Goal: Task Accomplishment & Management: Use online tool/utility

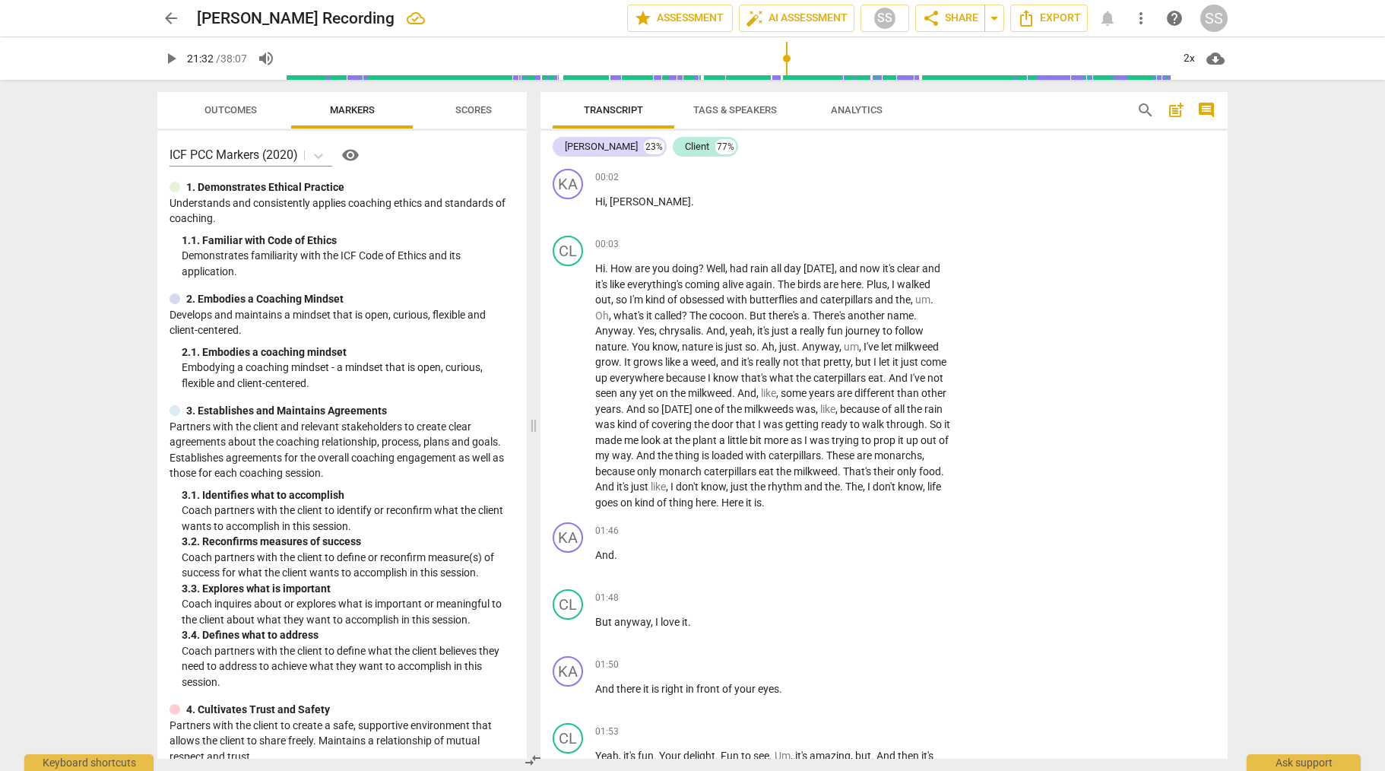
scroll to position [5486, 0]
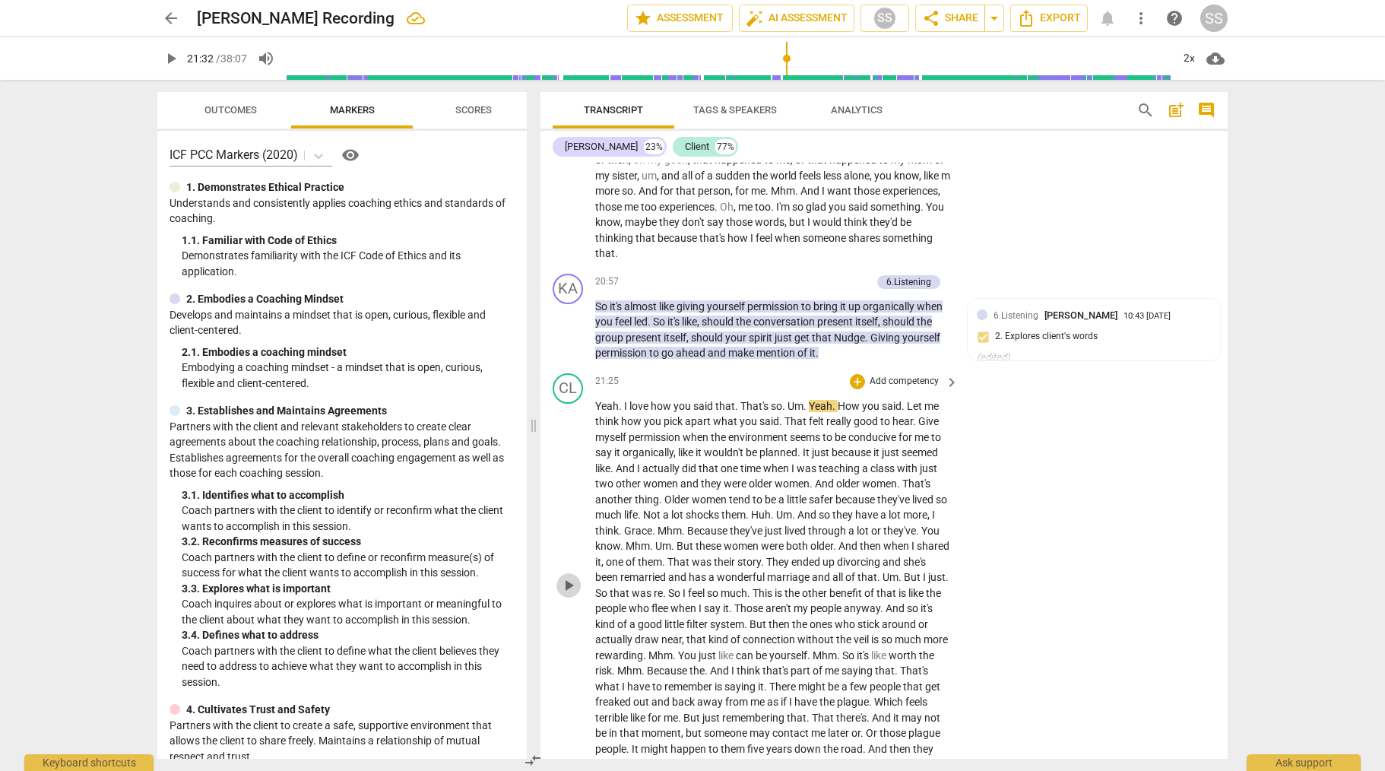
click at [567, 595] on span "play_arrow" at bounding box center [569, 585] width 18 height 18
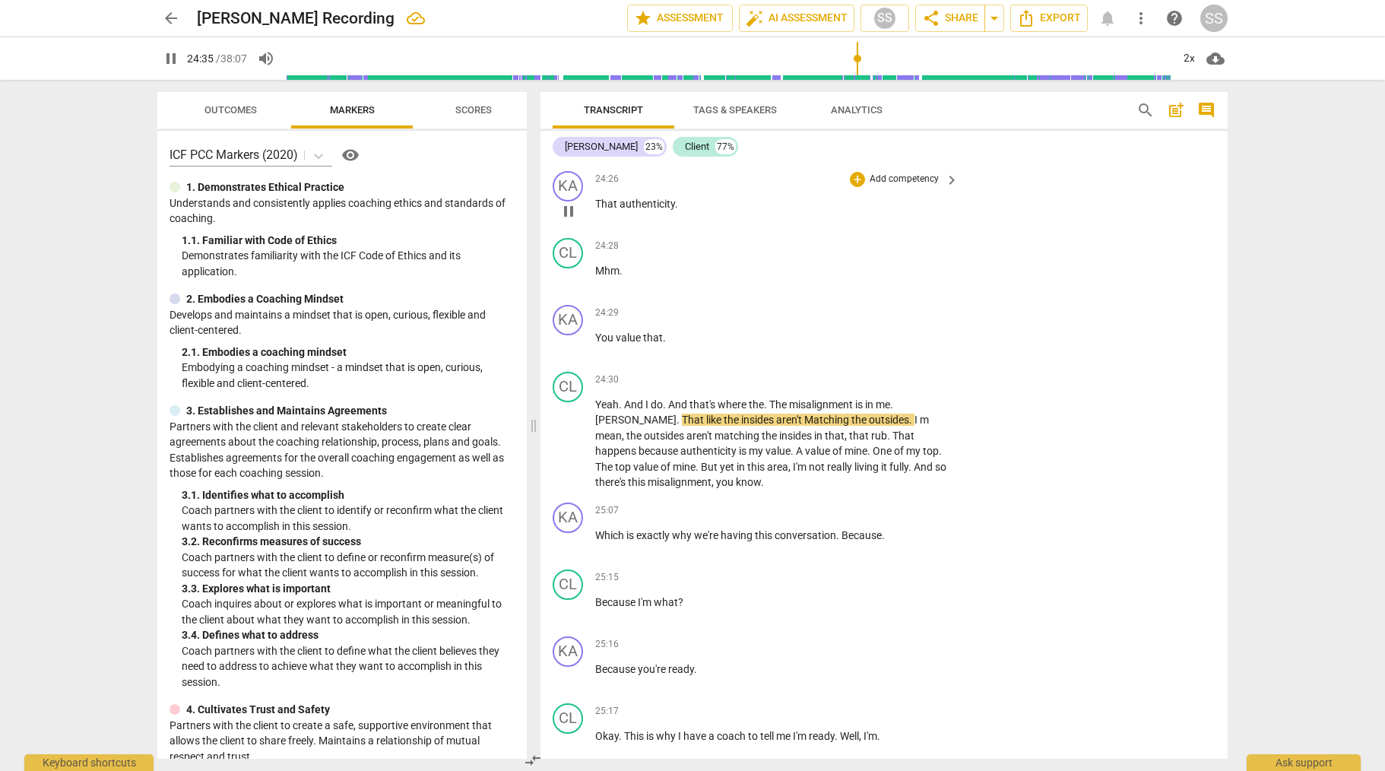
scroll to position [6406, 0]
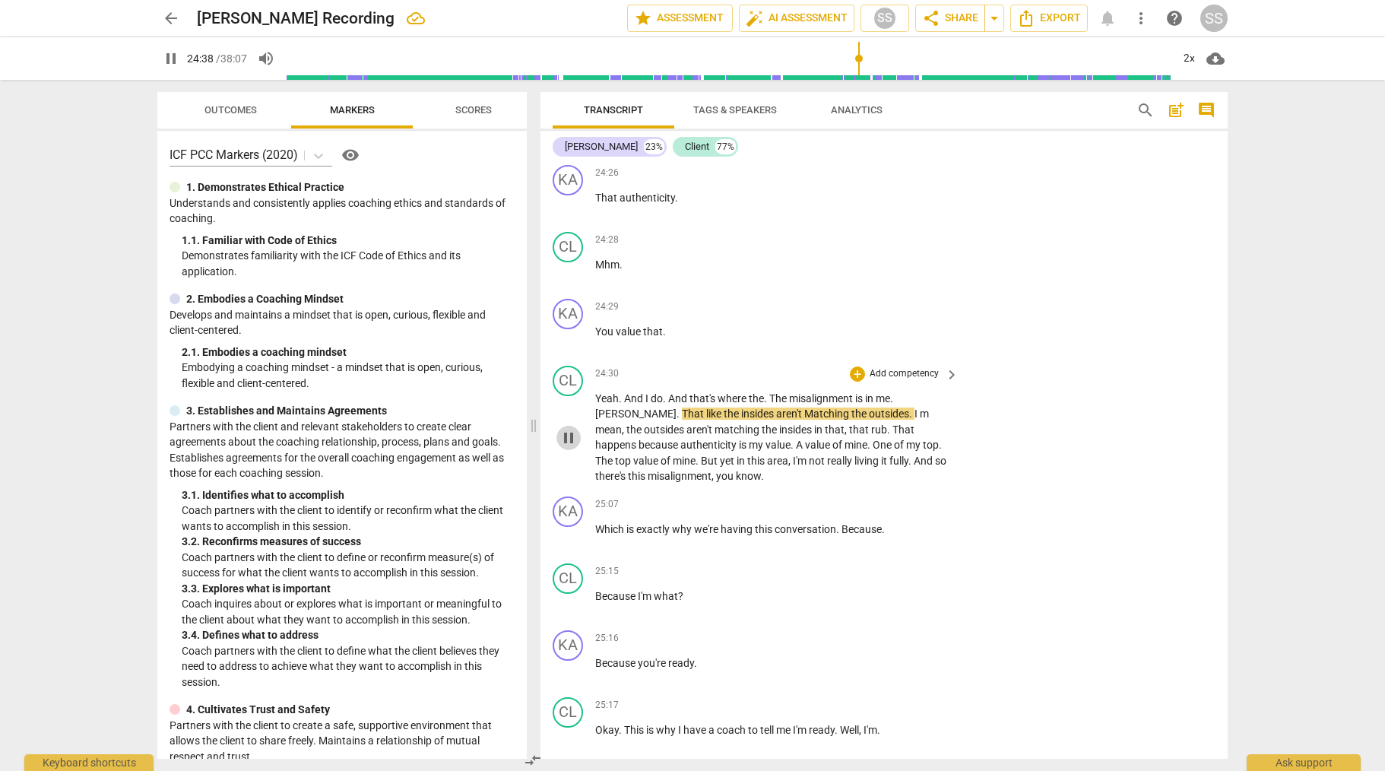
click at [570, 447] on span "pause" at bounding box center [569, 438] width 18 height 18
type input "1479"
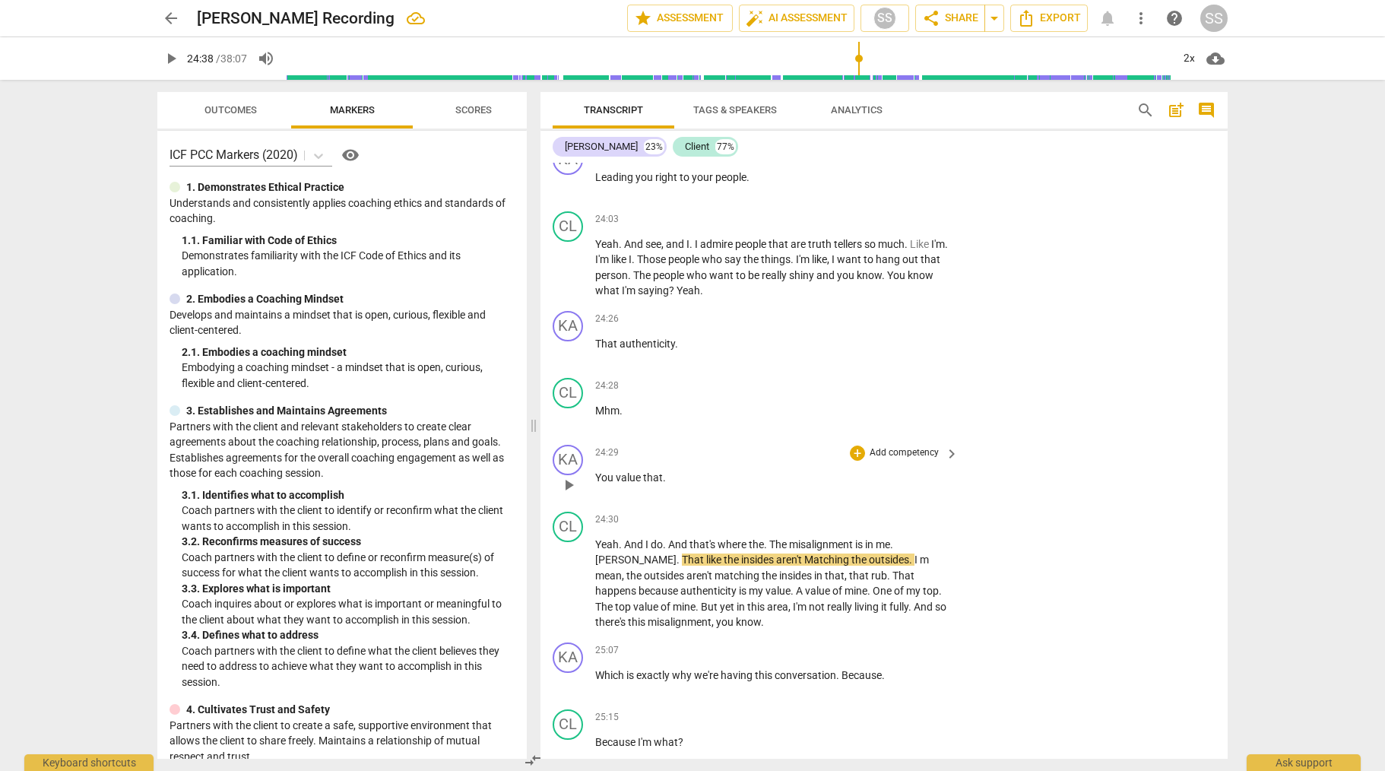
scroll to position [6210, 0]
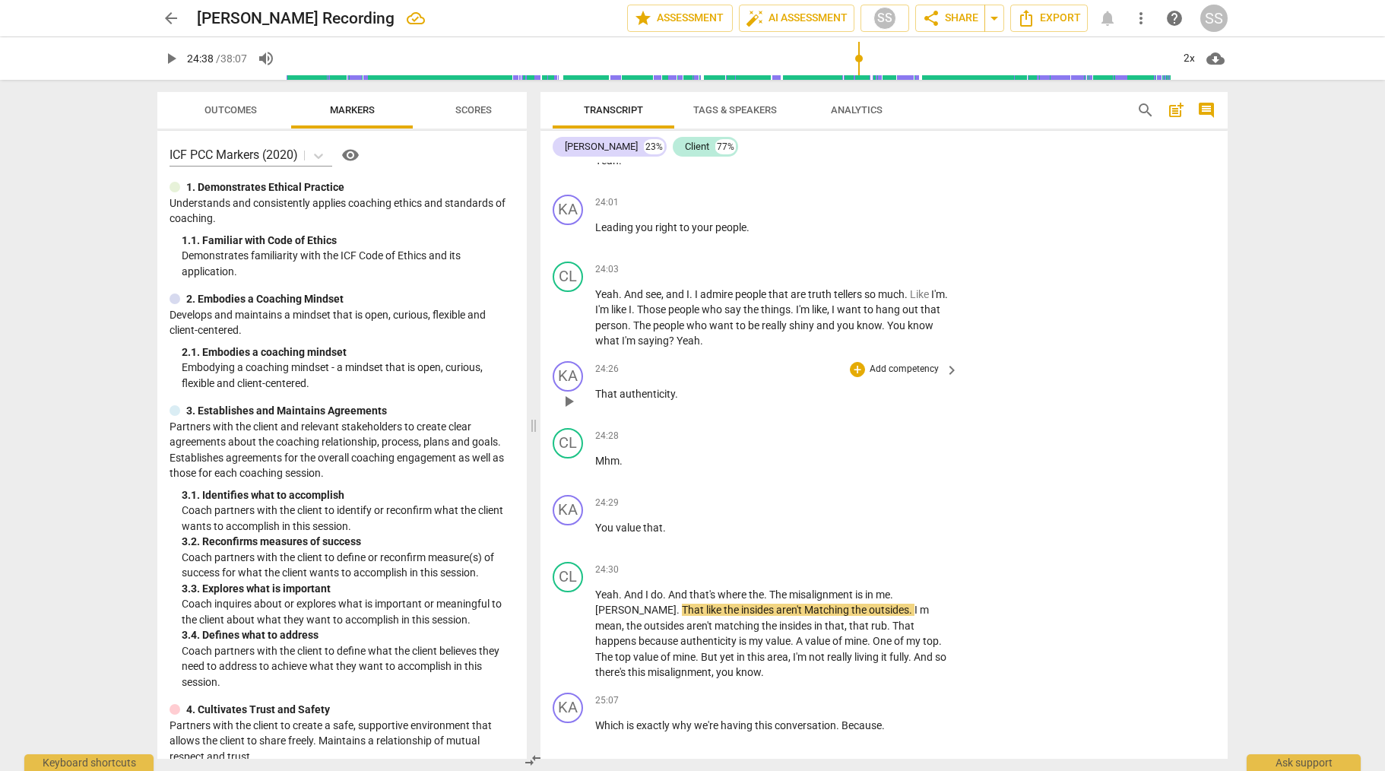
click at [906, 377] on div "+ Add competency" at bounding box center [895, 369] width 90 height 15
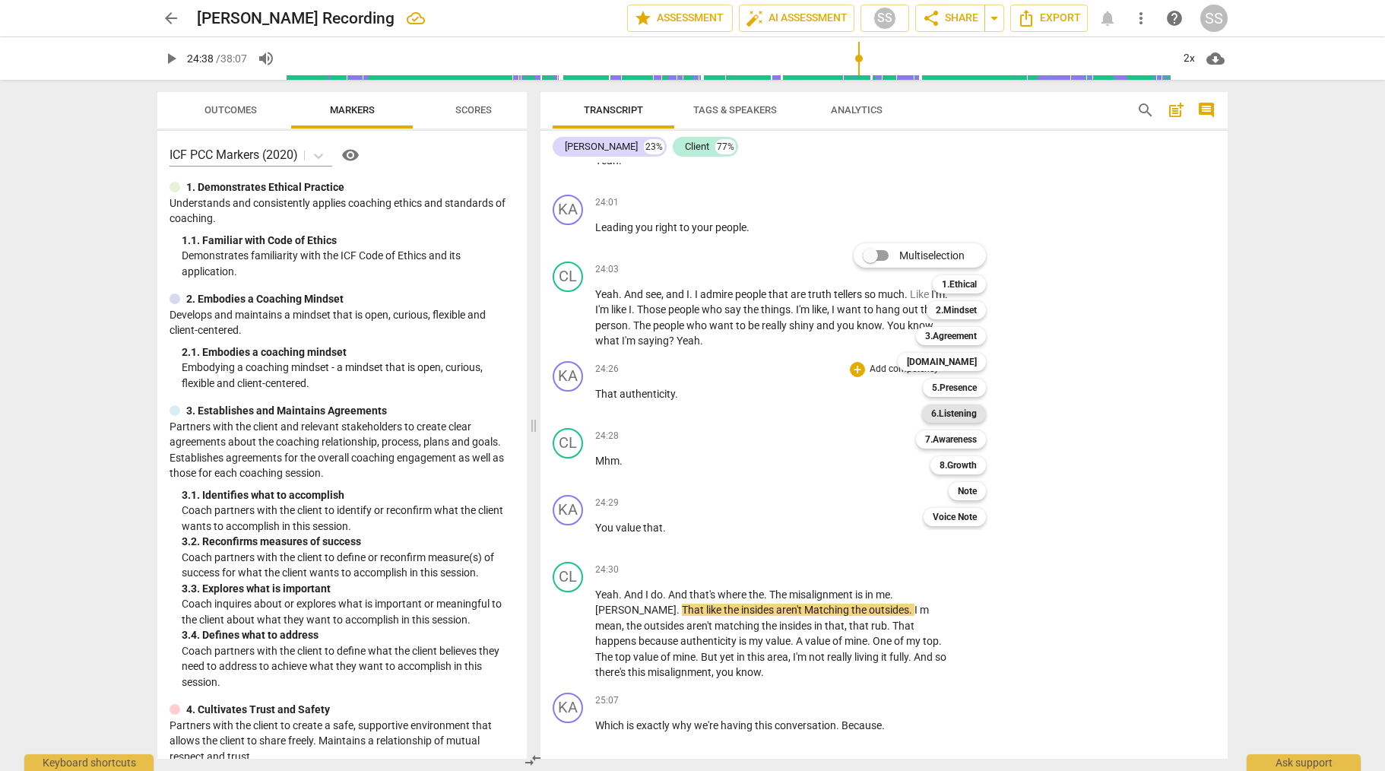
click at [949, 411] on b "6.Listening" at bounding box center [955, 414] width 46 height 18
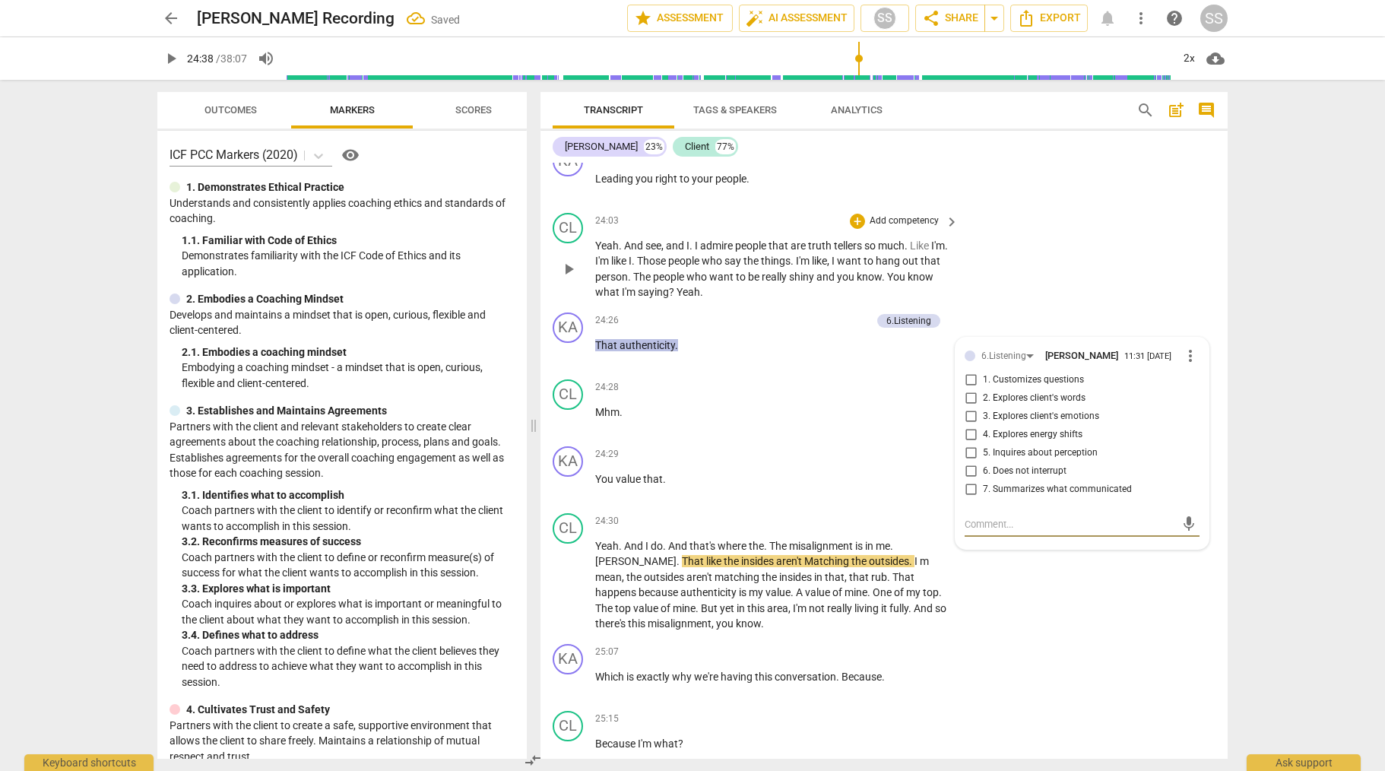
scroll to position [6260, 0]
drag, startPoint x: 969, startPoint y: 416, endPoint x: 1024, endPoint y: 354, distance: 82.9
click at [970, 407] on input "2. Explores client's words" at bounding box center [971, 398] width 24 height 18
checkbox input "true"
click at [1042, 300] on div "CL play_arrow pause 24:03 + Add competency keyboard_arrow_right Yeah . And see …" at bounding box center [884, 256] width 687 height 100
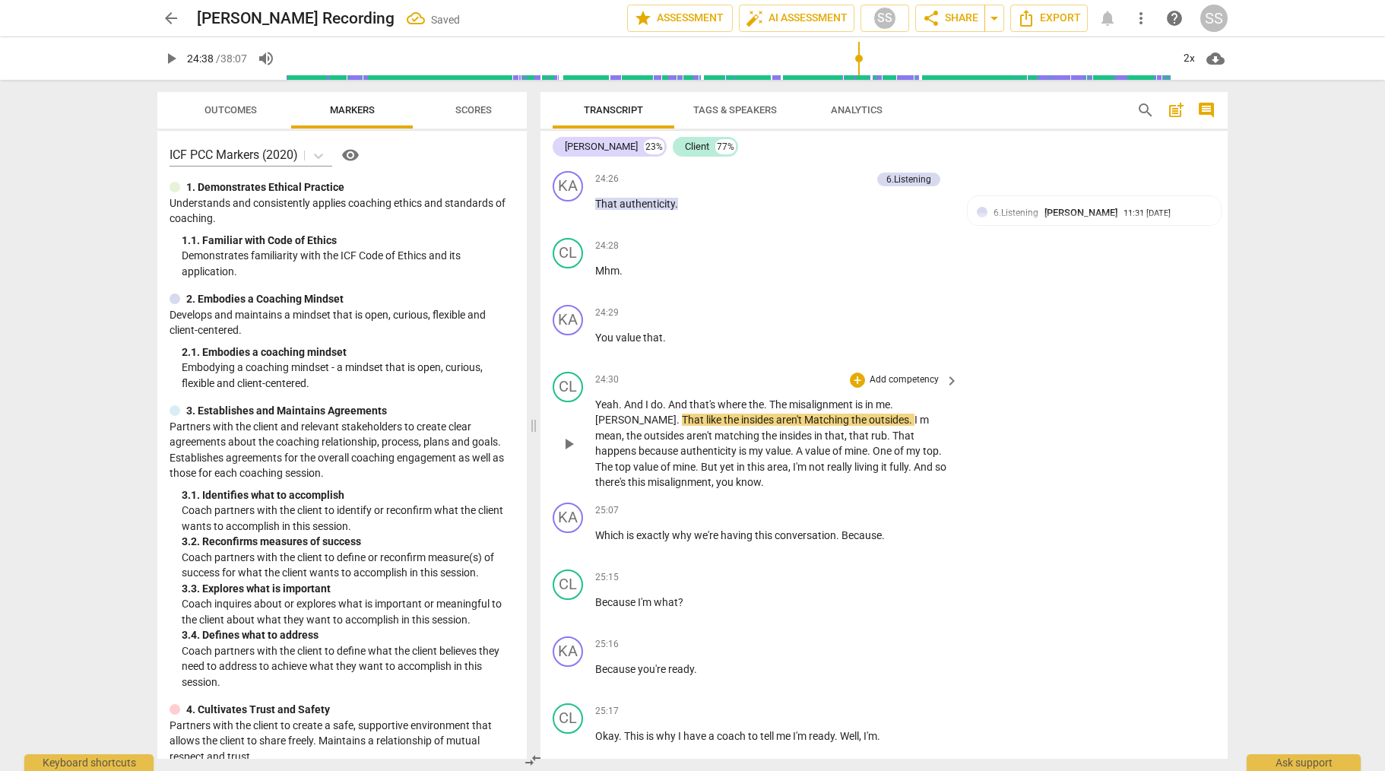
scroll to position [6401, 0]
drag, startPoint x: 566, startPoint y: 457, endPoint x: 719, endPoint y: 467, distance: 153.9
click at [566, 452] on span "play_arrow" at bounding box center [569, 443] width 18 height 18
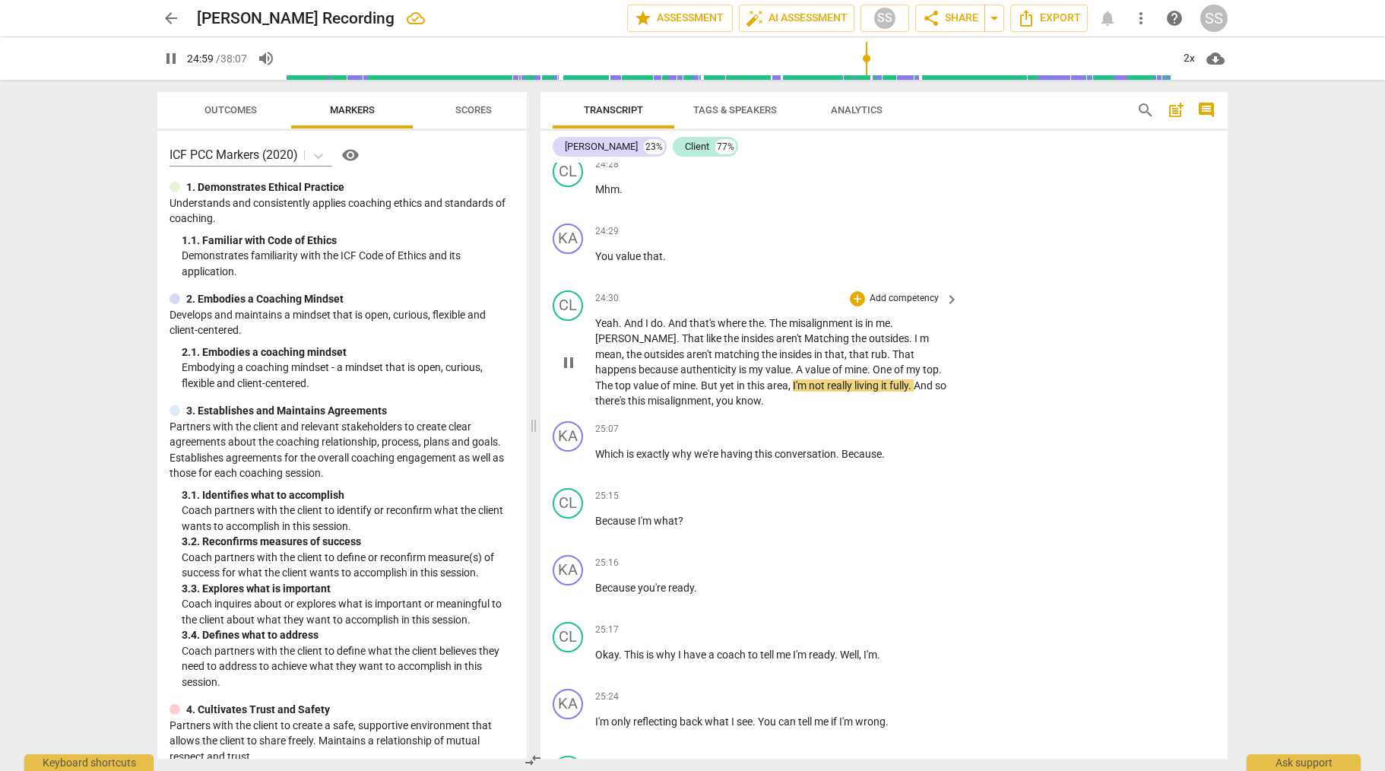
scroll to position [6486, 0]
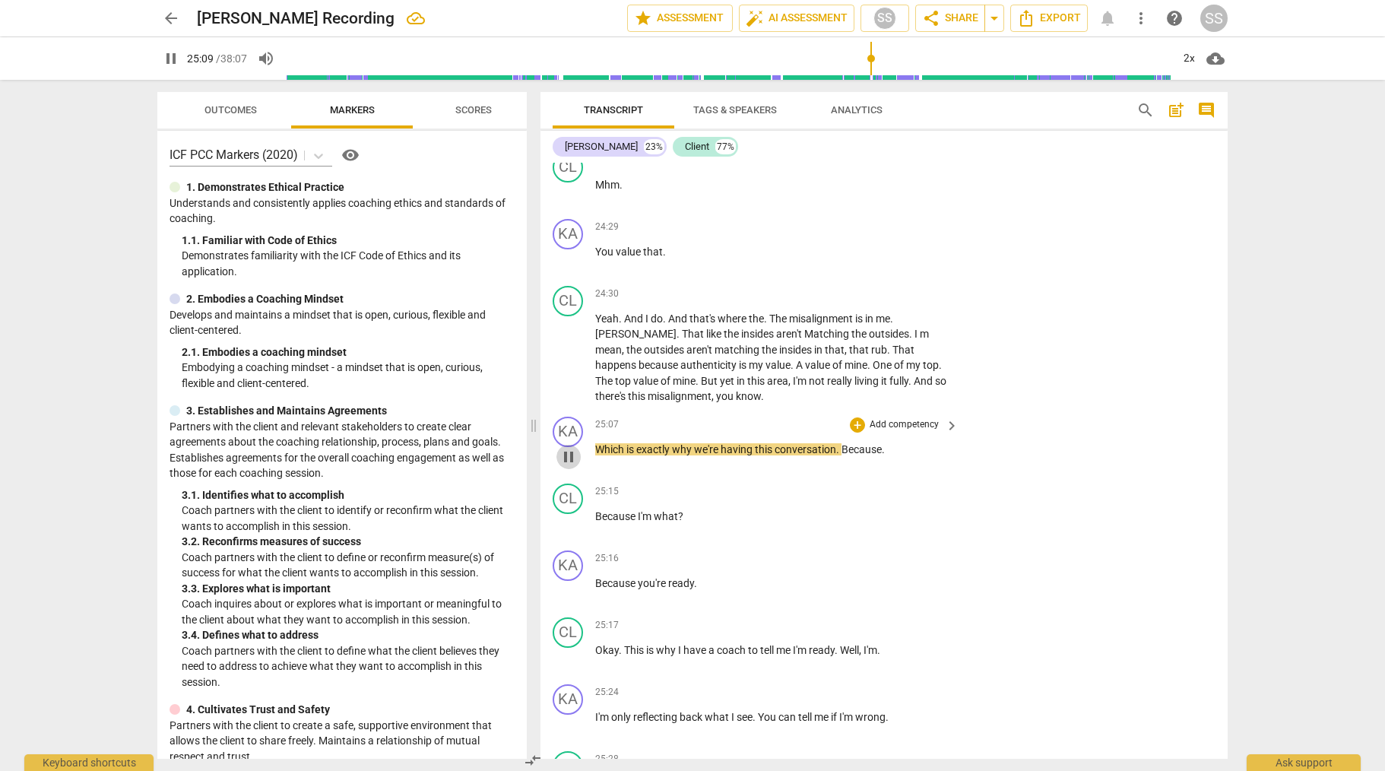
click at [563, 466] on span "pause" at bounding box center [569, 457] width 18 height 18
type input "1511"
click at [922, 432] on p "Add competency" at bounding box center [904, 425] width 72 height 14
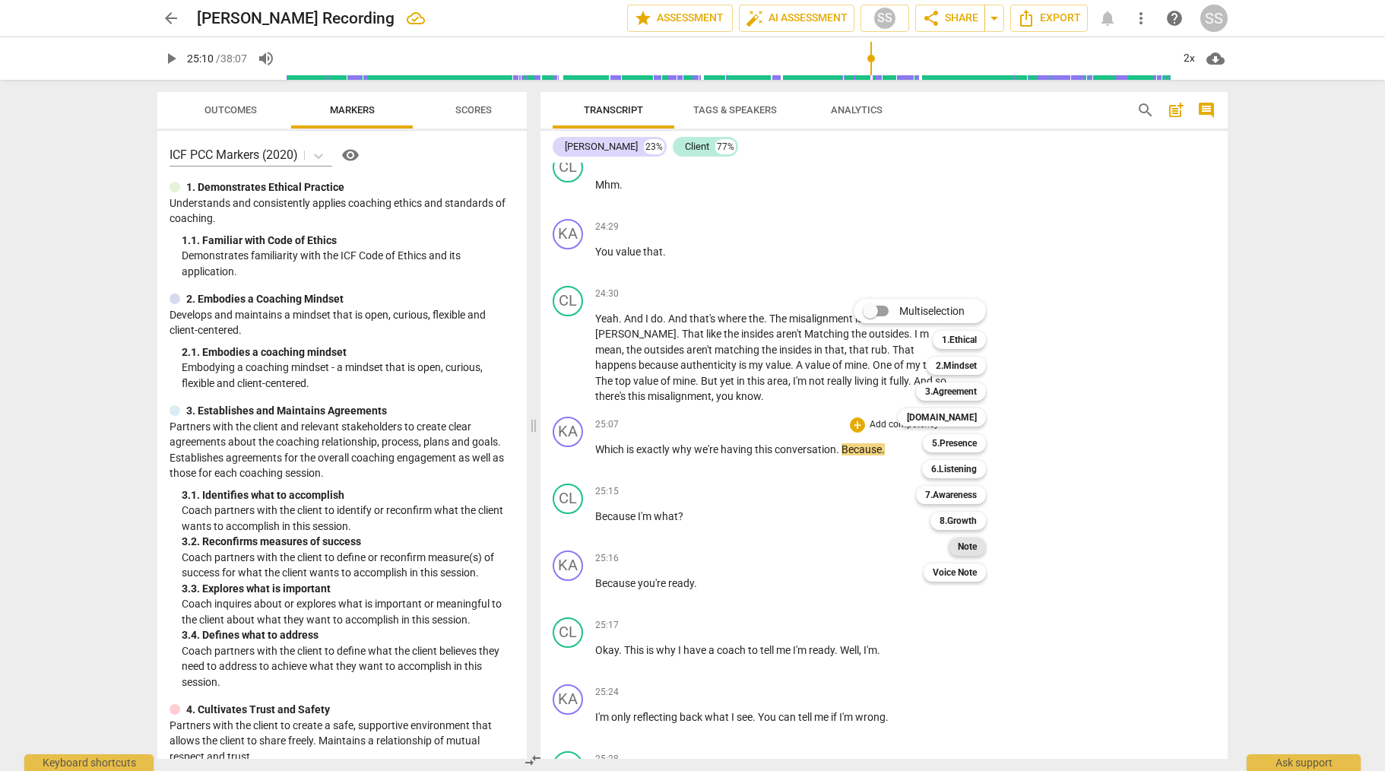
click at [977, 548] on b "Note" at bounding box center [967, 547] width 19 height 18
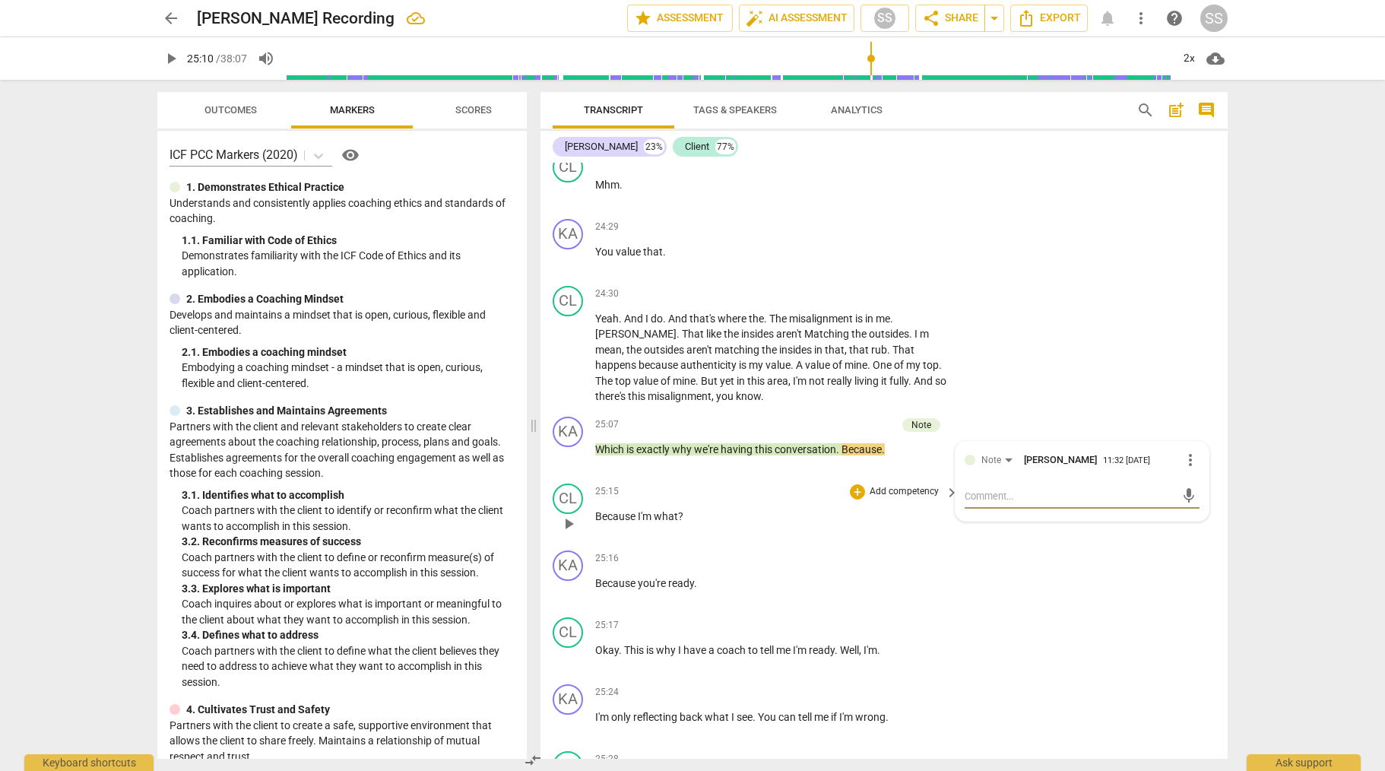
type textarea "W"
type textarea "Wo"
type textarea "Wou"
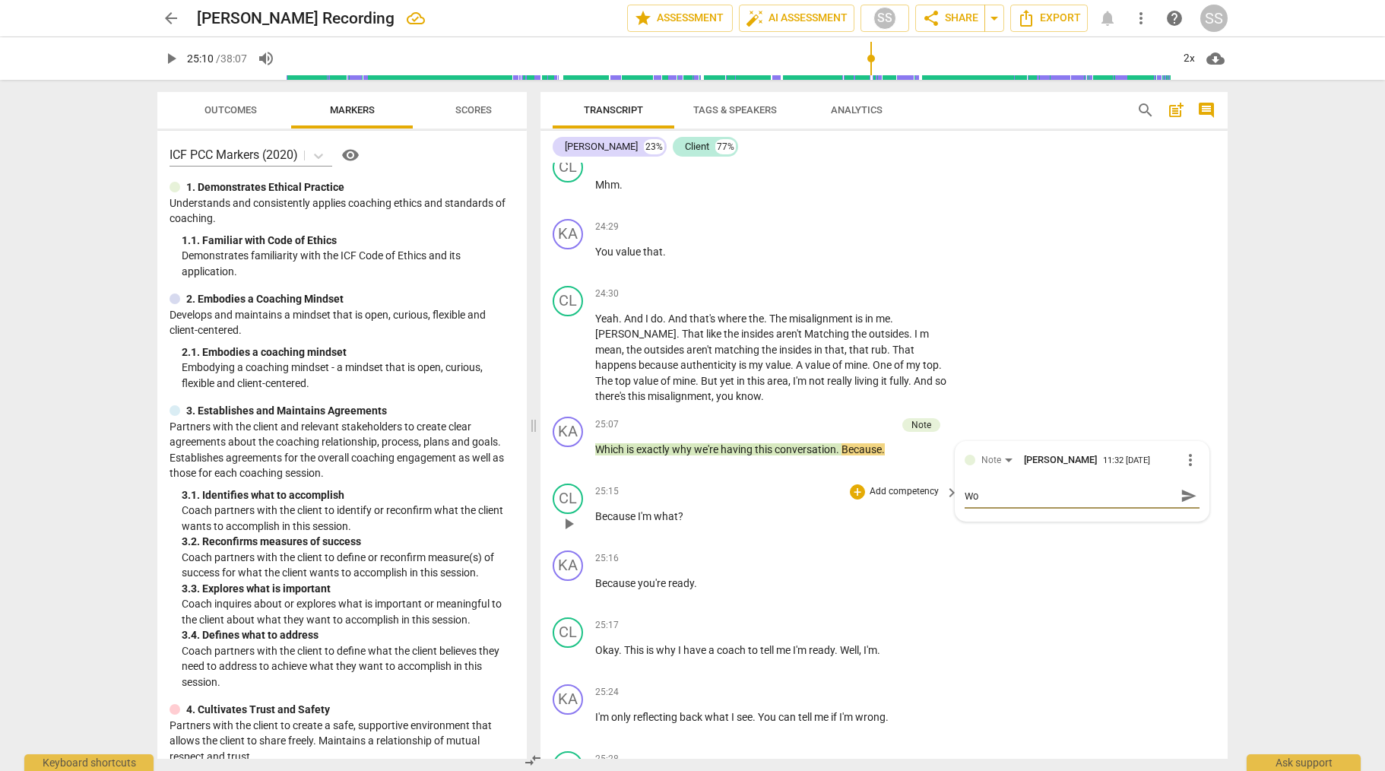
type textarea "Wou"
type textarea "Woul"
type textarea "Would"
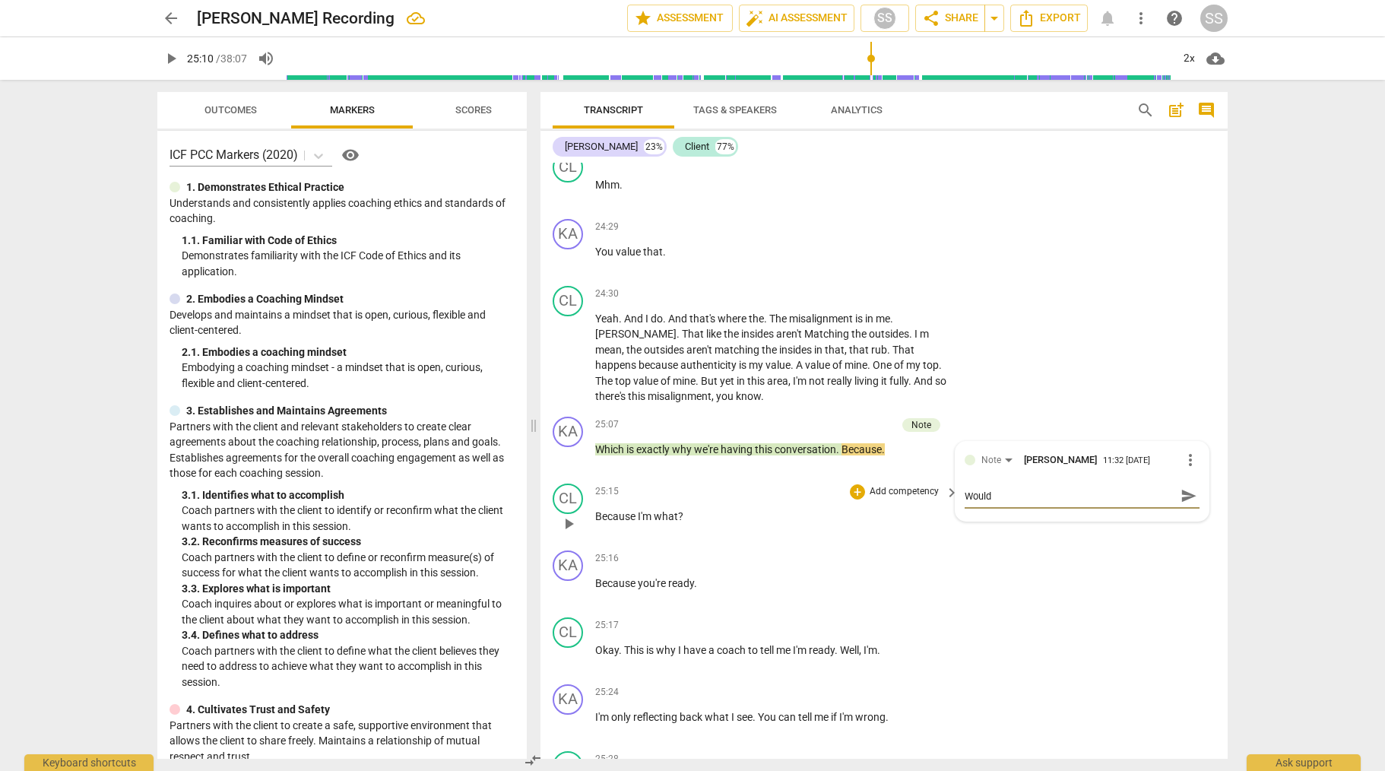
type textarea "Would"
type textarea "Would t"
type textarea "Would th"
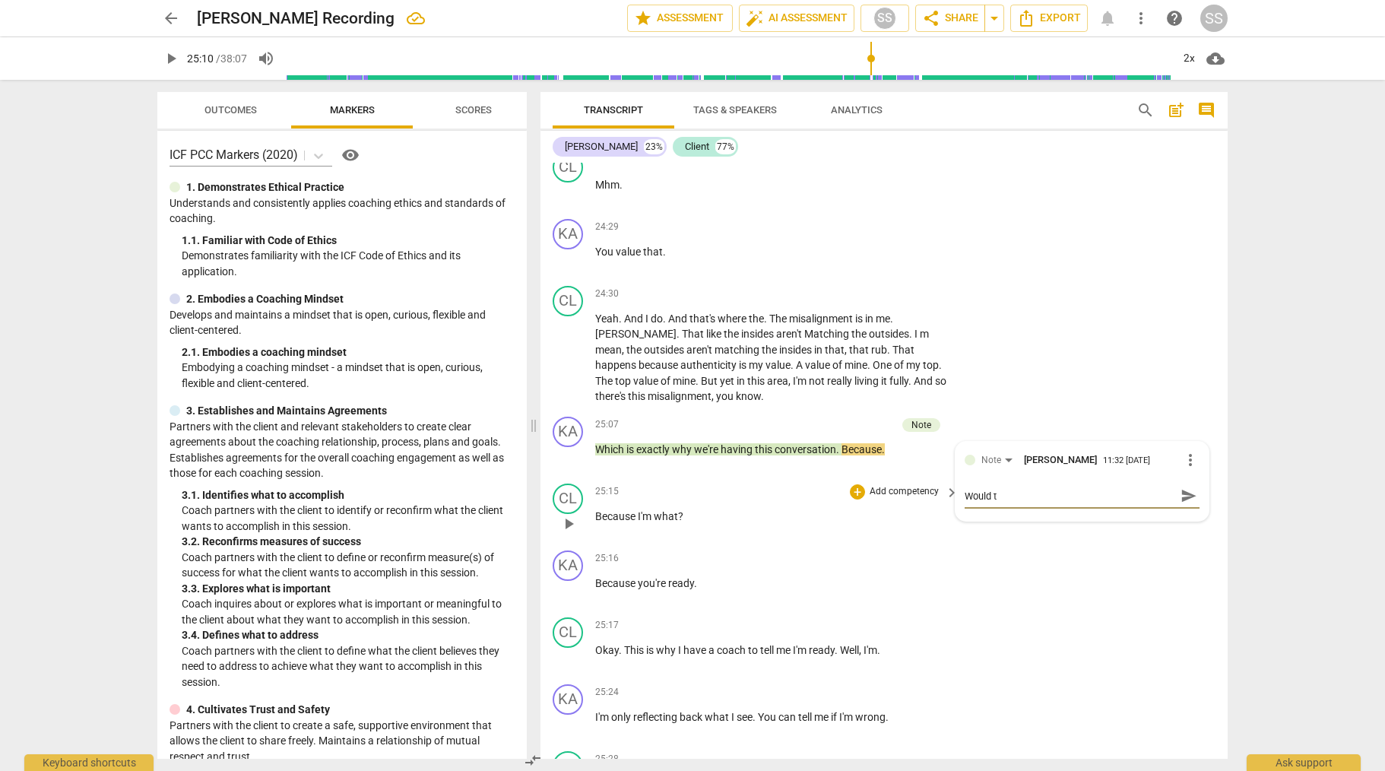
type textarea "Would th"
type textarea "Would thi"
type textarea "Would this"
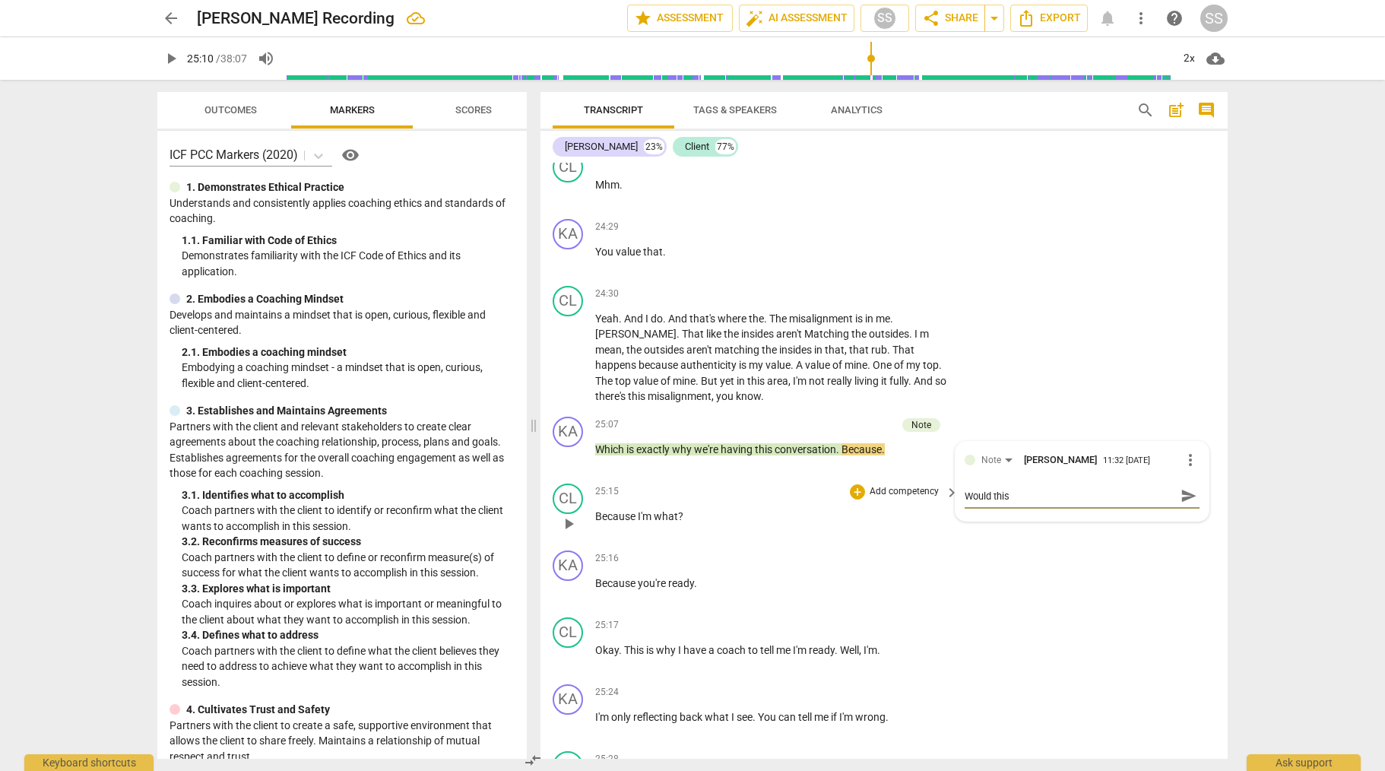
type textarea "Would this"
type textarea "Would this h"
type textarea "Would this ha"
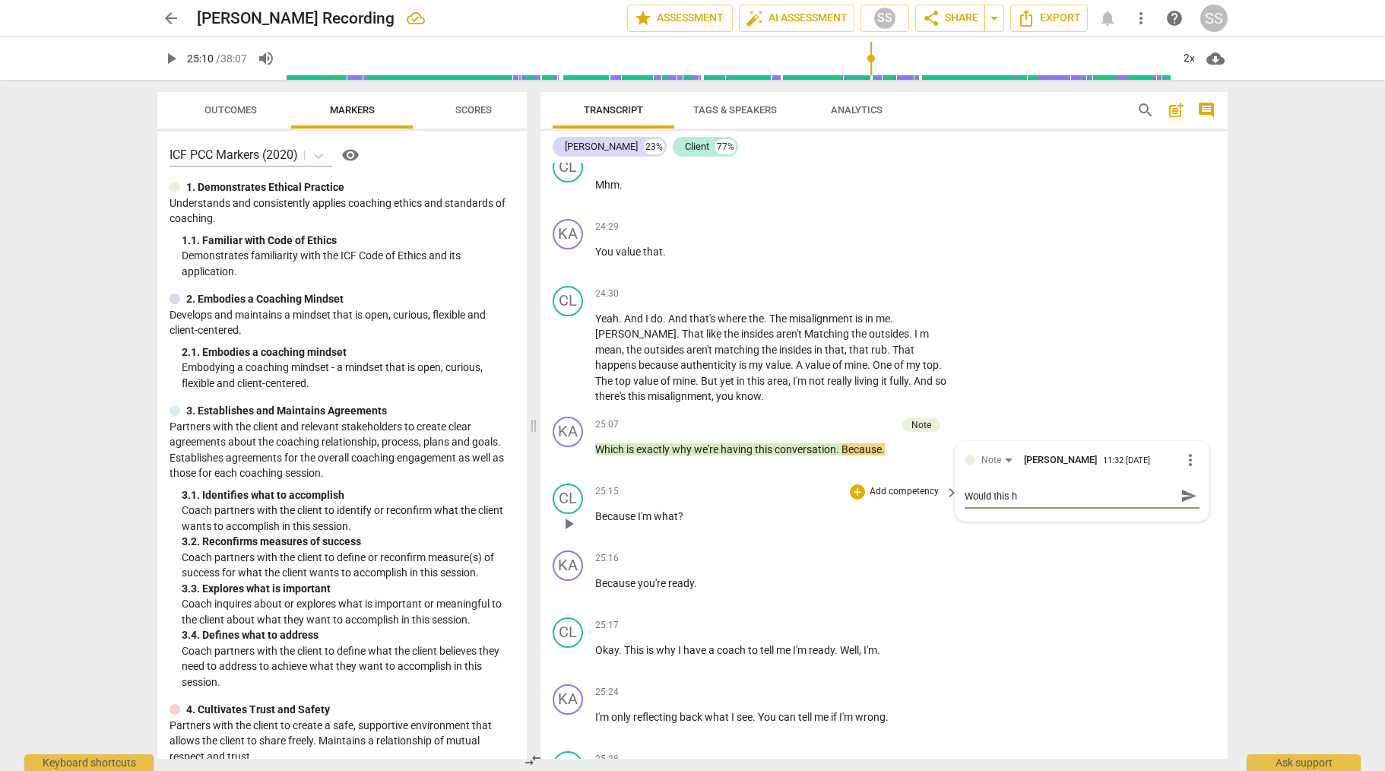
type textarea "Would this ha"
type textarea "Would this h"
type textarea "Would this"
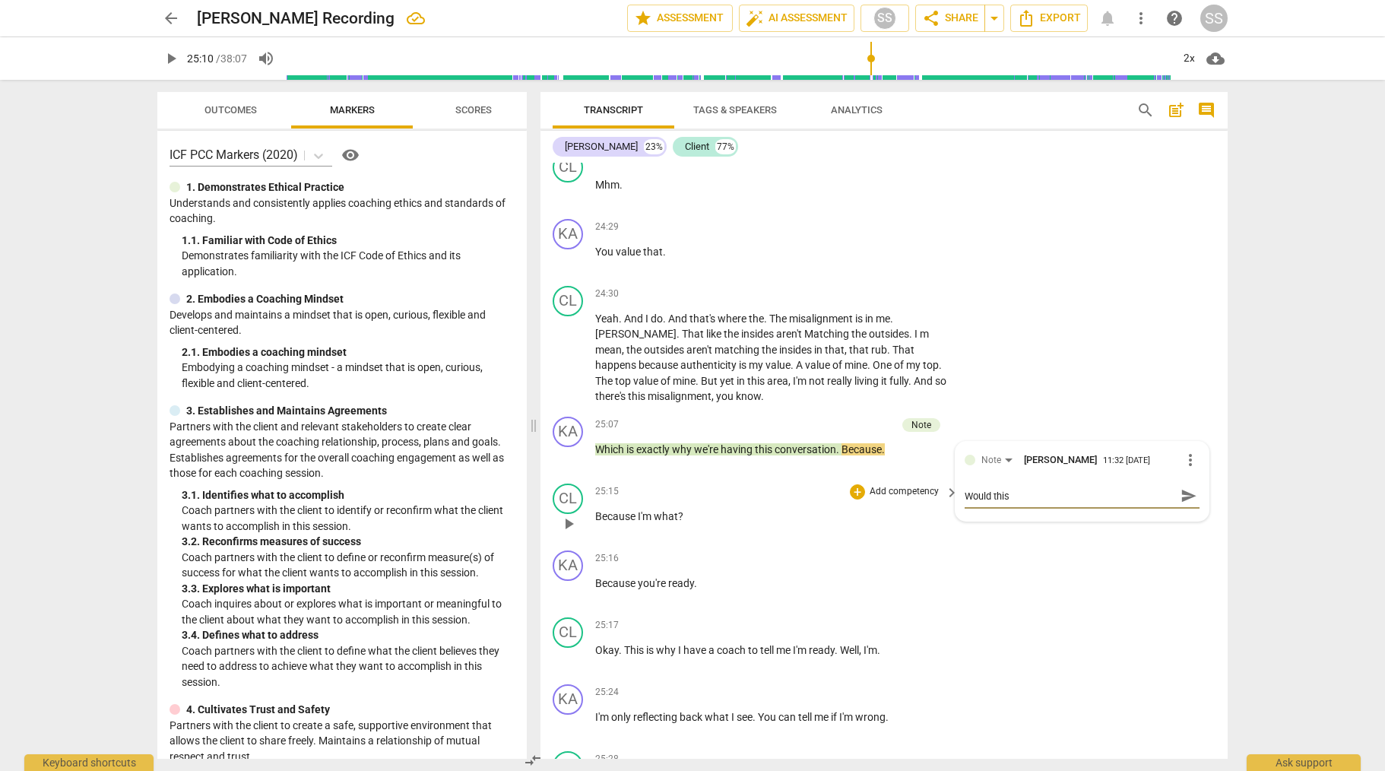
type textarea "Would this"
type textarea "Would thi"
type textarea "Would th"
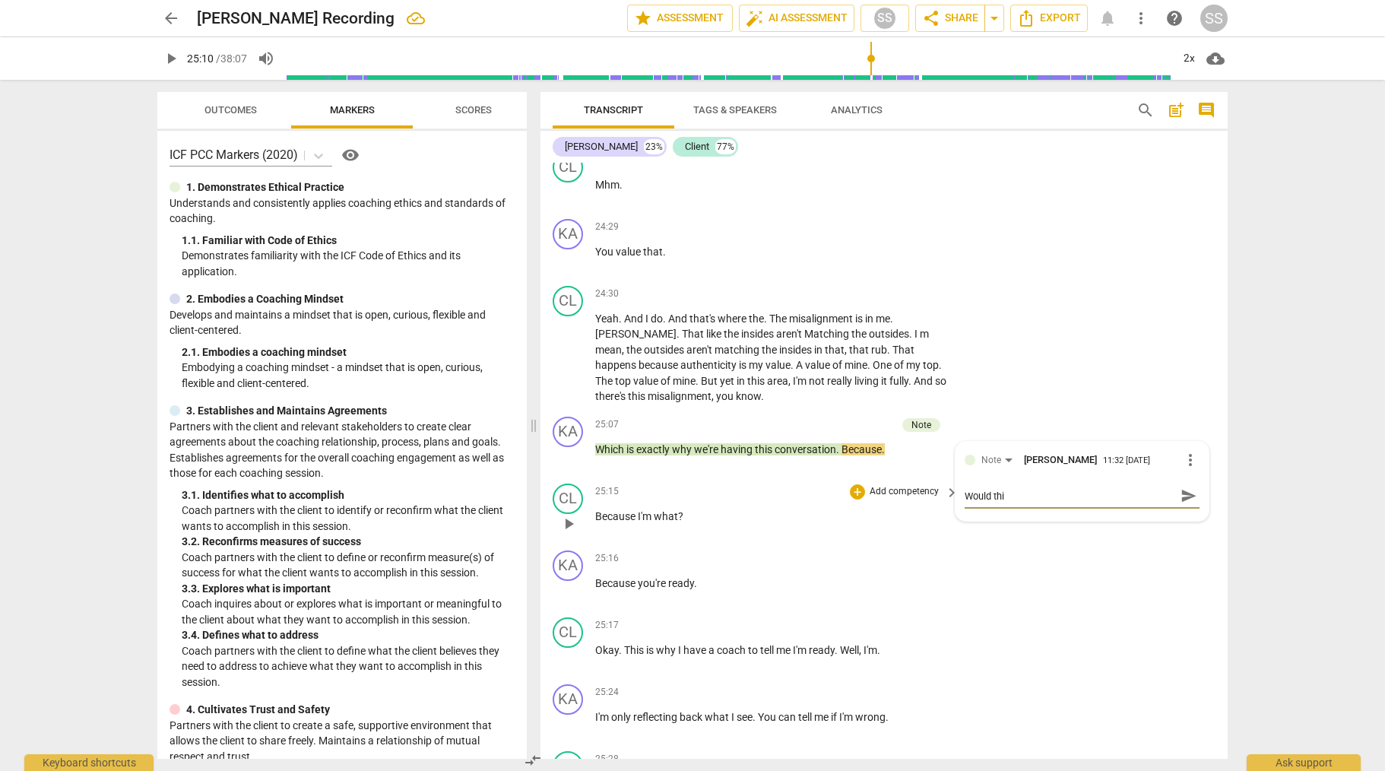
type textarea "Would th"
type textarea "Would t"
type textarea "Would"
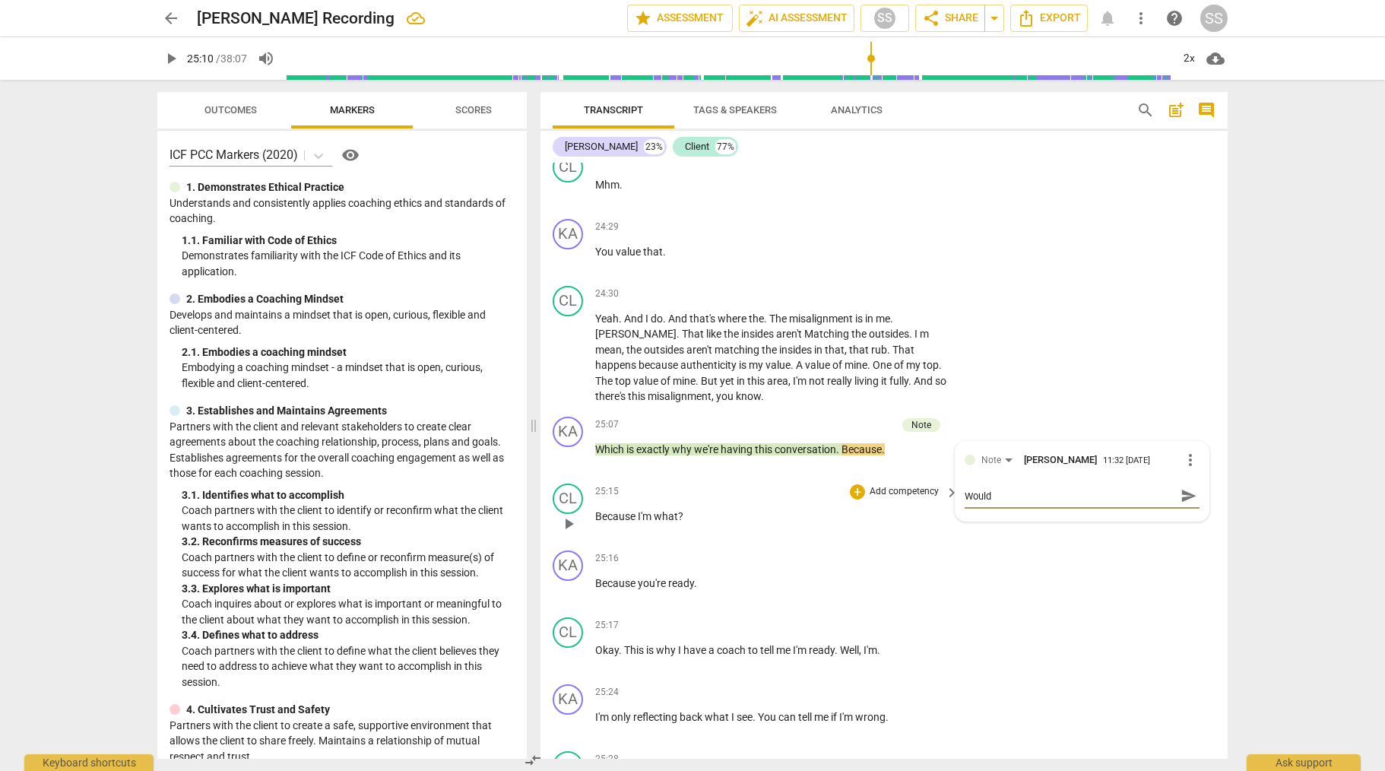
type textarea "Would"
type textarea "Woul"
type textarea "Wou"
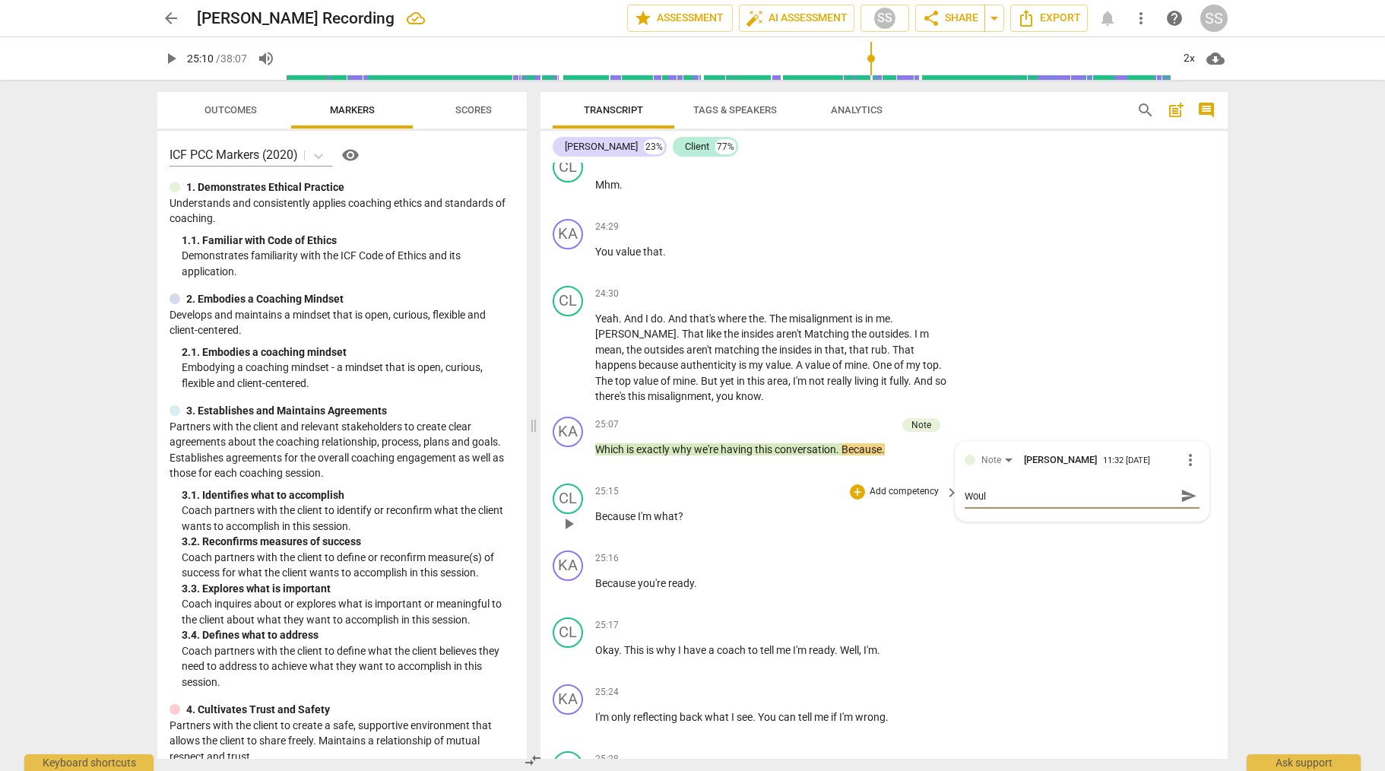
type textarea "Wou"
type textarea "Wo"
type textarea "W"
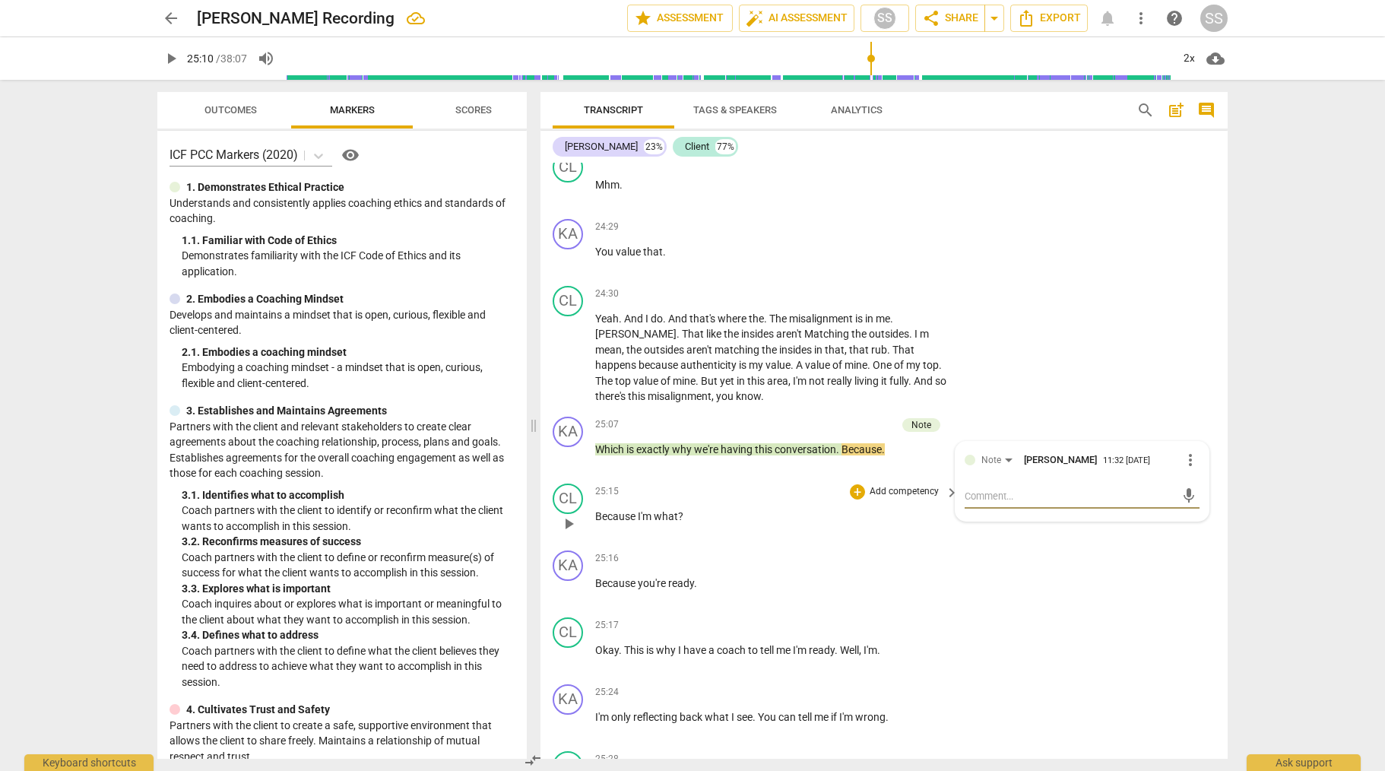
type textarea "C"
type textarea "Co"
type textarea "Cou"
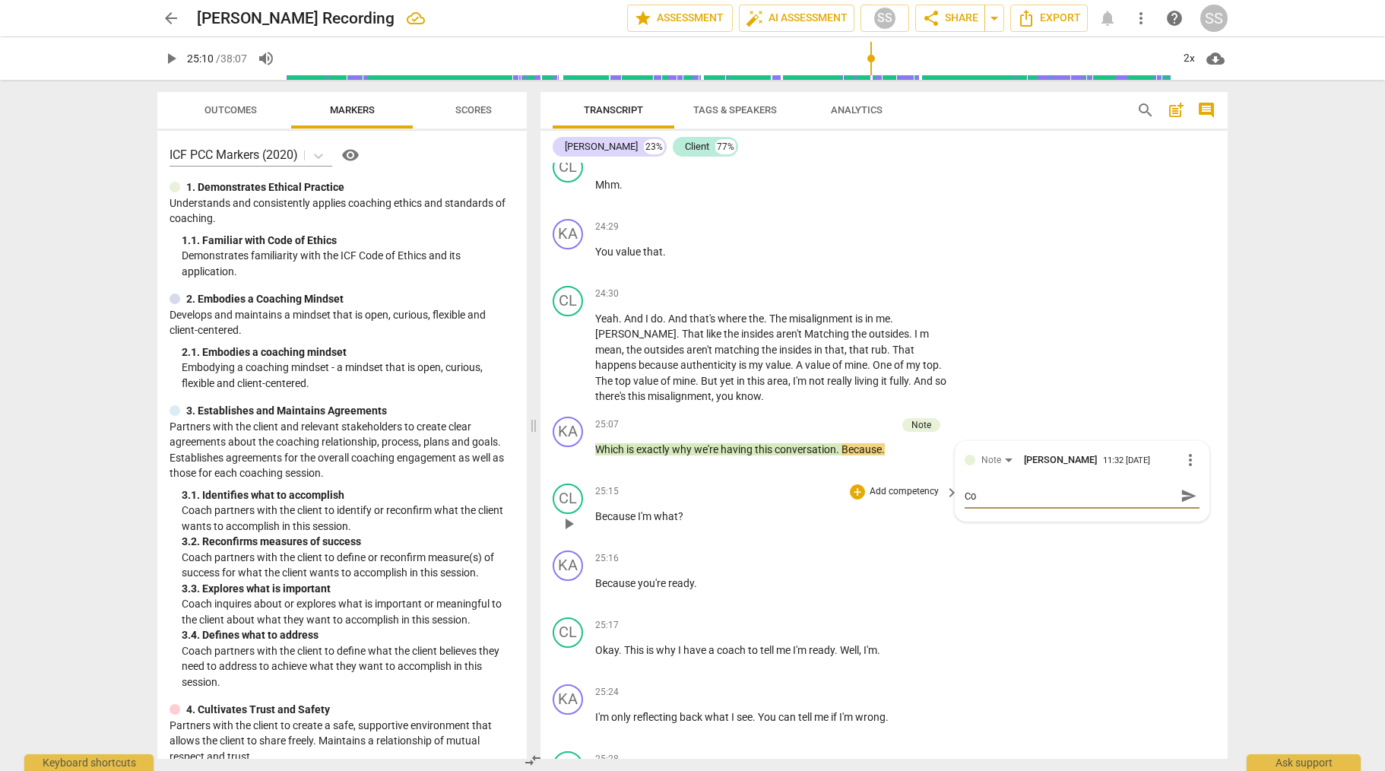
type textarea "Cou"
type textarea "Coul"
type textarea "Could"
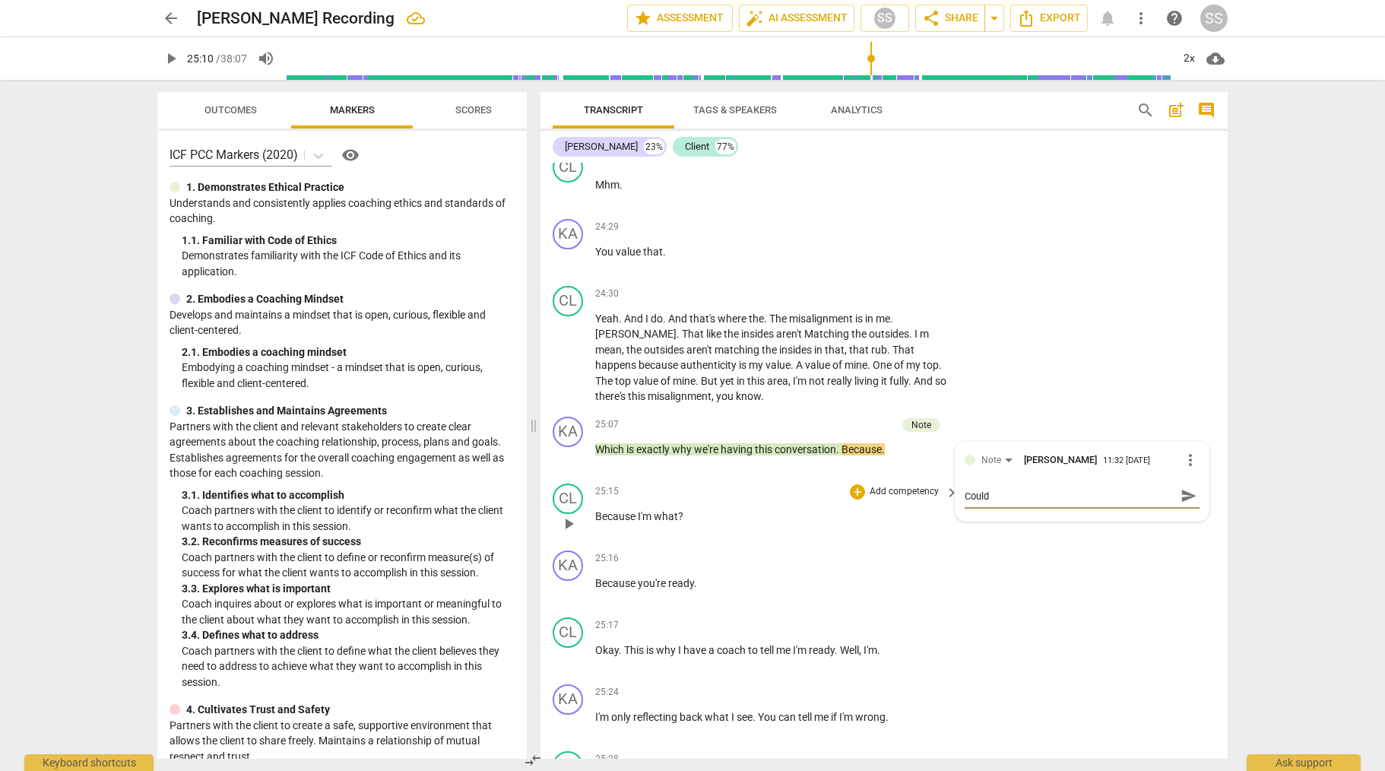
type textarea "Could t"
type textarea "Could th"
type textarea "Could thi"
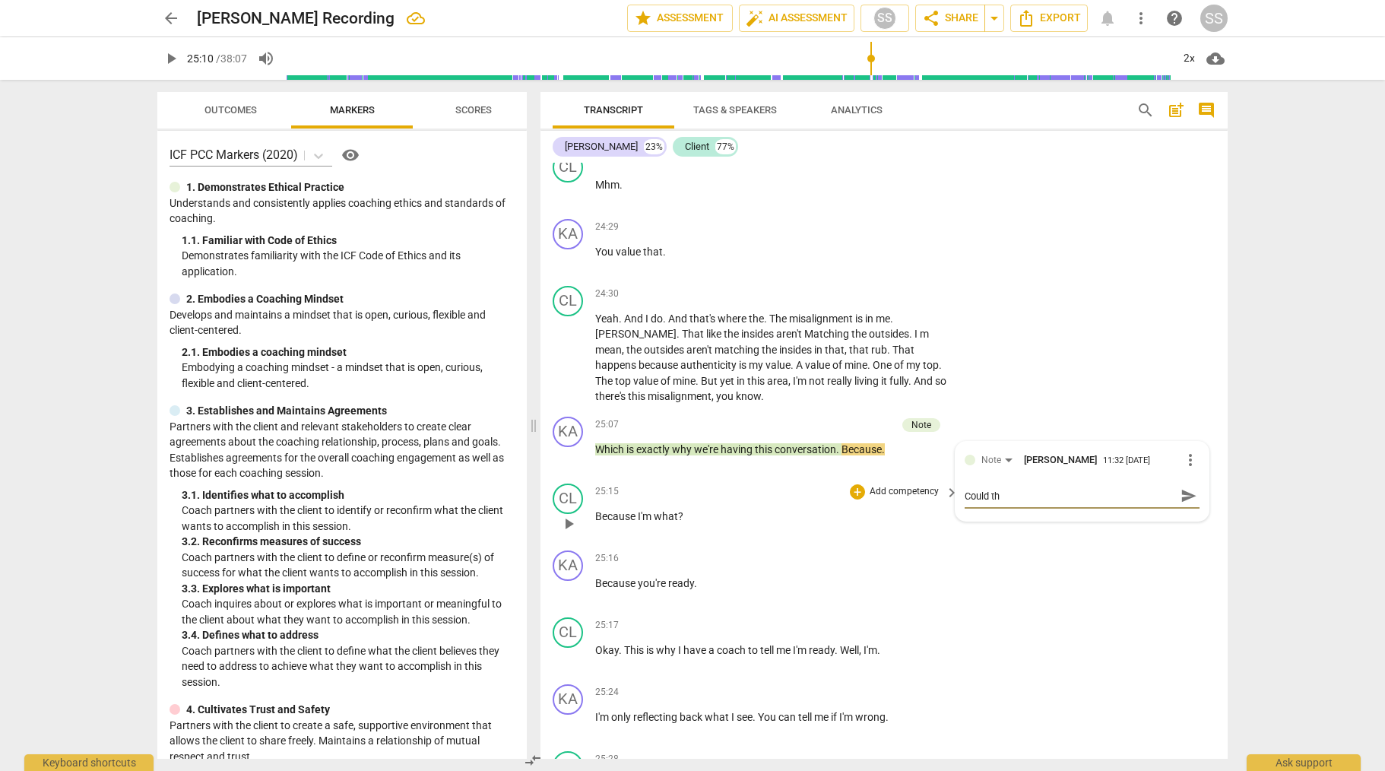
type textarea "Could thi"
type textarea "Could this"
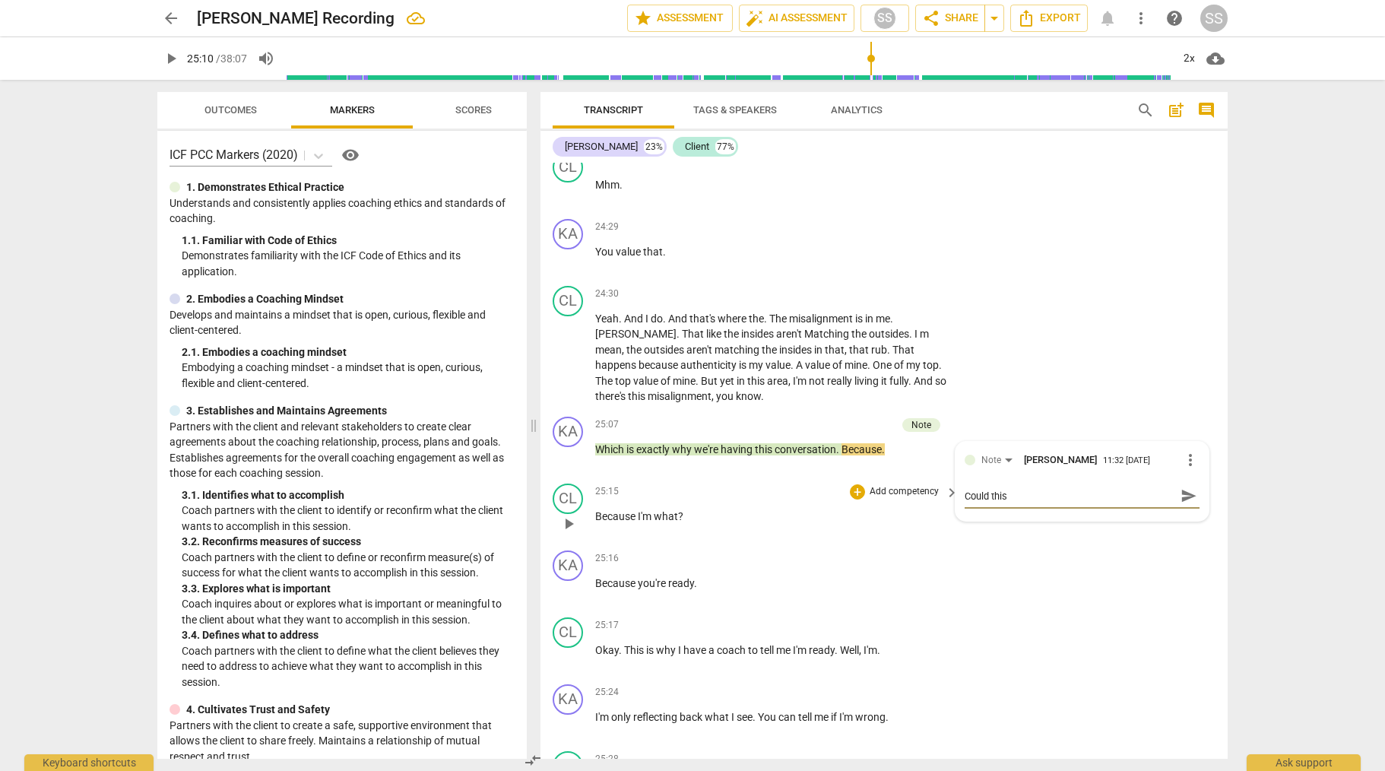
type textarea "Could this h"
type textarea "Could this ha"
type textarea "Could this hav"
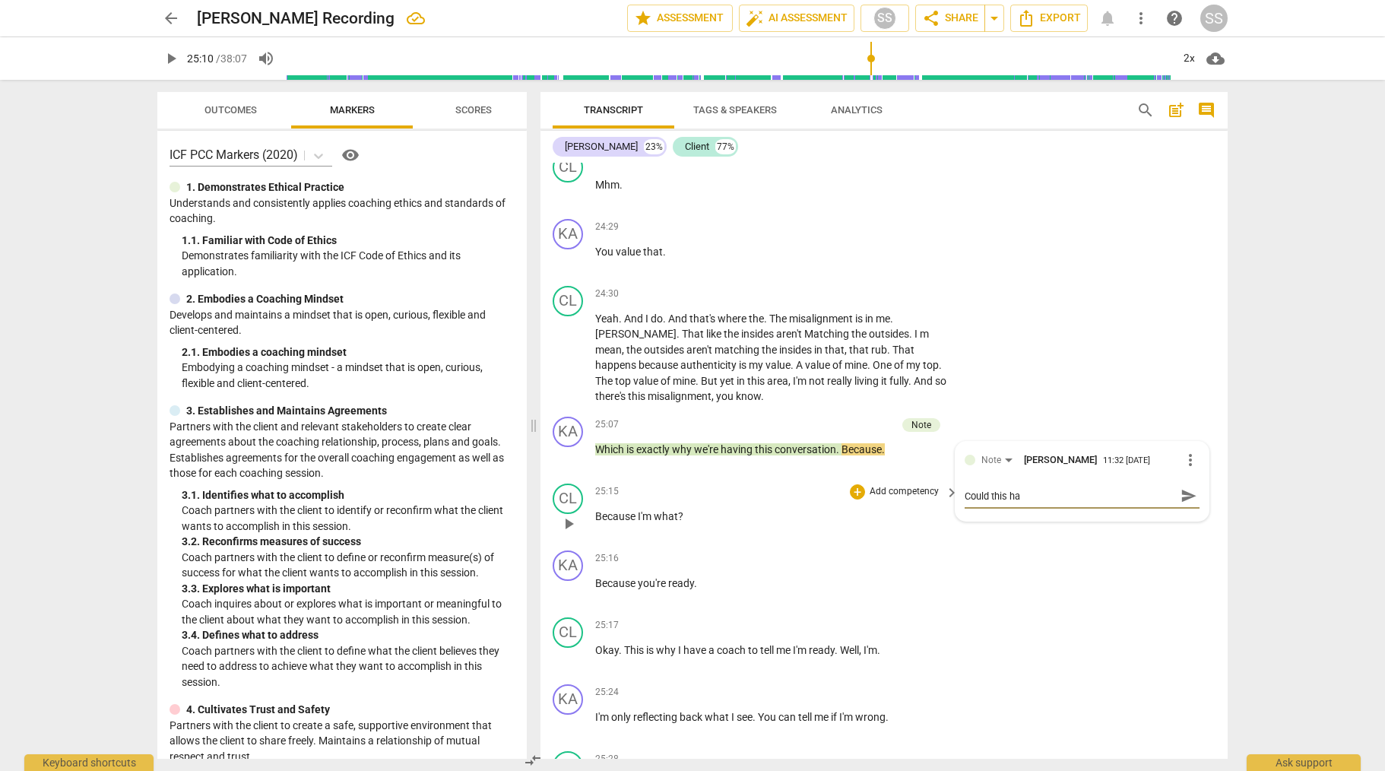
type textarea "Could this hav"
type textarea "Could this have"
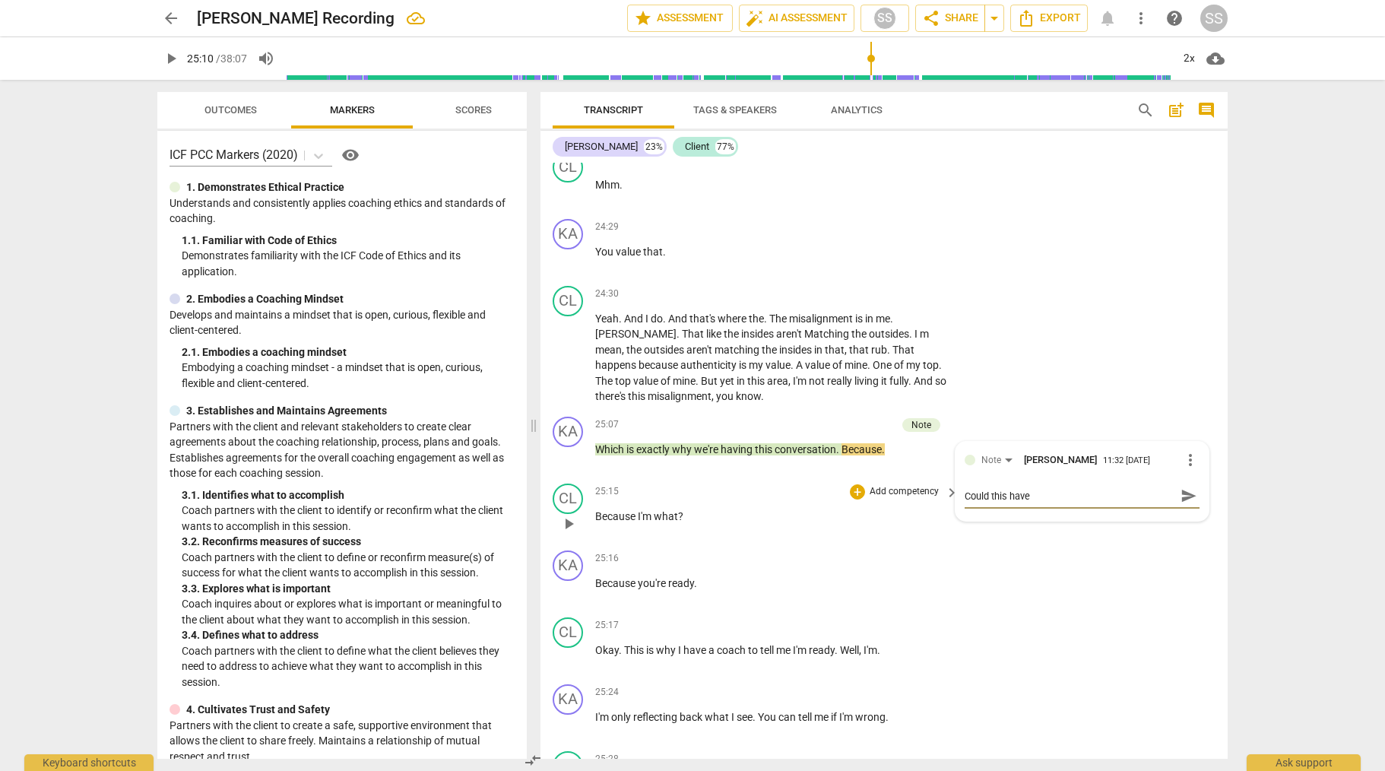
type textarea "Could this have b"
type textarea "Could this have be"
type textarea "Could this have bee"
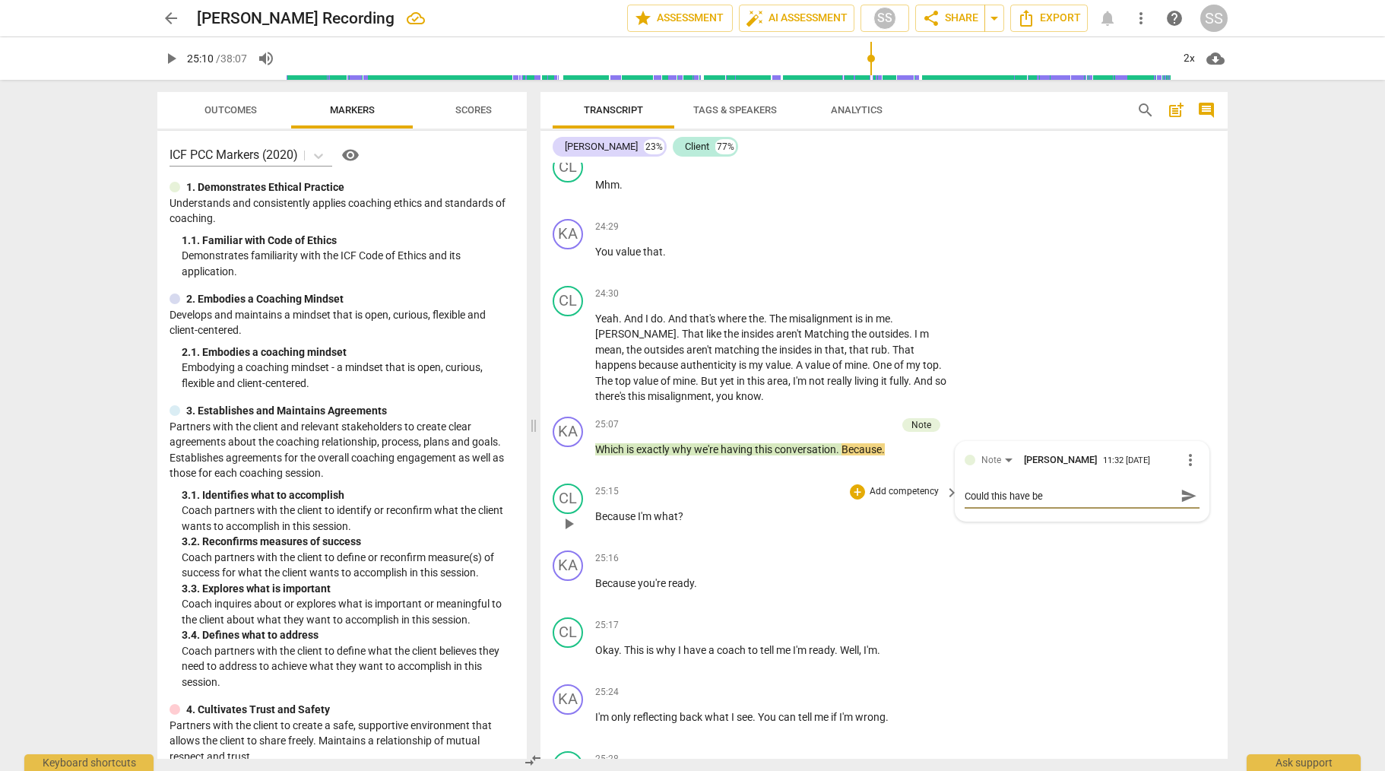
type textarea "Could this have bee"
type textarea "Could this have been"
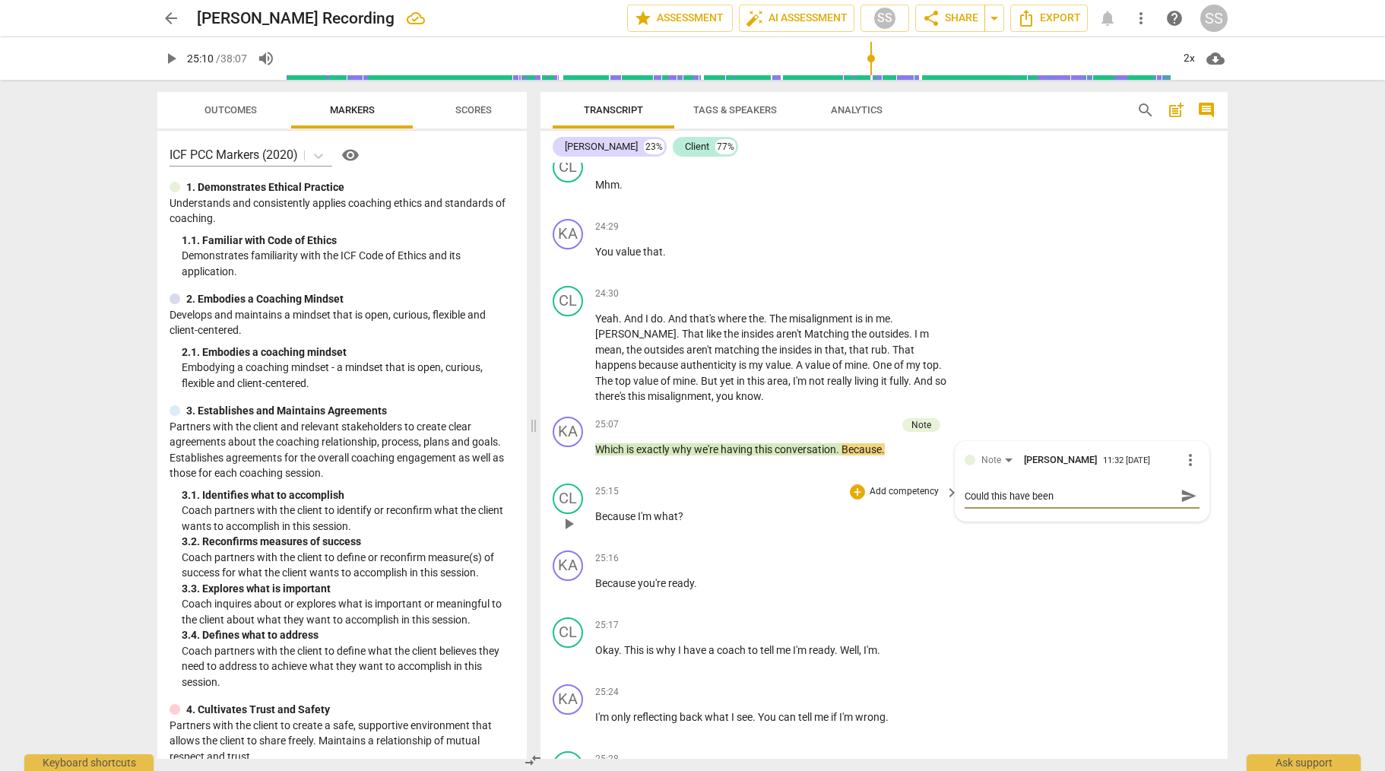
type textarea "Could this have been a"
type textarea "Could this have been a q"
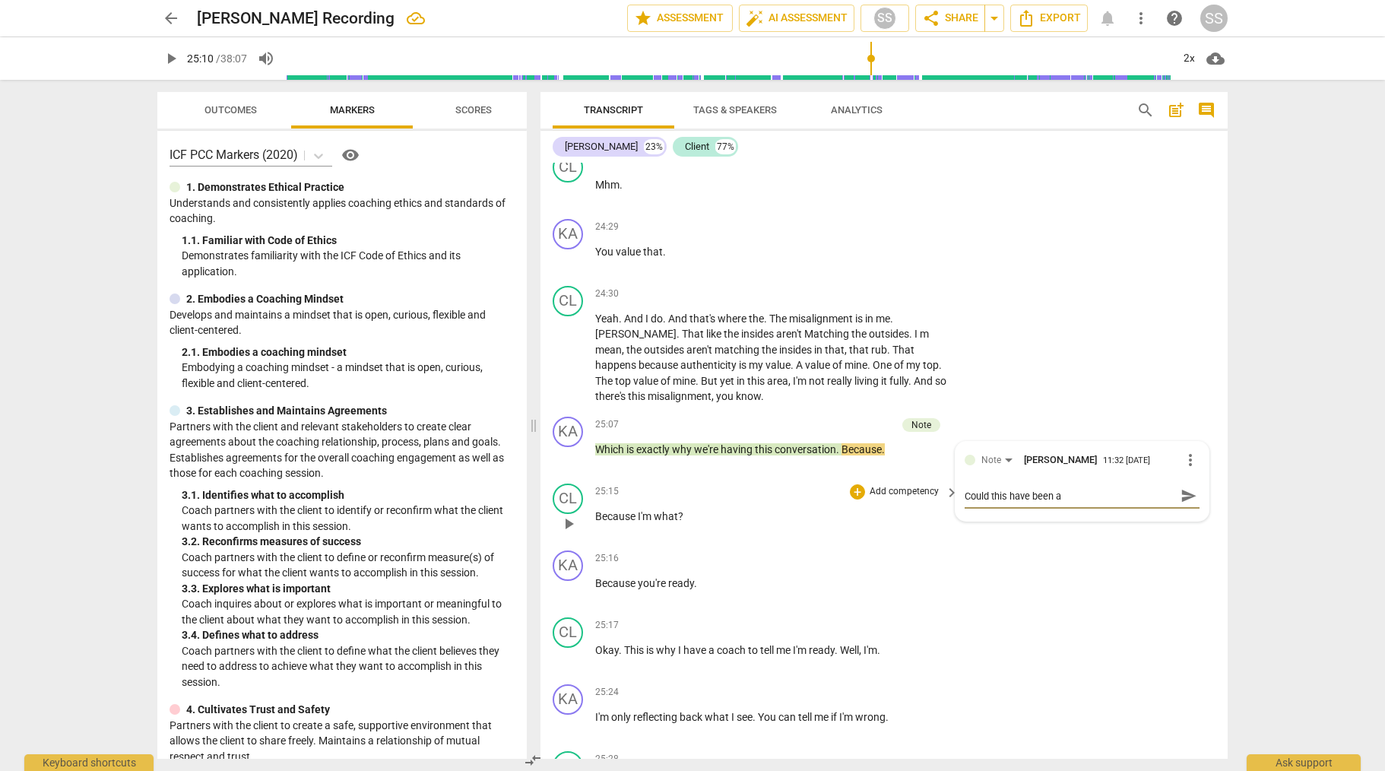
type textarea "Could this have been a q"
type textarea "Could this have been a qu"
type textarea "Could this have been a que"
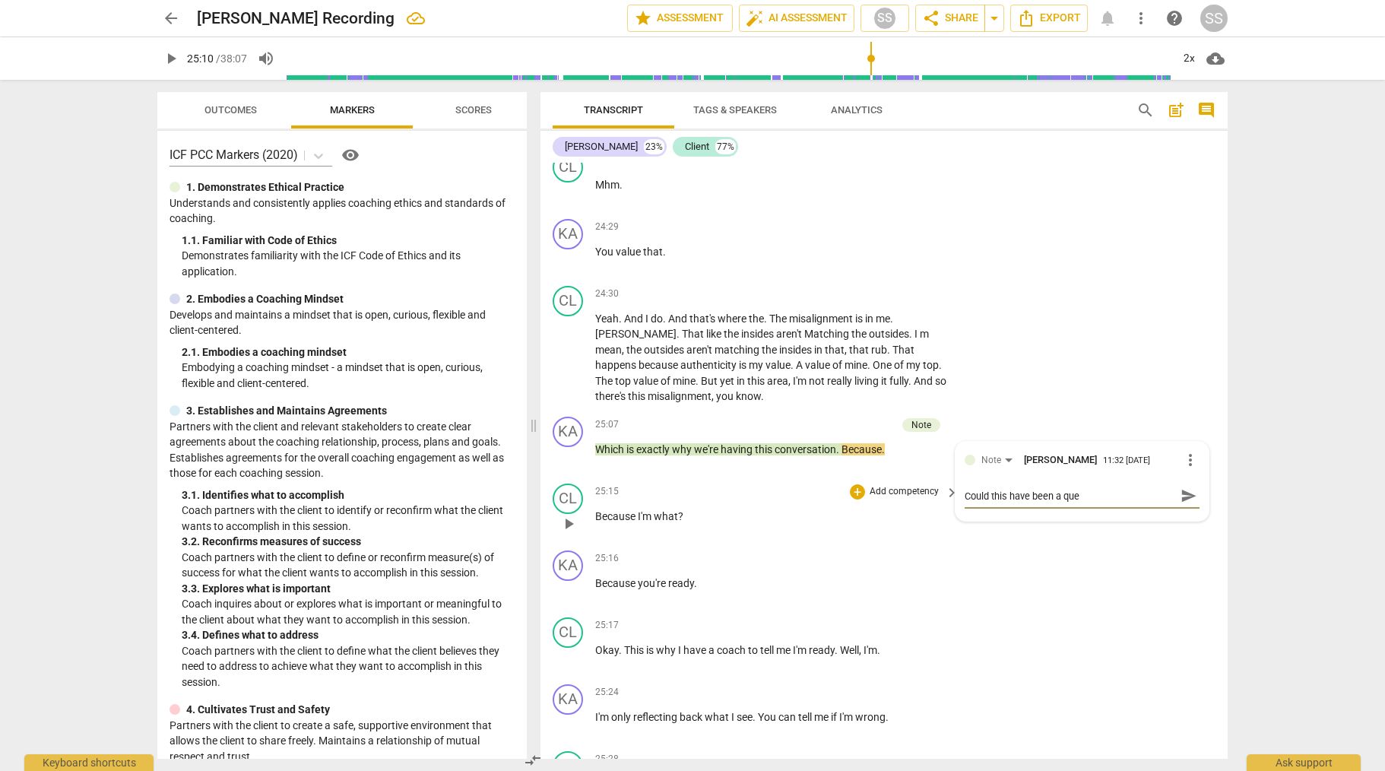
type textarea "Could this have been a ques"
type textarea "Could this have been a quest"
type textarea "Could this have been a questi"
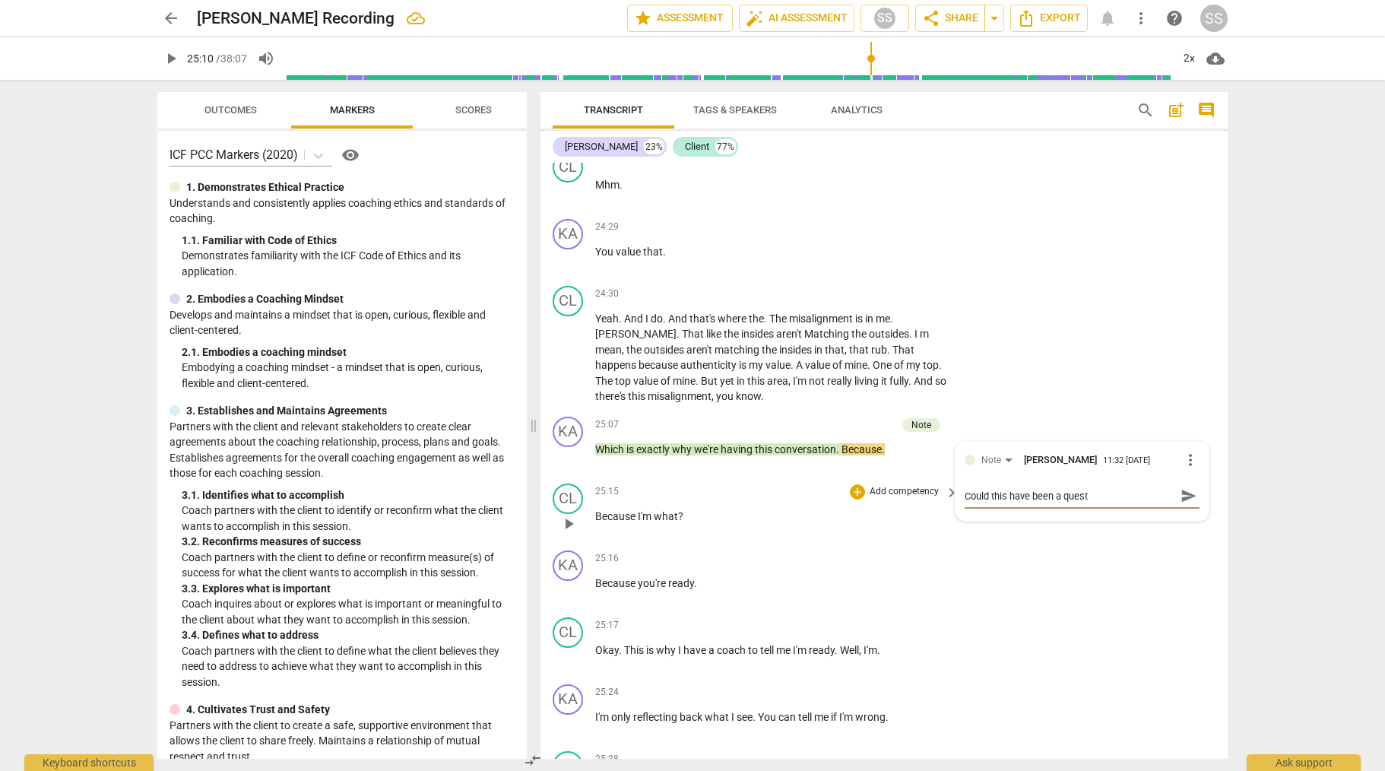
type textarea "Could this have been a questi"
type textarea "Could this have been a questio"
type textarea "Could this have been a question"
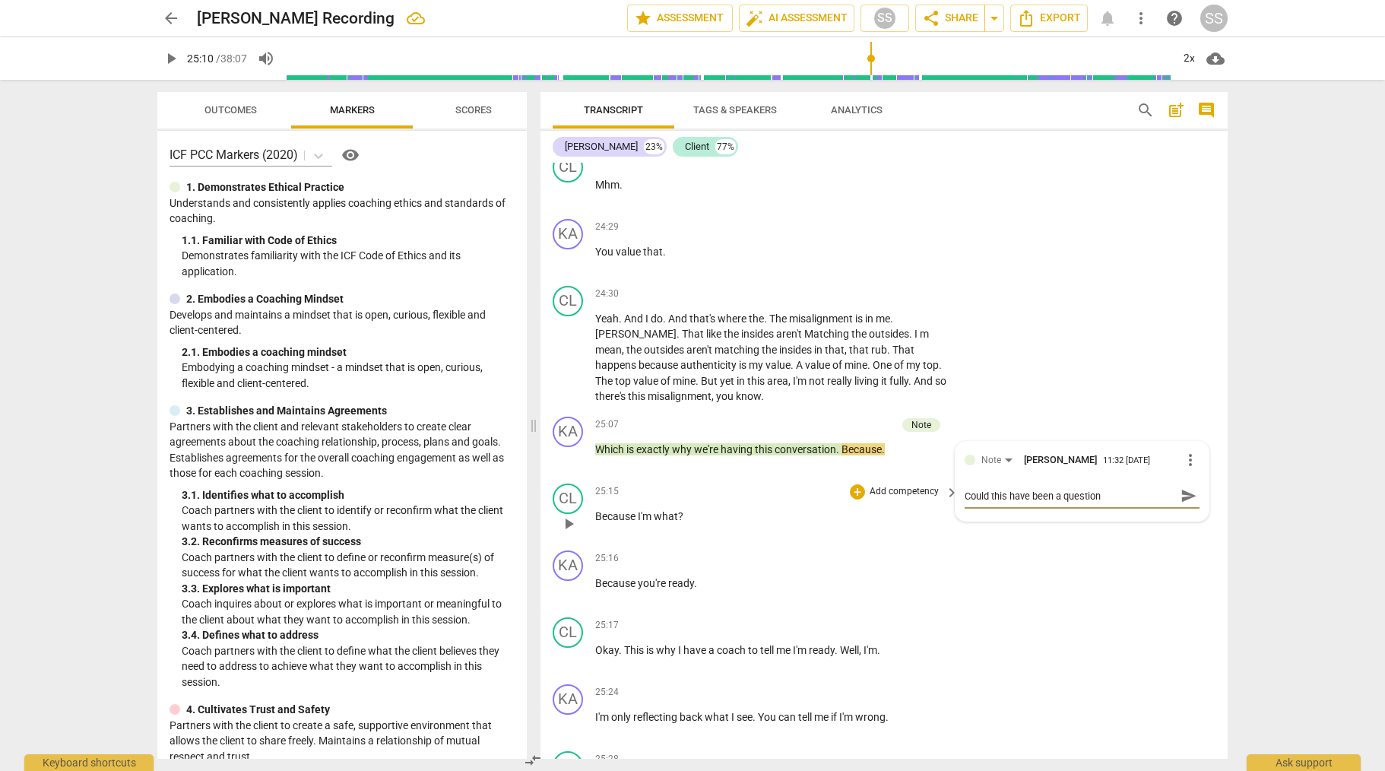
type textarea "Could this have been a question?"
click at [568, 533] on span "play_arrow" at bounding box center [569, 524] width 18 height 18
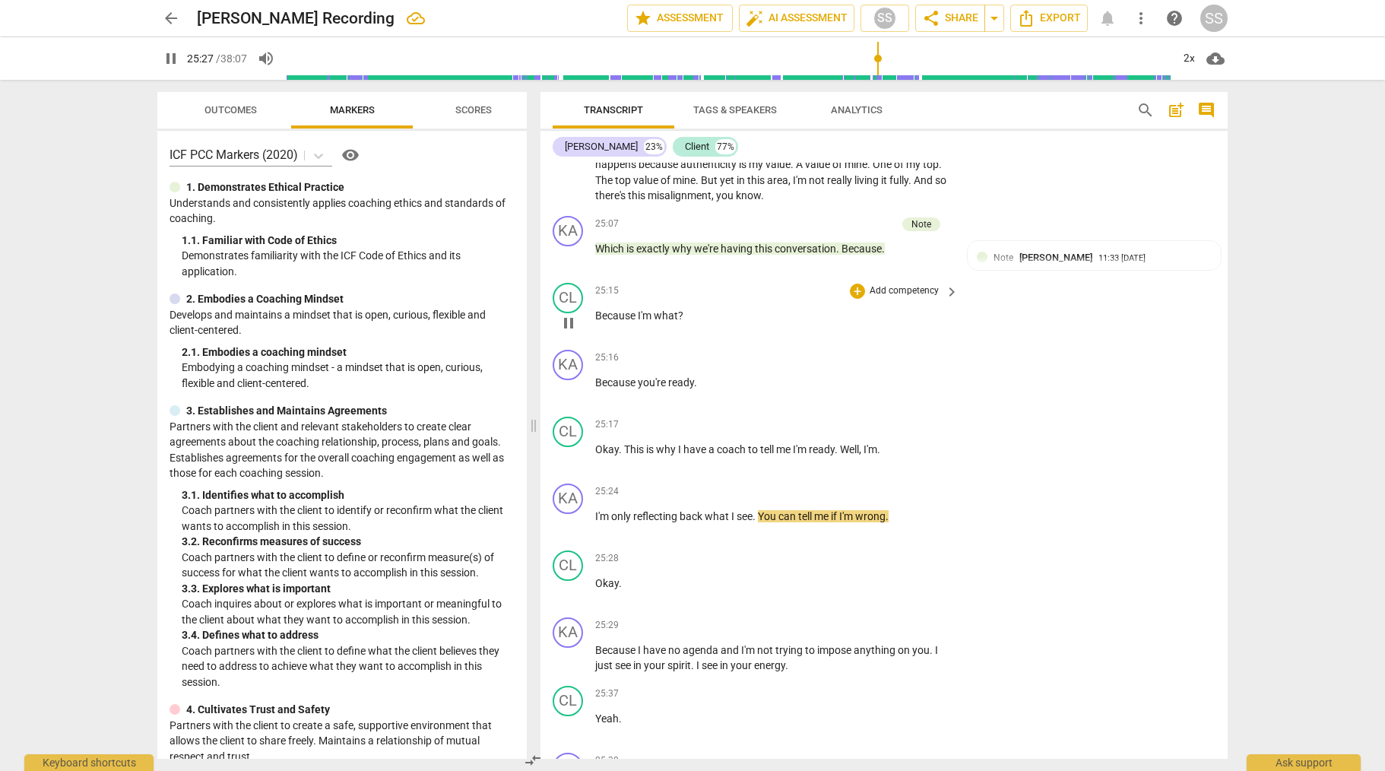
scroll to position [6700, 0]
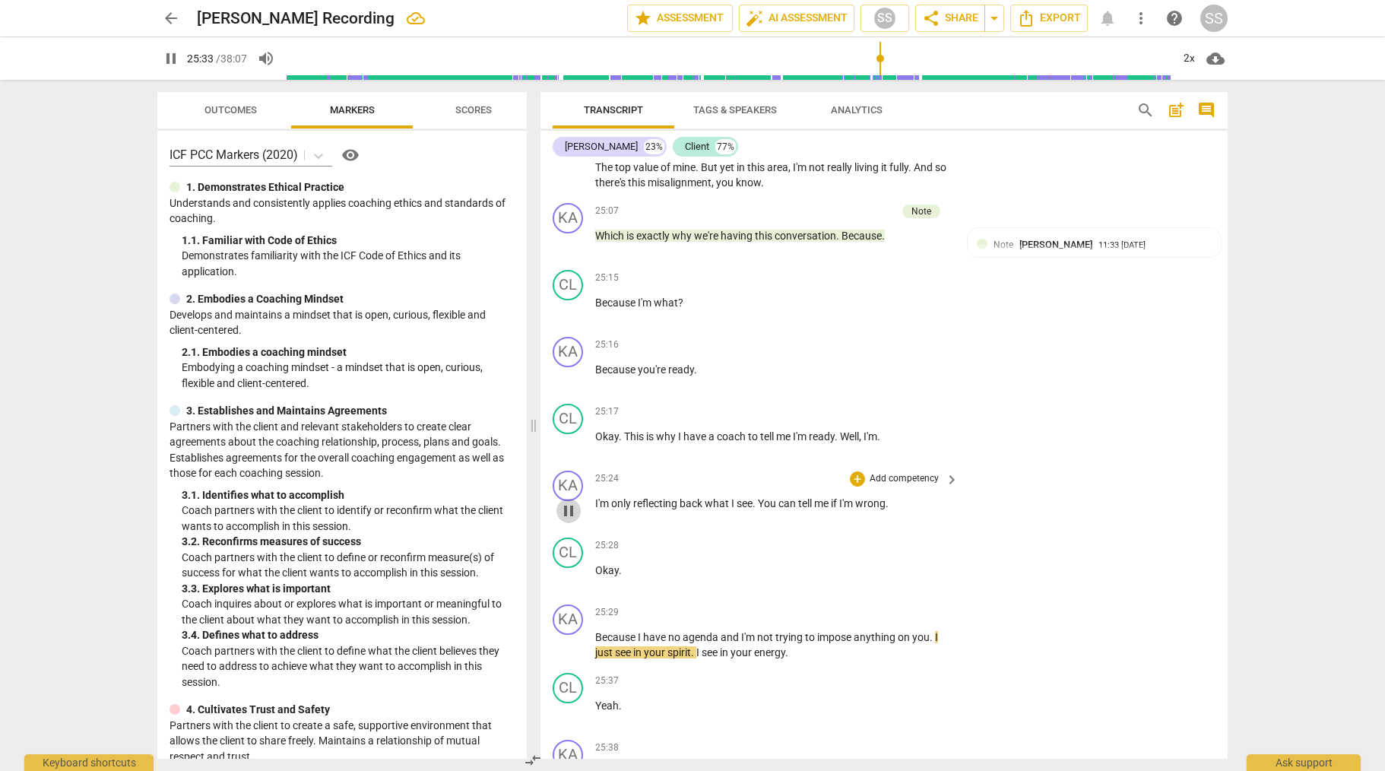
click at [569, 520] on span "pause" at bounding box center [569, 511] width 18 height 18
type input "1534"
click at [911, 486] on p "Add competency" at bounding box center [904, 479] width 72 height 14
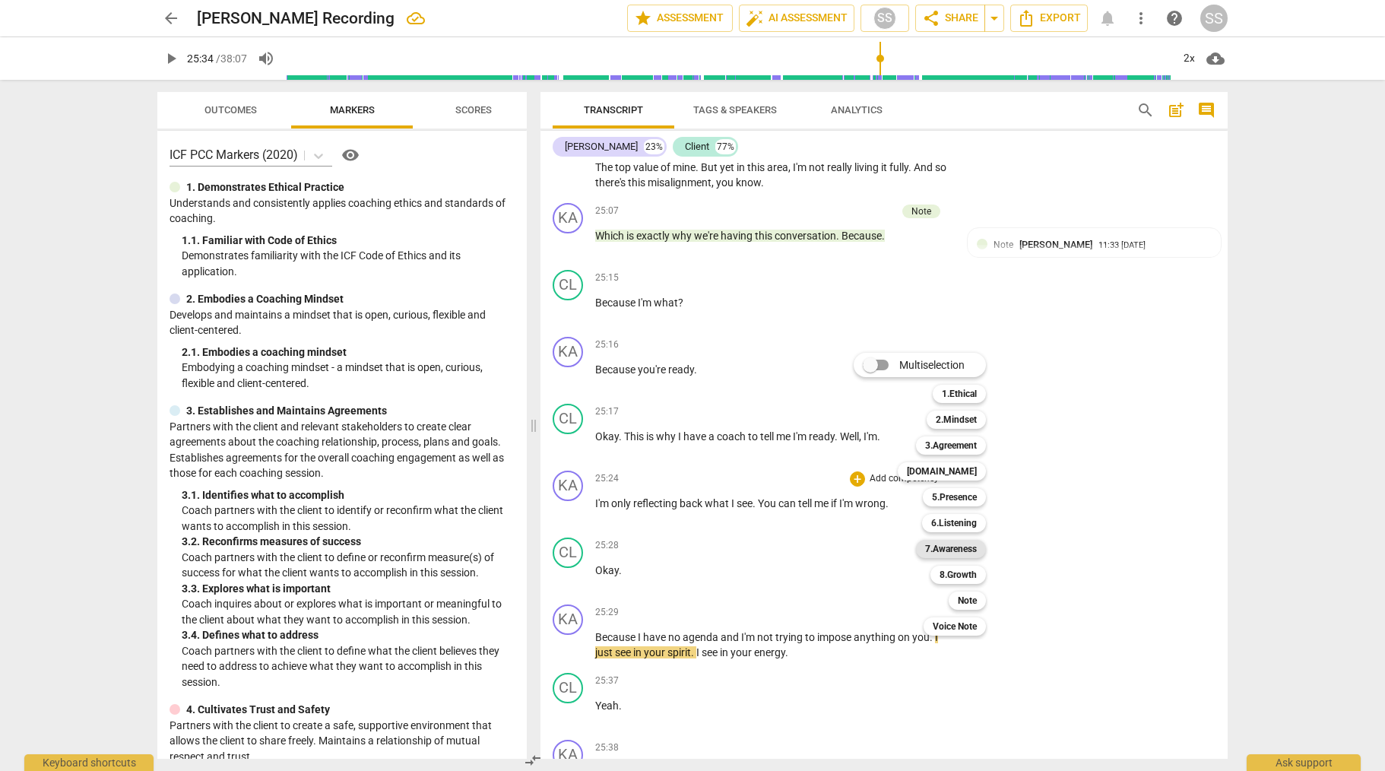
click at [970, 551] on b "7.Awareness" at bounding box center [951, 549] width 52 height 18
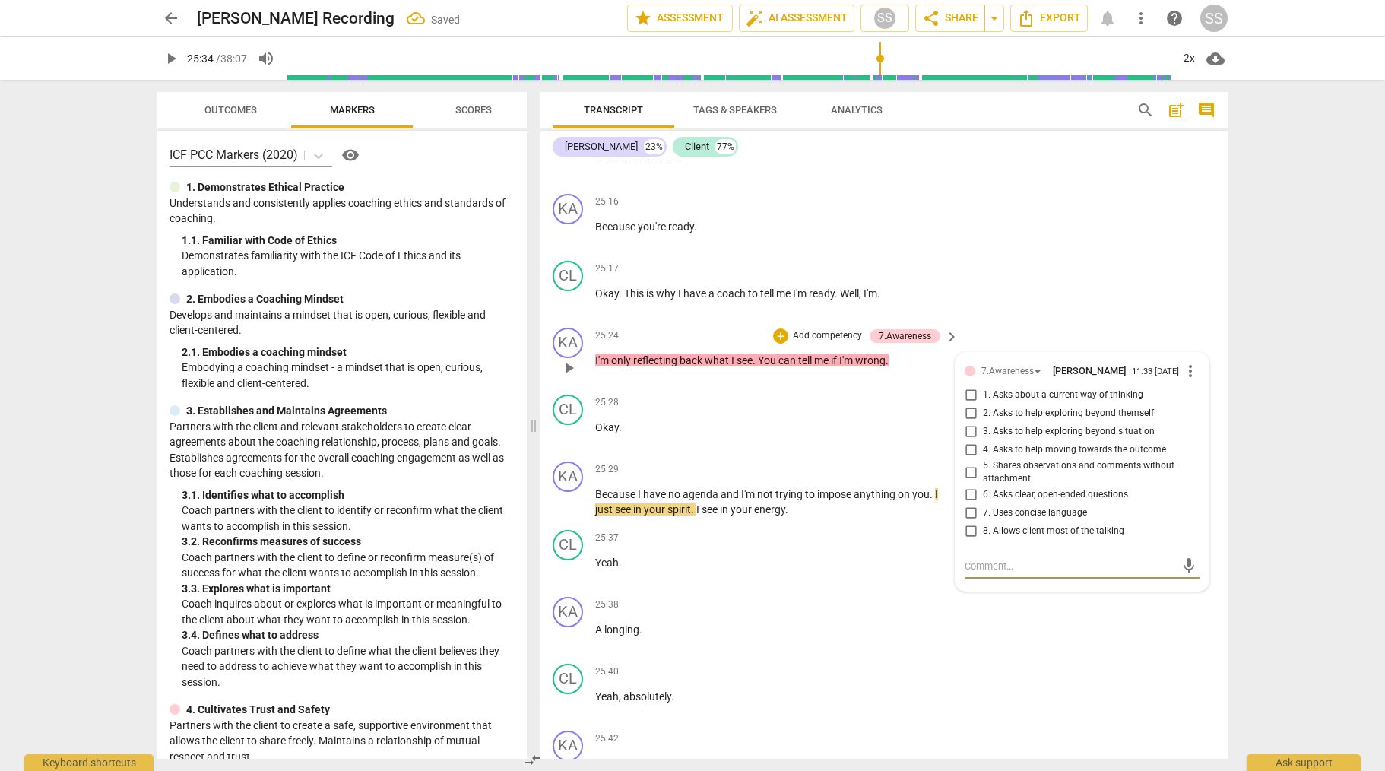
scroll to position [6846, 0]
click at [970, 478] on input "5. Shares observations and comments without attachment" at bounding box center [971, 469] width 24 height 18
checkbox input "true"
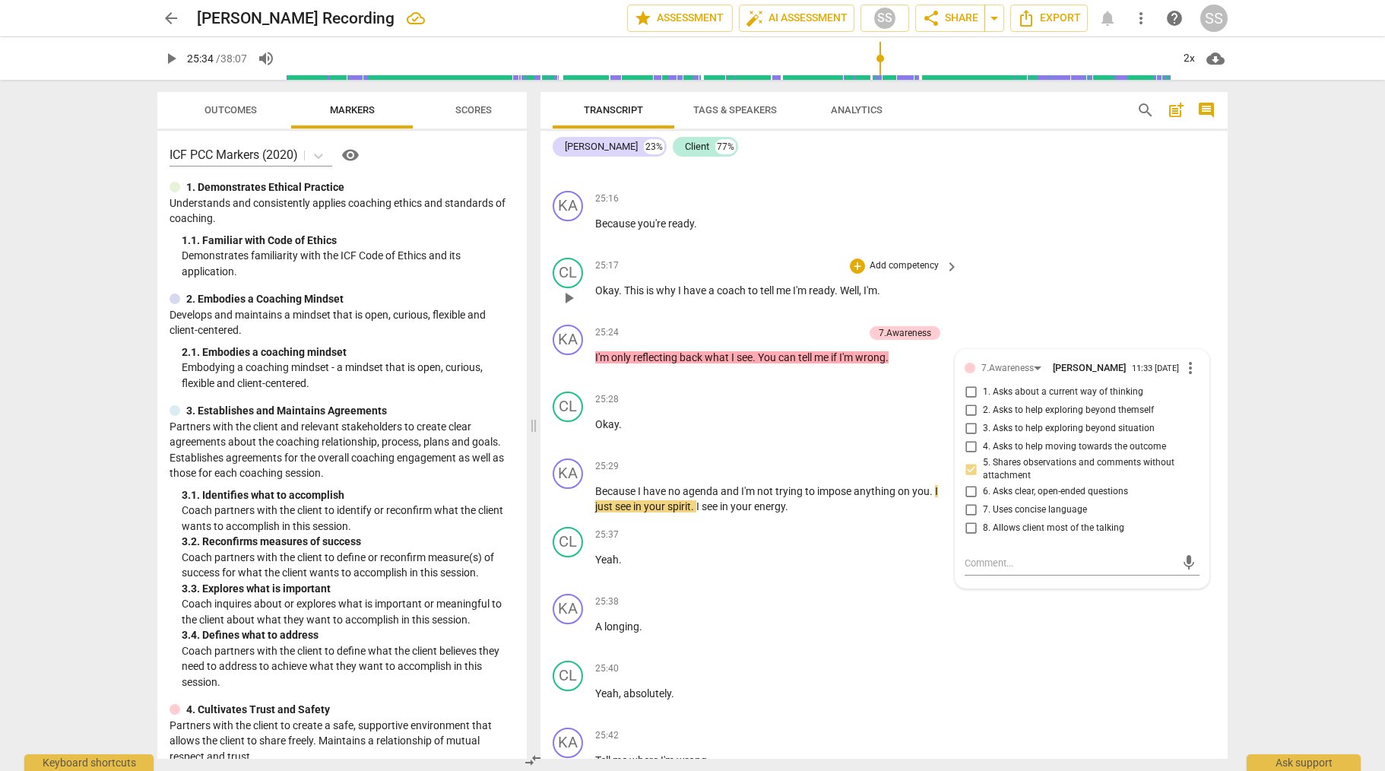
click at [1053, 303] on div "CL play_arrow pause 25:17 + Add competency keyboard_arrow_right Okay . This is …" at bounding box center [884, 285] width 687 height 67
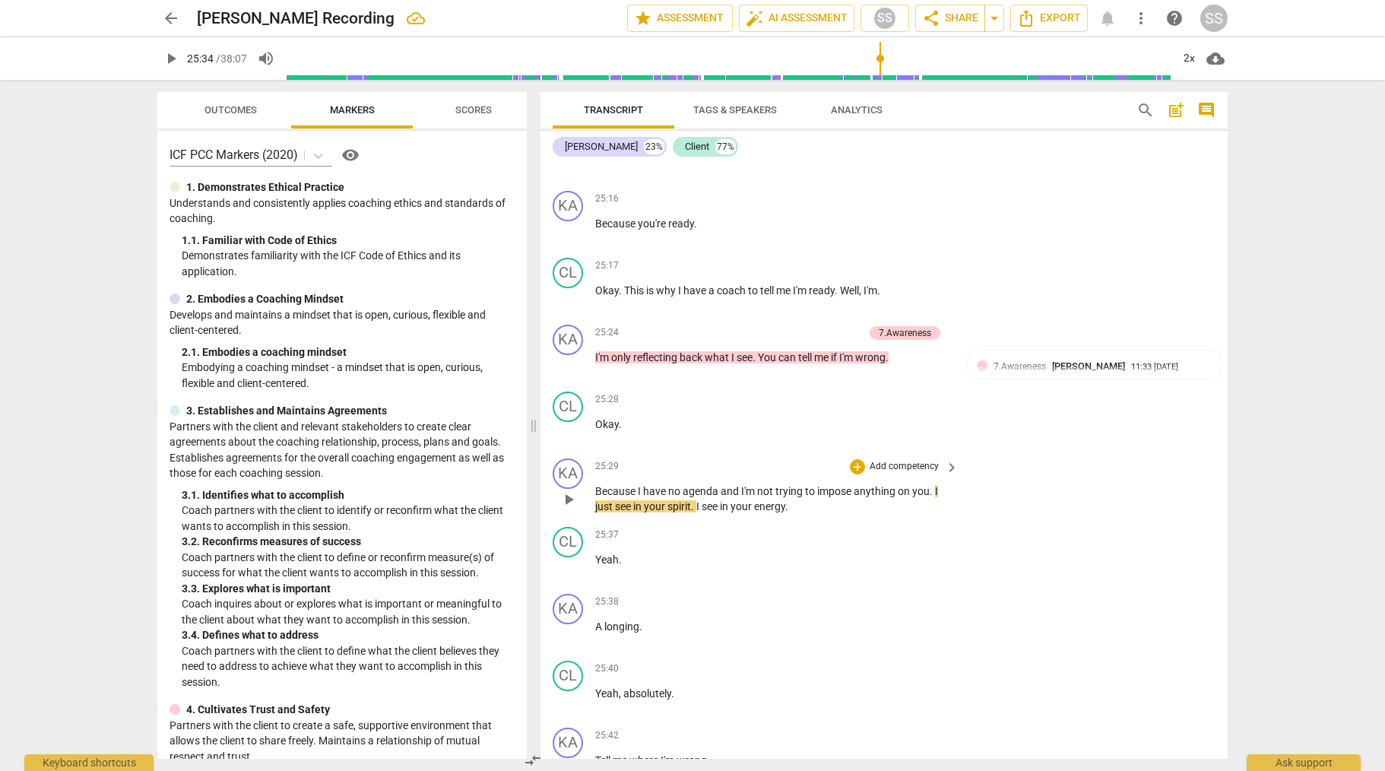
click at [897, 474] on p "Add competency" at bounding box center [904, 467] width 72 height 14
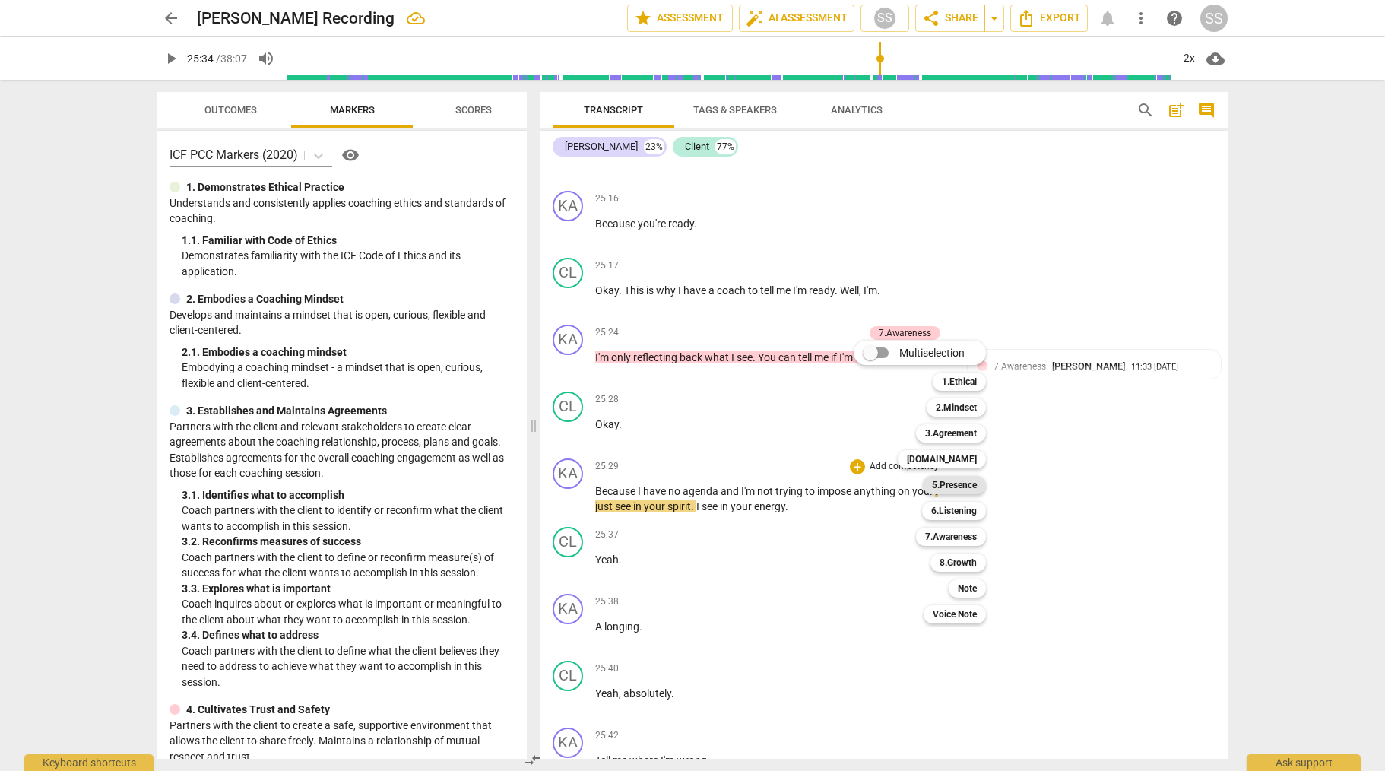
click at [957, 482] on b "5.Presence" at bounding box center [954, 485] width 45 height 18
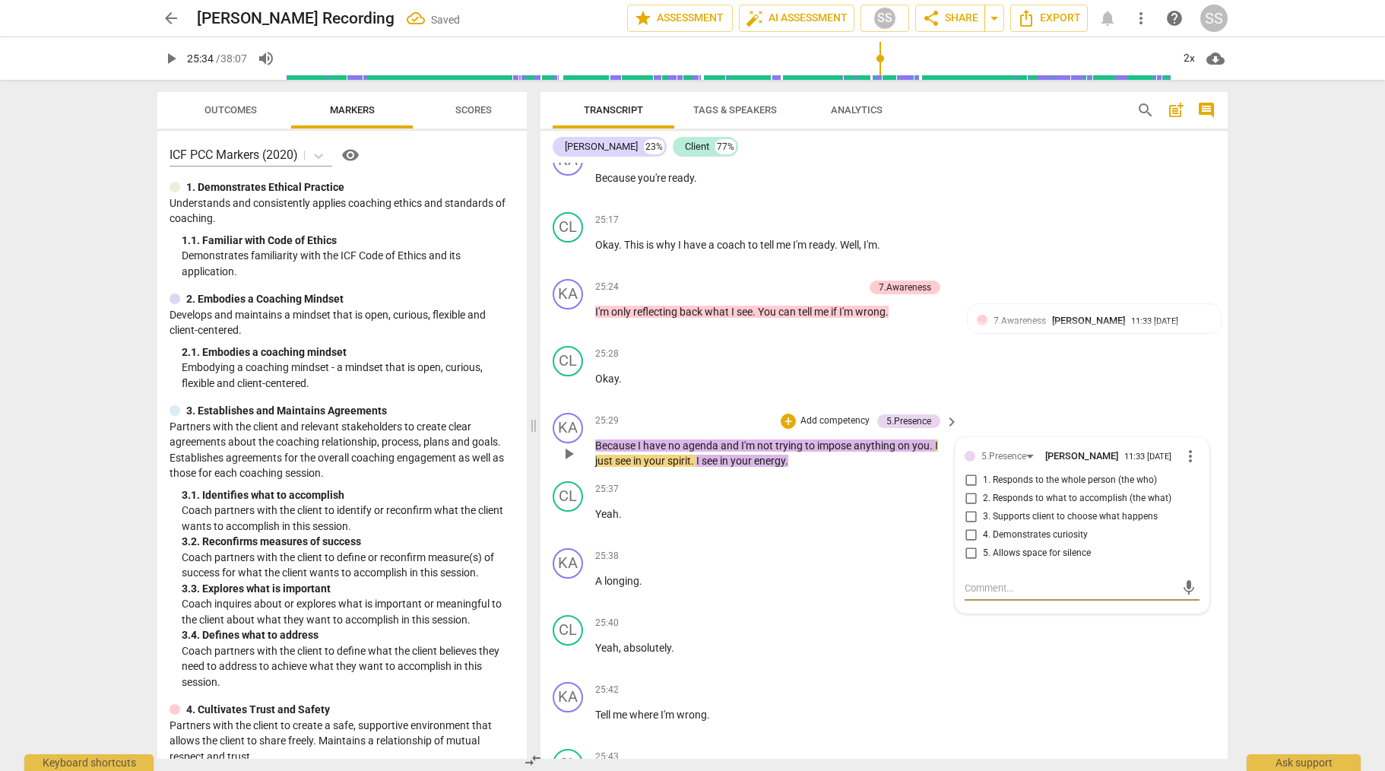
scroll to position [6894, 0]
drag, startPoint x: 969, startPoint y: 500, endPoint x: 975, endPoint y: 485, distance: 15.7
click at [969, 487] on input "1. Responds to the whole person (the who)" at bounding box center [971, 478] width 24 height 18
checkbox input "true"
click at [1017, 402] on div "CL play_arrow pause 25:28 + Add competency keyboard_arrow_right Okay ." at bounding box center [884, 371] width 687 height 67
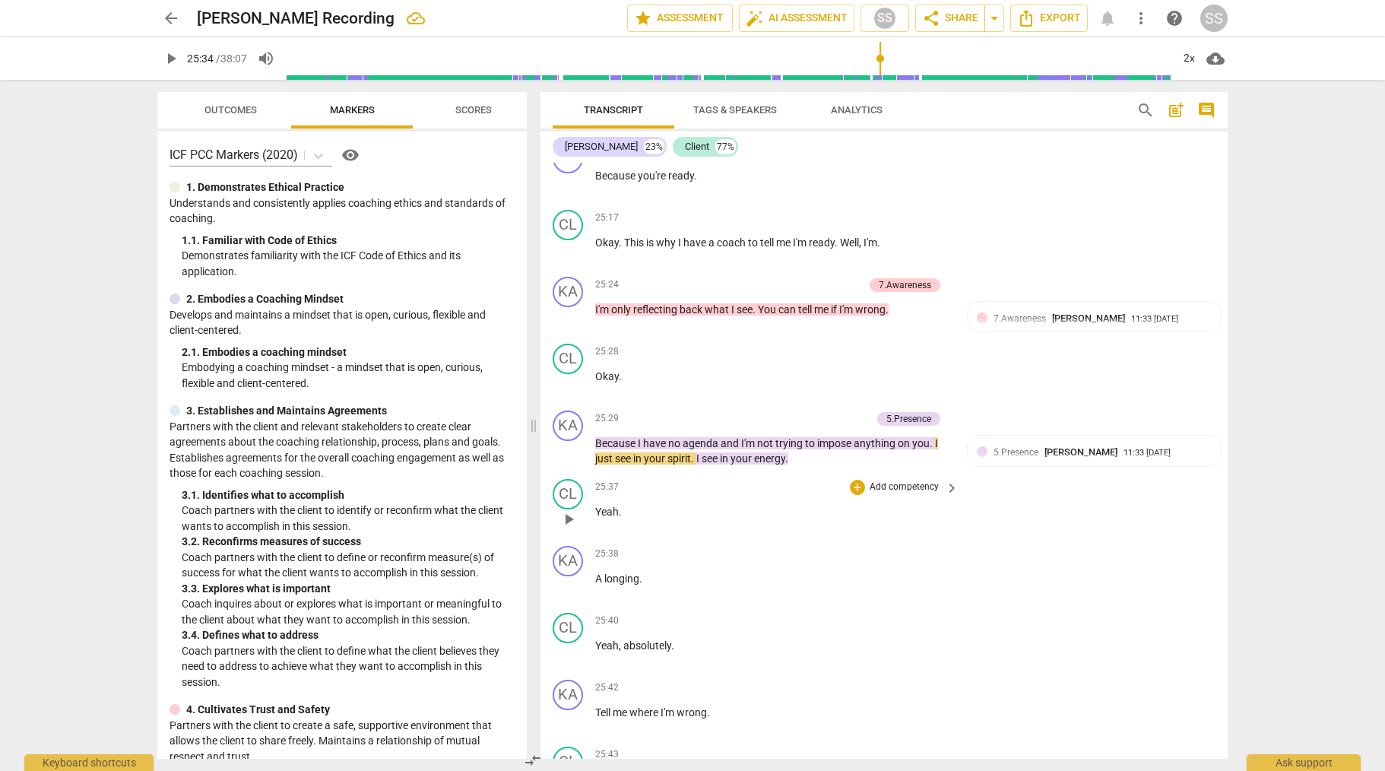
click at [570, 528] on span "play_arrow" at bounding box center [569, 519] width 18 height 18
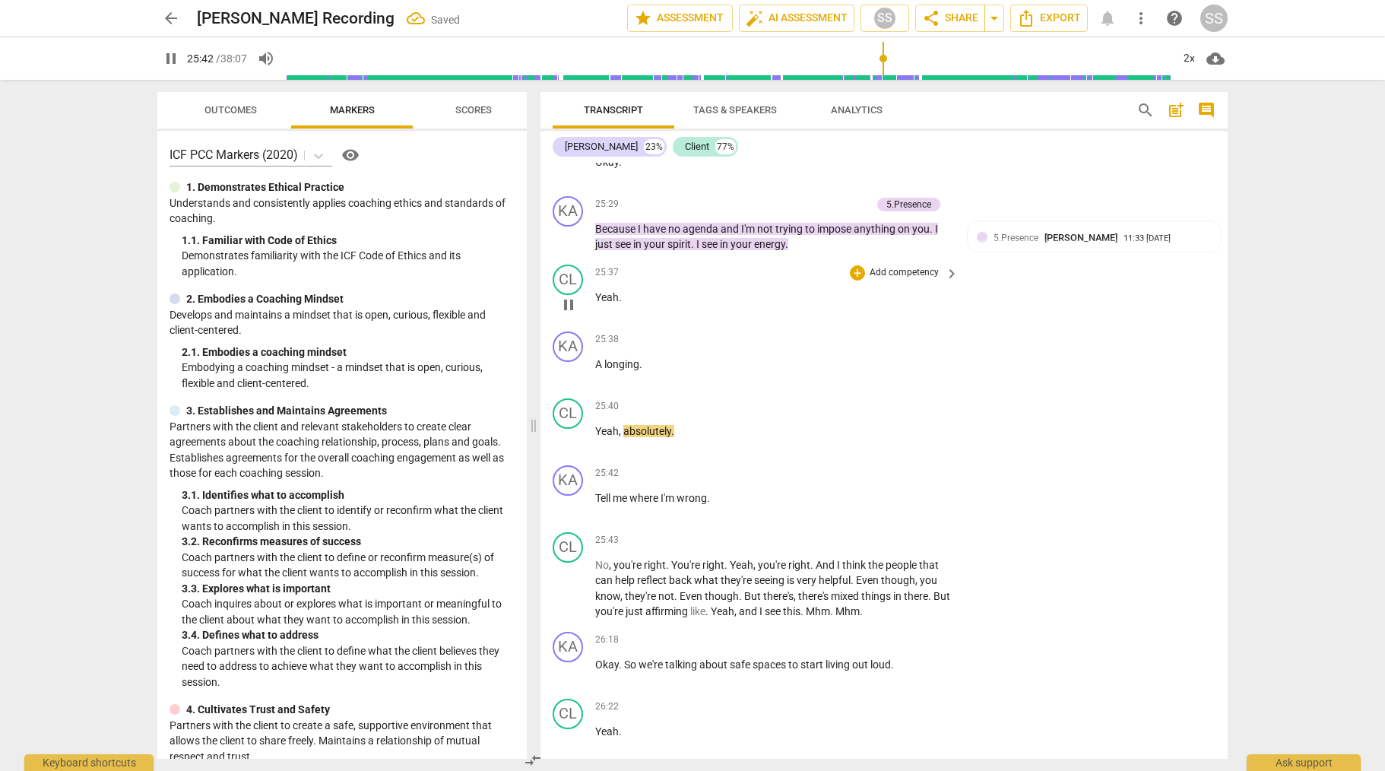
scroll to position [7109, 0]
click at [565, 514] on span "pause" at bounding box center [569, 505] width 18 height 18
type input "1548"
click at [904, 480] on p "Add competency" at bounding box center [904, 473] width 72 height 14
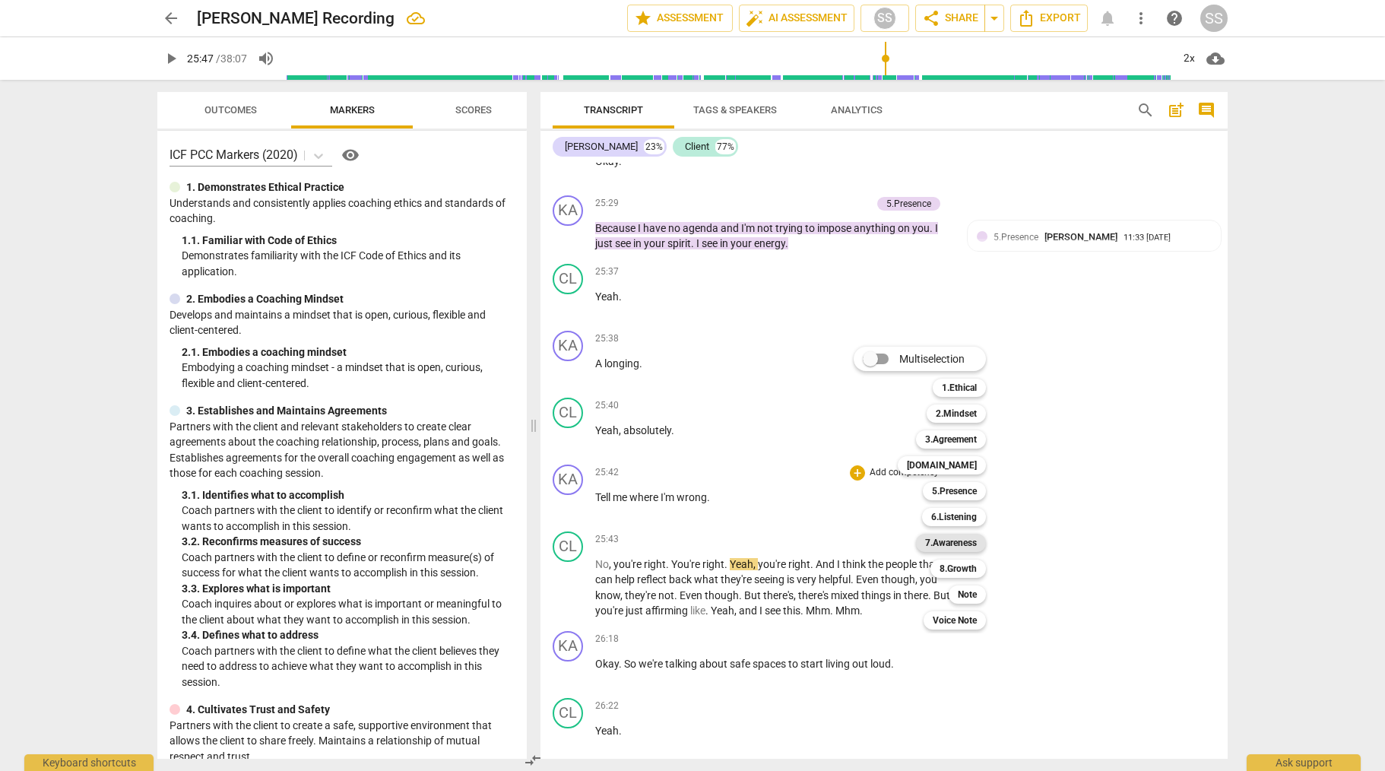
click at [967, 545] on b "7.Awareness" at bounding box center [951, 543] width 52 height 18
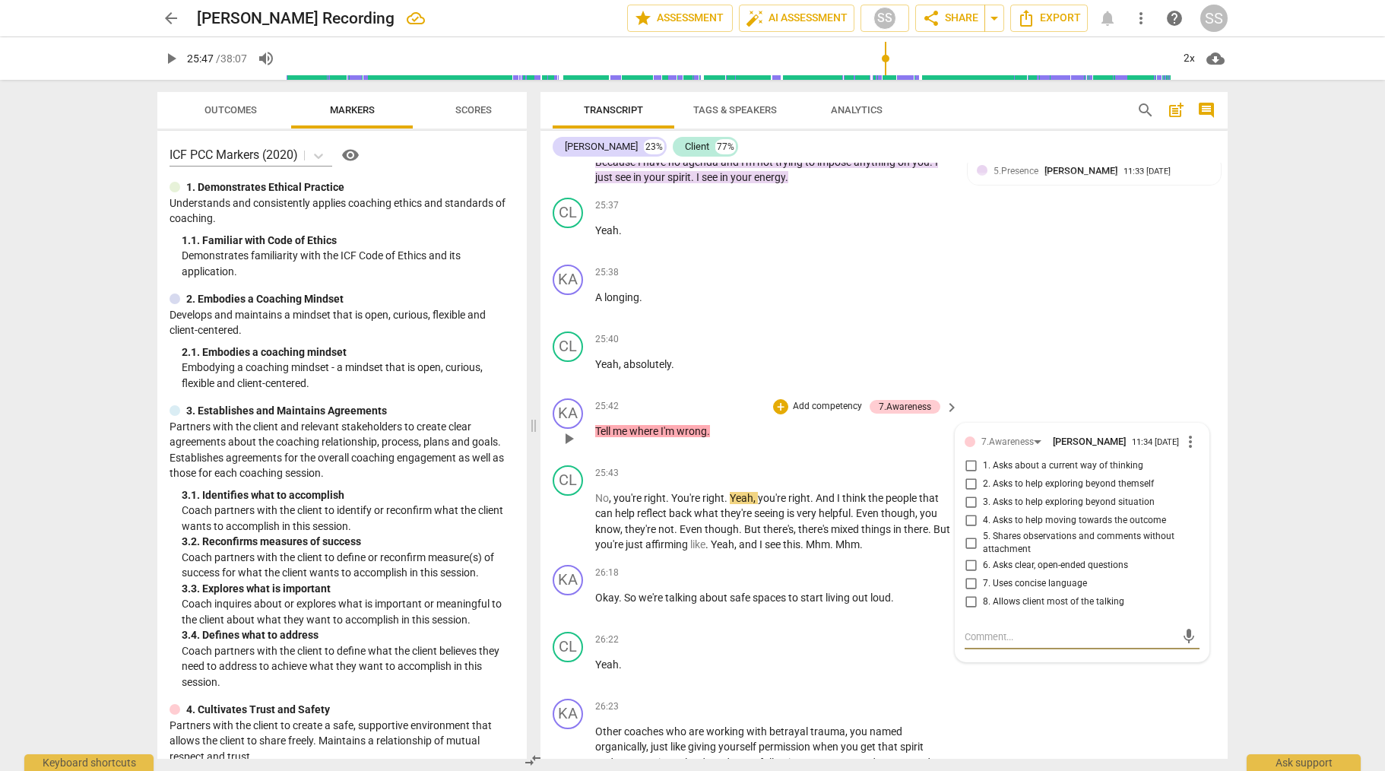
scroll to position [7177, 0]
click at [969, 551] on input "5. Shares observations and comments without attachment" at bounding box center [971, 541] width 24 height 18
checkbox input "true"
click at [1038, 378] on div "CL play_arrow pause 25:40 + Add competency keyboard_arrow_right Yeah , absolute…" at bounding box center [884, 357] width 687 height 67
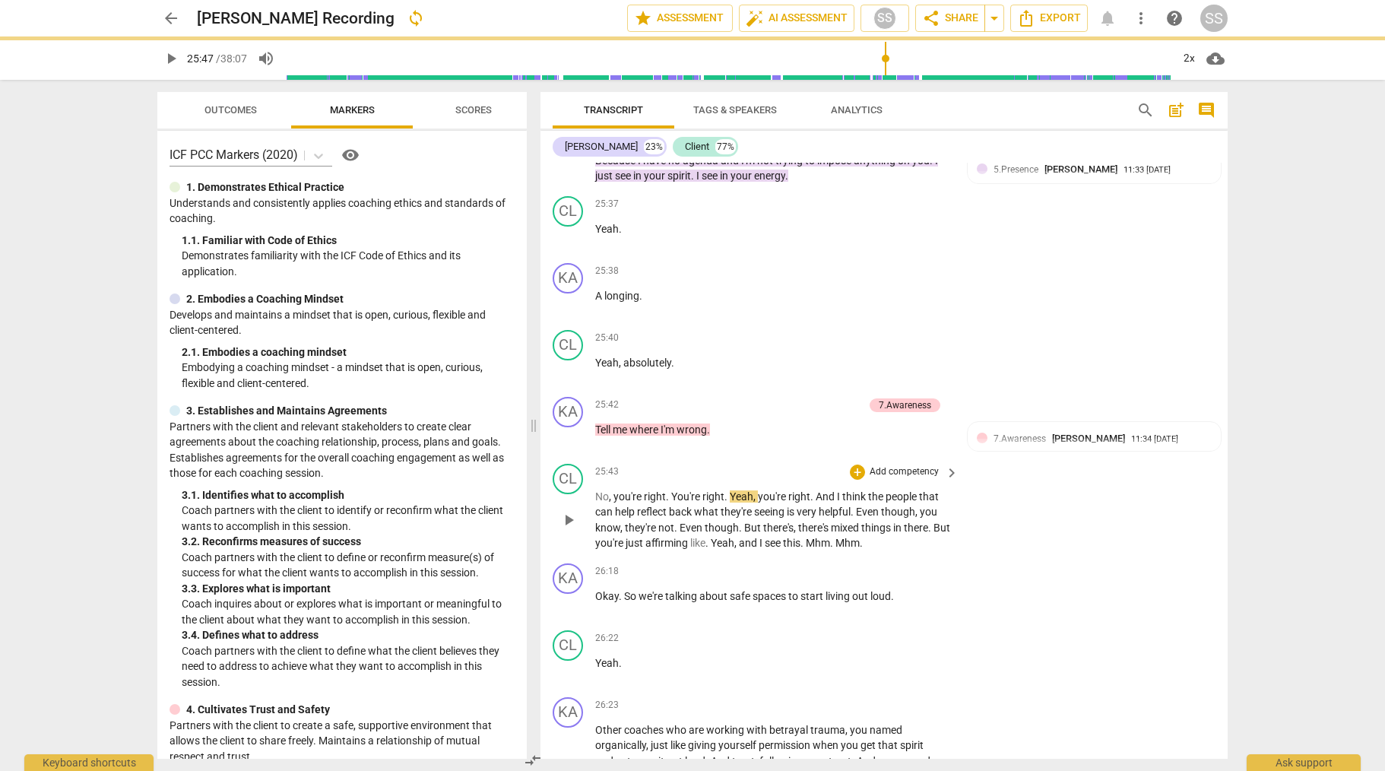
click at [566, 529] on span "play_arrow" at bounding box center [569, 520] width 18 height 18
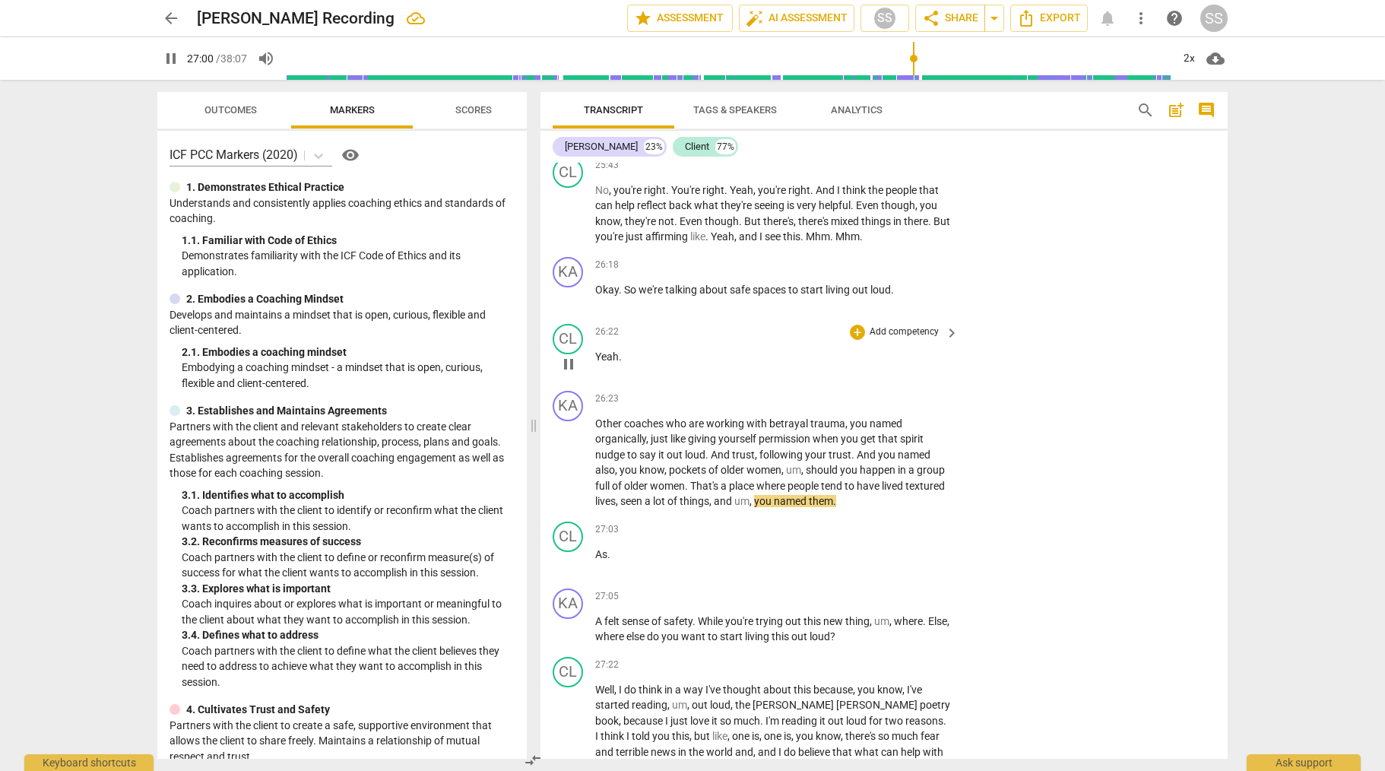
scroll to position [7484, 0]
click at [570, 471] on span "pause" at bounding box center [569, 462] width 18 height 18
type input "1624"
click at [907, 405] on p "Add competency" at bounding box center [904, 399] width 72 height 14
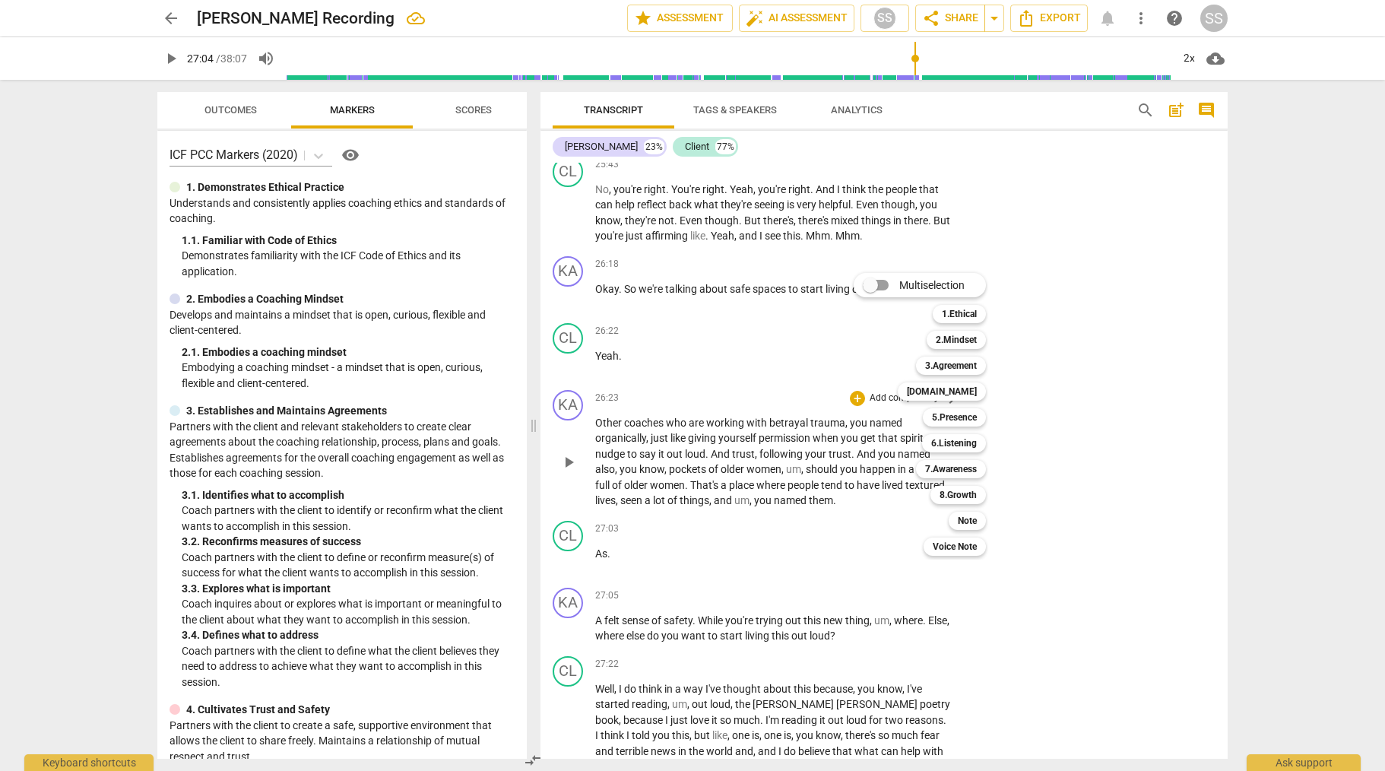
scroll to position [7480, 0]
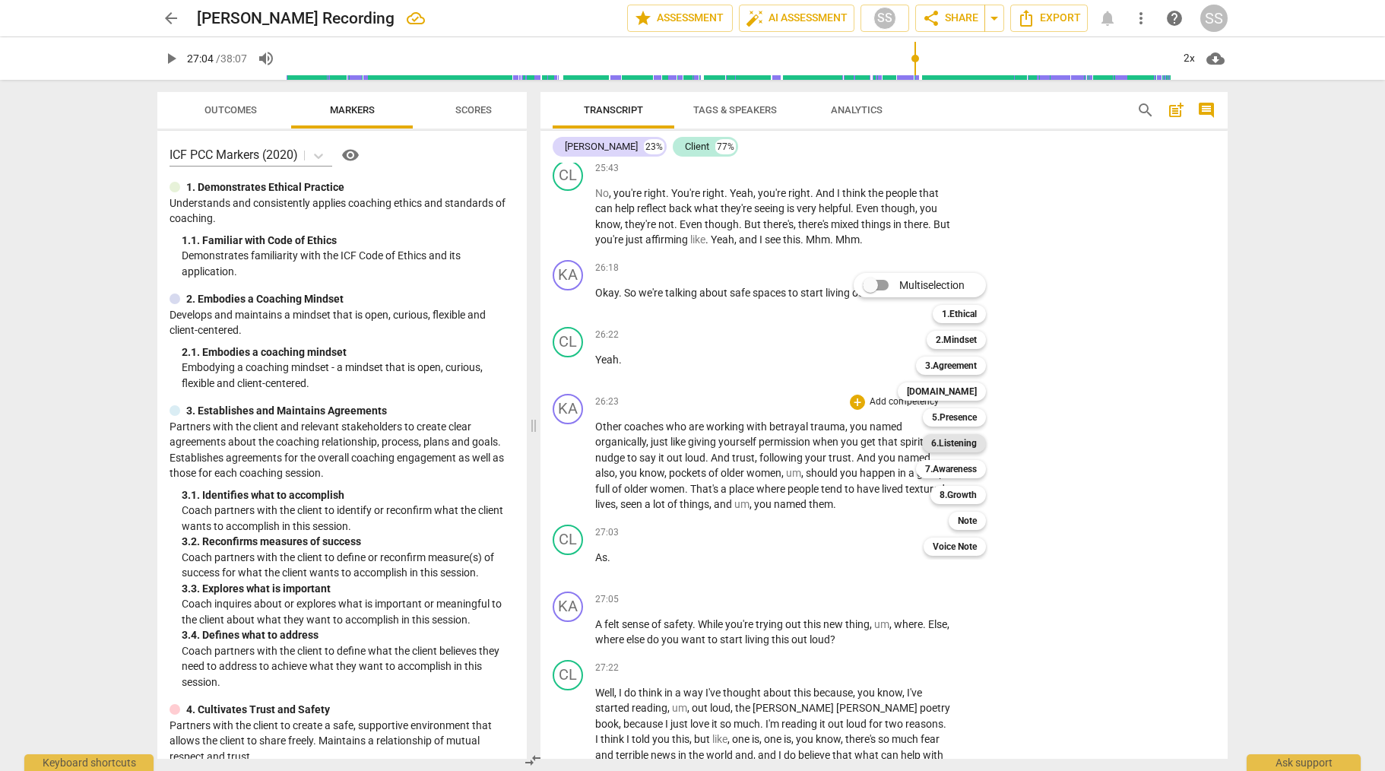
click at [954, 443] on b "6.Listening" at bounding box center [955, 443] width 46 height 18
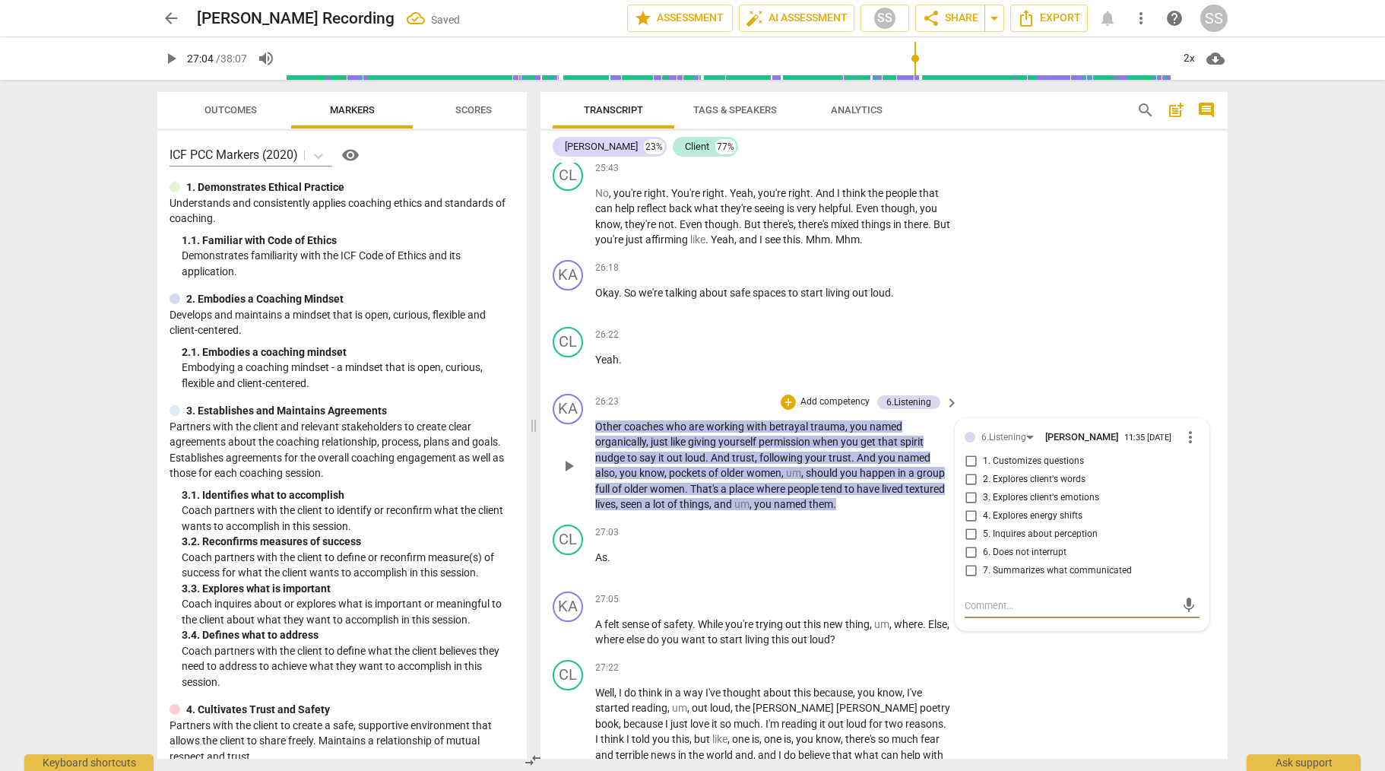
drag, startPoint x: 971, startPoint y: 589, endPoint x: 970, endPoint y: 582, distance: 7.6
click at [970, 580] on input "7. Summarizes what communicated" at bounding box center [971, 571] width 24 height 18
checkbox input "true"
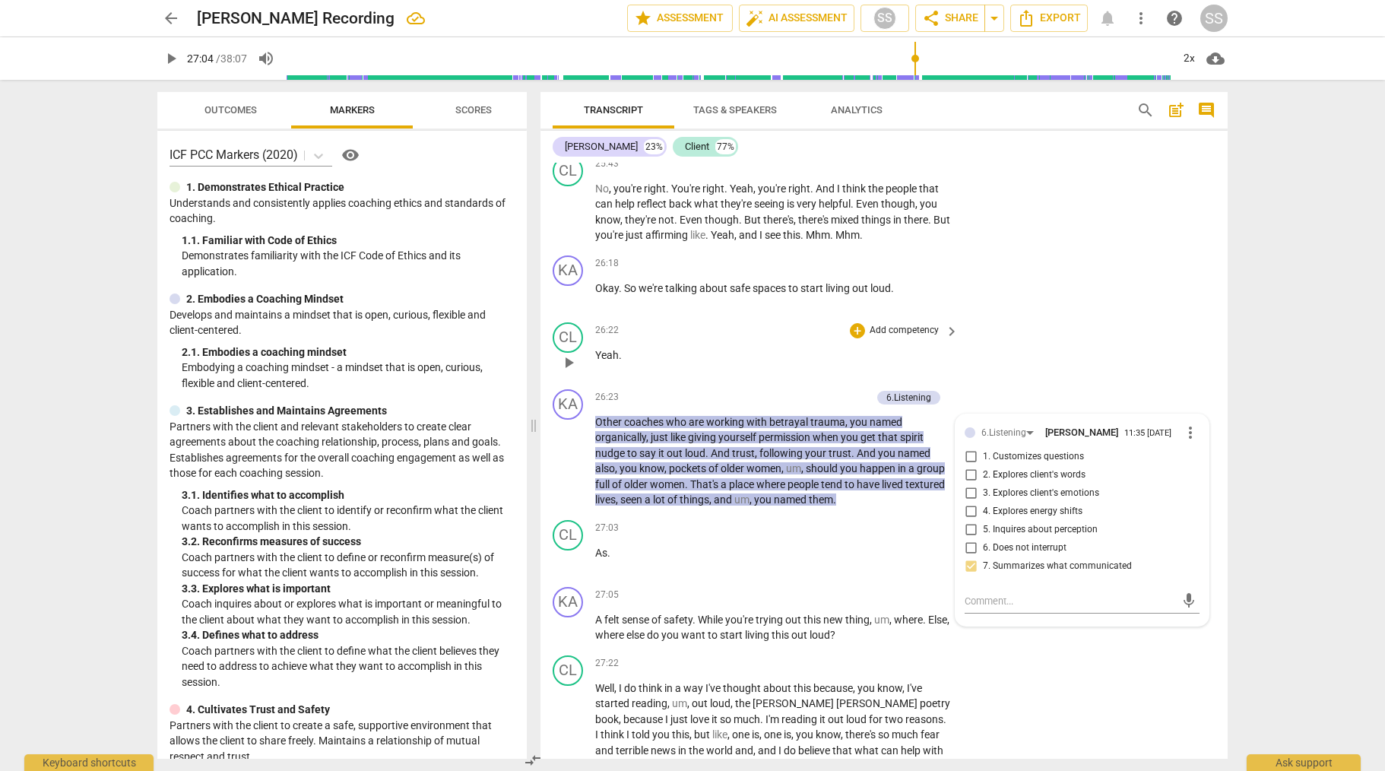
click at [991, 364] on div "CL play_arrow pause 26:22 + Add competency keyboard_arrow_right Yeah ." at bounding box center [884, 349] width 687 height 67
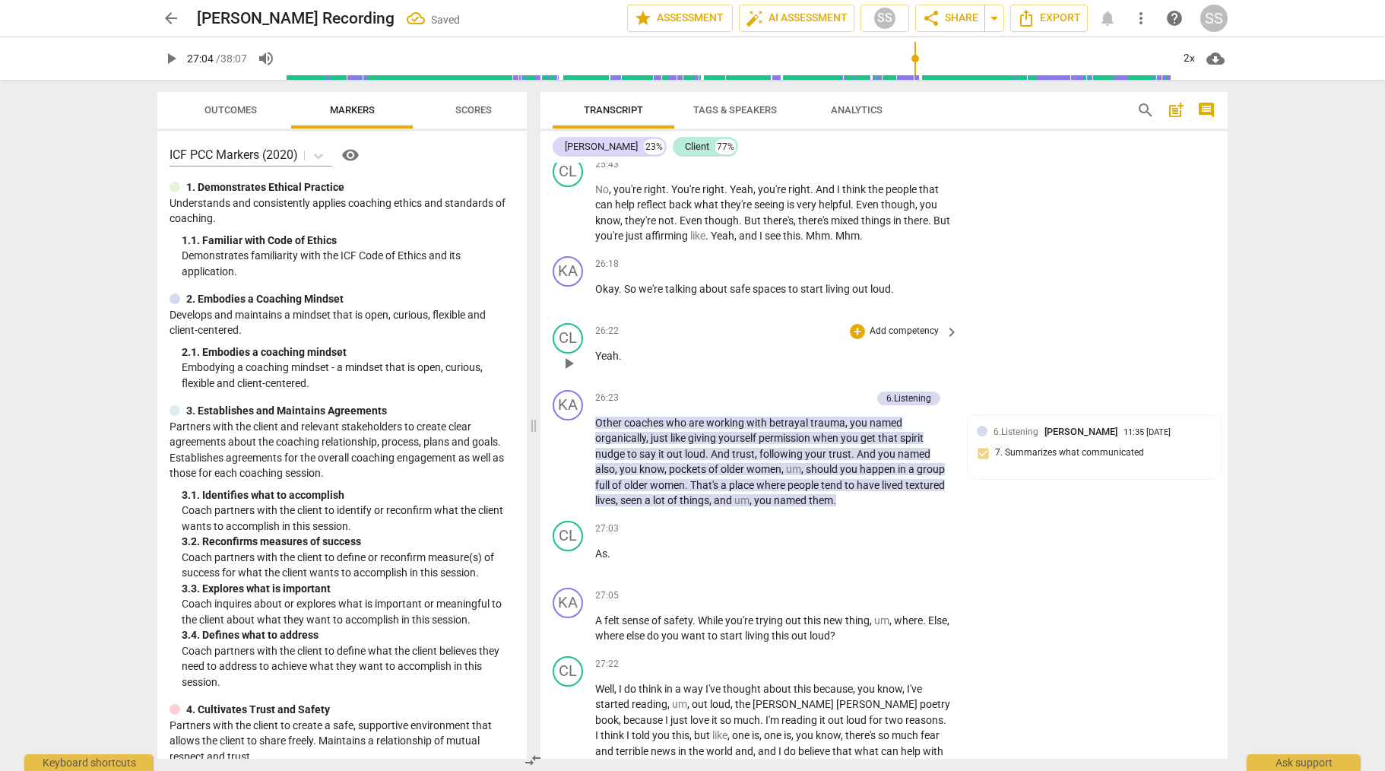
scroll to position [7482, 0]
click at [572, 572] on span "play_arrow" at bounding box center [569, 563] width 18 height 18
drag, startPoint x: 573, startPoint y: 644, endPoint x: 563, endPoint y: 644, distance: 9.9
click at [573, 640] on span "pause" at bounding box center [569, 630] width 18 height 18
type input "1637"
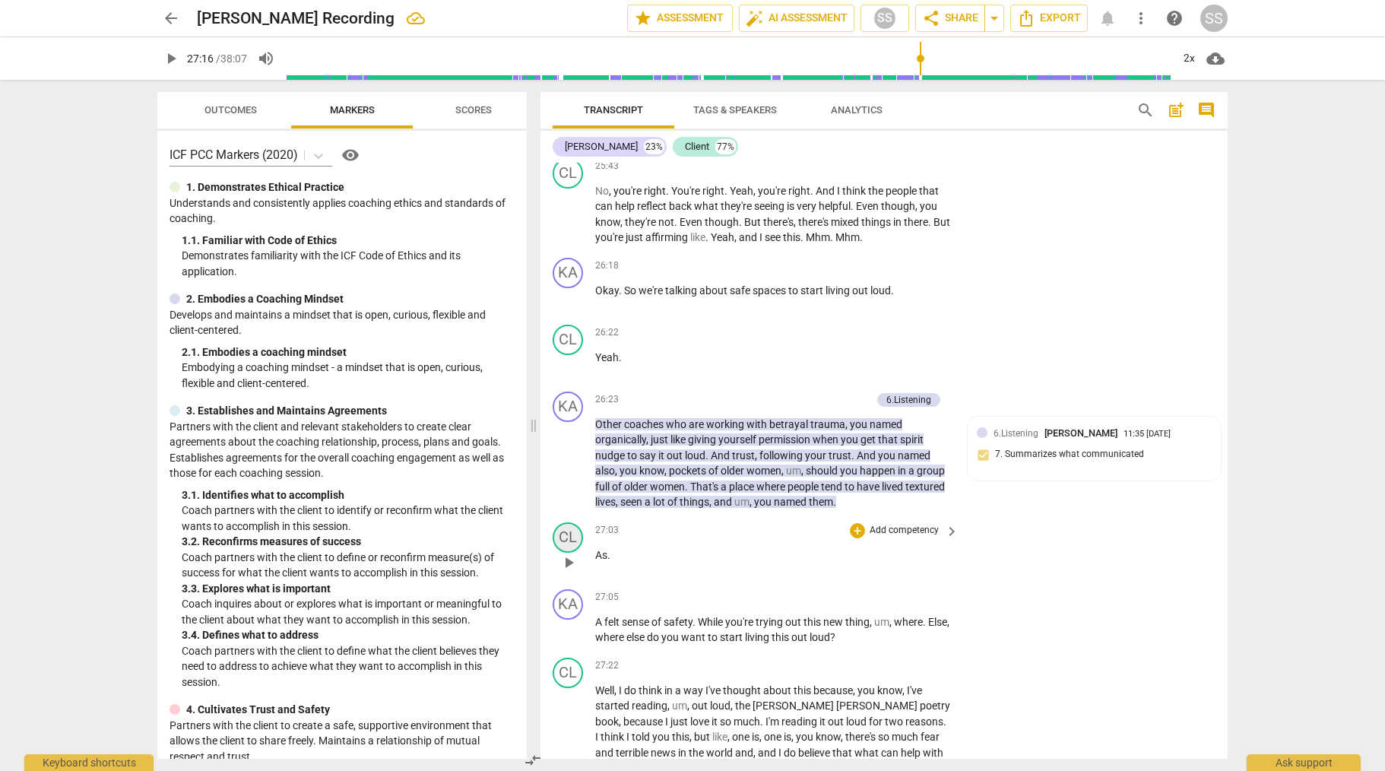
click at [572, 549] on div "CL" at bounding box center [568, 537] width 30 height 30
click at [669, 620] on div "Client" at bounding box center [625, 626] width 114 height 24
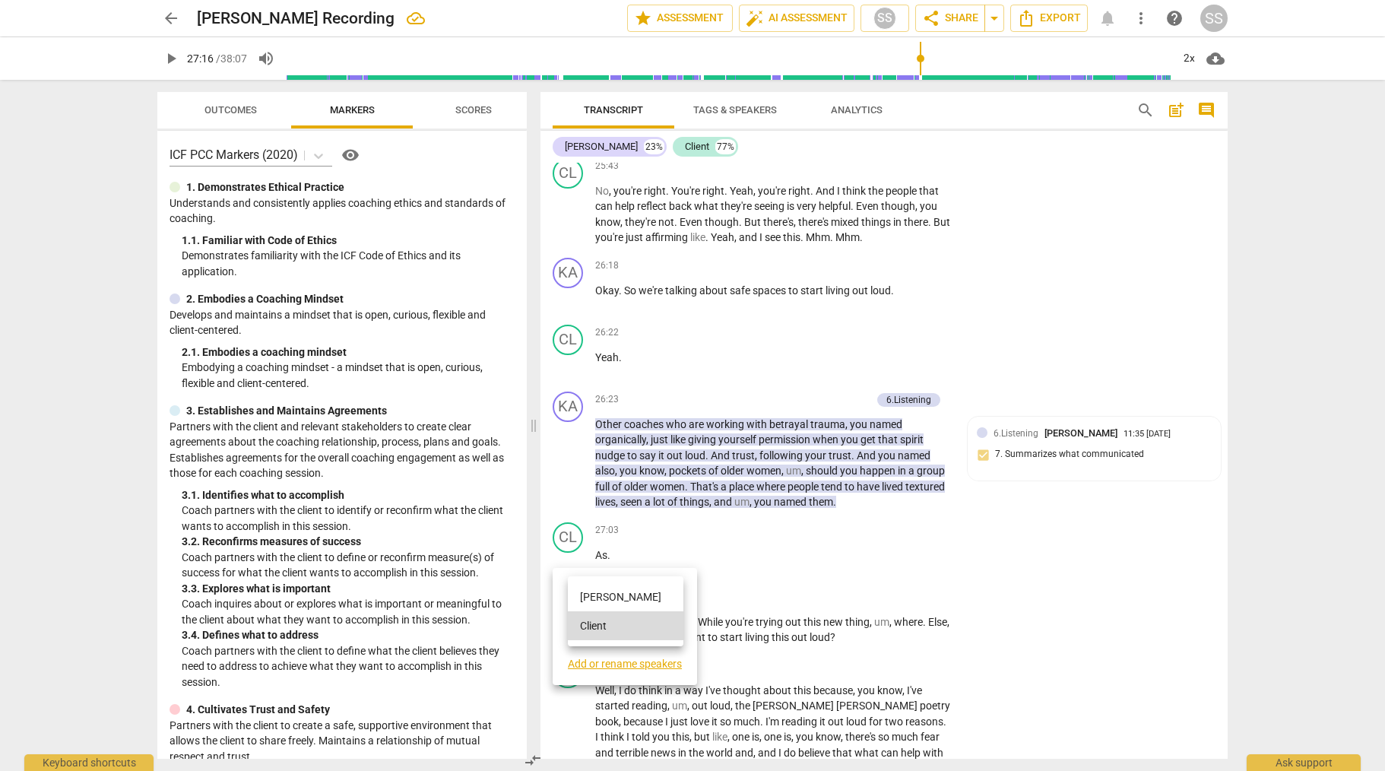
click at [630, 592] on li "[PERSON_NAME]" at bounding box center [626, 596] width 116 height 29
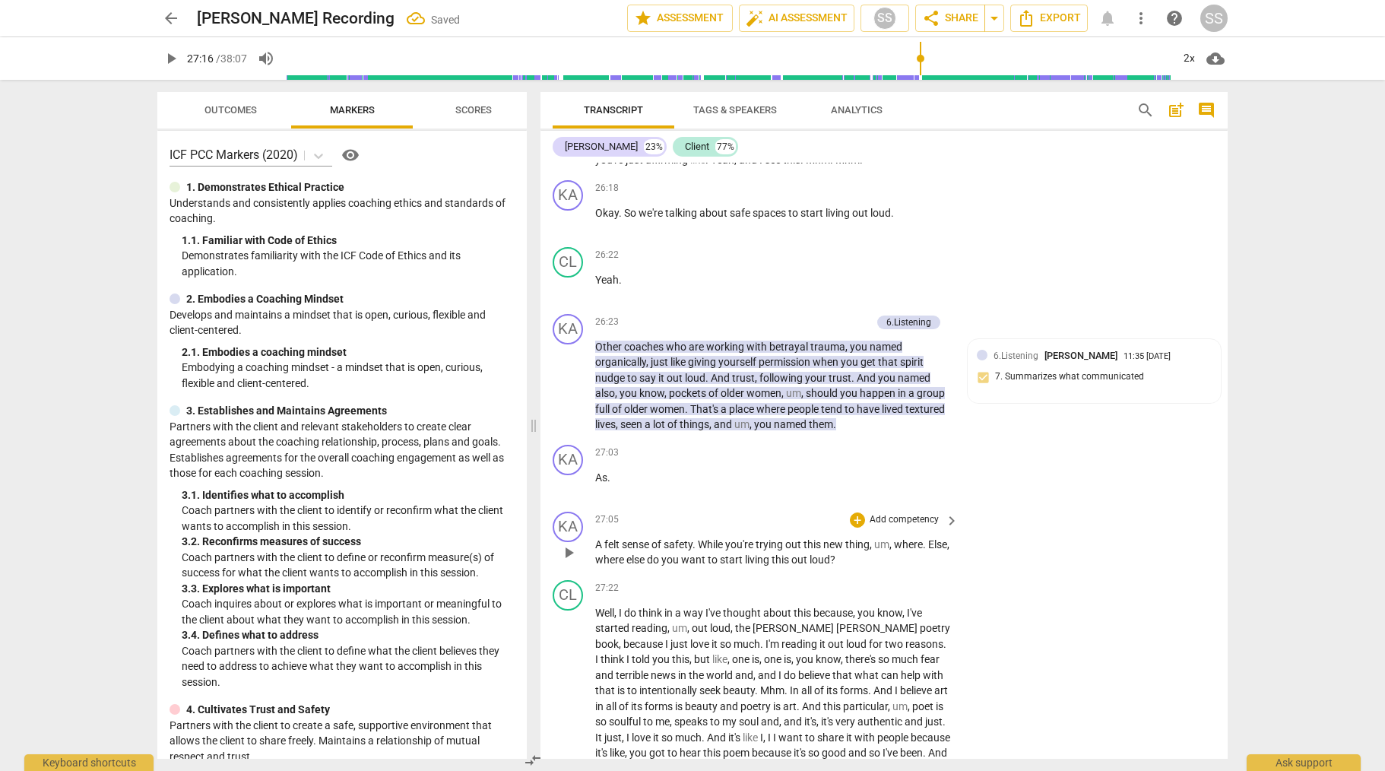
scroll to position [7561, 0]
click at [922, 526] on p "Add competency" at bounding box center [904, 520] width 72 height 14
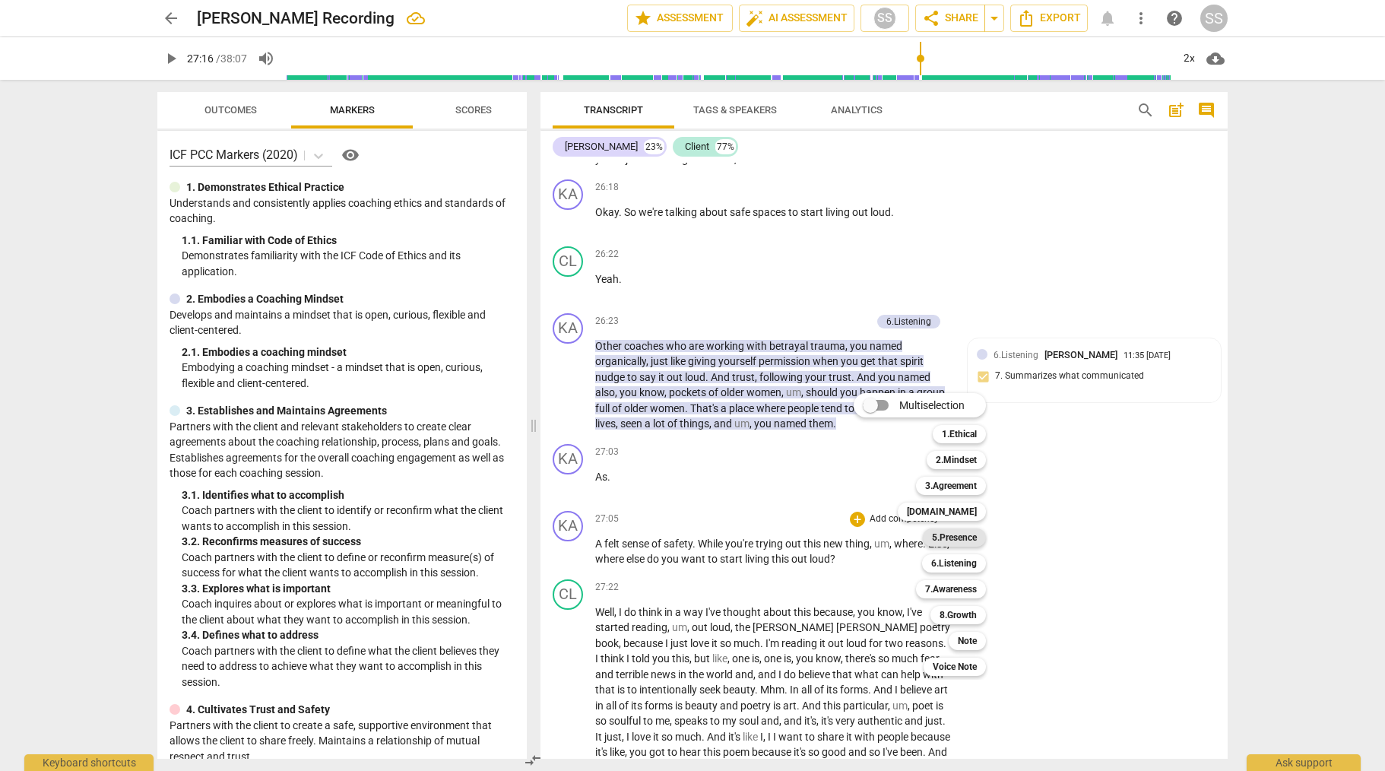
click at [967, 534] on b "5.Presence" at bounding box center [954, 537] width 45 height 18
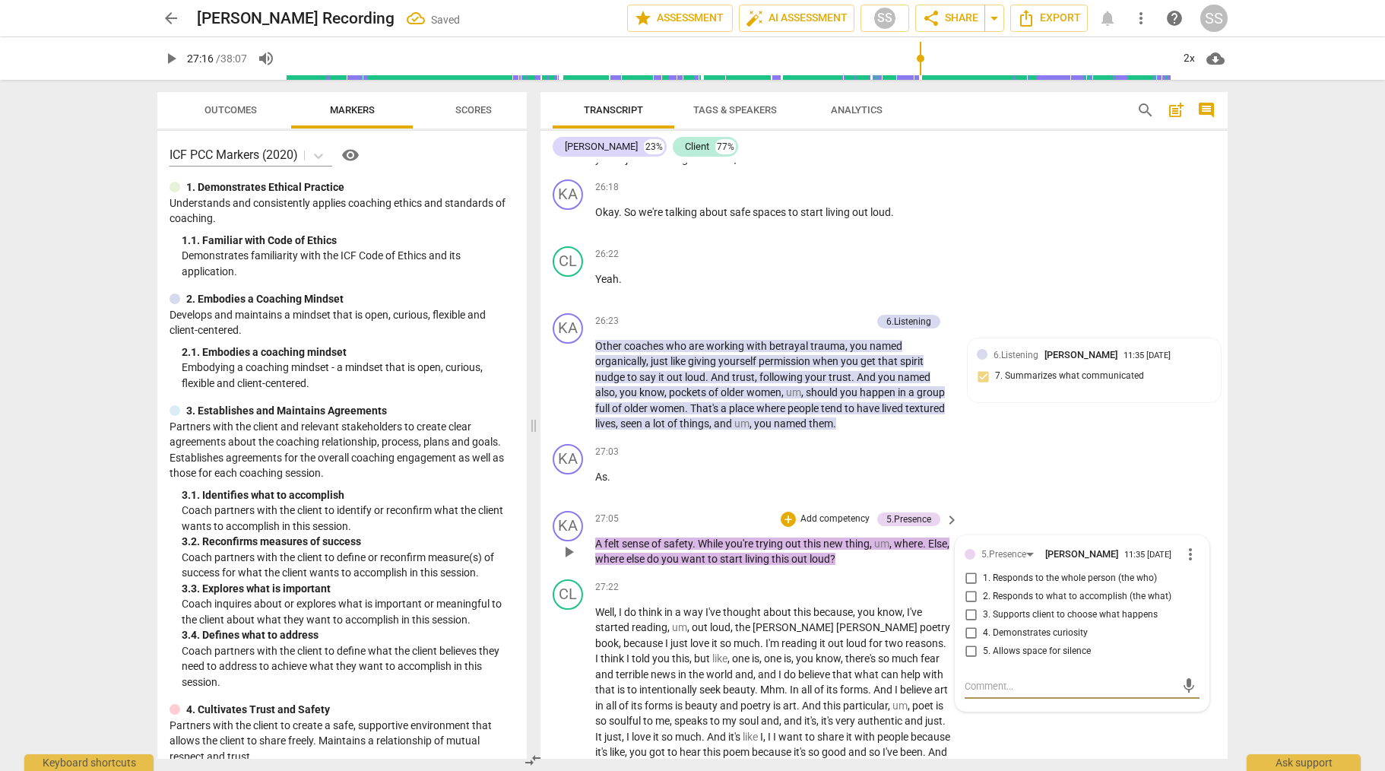
click at [967, 606] on input "2. Responds to what to accomplish (the what)" at bounding box center [971, 597] width 24 height 18
checkbox input "true"
click at [1014, 505] on div "KA play_arrow pause 27:03 + Add competency keyboard_arrow_right As ." at bounding box center [884, 471] width 687 height 67
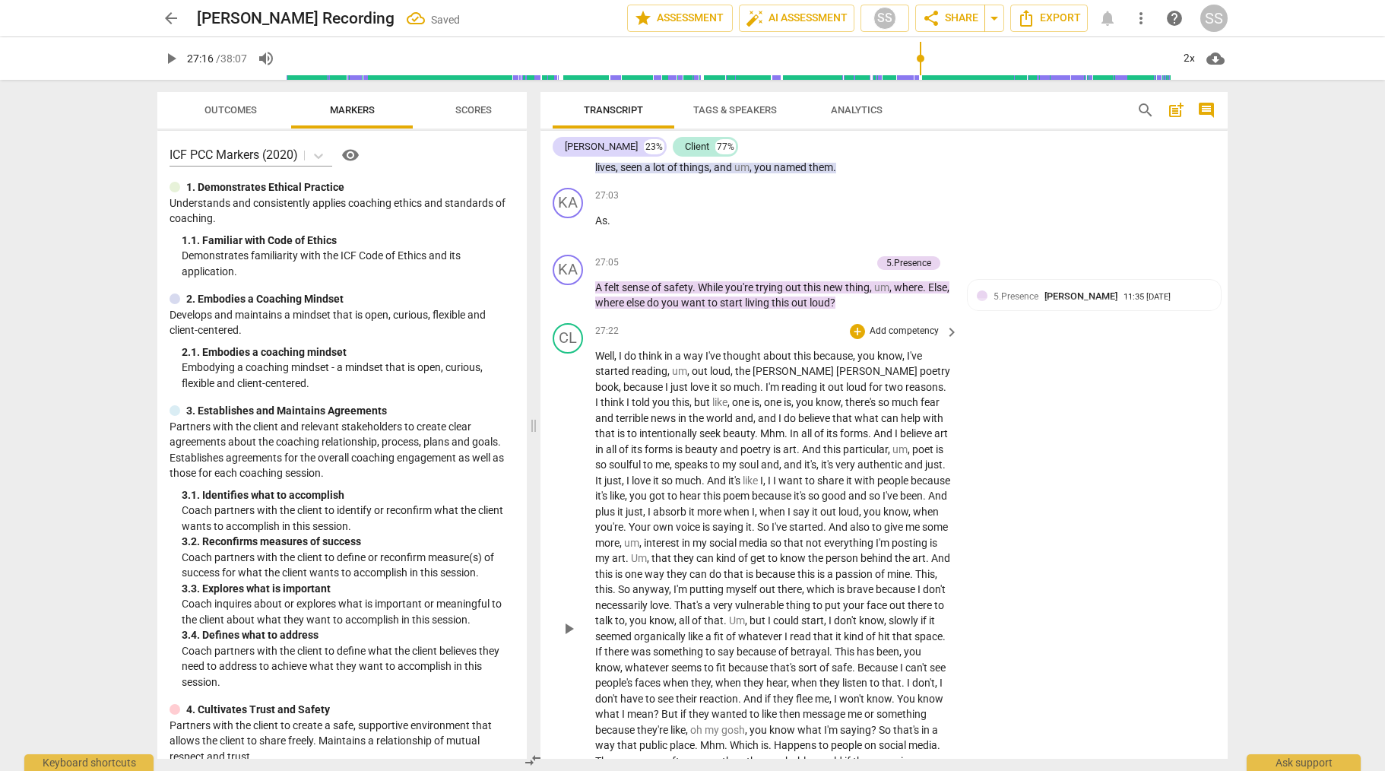
scroll to position [7820, 0]
drag, startPoint x: 564, startPoint y: 647, endPoint x: 657, endPoint y: 606, distance: 101.5
click at [565, 635] on span "play_arrow" at bounding box center [569, 626] width 18 height 18
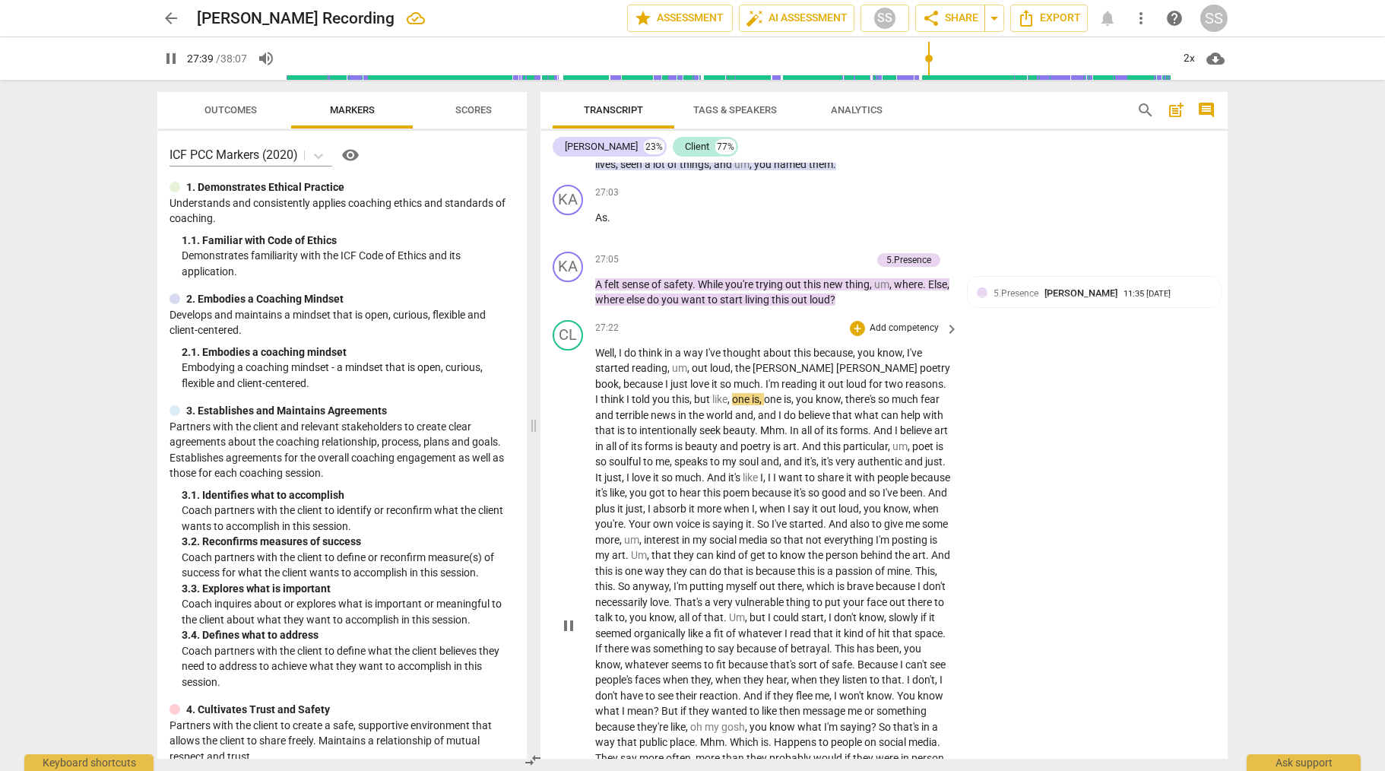
click at [573, 635] on span "pause" at bounding box center [569, 626] width 18 height 18
click at [573, 635] on span "play_arrow" at bounding box center [569, 626] width 18 height 18
drag, startPoint x: 652, startPoint y: 405, endPoint x: 654, endPoint y: 413, distance: 7.8
click at [652, 406] on p "Well , I do think in a way I've thought about this because , you know , I've st…" at bounding box center [773, 625] width 356 height 561
click at [728, 405] on span "," at bounding box center [730, 399] width 5 height 12
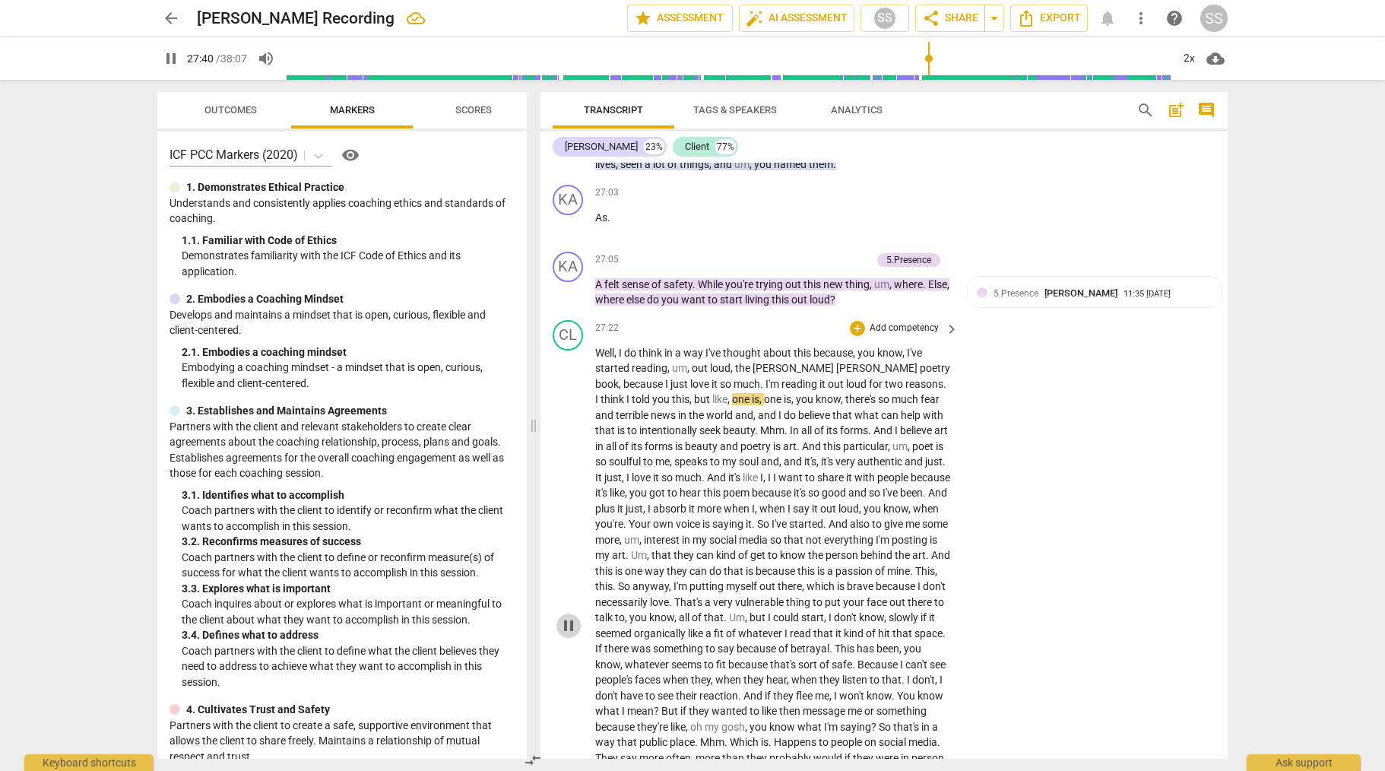
click at [570, 635] on span "pause" at bounding box center [569, 626] width 18 height 18
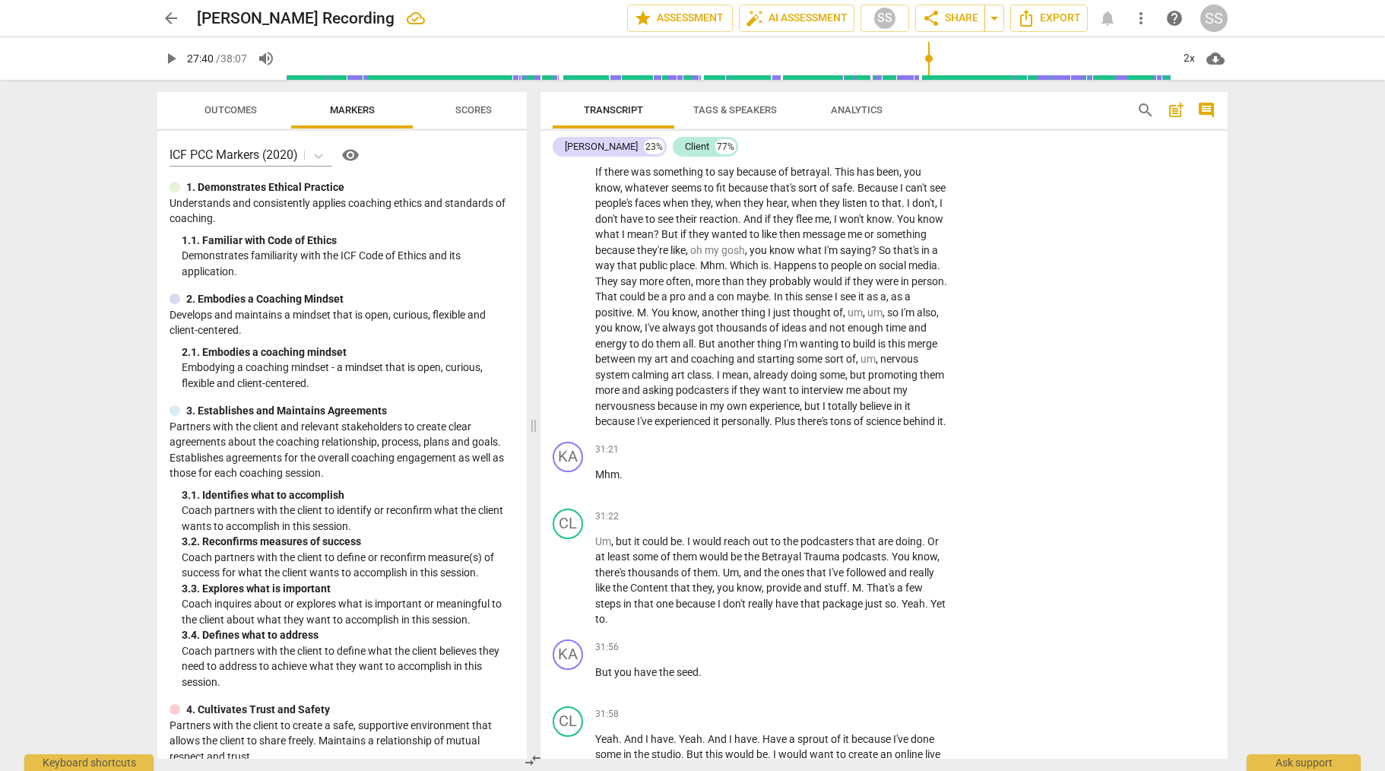
scroll to position [8331, 0]
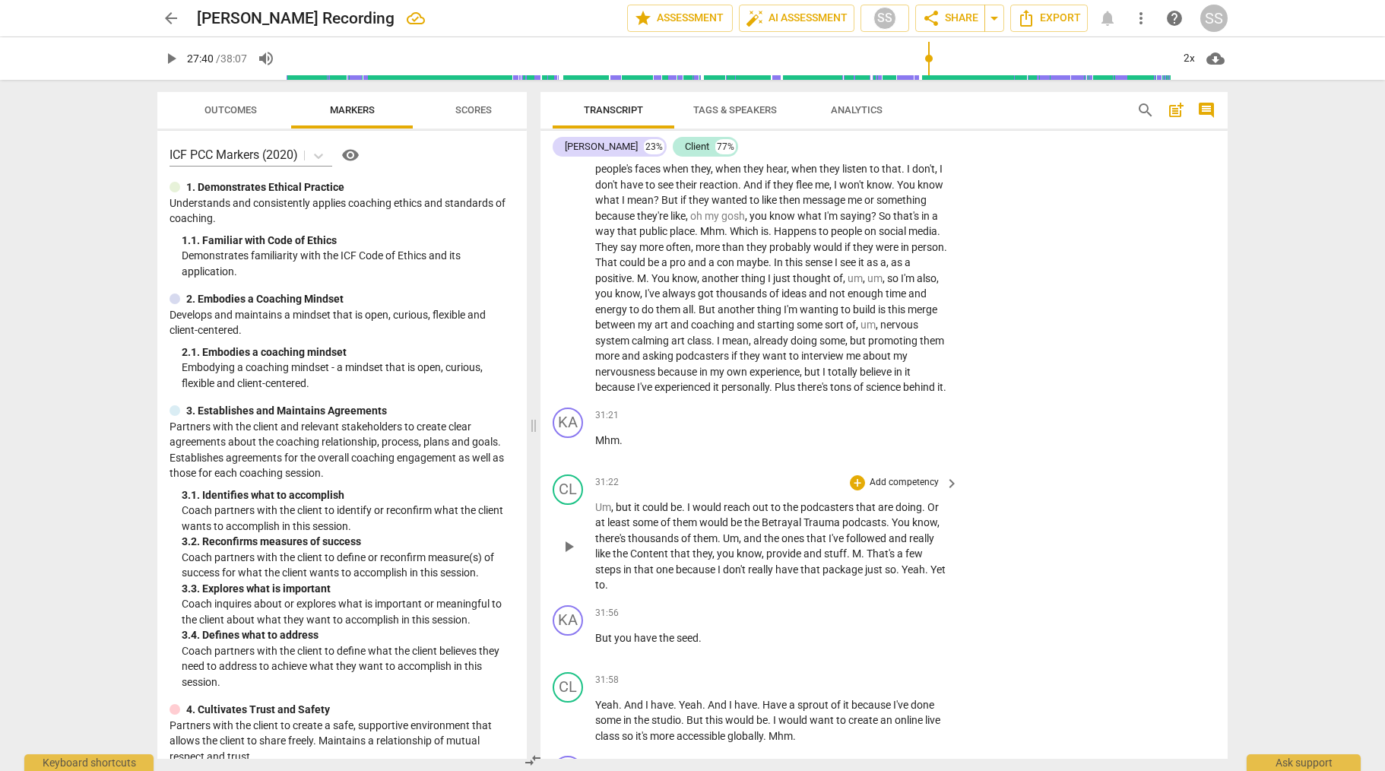
click at [572, 556] on span "play_arrow" at bounding box center [569, 547] width 18 height 18
click at [573, 556] on span "pause" at bounding box center [569, 547] width 18 height 18
type input "1883"
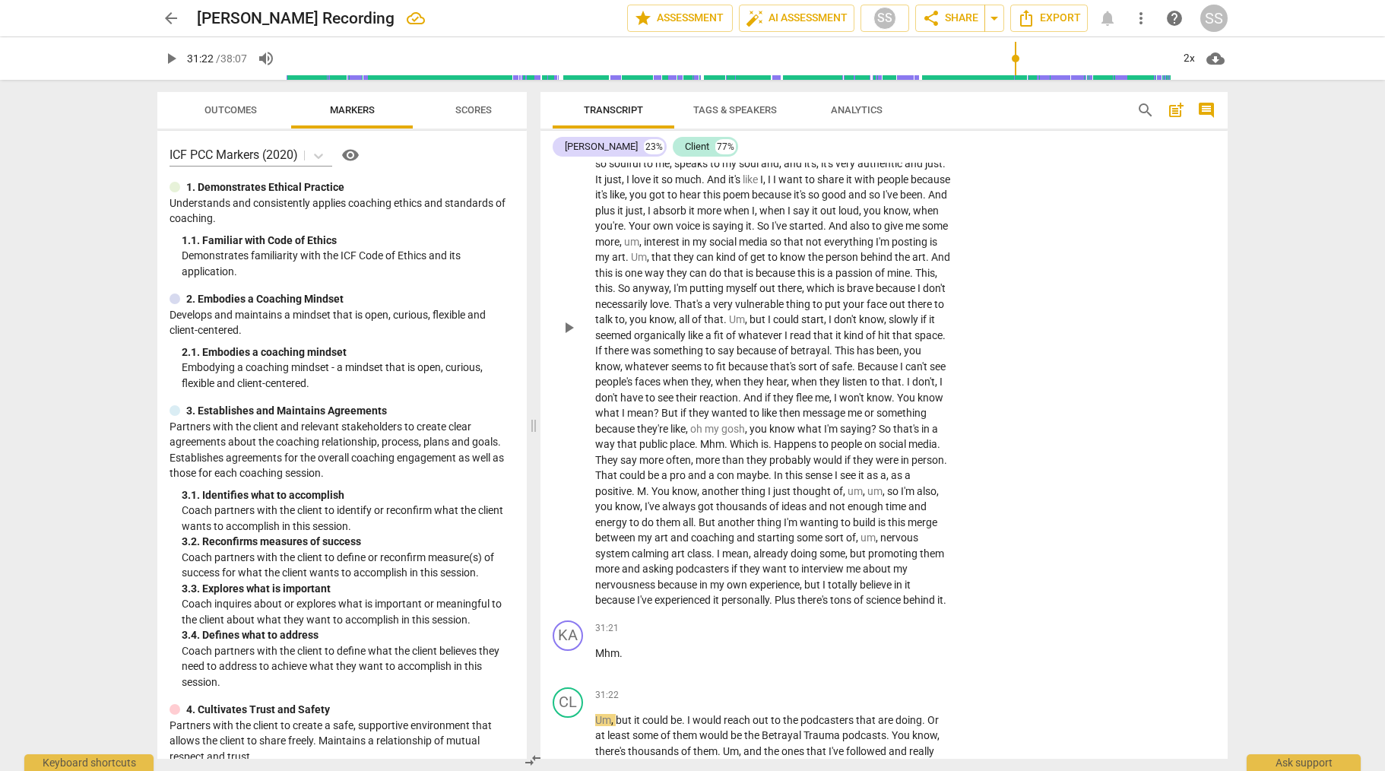
scroll to position [7904, 0]
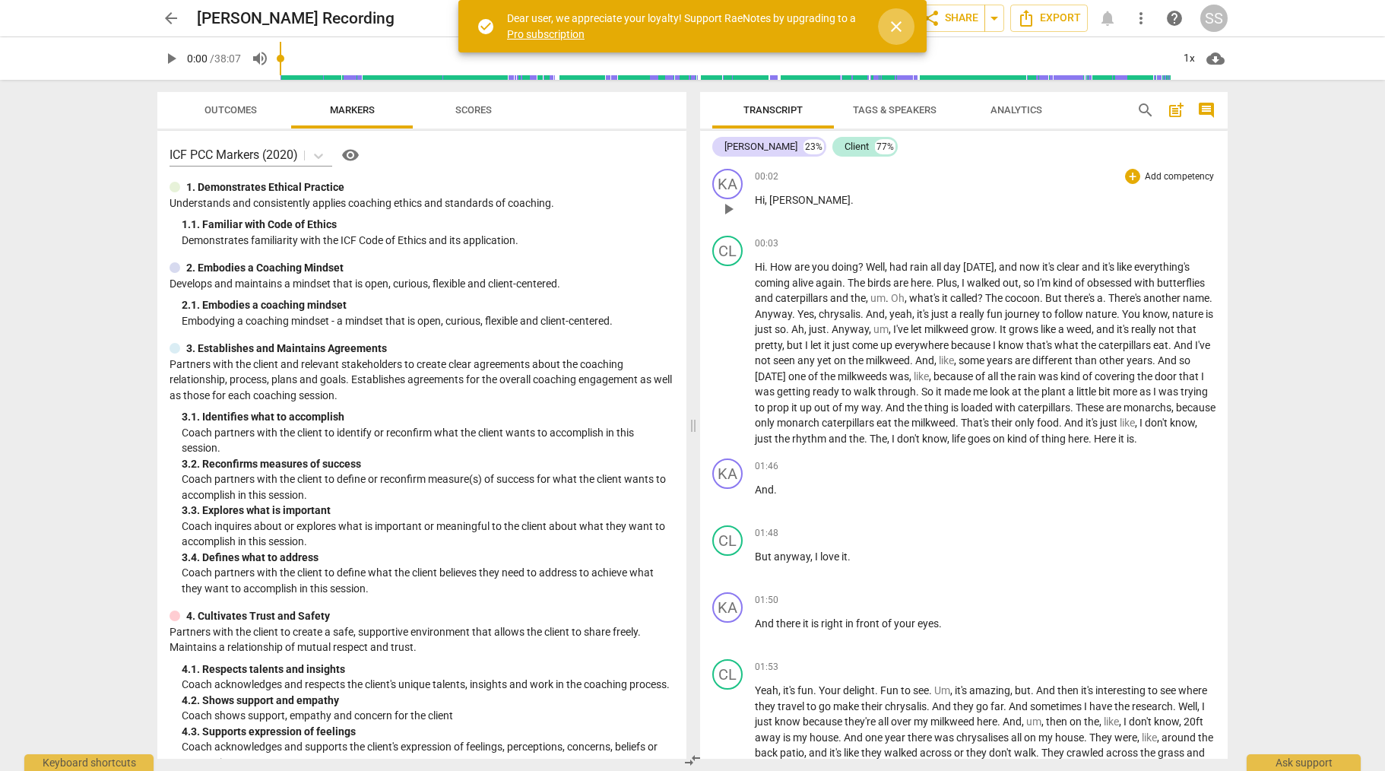
drag, startPoint x: 897, startPoint y: 17, endPoint x: 959, endPoint y: 164, distance: 160.2
click at [897, 17] on span "close" at bounding box center [896, 26] width 18 height 18
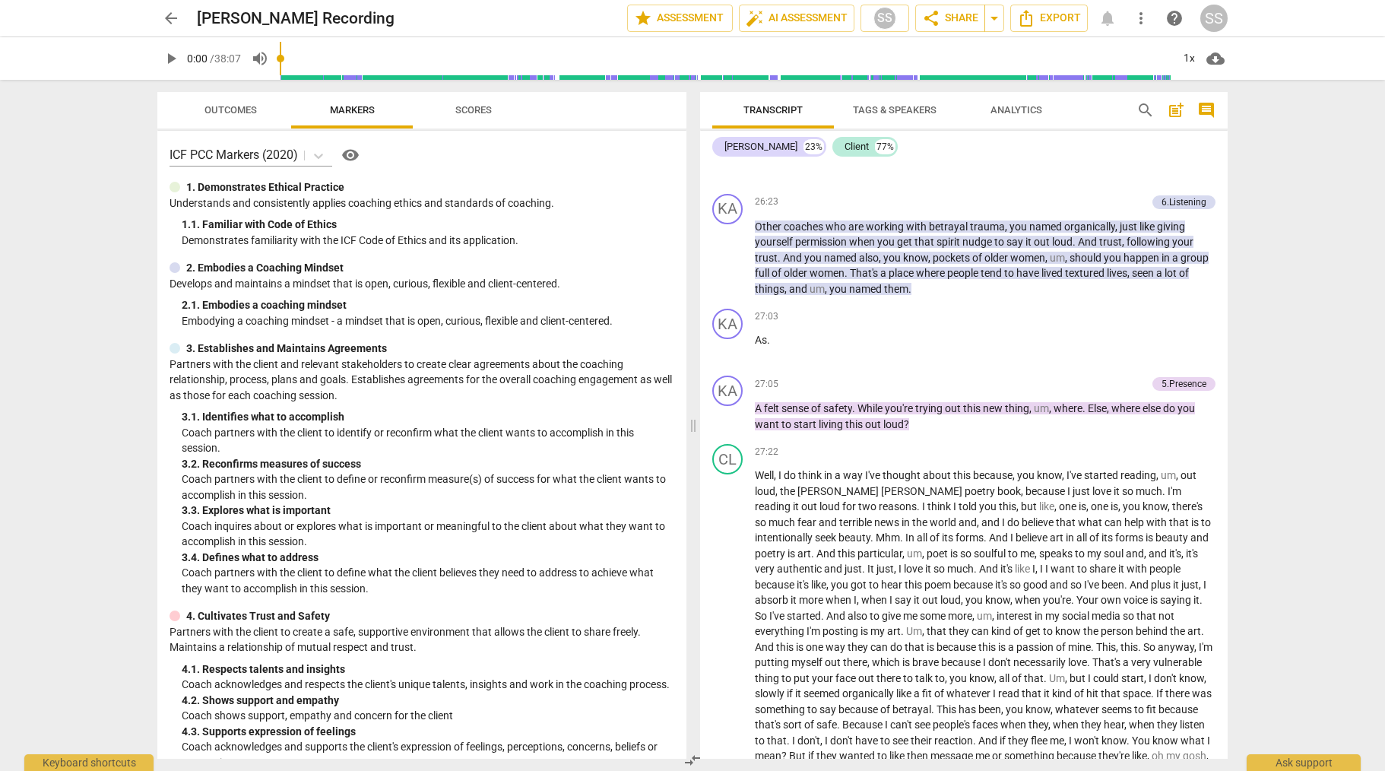
scroll to position [6902, 0]
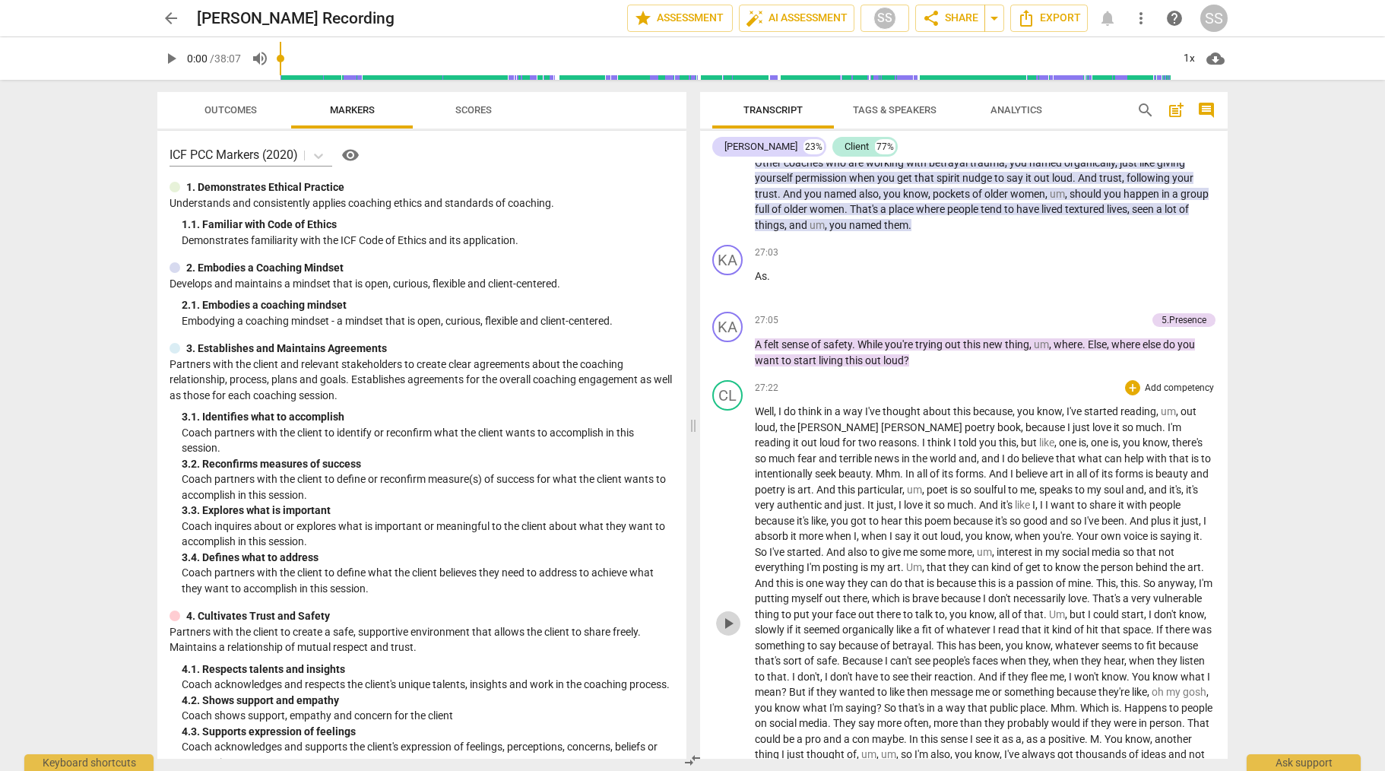
drag, startPoint x: 729, startPoint y: 658, endPoint x: 782, endPoint y: 660, distance: 52.5
click at [730, 633] on span "play_arrow" at bounding box center [728, 623] width 18 height 18
click at [1186, 60] on div "1x" at bounding box center [1189, 58] width 29 height 24
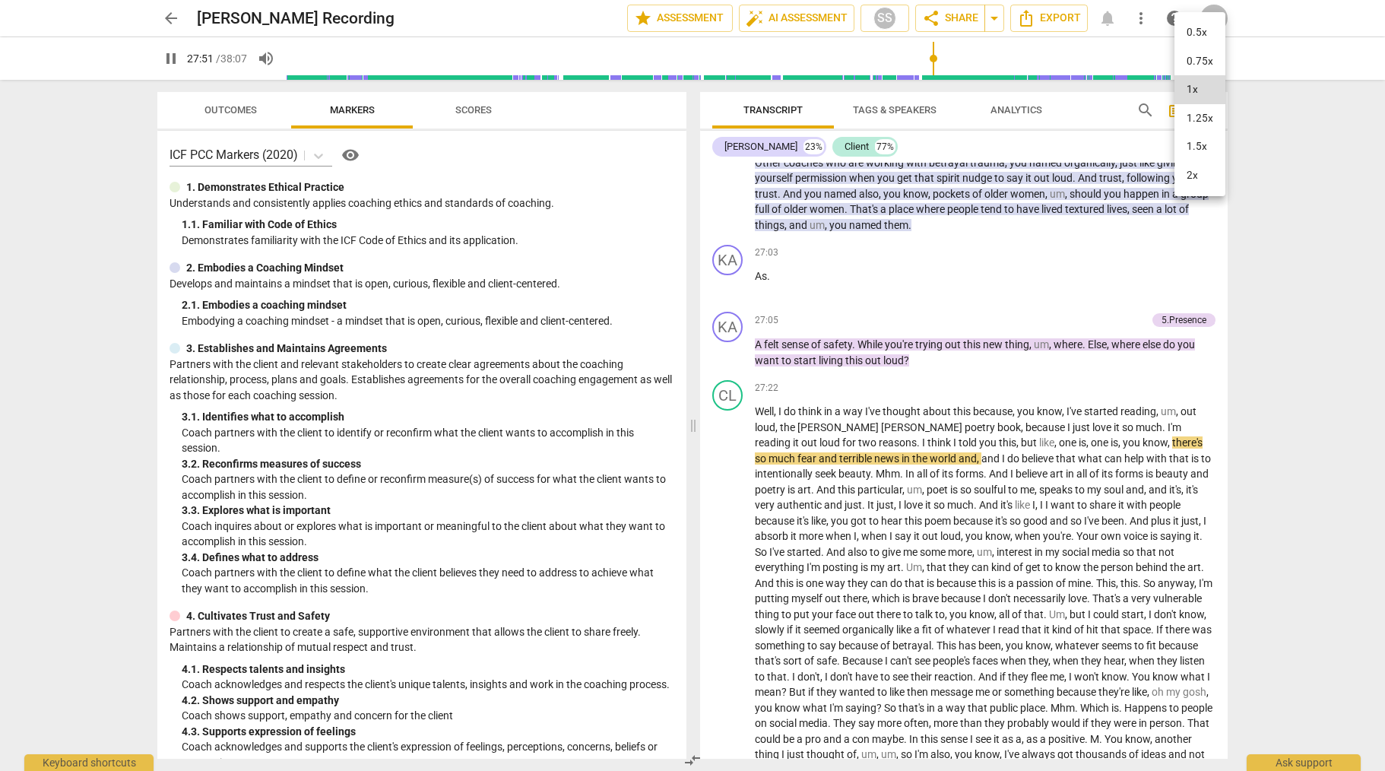
click at [1199, 178] on li "2x" at bounding box center [1200, 175] width 51 height 29
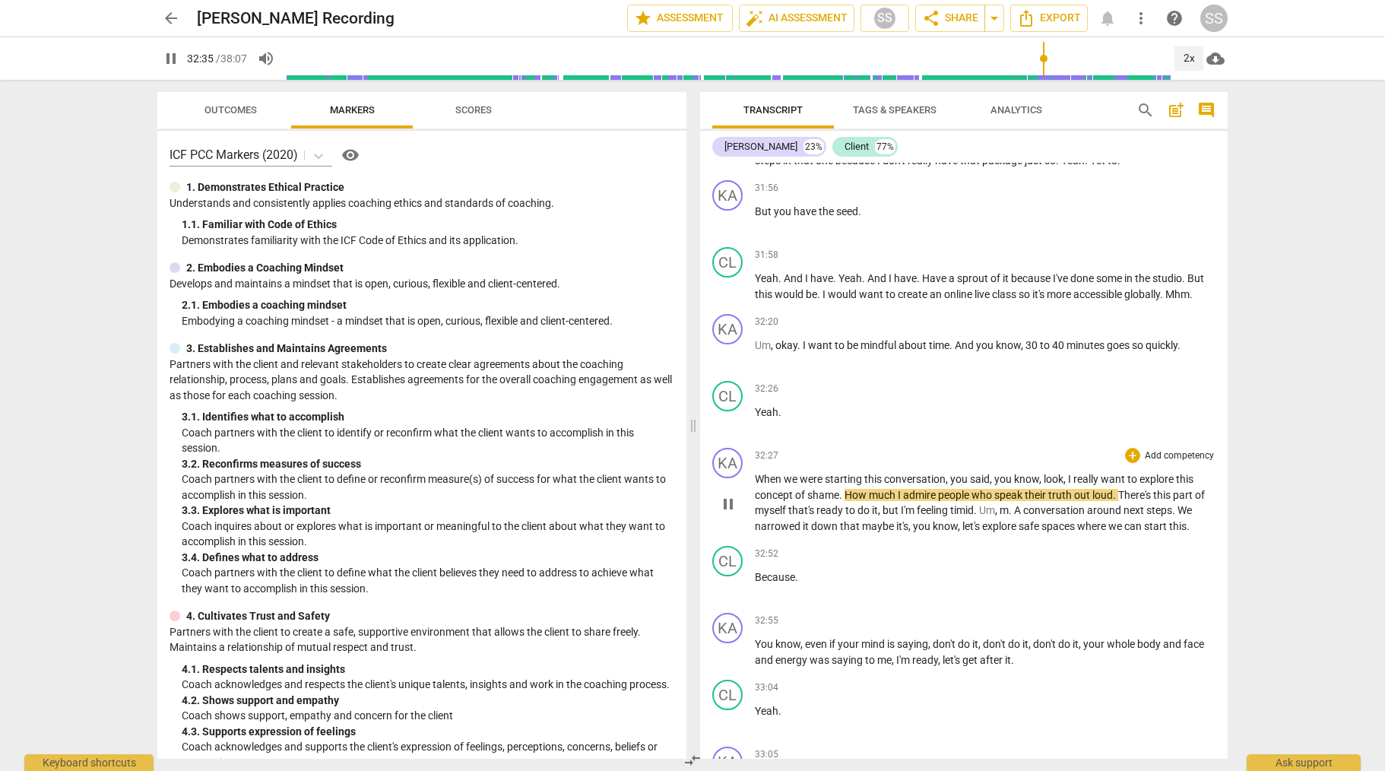
scroll to position [7764, 0]
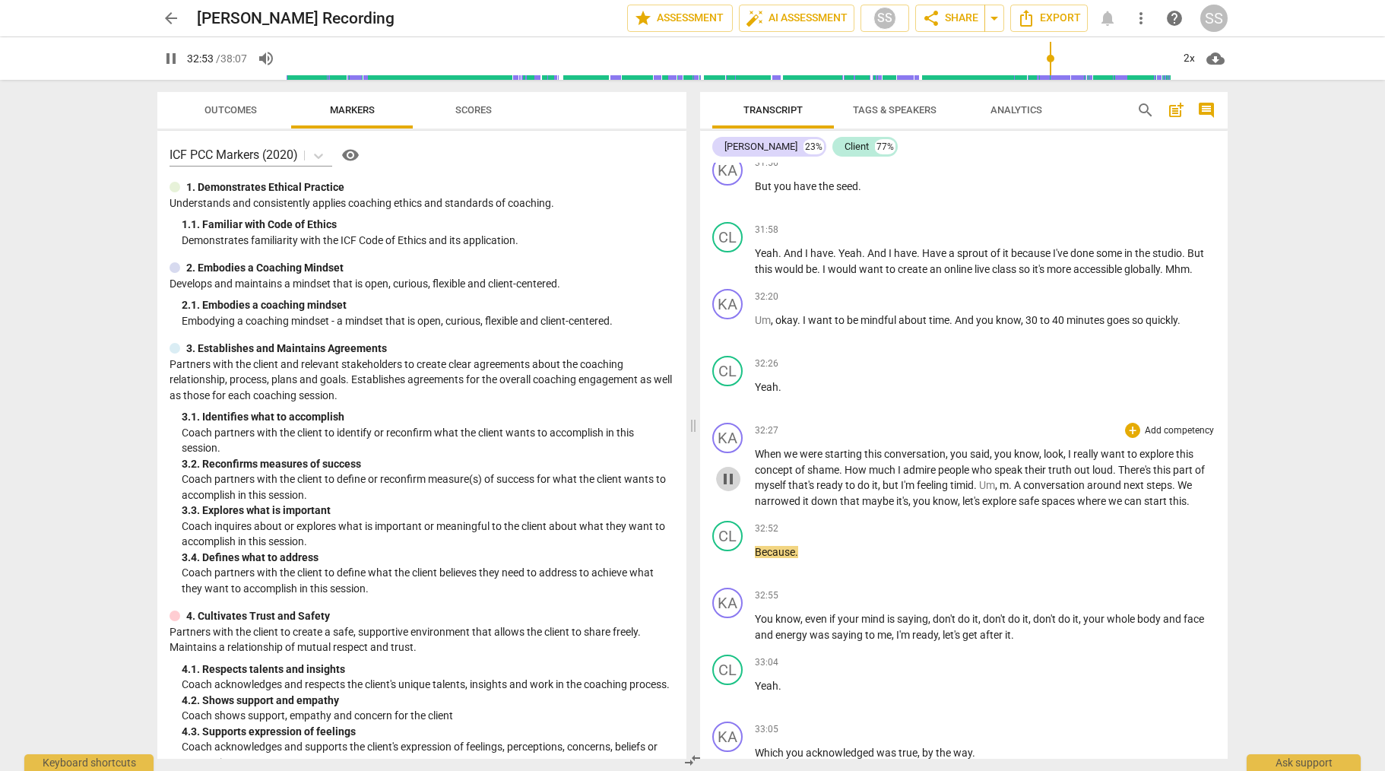
click at [725, 488] on span "pause" at bounding box center [728, 479] width 18 height 18
click at [728, 488] on span "play_arrow" at bounding box center [728, 479] width 18 height 18
click at [728, 488] on span "pause" at bounding box center [728, 479] width 18 height 18
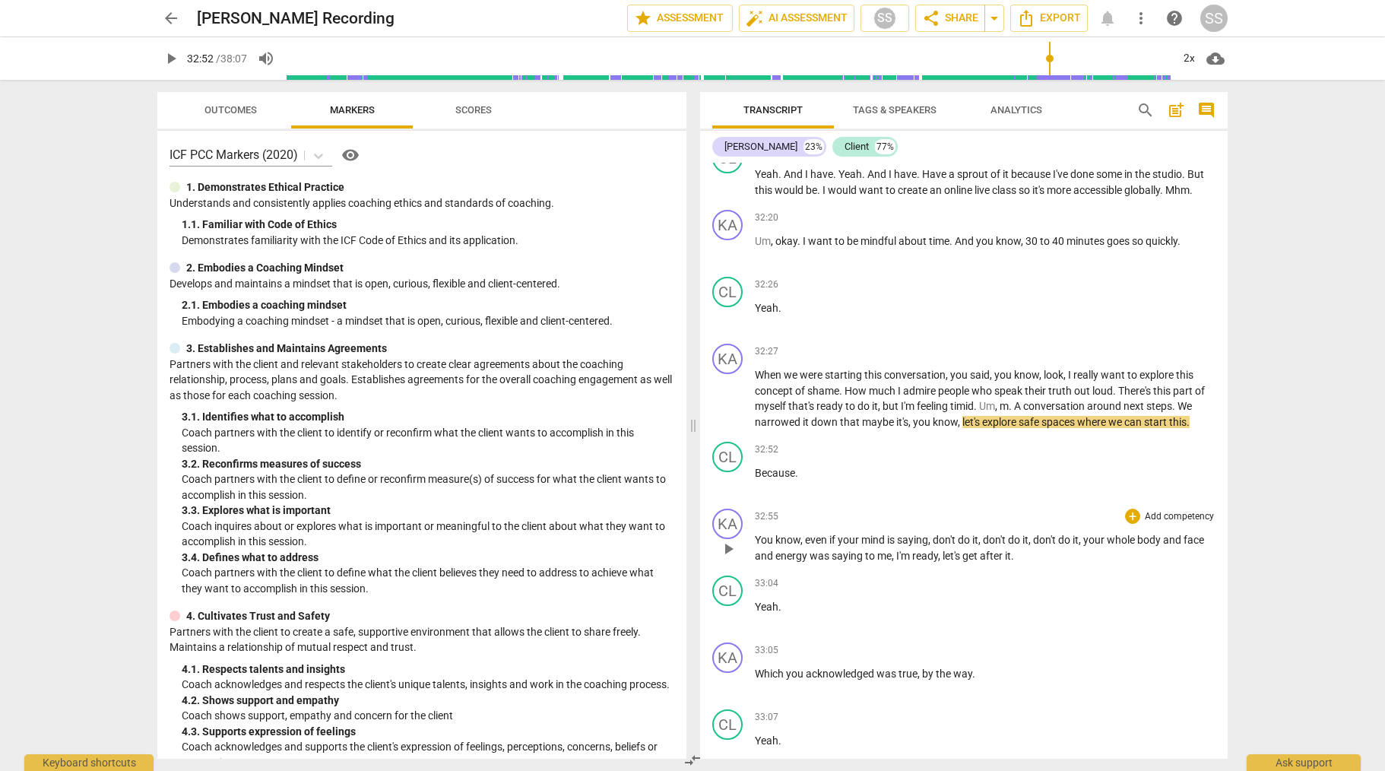
scroll to position [7845, 0]
click at [725, 489] on span "play_arrow" at bounding box center [728, 480] width 18 height 18
click at [727, 489] on span "pause" at bounding box center [728, 480] width 18 height 18
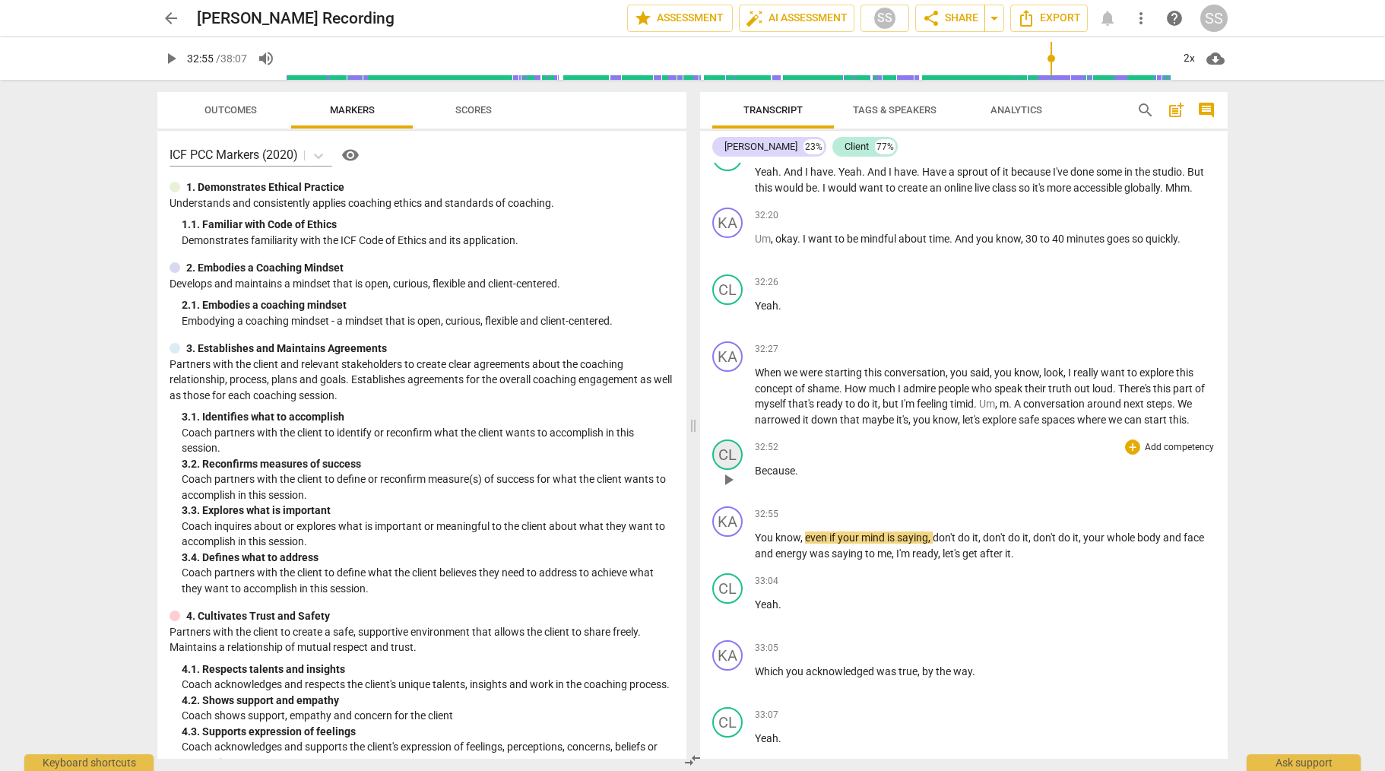
click at [734, 470] on div "CL" at bounding box center [728, 455] width 30 height 30
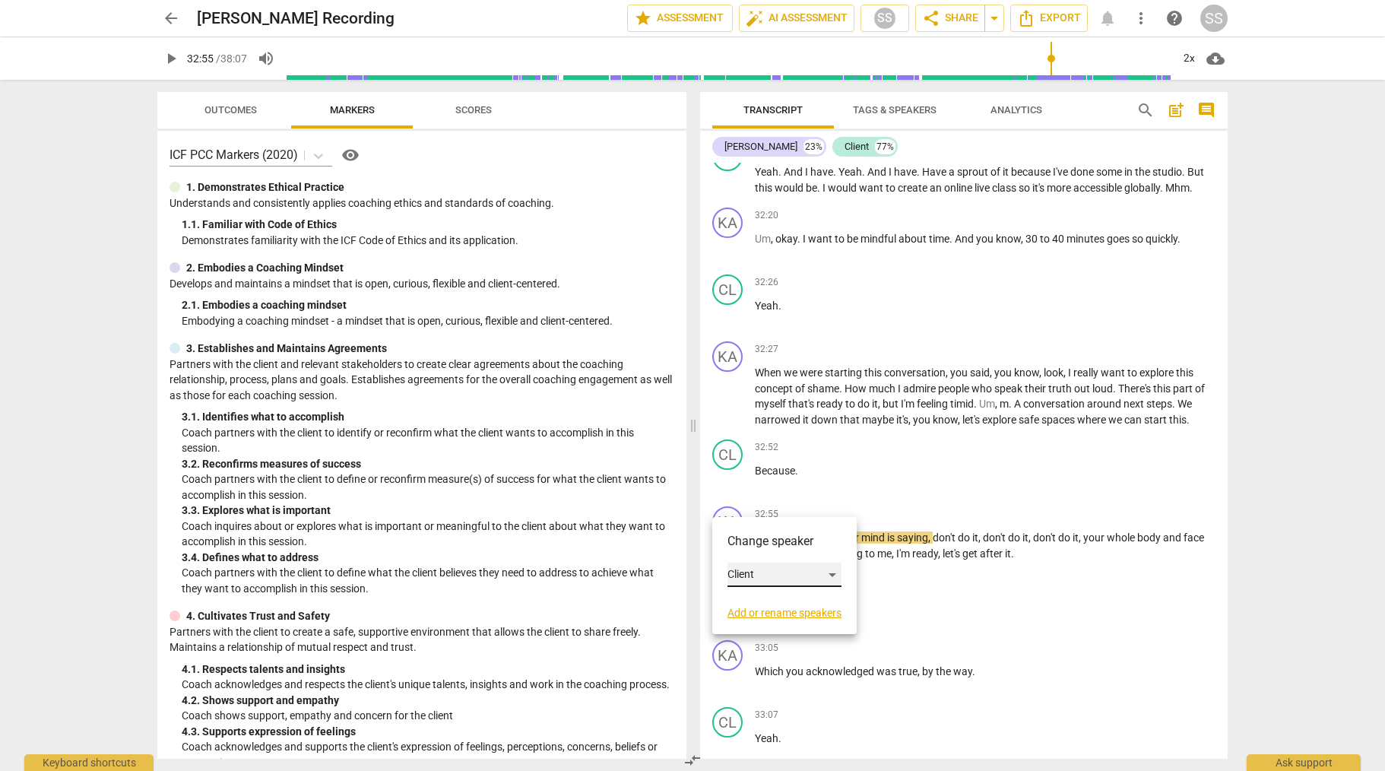
click at [833, 574] on div "Client" at bounding box center [785, 575] width 114 height 24
click at [777, 541] on li "[PERSON_NAME]" at bounding box center [786, 546] width 116 height 29
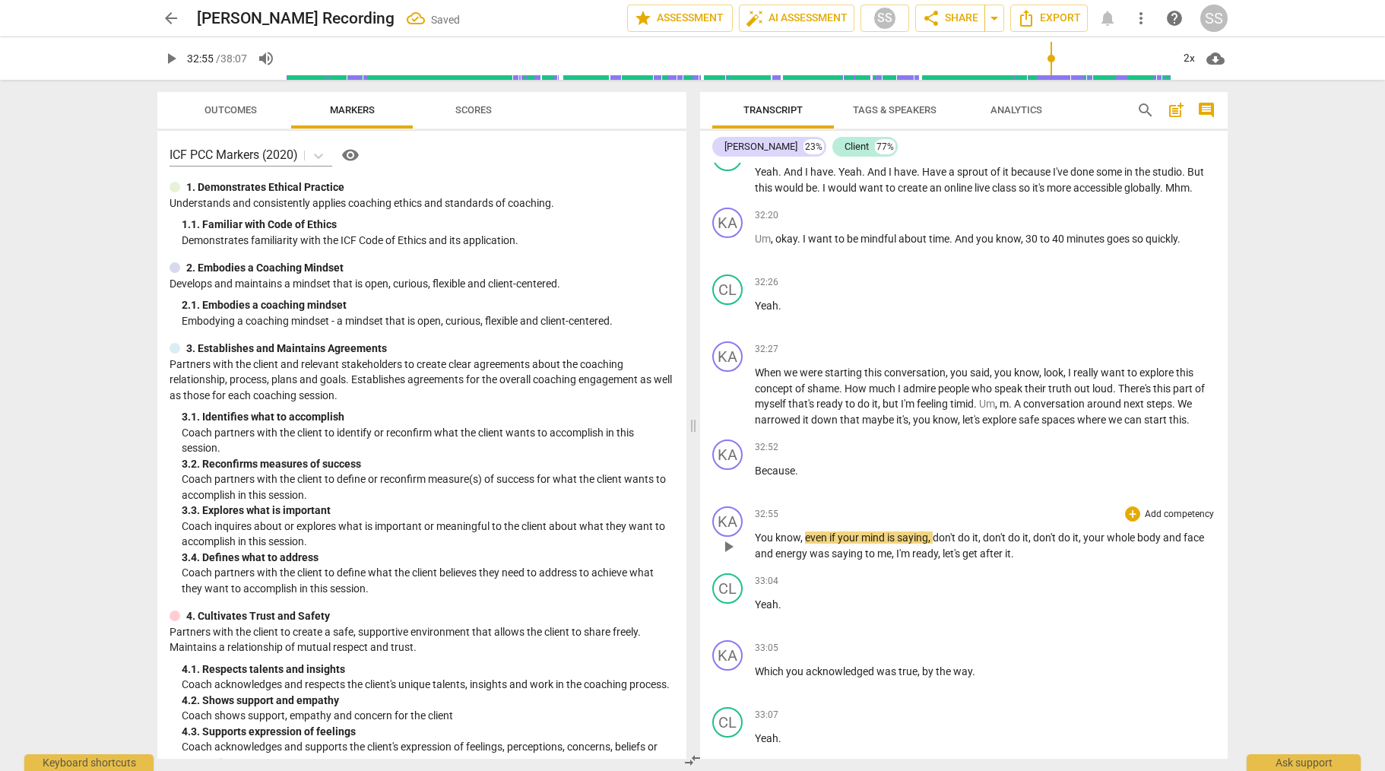
click at [732, 556] on span "play_arrow" at bounding box center [728, 547] width 18 height 18
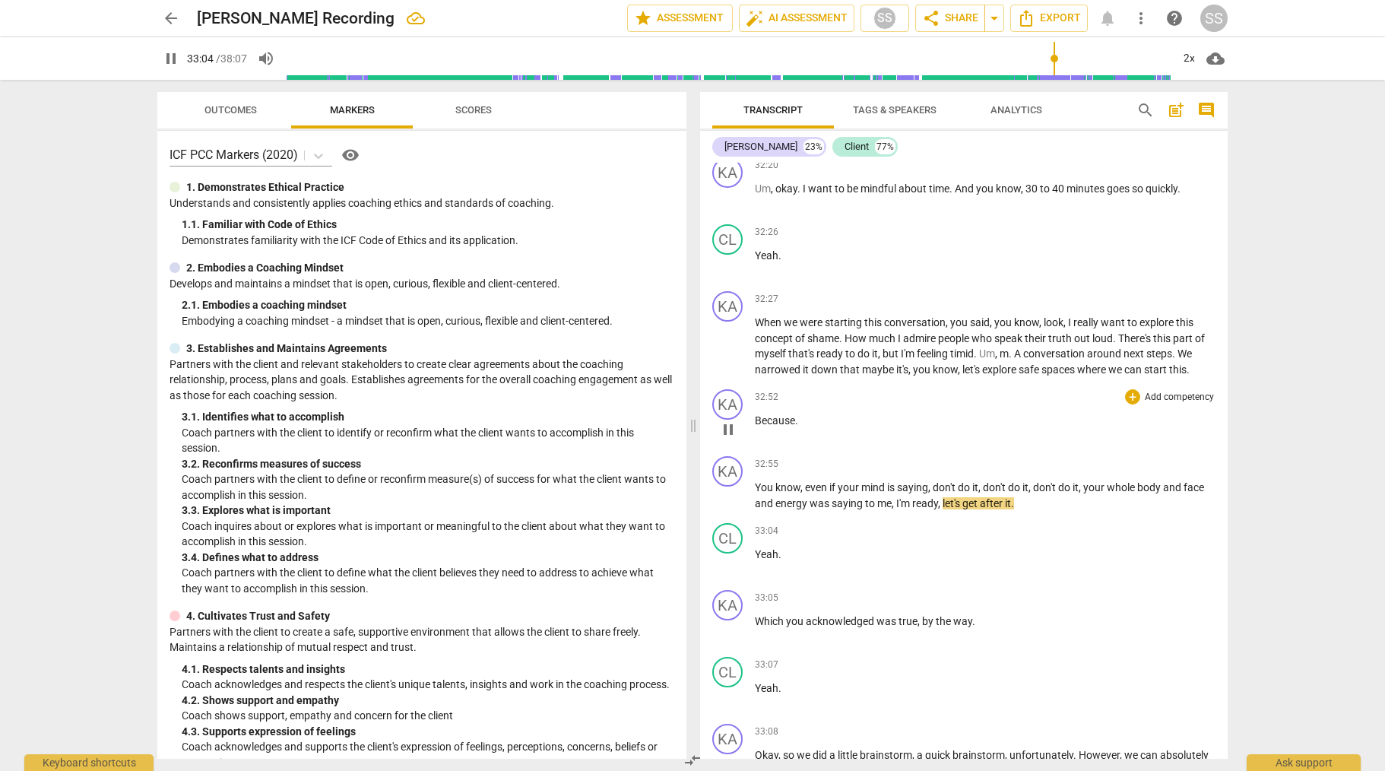
scroll to position [7965, 0]
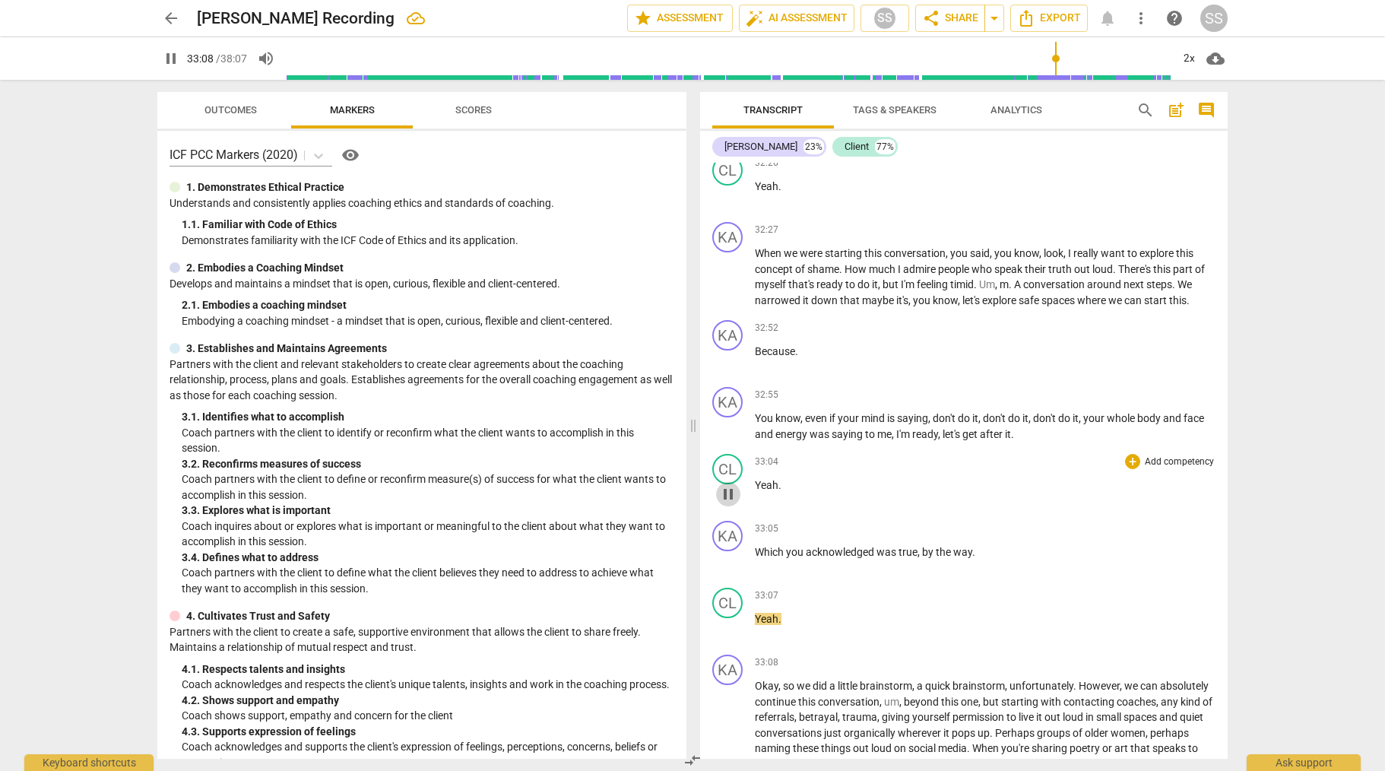
click at [728, 503] on span "pause" at bounding box center [728, 494] width 18 height 18
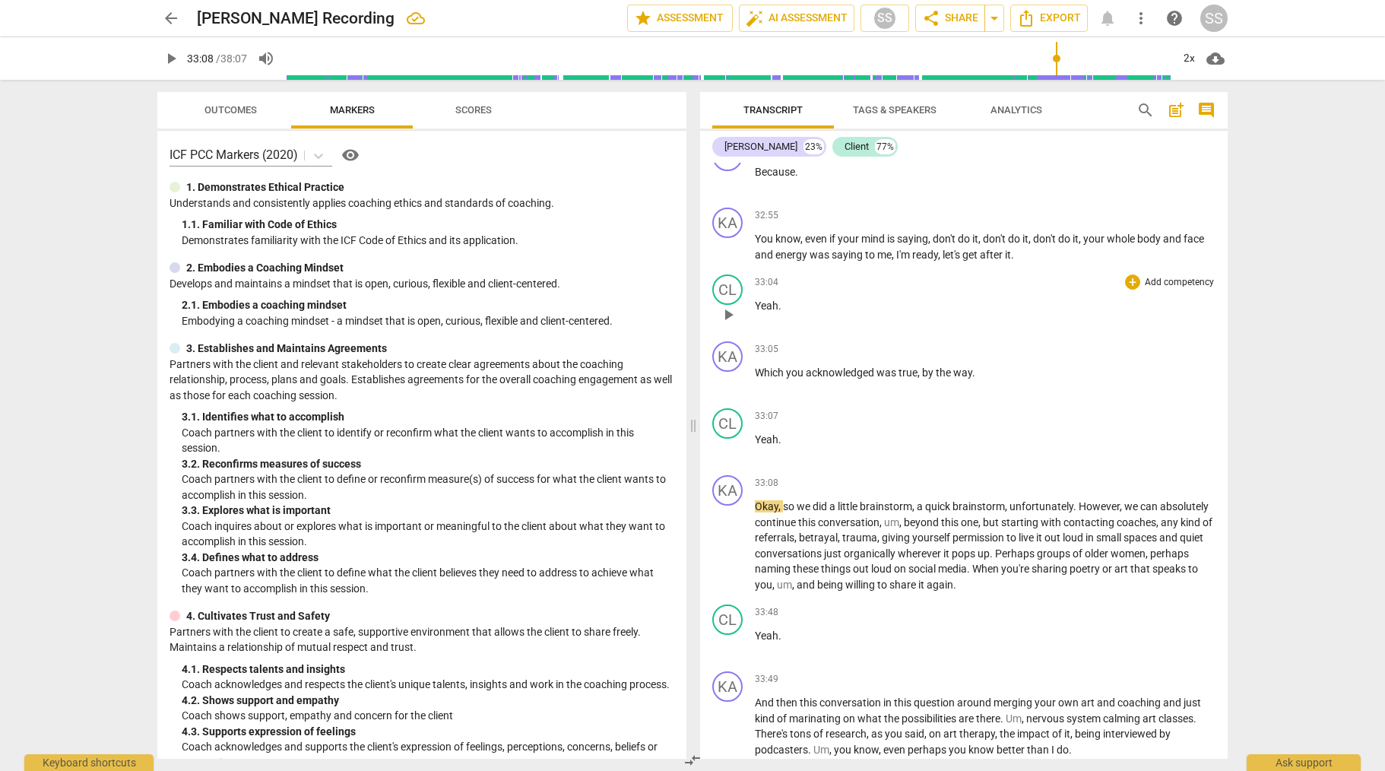
scroll to position [8162, 0]
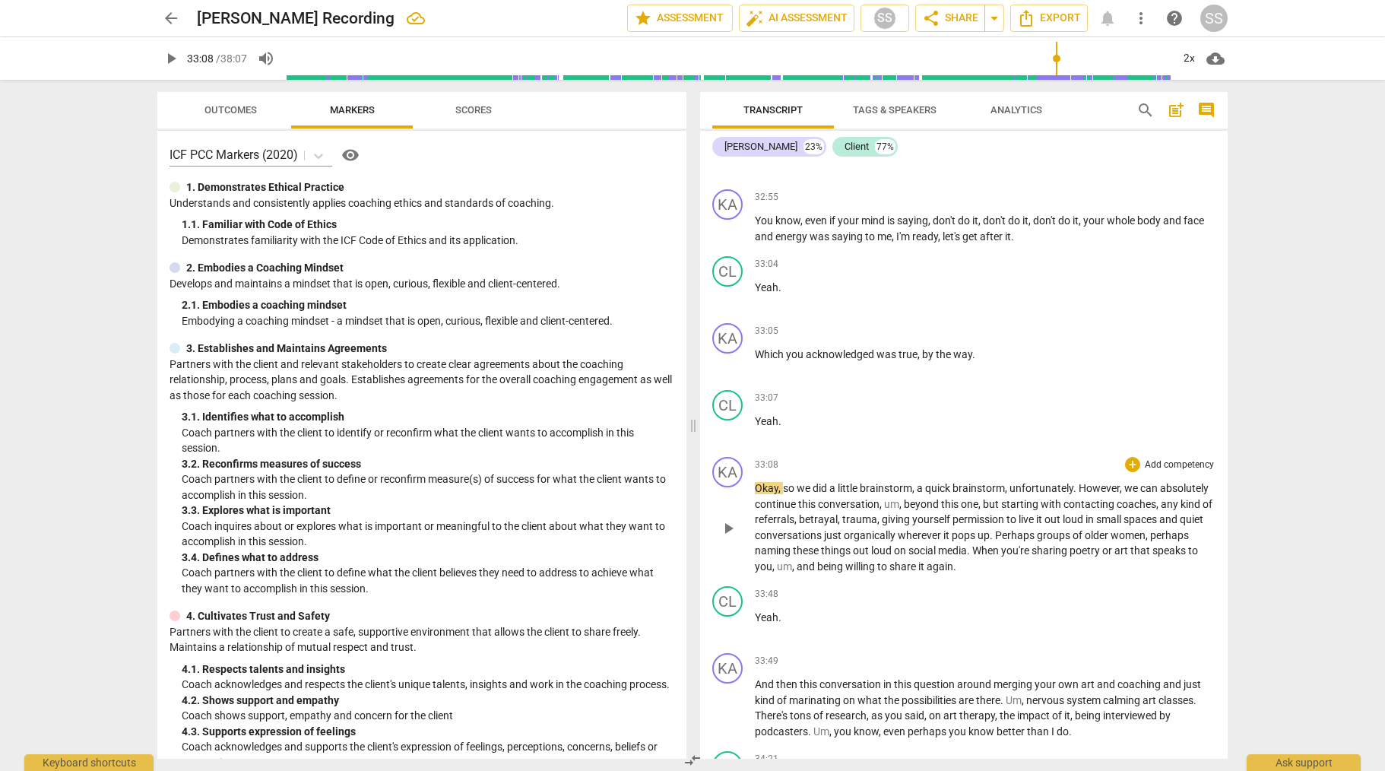
click at [725, 538] on span "play_arrow" at bounding box center [728, 528] width 18 height 18
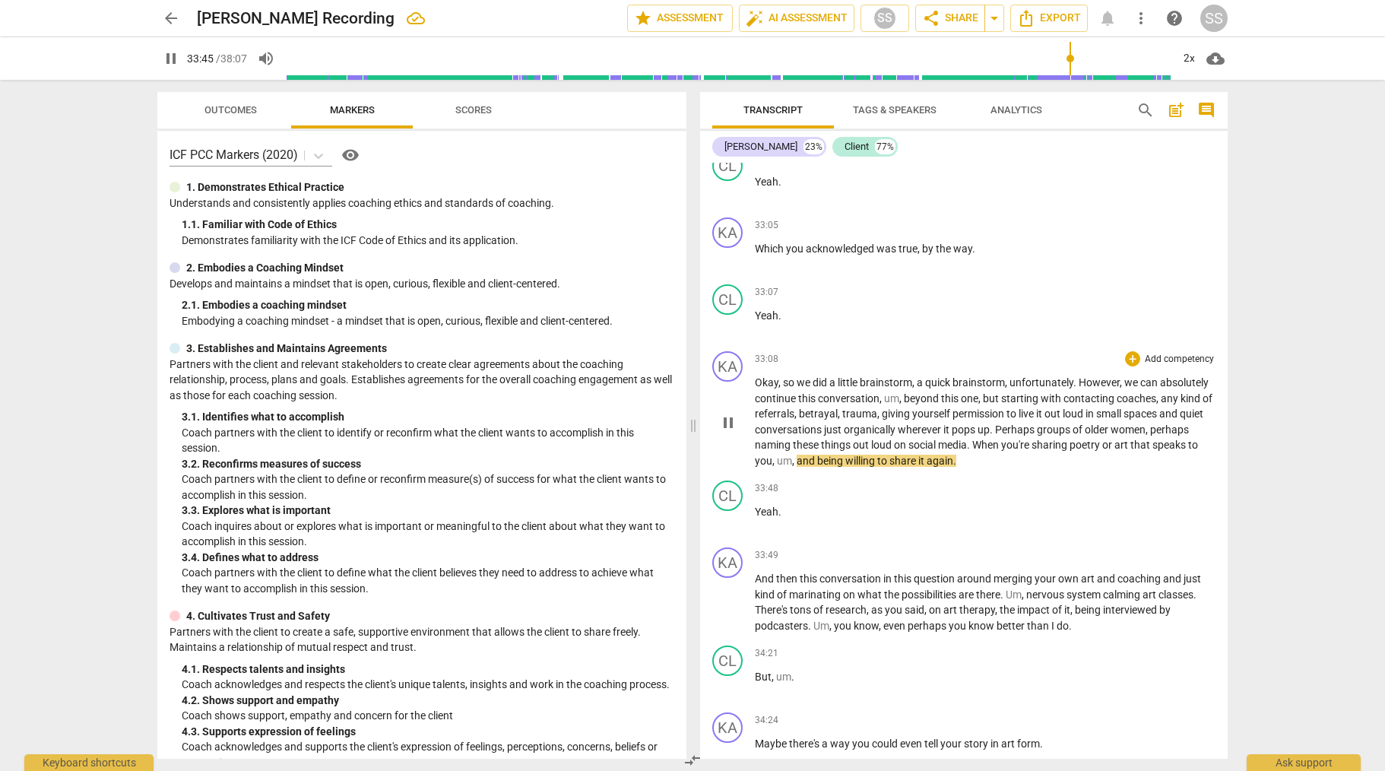
scroll to position [8274, 0]
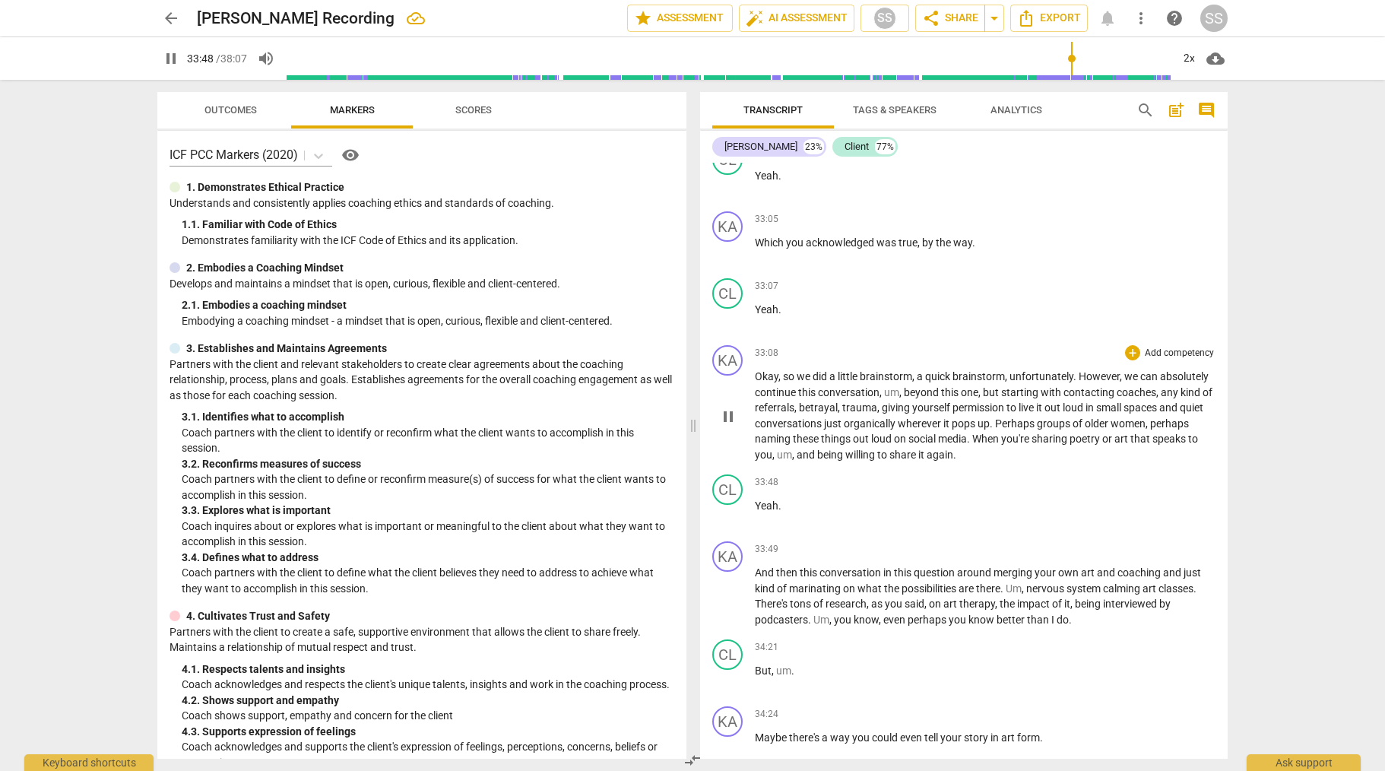
click at [722, 426] on span "pause" at bounding box center [728, 417] width 18 height 18
type input "2029"
click at [1176, 360] on p "Add competency" at bounding box center [1180, 354] width 72 height 14
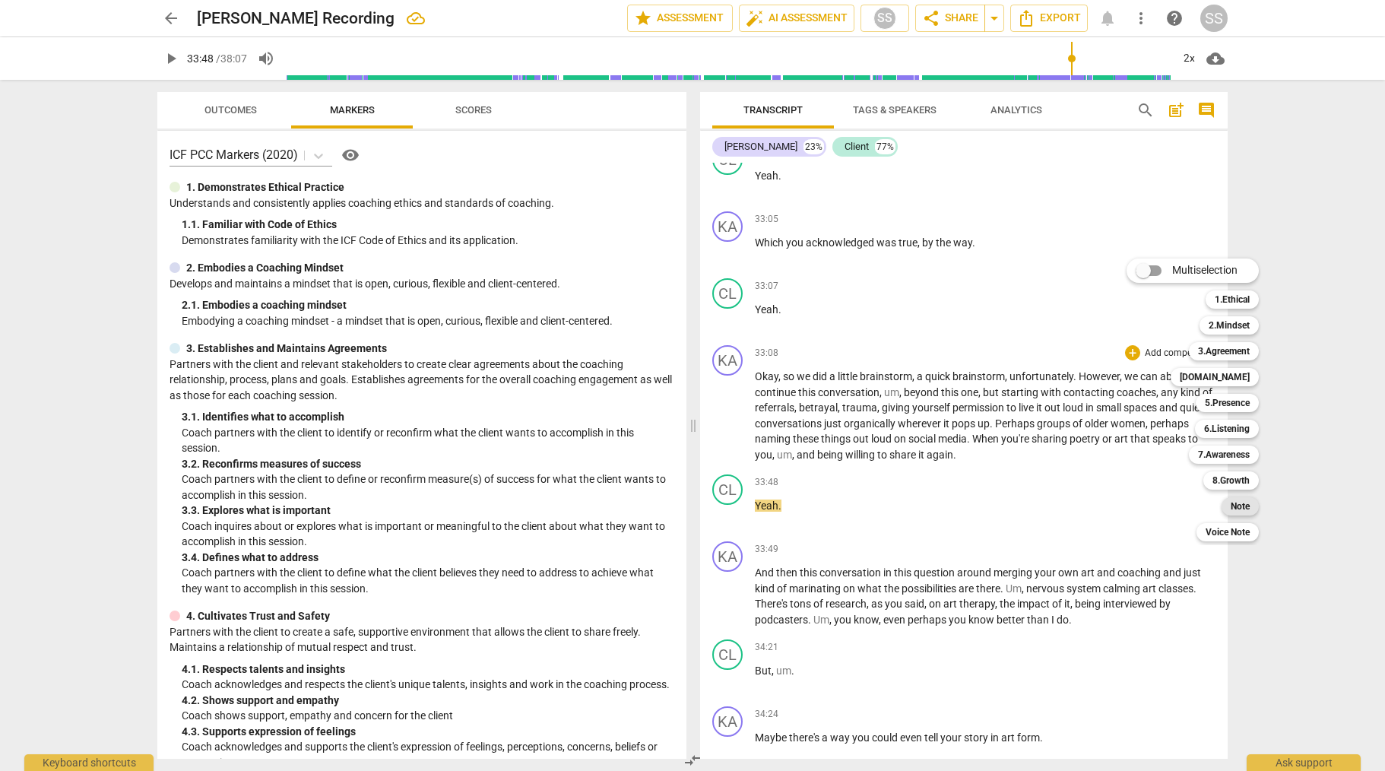
click at [1250, 500] on b "Note" at bounding box center [1240, 506] width 19 height 18
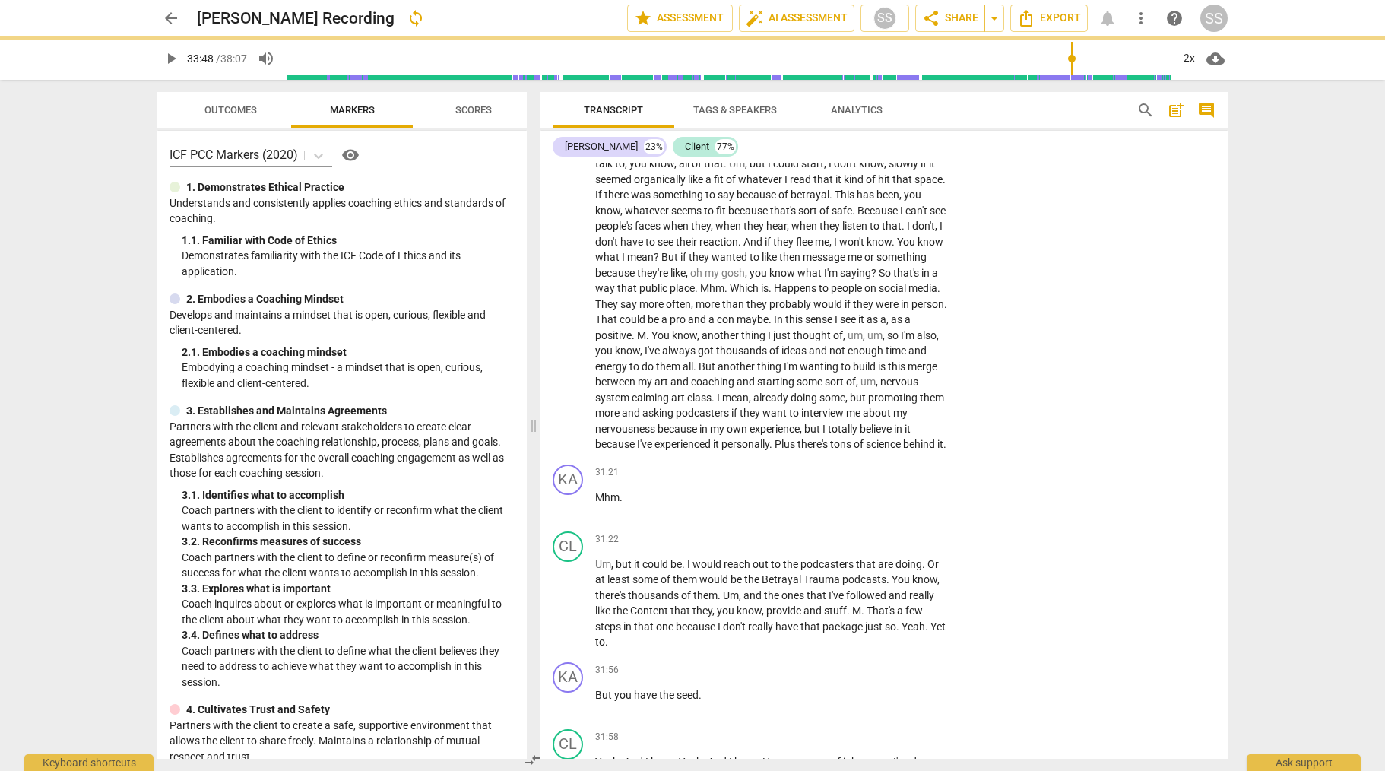
scroll to position [9336, 0]
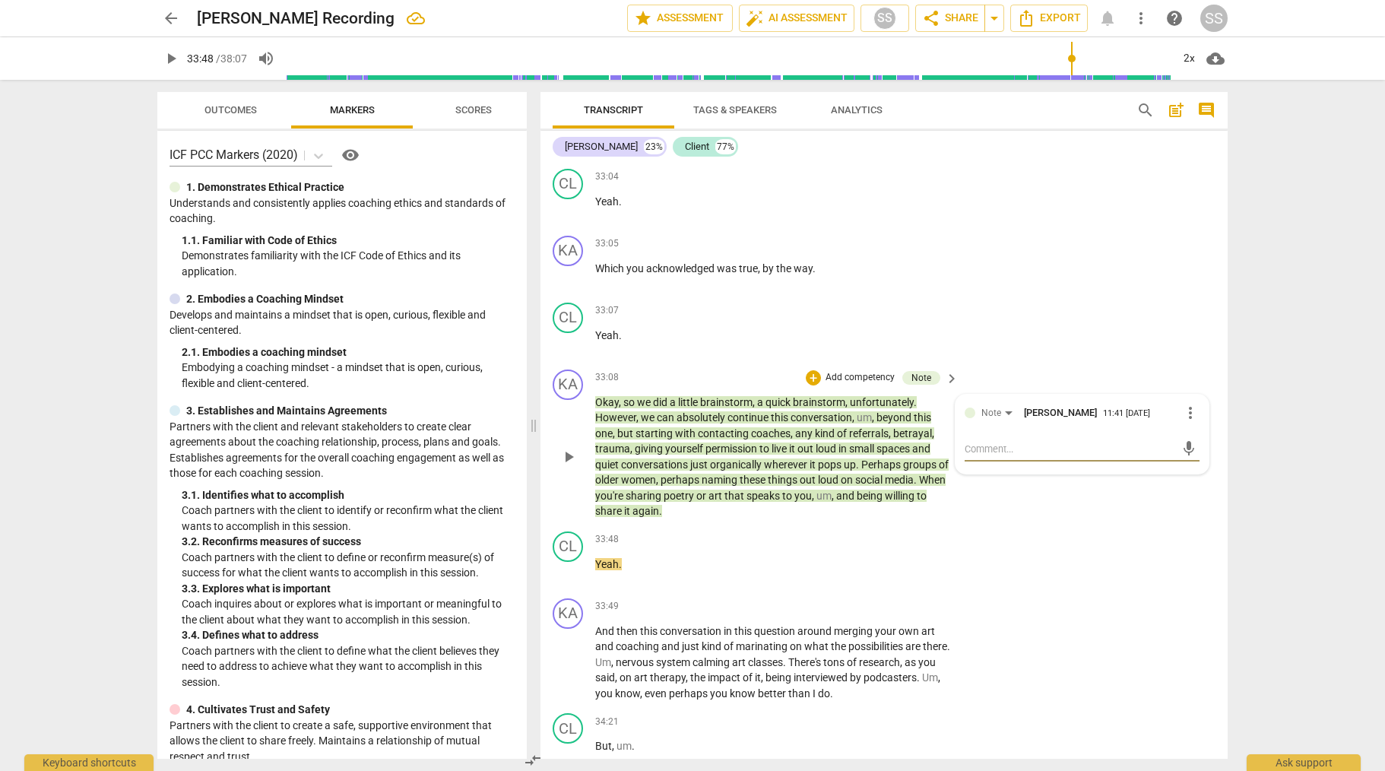
type textarea "W"
type textarea "Wo"
type textarea "Wou"
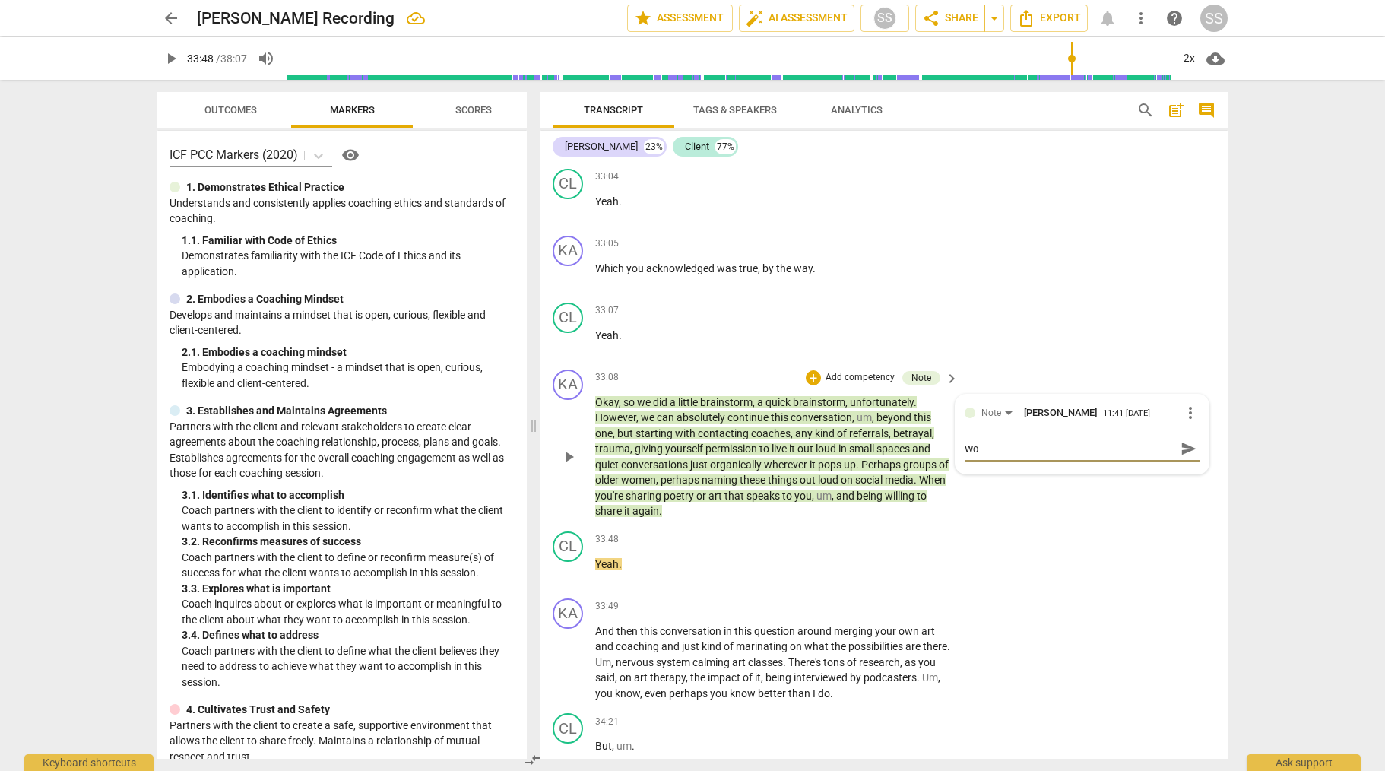
type textarea "Wou"
type textarea "Woul"
type textarea "Would"
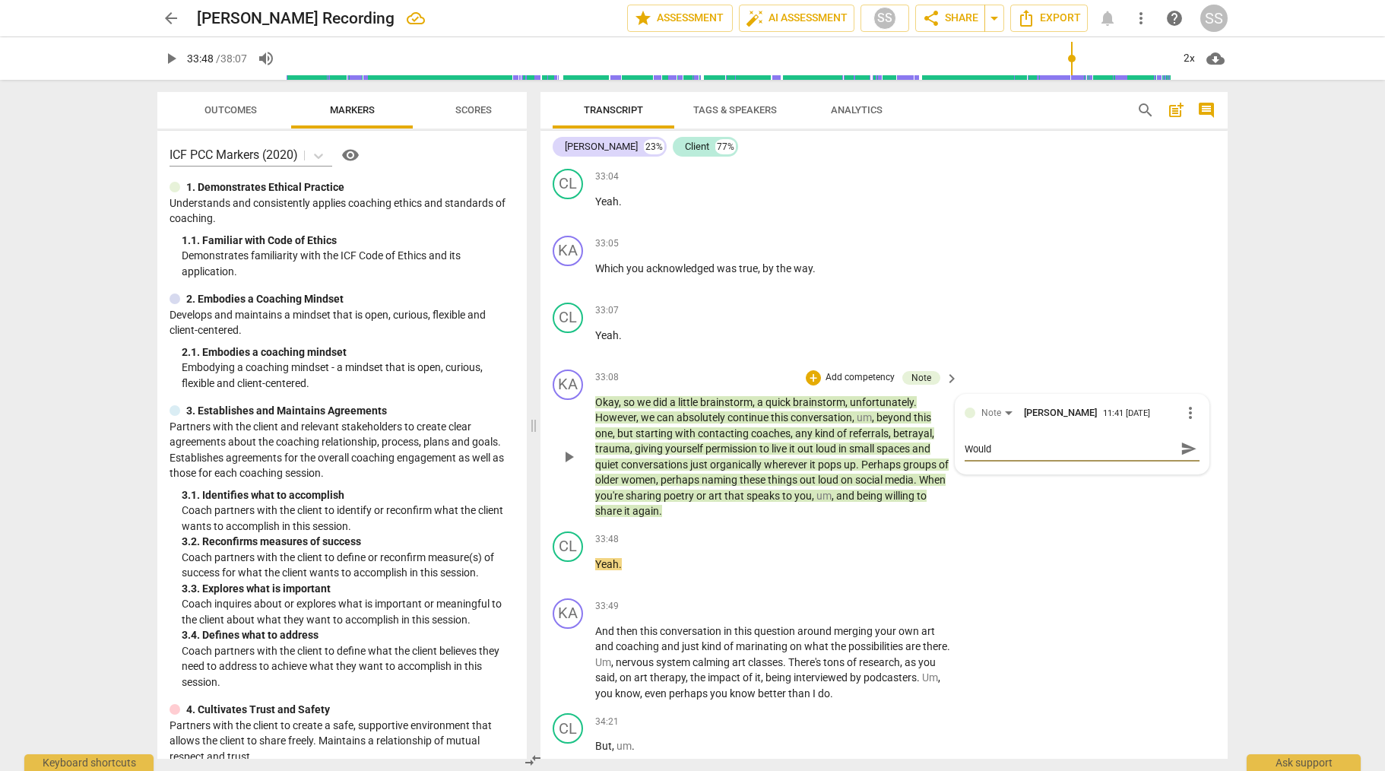
type textarea "Would"
type textarea "Would t"
type textarea "Would th"
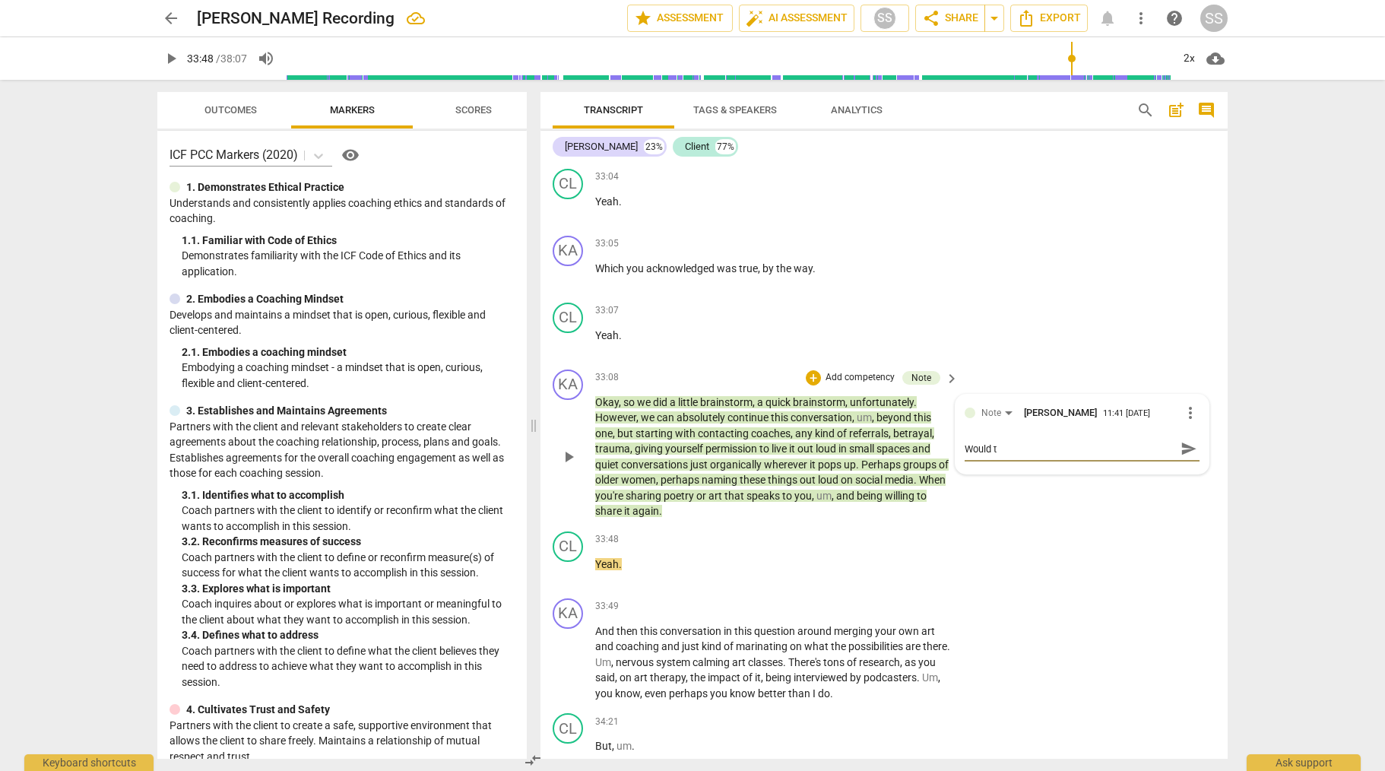
type textarea "Would th"
type textarea "Would thi"
type textarea "Would this"
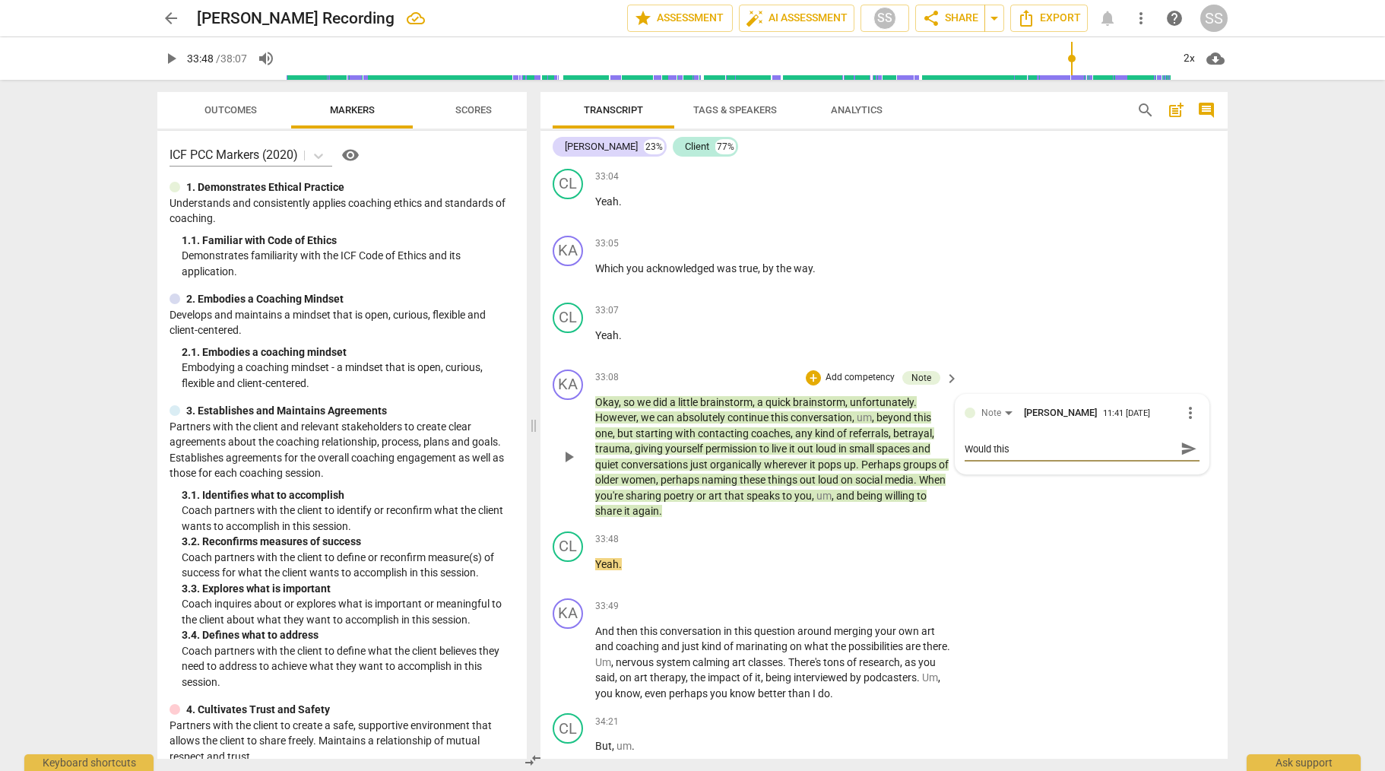
type textarea "Would this"
type textarea "Would this h"
type textarea "Would this ha"
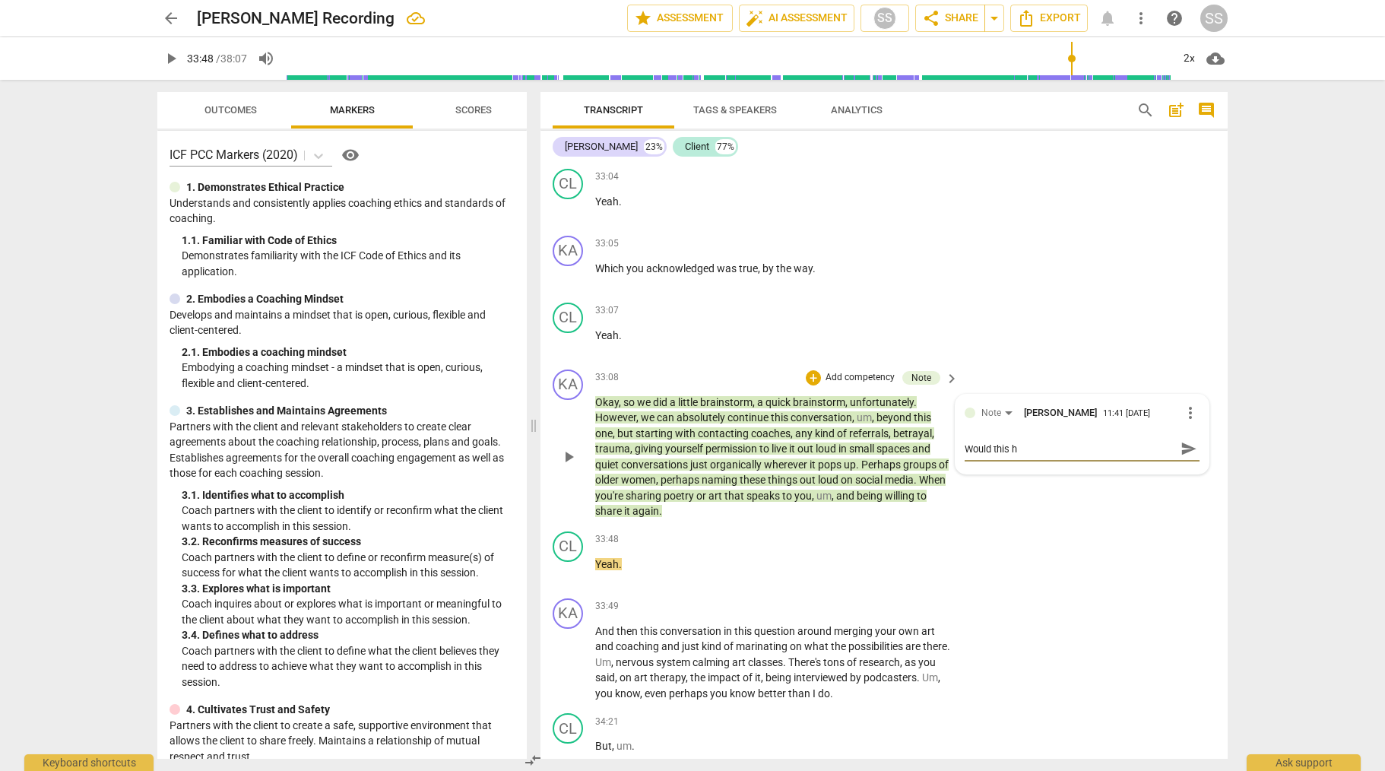
type textarea "Would this ha"
type textarea "Would this hav"
type textarea "Would this have"
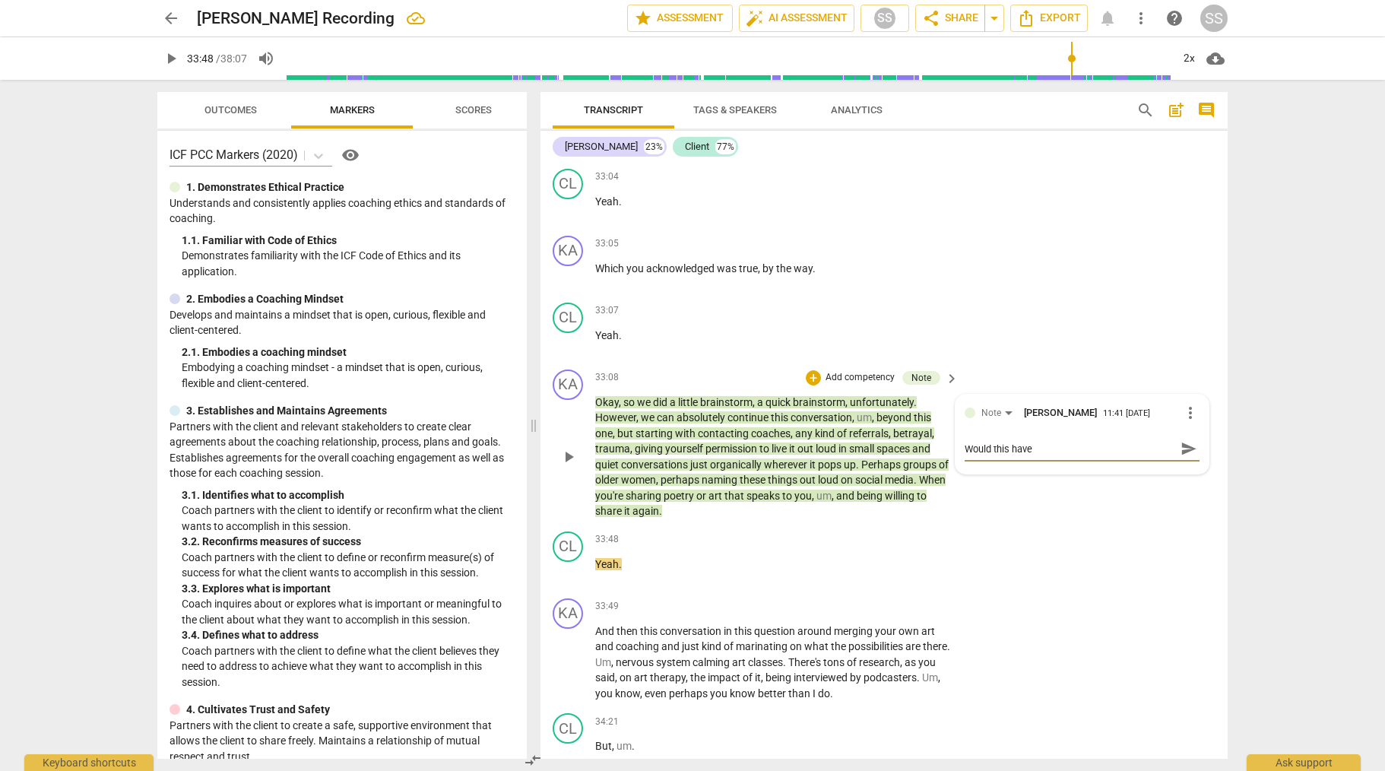
type textarea "Would this have"
type textarea "Would this have b"
type textarea "Would this have be"
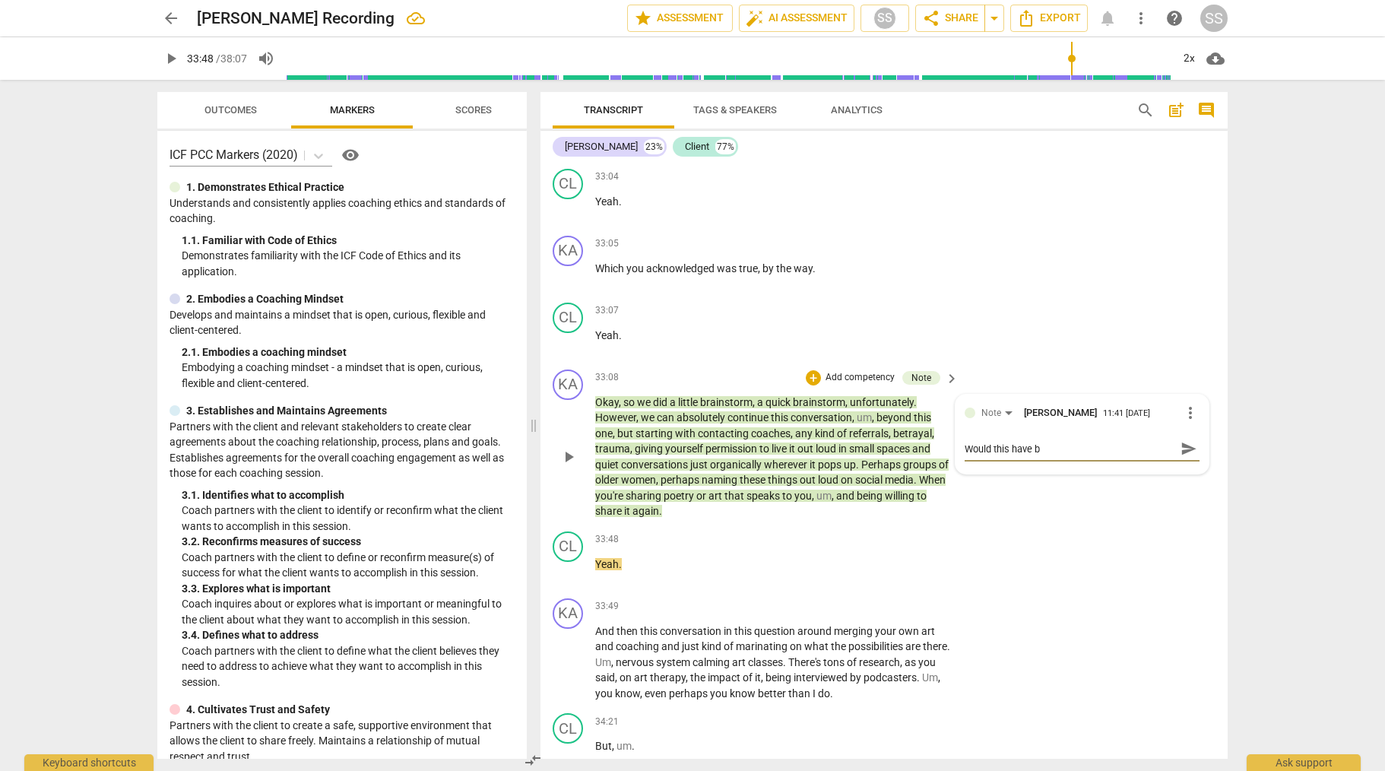
type textarea "Would this have be"
type textarea "Would this have bee"
type textarea "Would this have been"
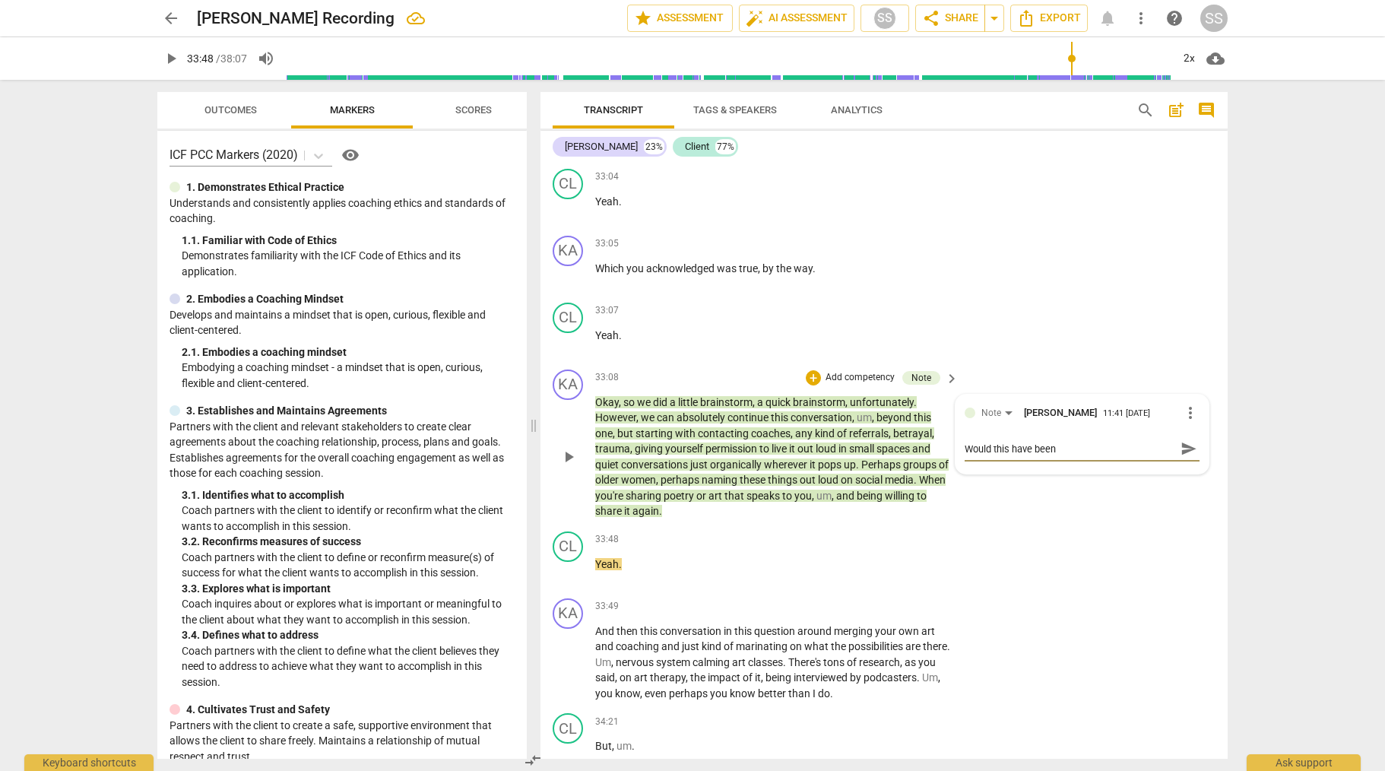
type textarea "Would this have been"
type textarea "Would this have been m"
type textarea "Would this have been mo"
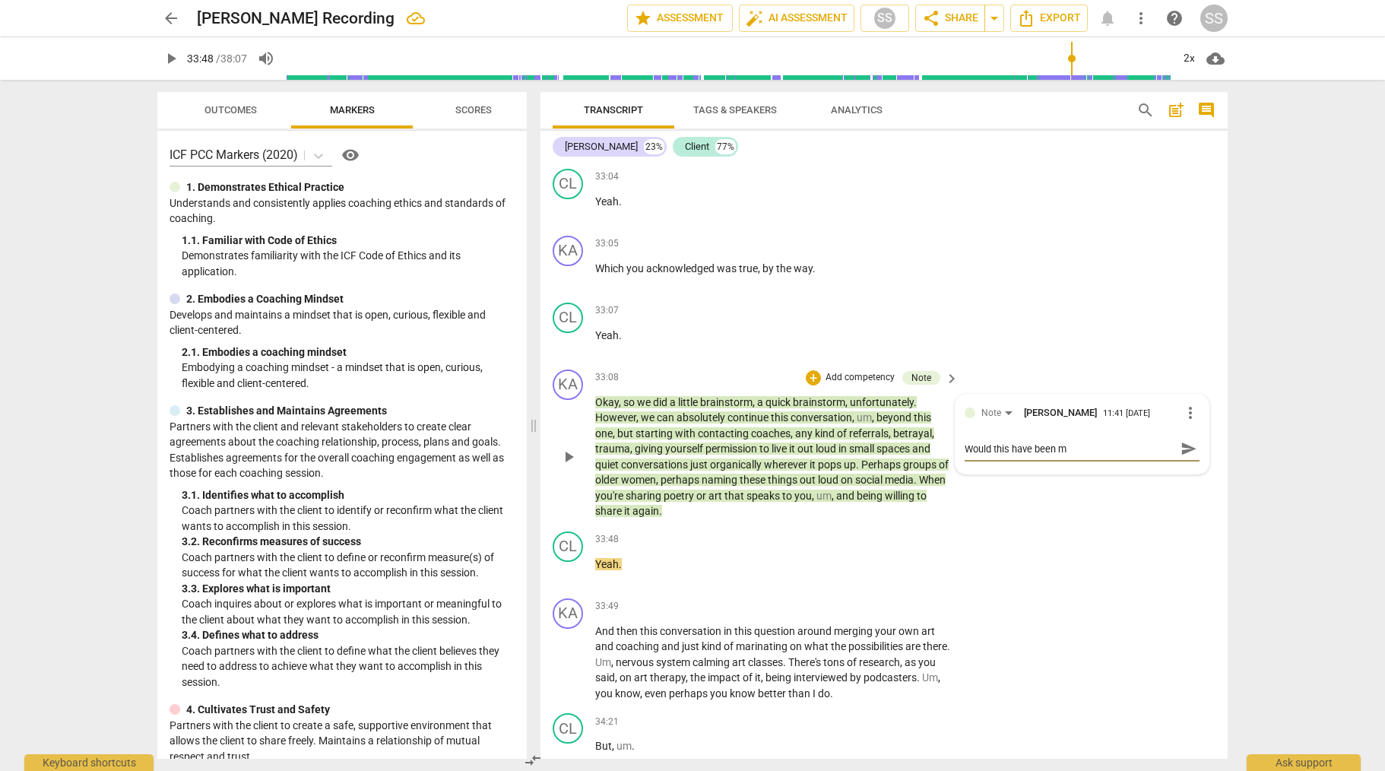
type textarea "Would this have been mo"
type textarea "Would this have been mor"
type textarea "Would this have been more"
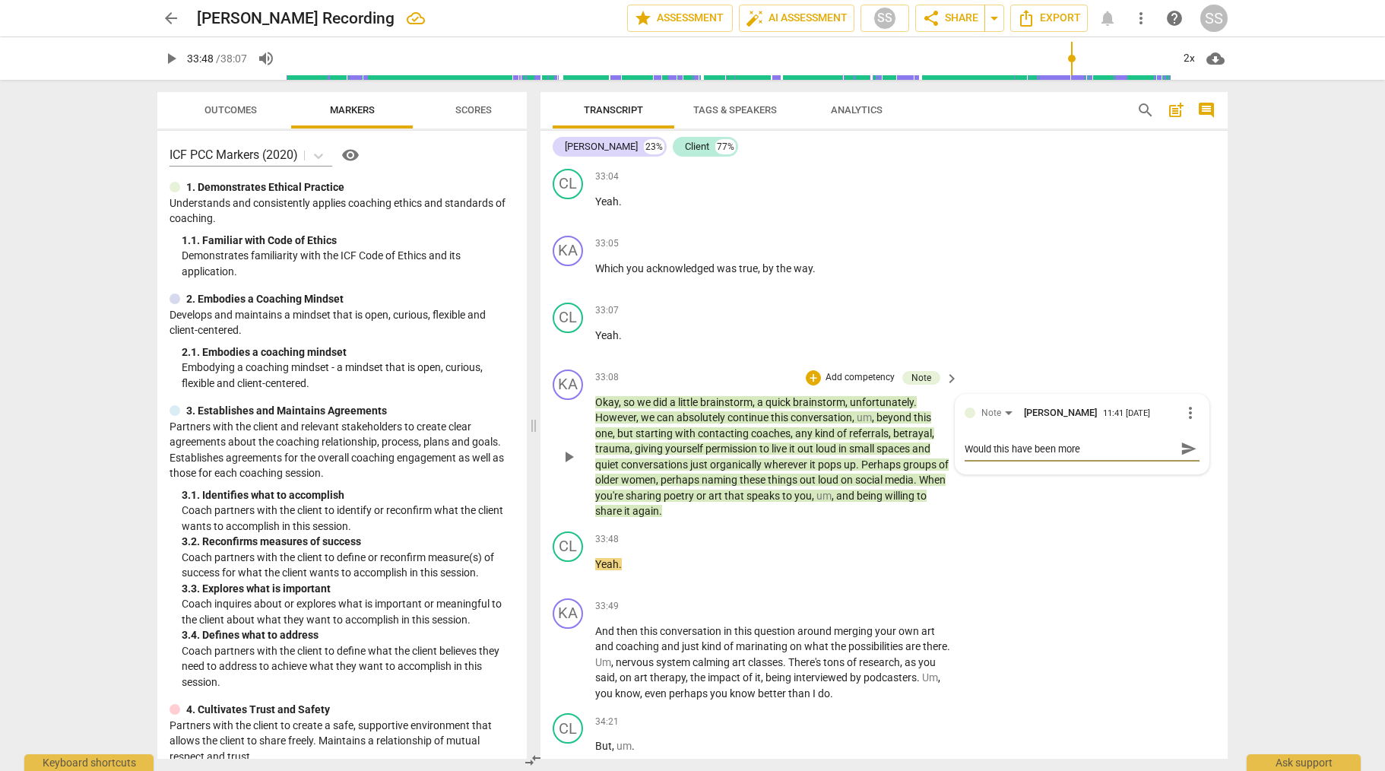
type textarea "Would this have been more"
type textarea "Would this have been more i"
type textarea "Would this have been more im"
type textarea "Would this have been more imp"
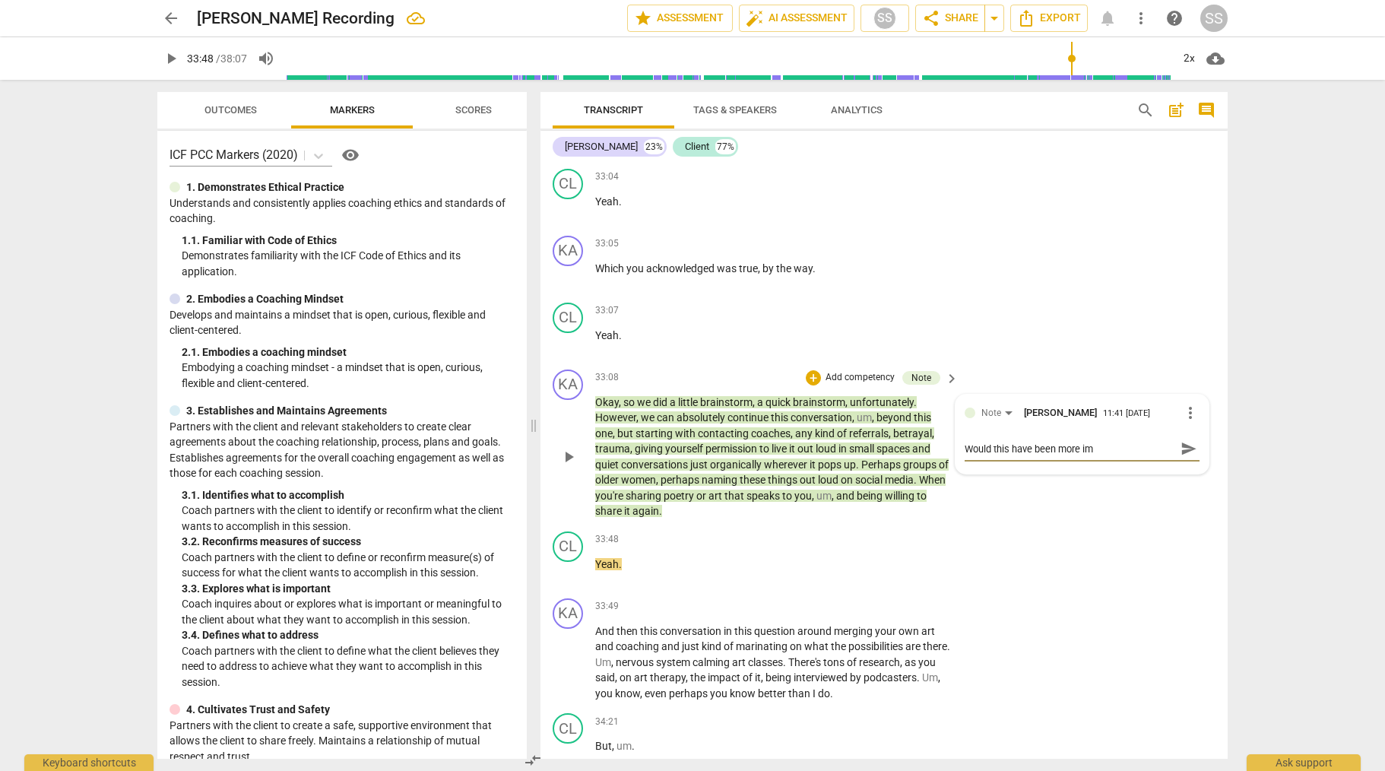
type textarea "Would this have been more imp"
type textarea "Would this have been more impa"
type textarea "Would this have been more impac"
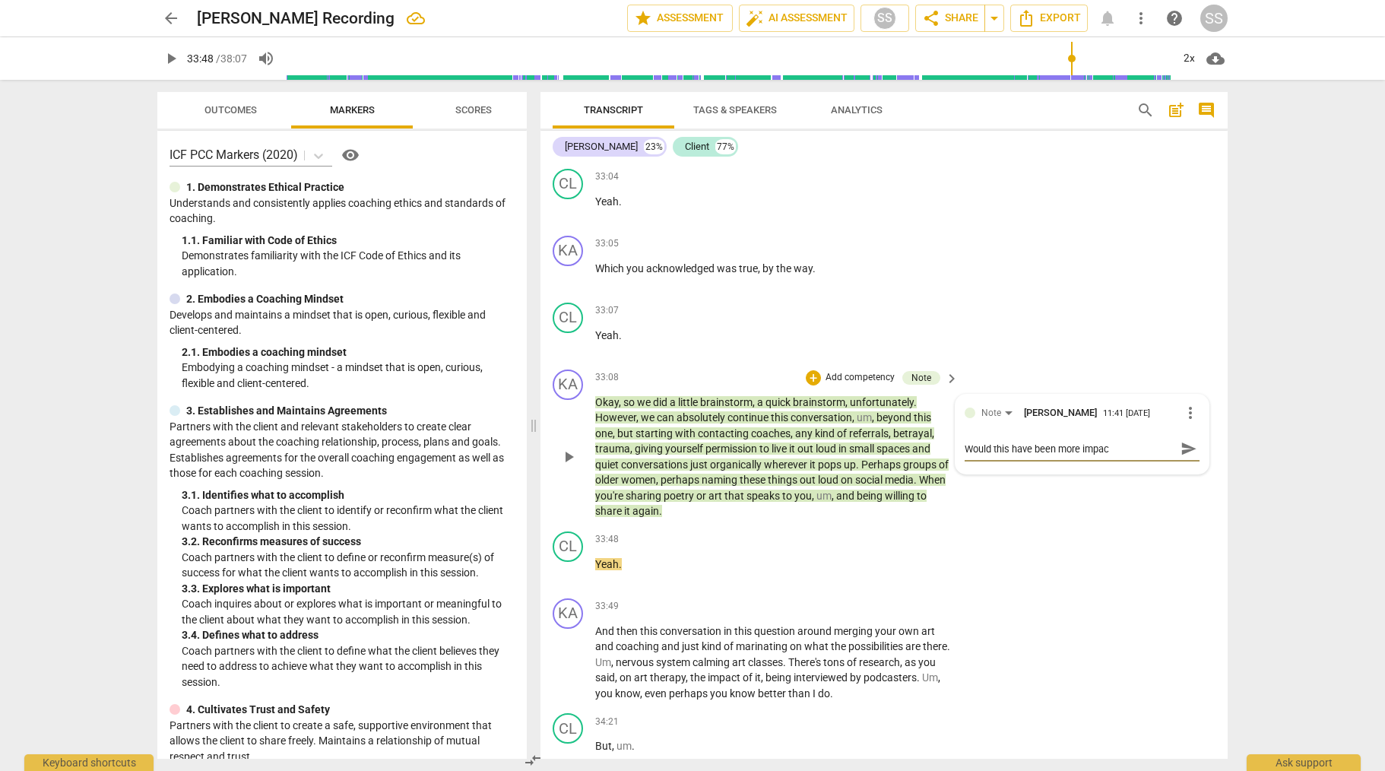
type textarea "Would this have been more impact"
type textarea "Would this have been more impactf"
type textarea "Would this have been more impactfu"
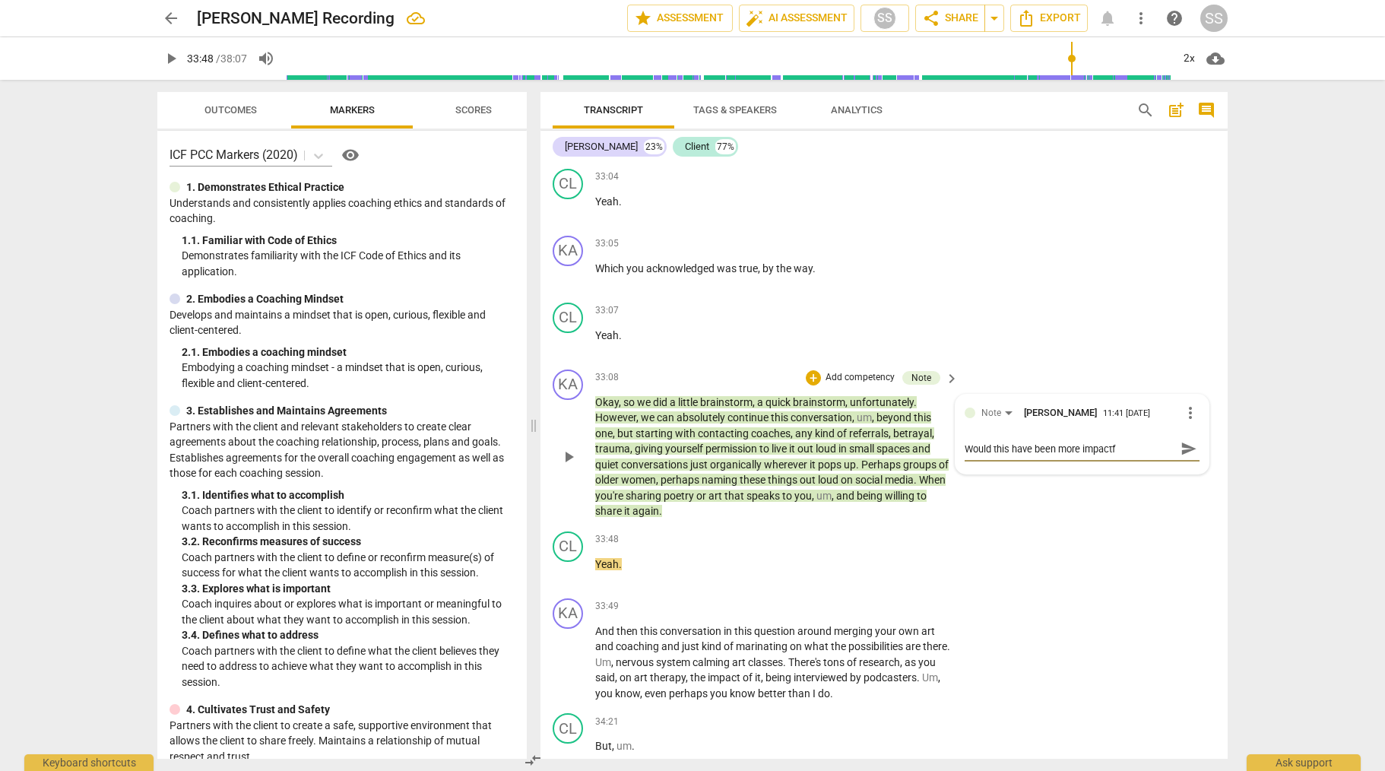
type textarea "Would this have been more impactfu"
type textarea "Would this have been more impactful"
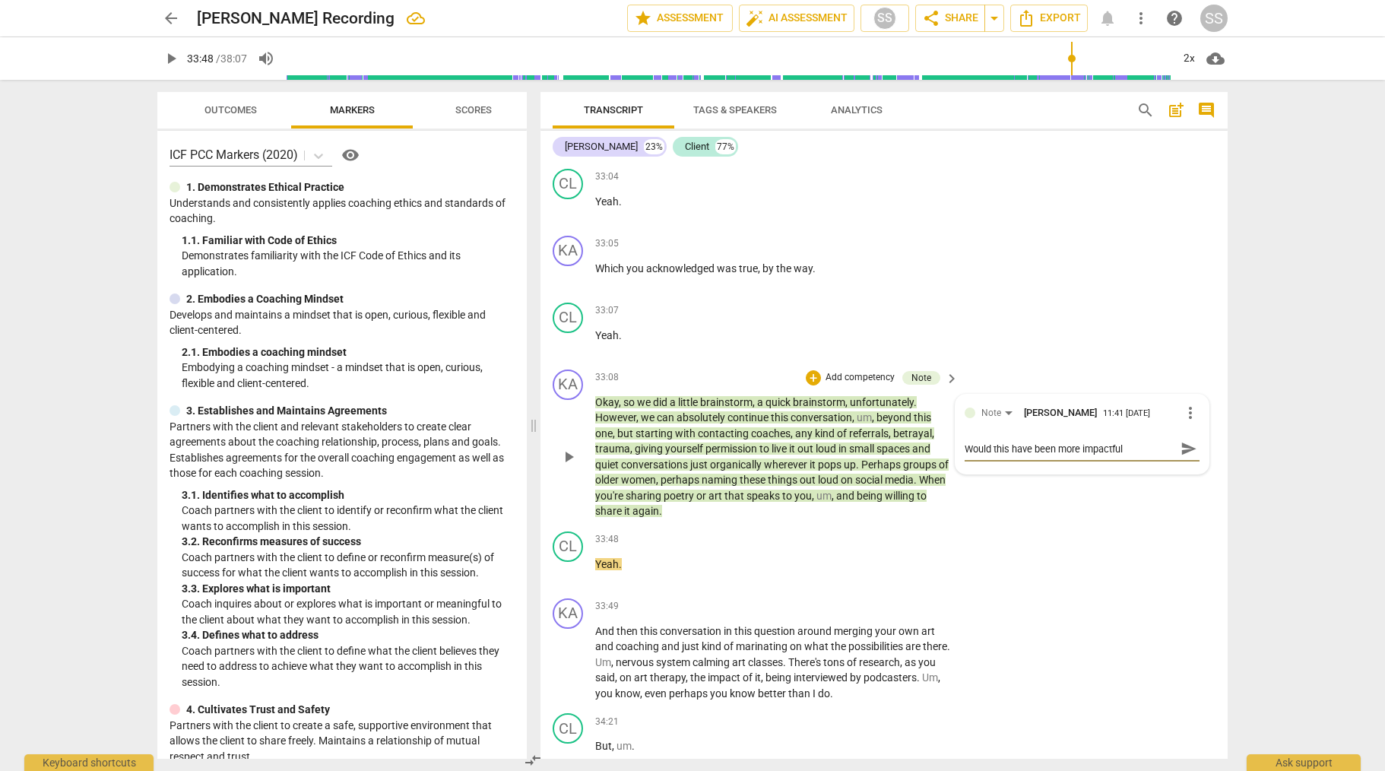
type textarea "Would this have been more impactful i"
type textarea "Would this have been more impactful if"
type textarea "Would this have been more impactful if t"
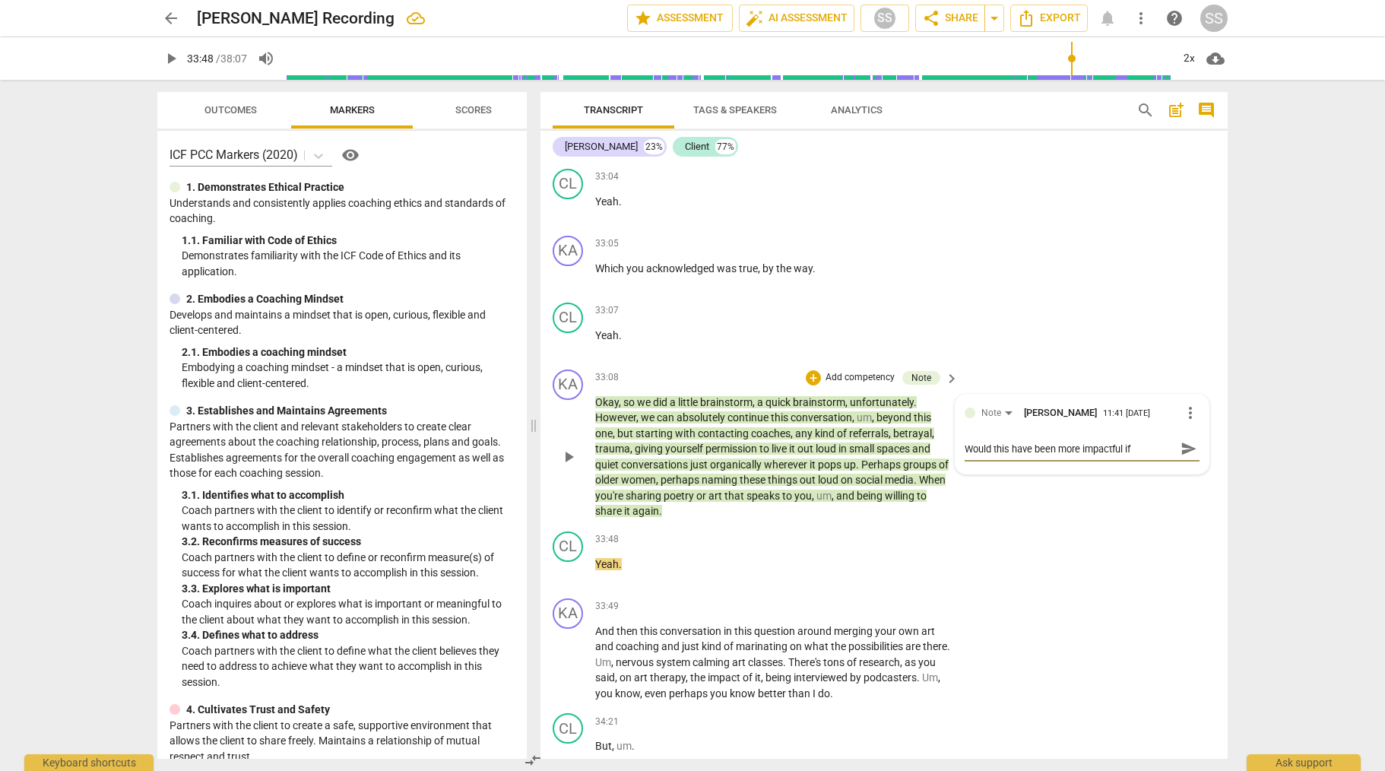
type textarea "Would this have been more impactful if t"
type textarea "Would this have been more impactful if th"
type textarea "Would this have been more impactful if the"
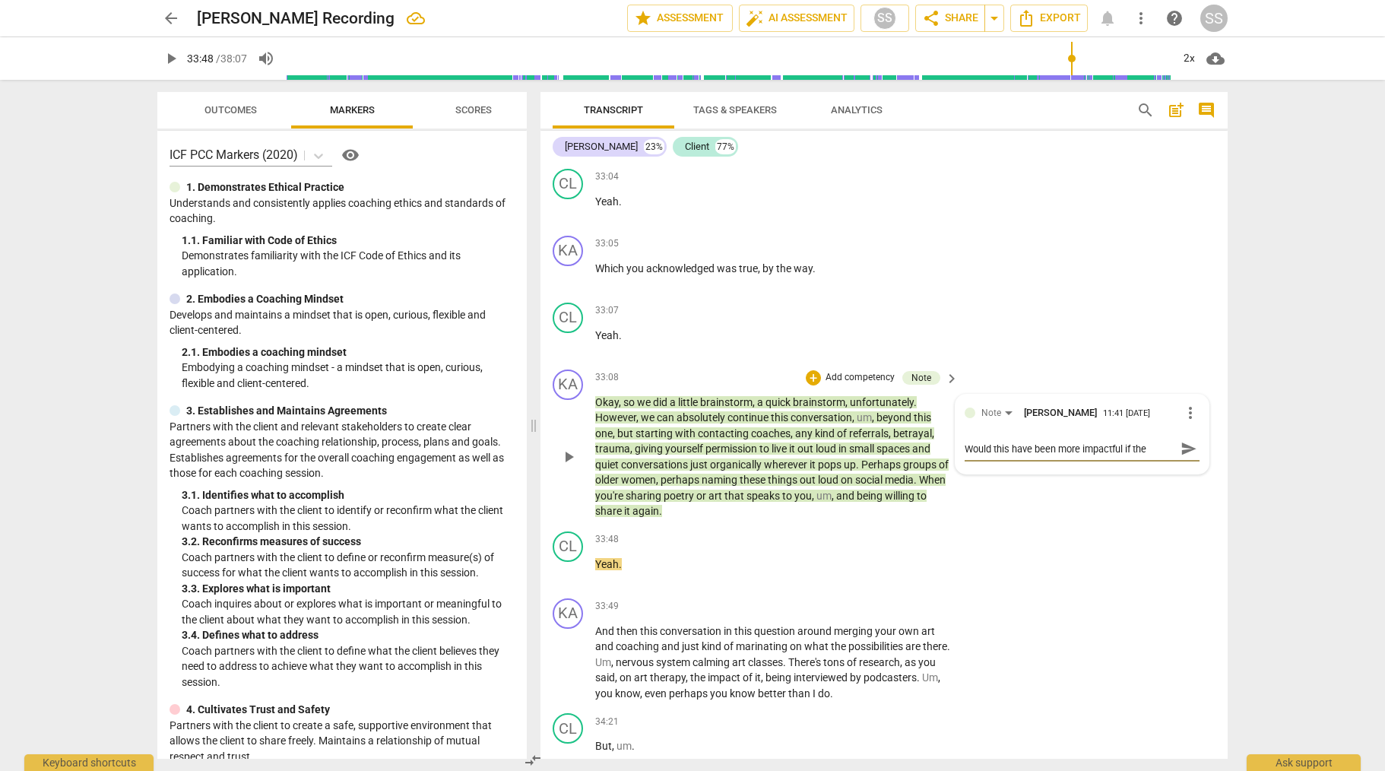
type textarea "Would this have been more impactful if the c"
type textarea "Would this have been more impactful if the cl"
type textarea "Would this have been more impactful if the cli"
type textarea "Would this have been more impactful if the clie"
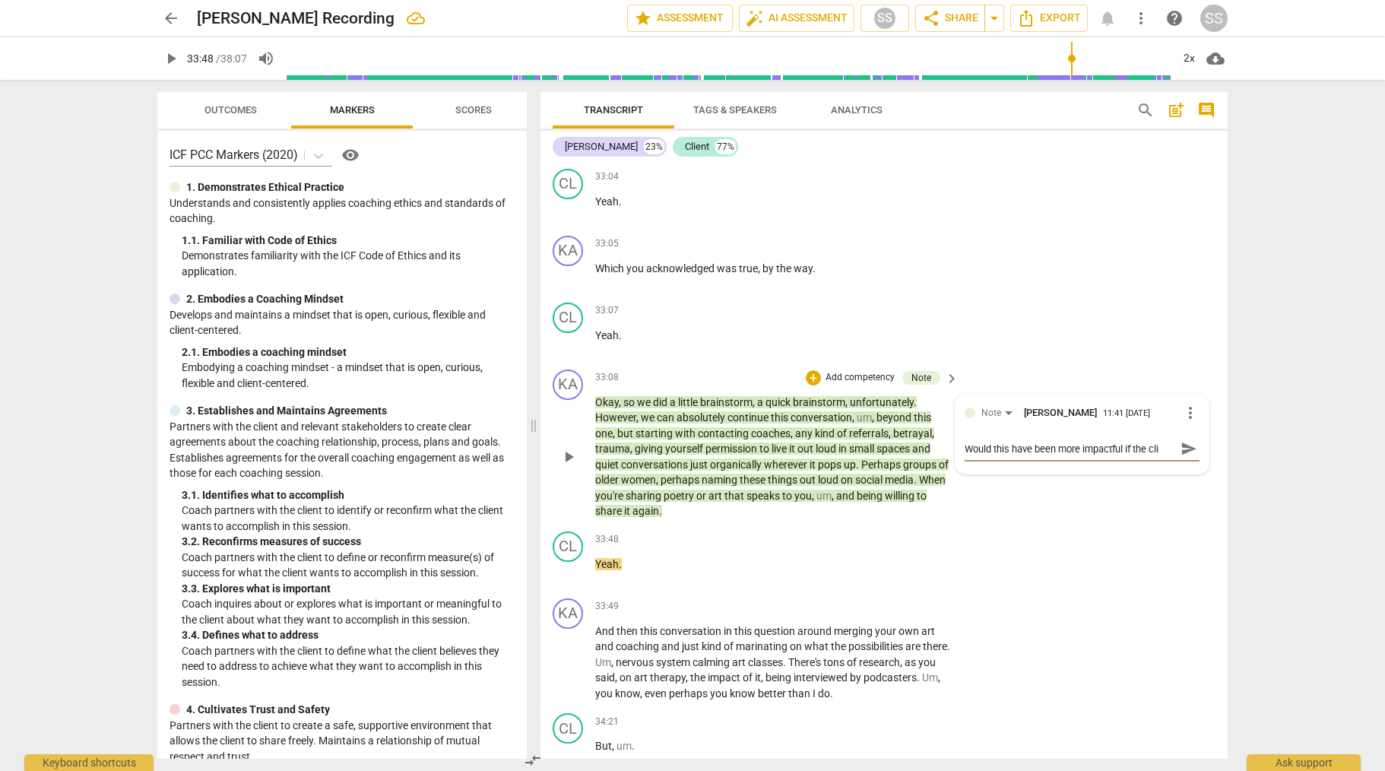
type textarea "Would this have been more impactful if the clie"
type textarea "Would this have been more impactful if the clien"
type textarea "Would this have been more impactful if the client"
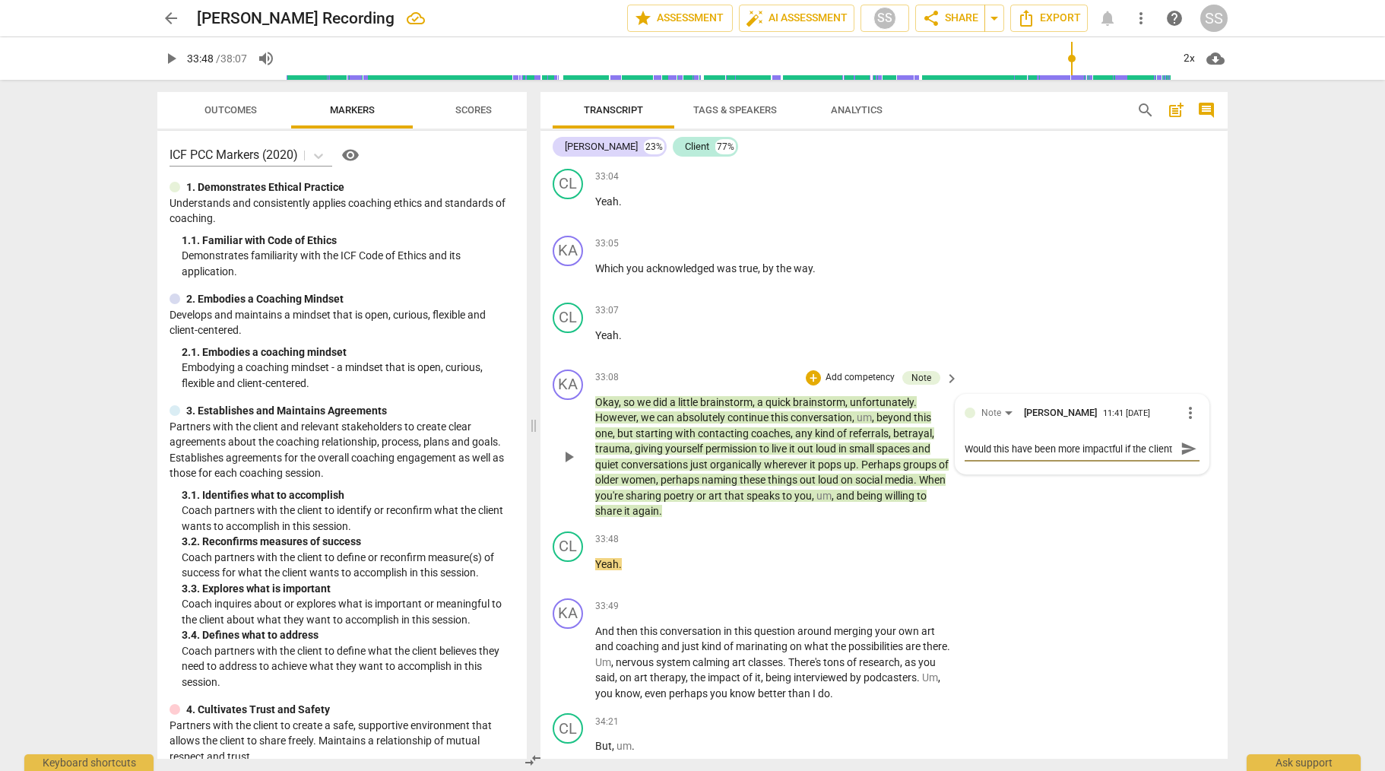
scroll to position [13, 0]
type textarea "Would this have been more impactful if the client r"
type textarea "Would this have been more impactful if the client re"
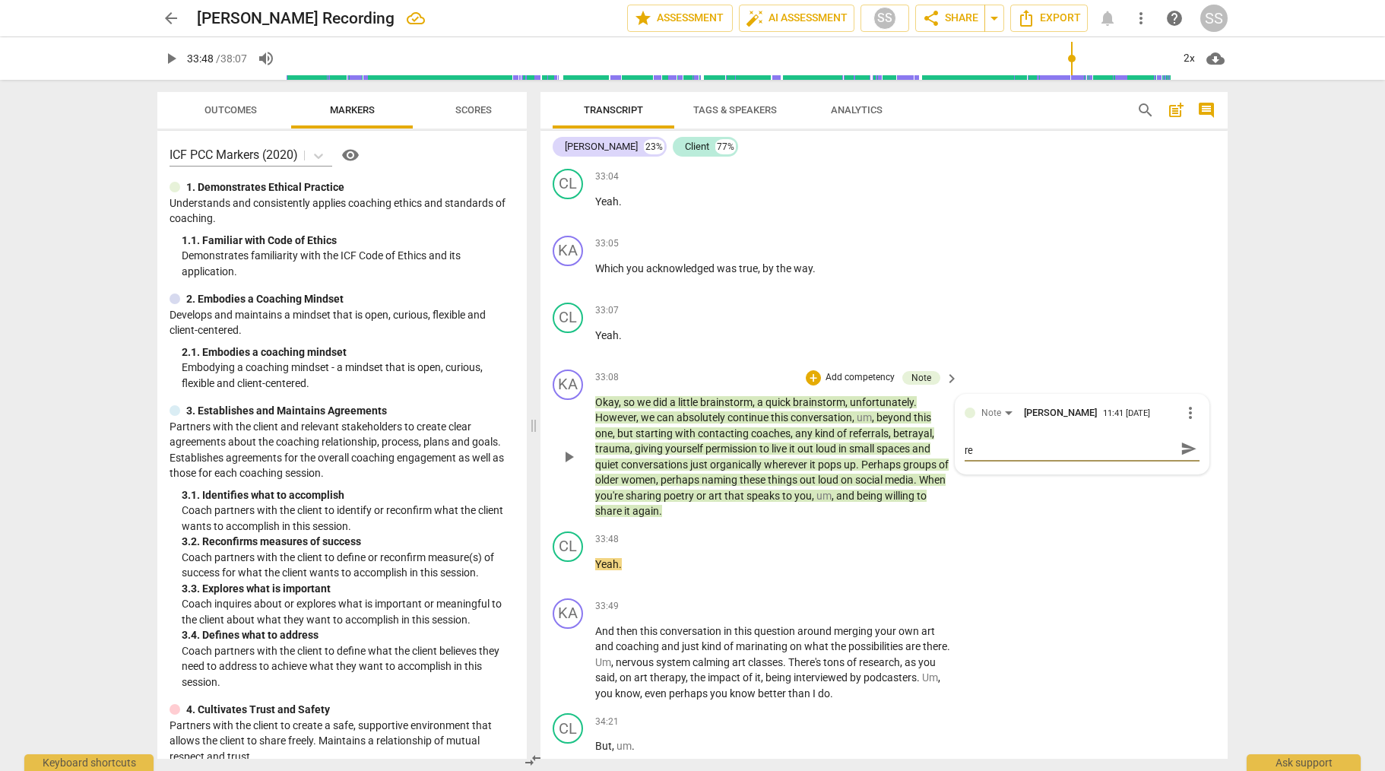
type textarea "Would this have been more impactful if the client rec"
type textarea "Would this have been more impactful if the client reca"
type textarea "Would this have been more impactful if the client recap"
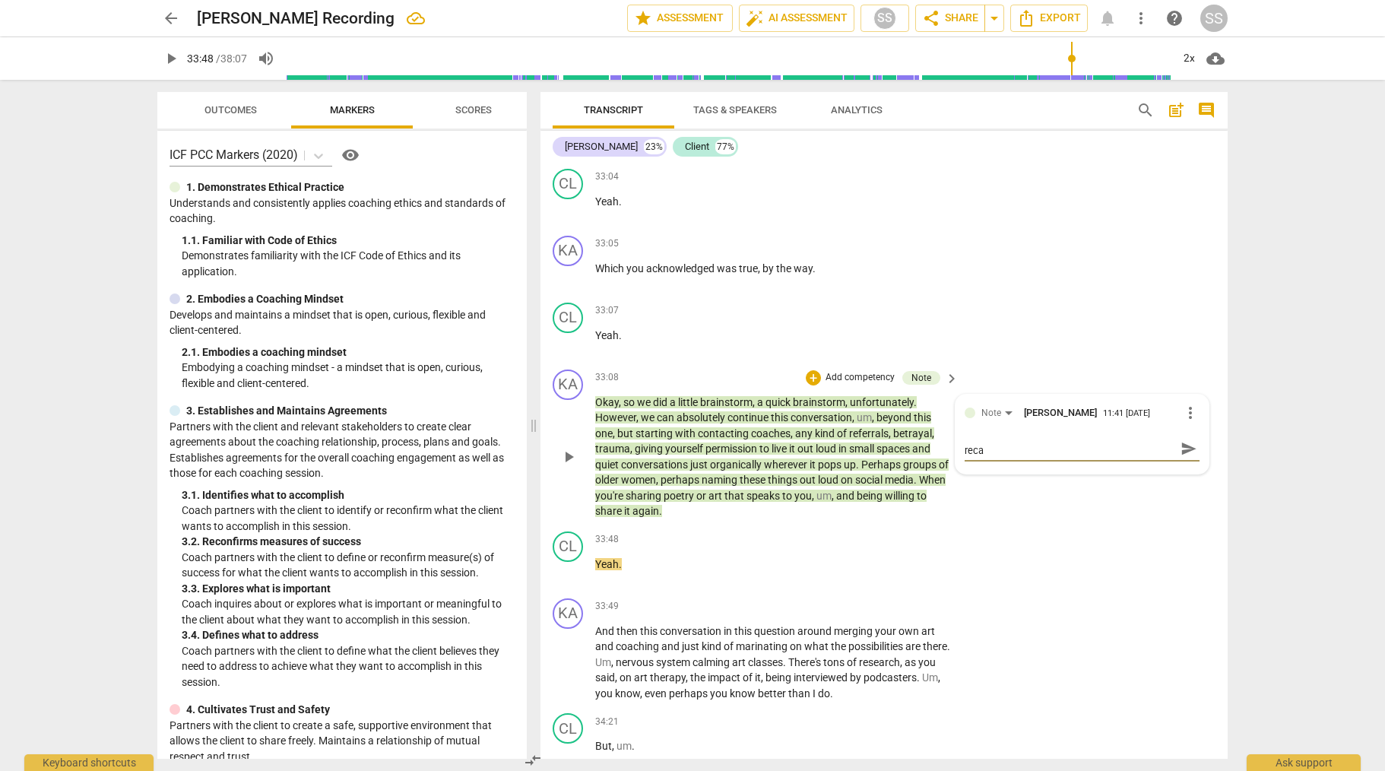
type textarea "Would this have been more impactful if the client recap"
type textarea "Would this have been more impactful if the client recapp"
type textarea "Would this have been more impactful if the client recappe"
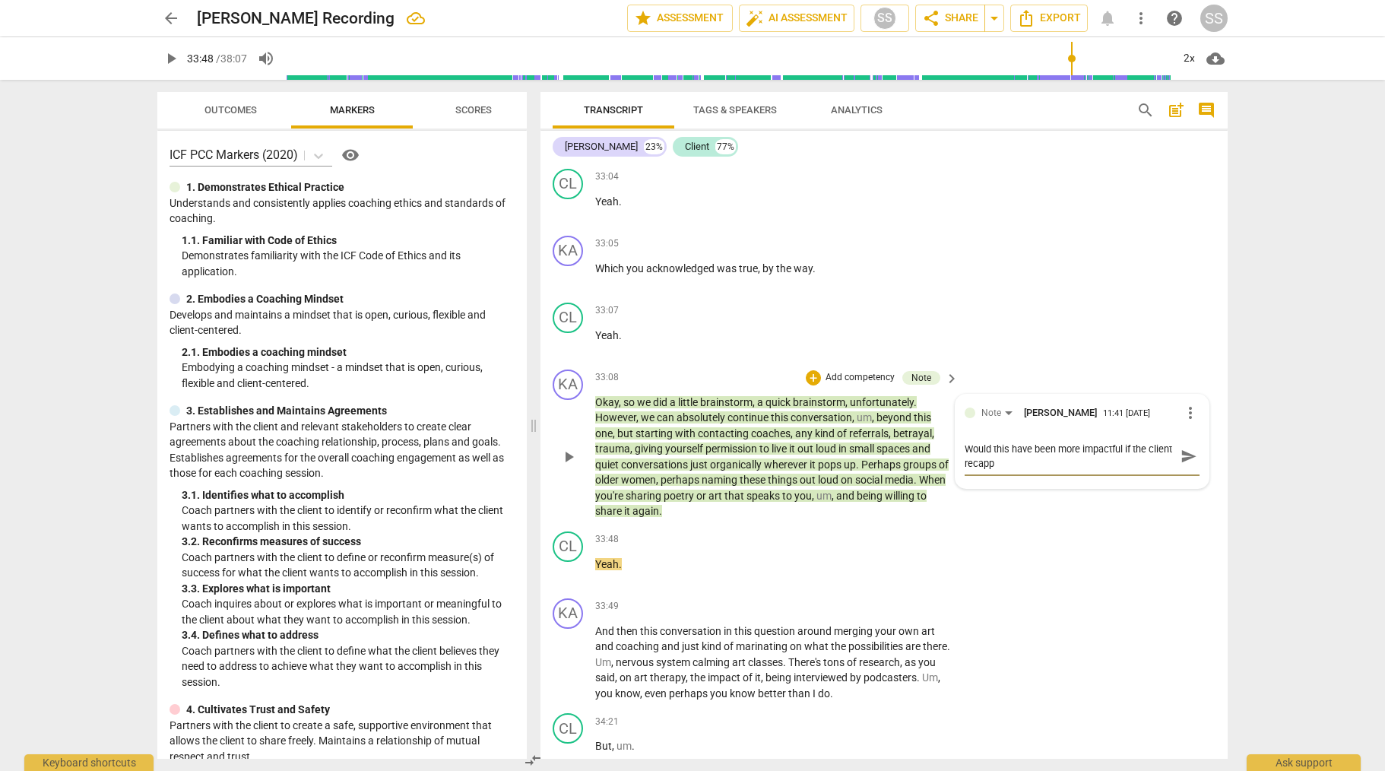
type textarea "Would this have been more impactful if the client recappe"
type textarea "Would this have been more impactful if the client recapped"
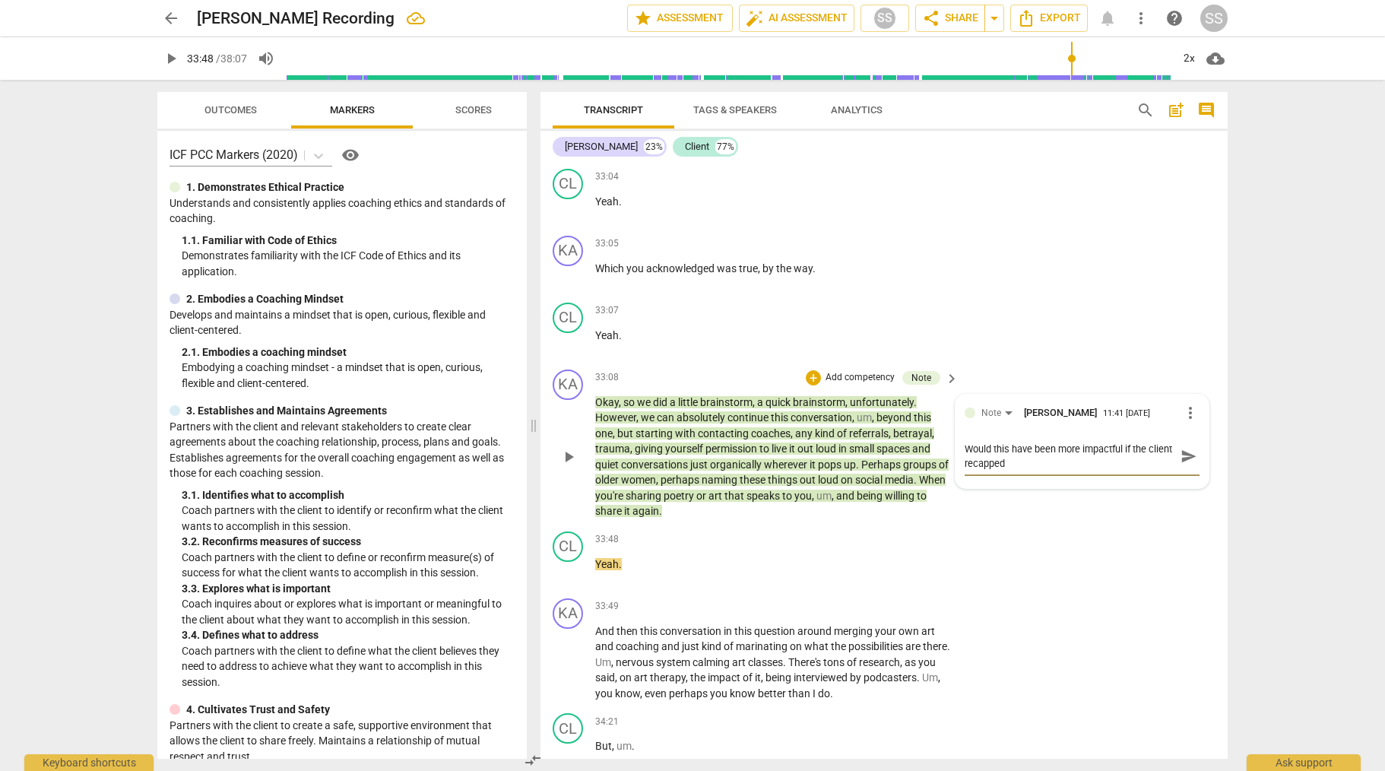
type textarea "Would this have been more impactful if the client recapped w"
type textarea "Would this have been more impactful if the client recapped wh"
type textarea "Would this have been more impactful if the client recapped wha"
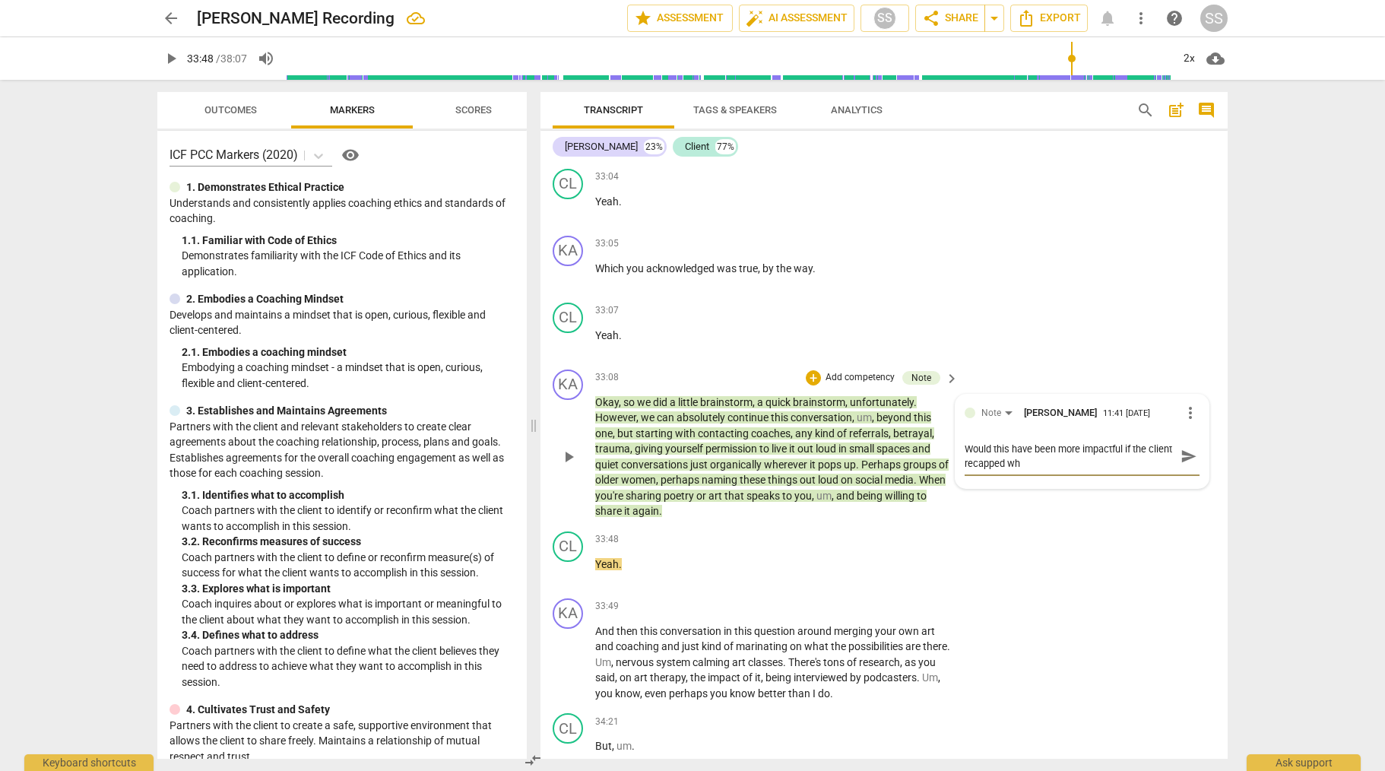
type textarea "Would this have been more impactful if the client recapped wha"
type textarea "Would this have been more impactful if the client recapped what"
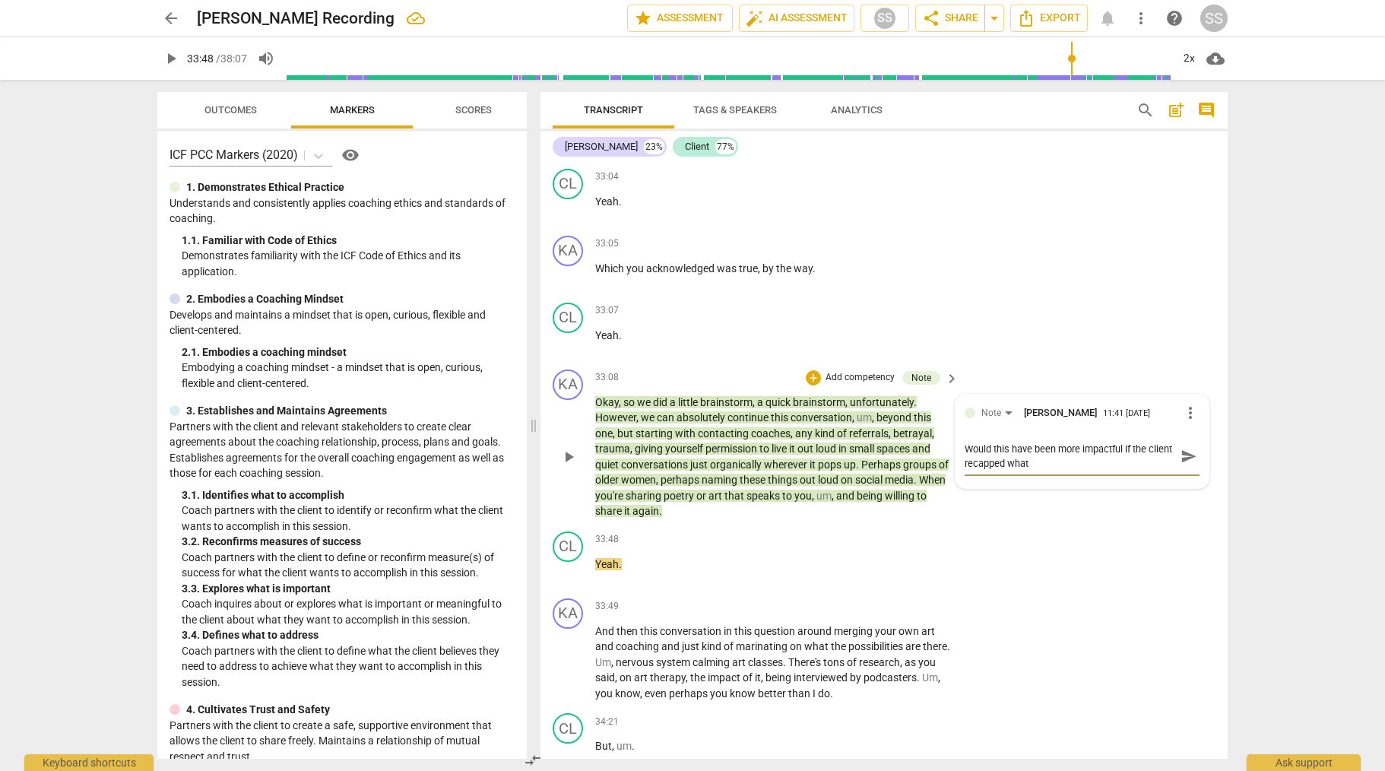
type textarea "Would this have been more impactful if the client recapped what s"
type textarea "Would this have been more impactful if the client recapped what sh"
type textarea "Would this have been more impactful if the client recapped what she"
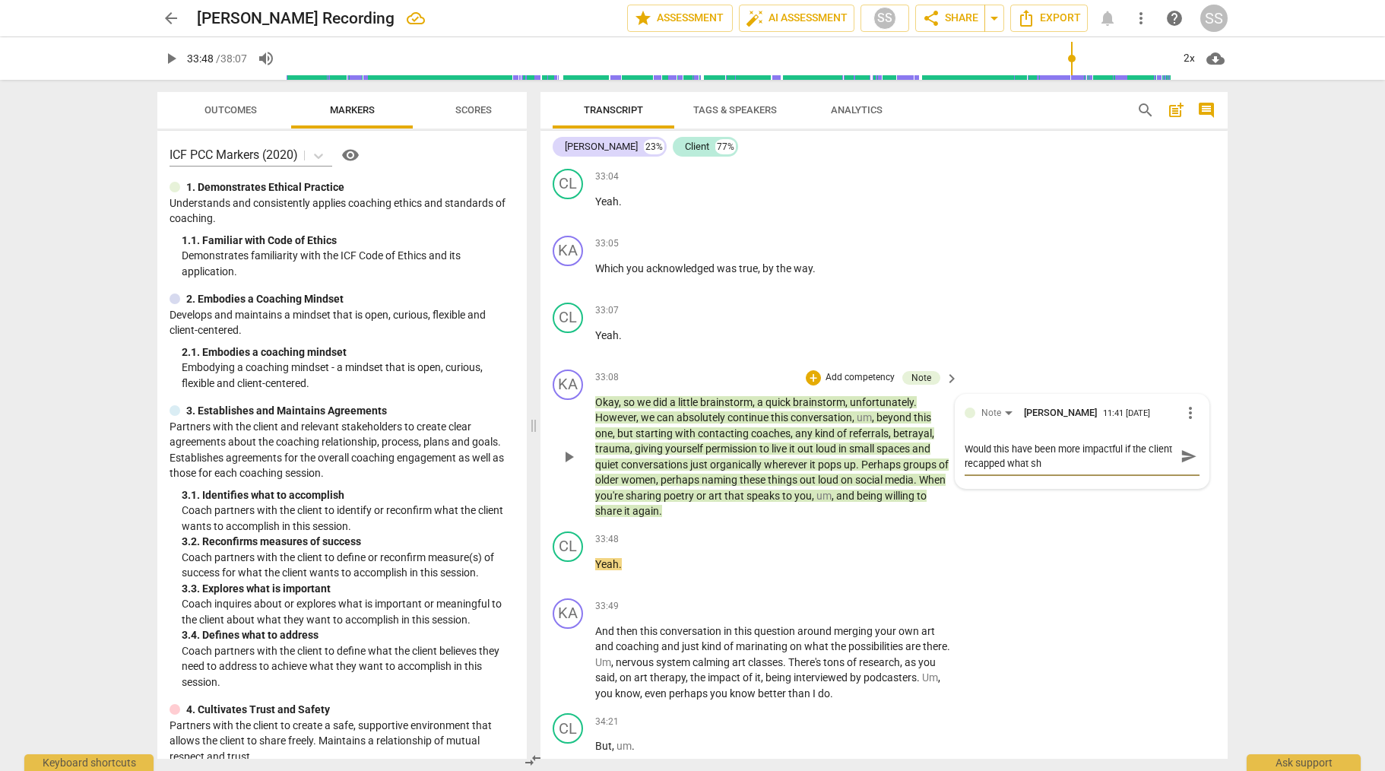
type textarea "Would this have been more impactful if the client recapped what she"
type textarea "Would this have been more impactful if the client recapped what she l"
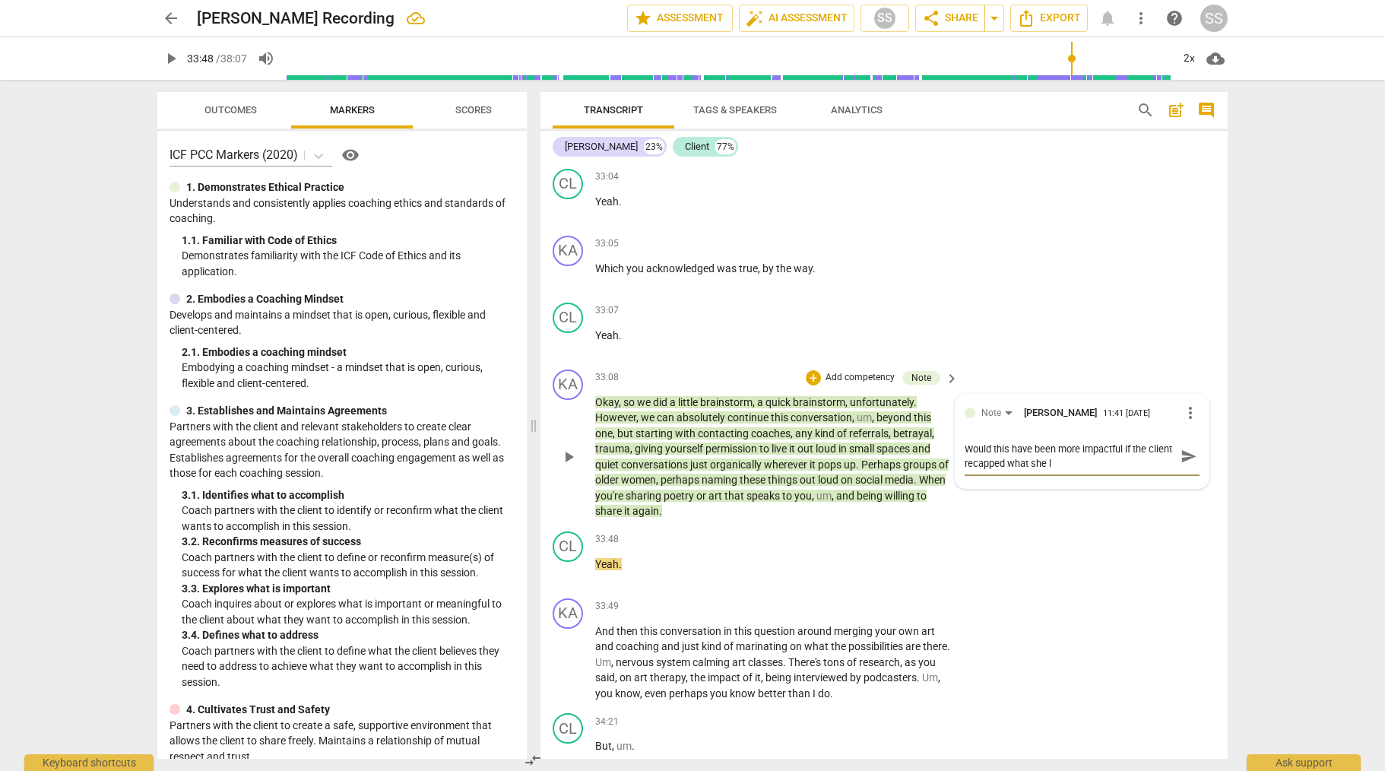
type textarea "Would this have been more impactful if the client recapped what she le"
type textarea "Would this have been more impactful if the client recapped what she lea"
type textarea "Would this have been more impactful if the client recapped what she lear"
type textarea "Would this have been more impactful if the client recapped what she learn"
type textarea "Would this have been more impactful if the client recapped what she learne"
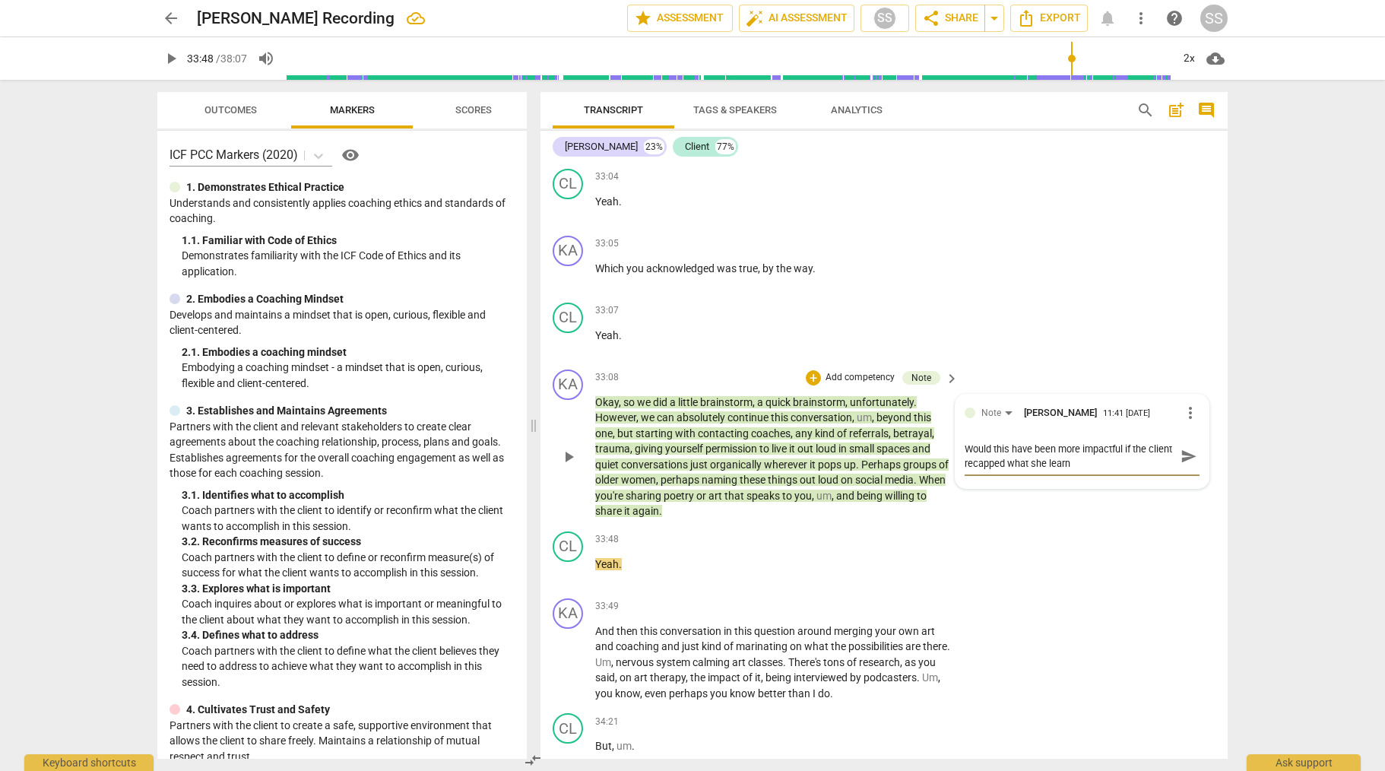
type textarea "Would this have been more impactful if the client recapped what she learne"
type textarea "Would this have been more impactful if the client recapped what she learned"
type textarea "Would this have been more impactful if the client recapped what she learned?"
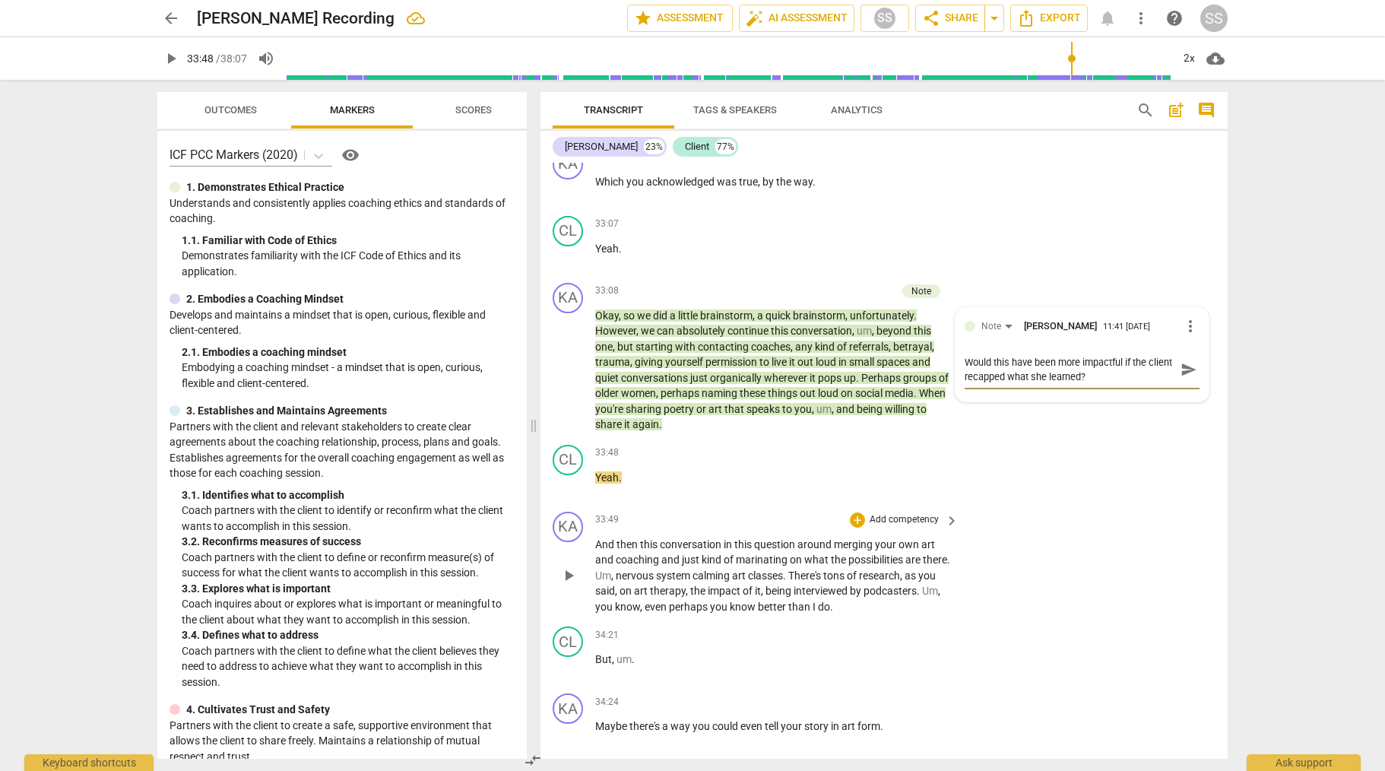
scroll to position [9446, 0]
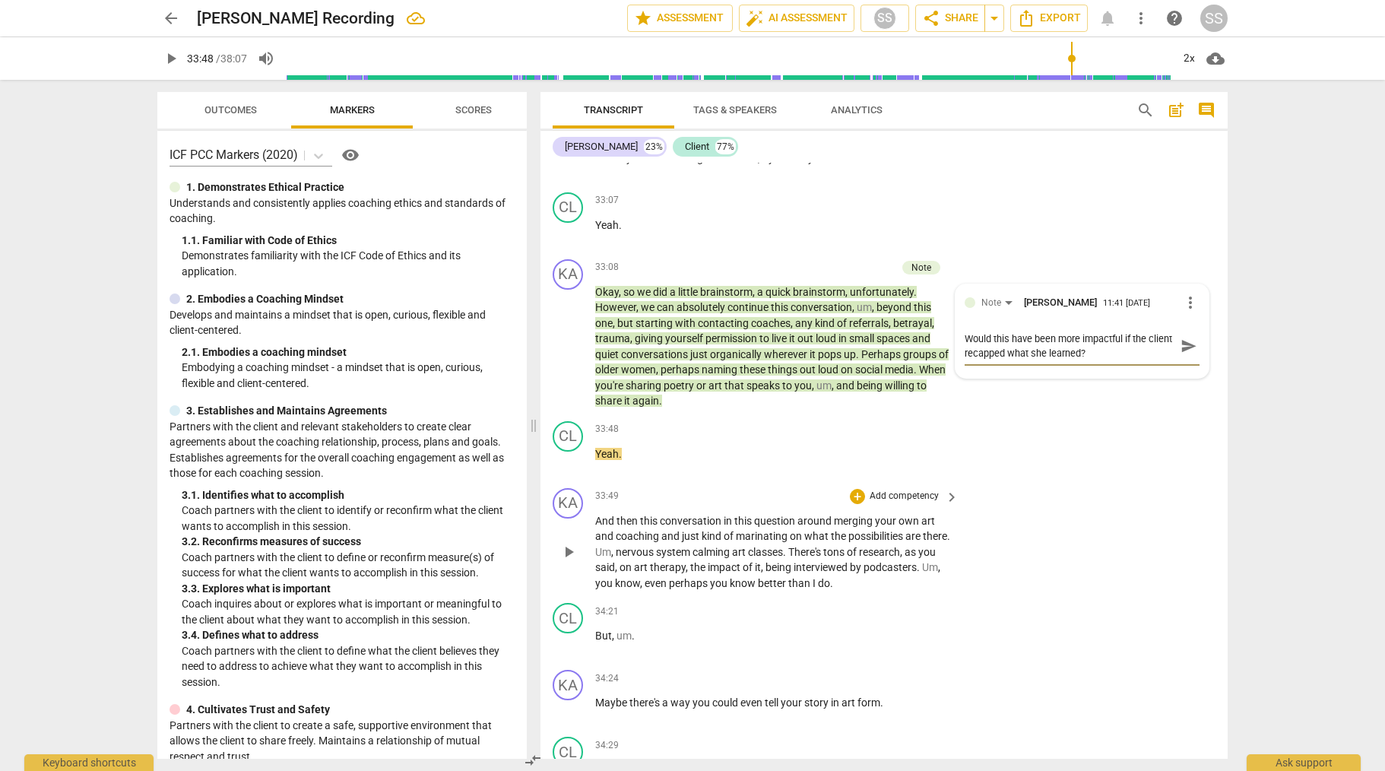
type textarea "Would this have been more impactful if the client recapped what she learned?"
click at [573, 561] on span "play_arrow" at bounding box center [569, 552] width 18 height 18
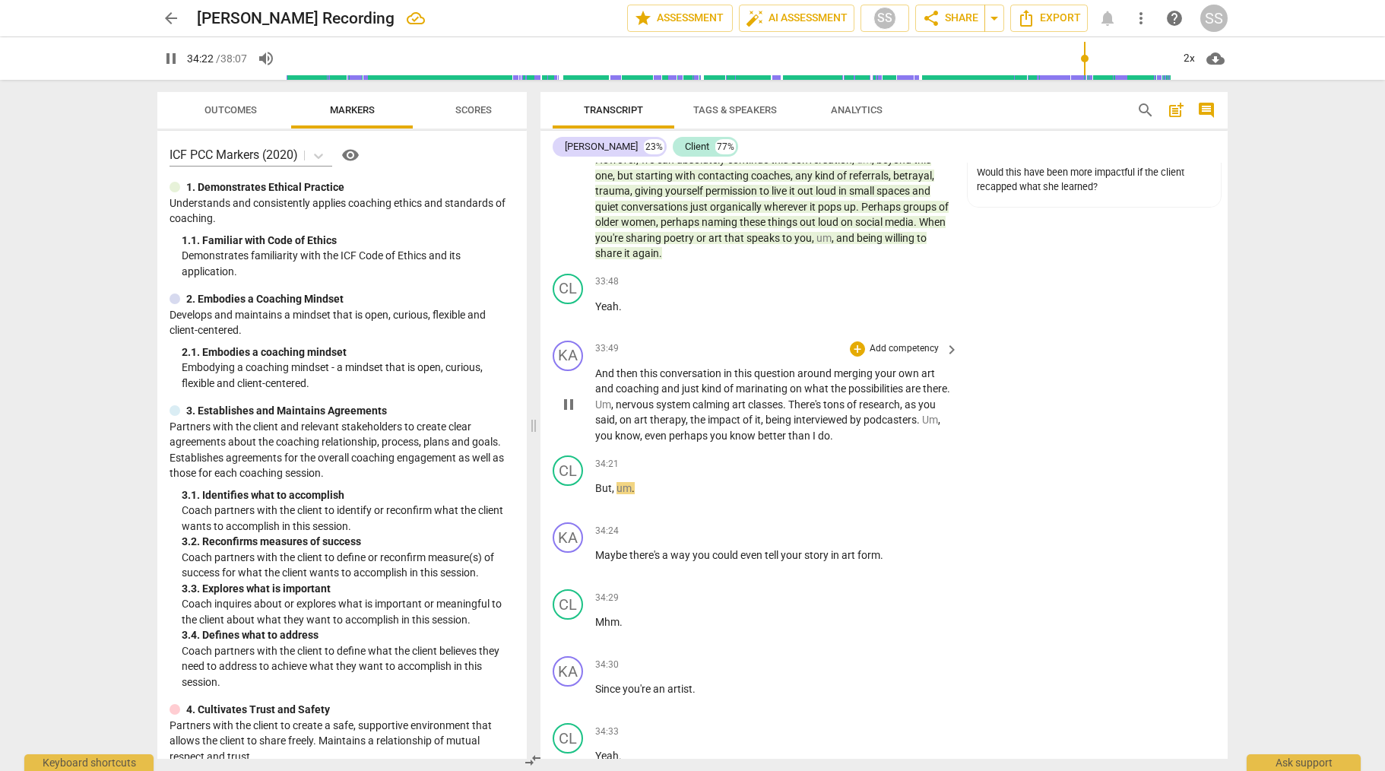
scroll to position [9607, 0]
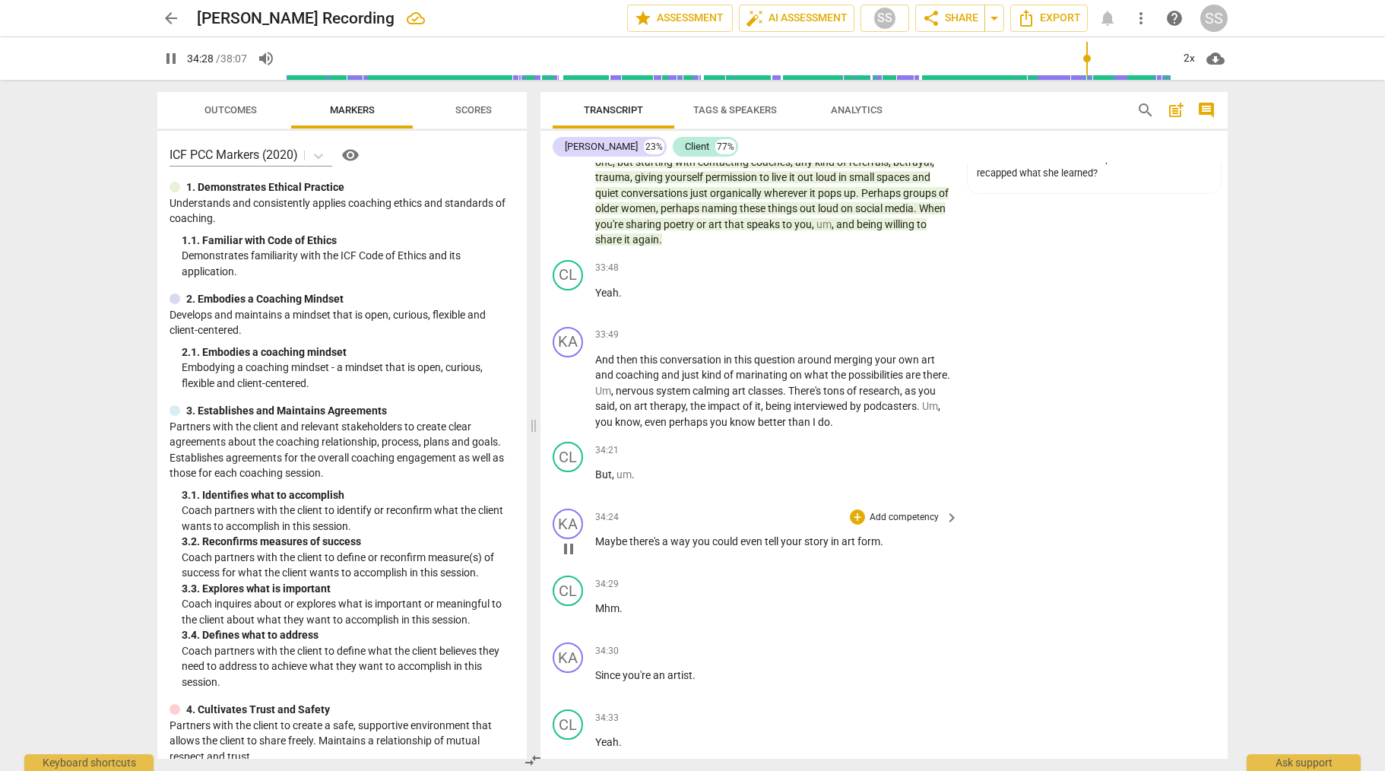
click at [570, 558] on span "pause" at bounding box center [569, 549] width 18 height 18
click at [571, 491] on span "play_arrow" at bounding box center [569, 482] width 18 height 18
click at [571, 491] on span "pause" at bounding box center [569, 482] width 18 height 18
type input "2064"
click at [572, 472] on div "CL" at bounding box center [568, 457] width 30 height 30
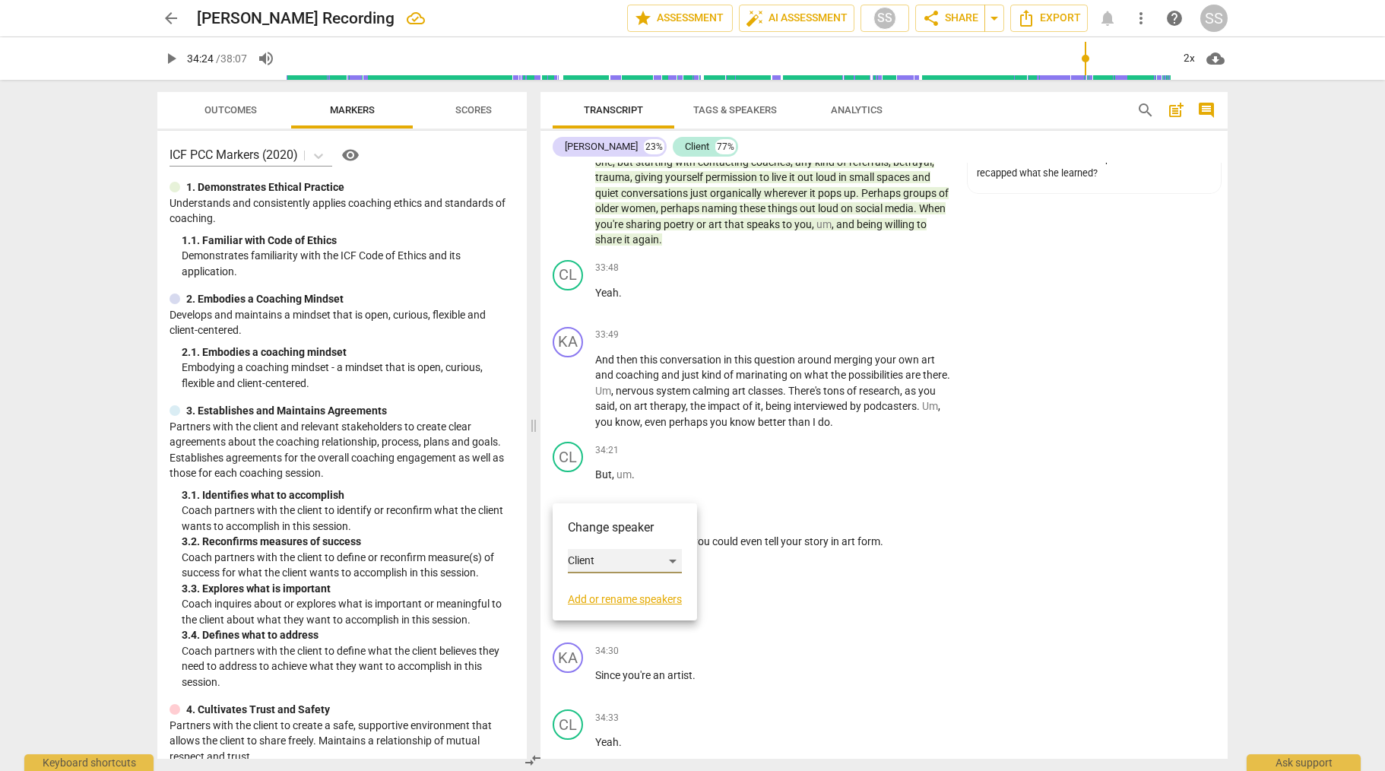
click at [678, 560] on div "Client" at bounding box center [625, 561] width 114 height 24
click at [642, 533] on li "[PERSON_NAME]" at bounding box center [626, 532] width 116 height 29
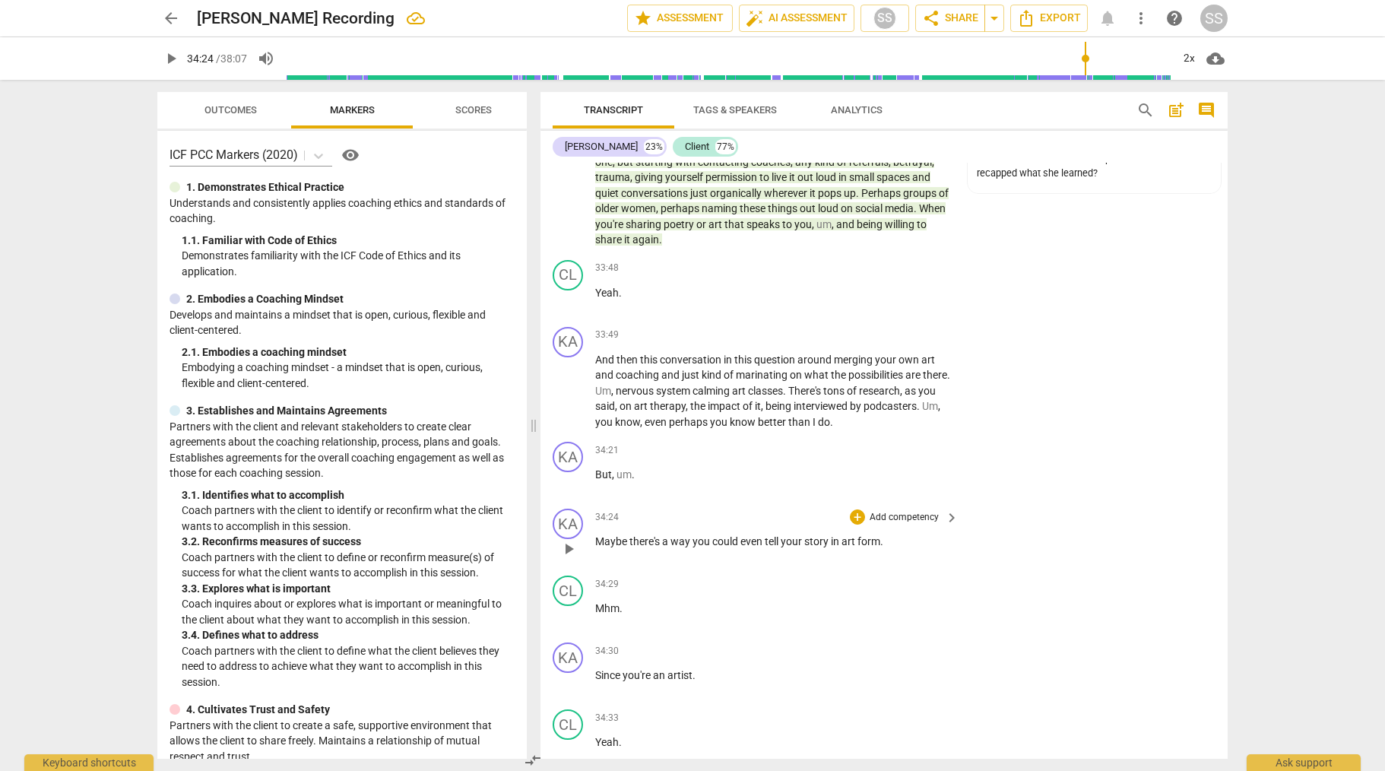
click at [912, 525] on p "Add competency" at bounding box center [904, 518] width 72 height 14
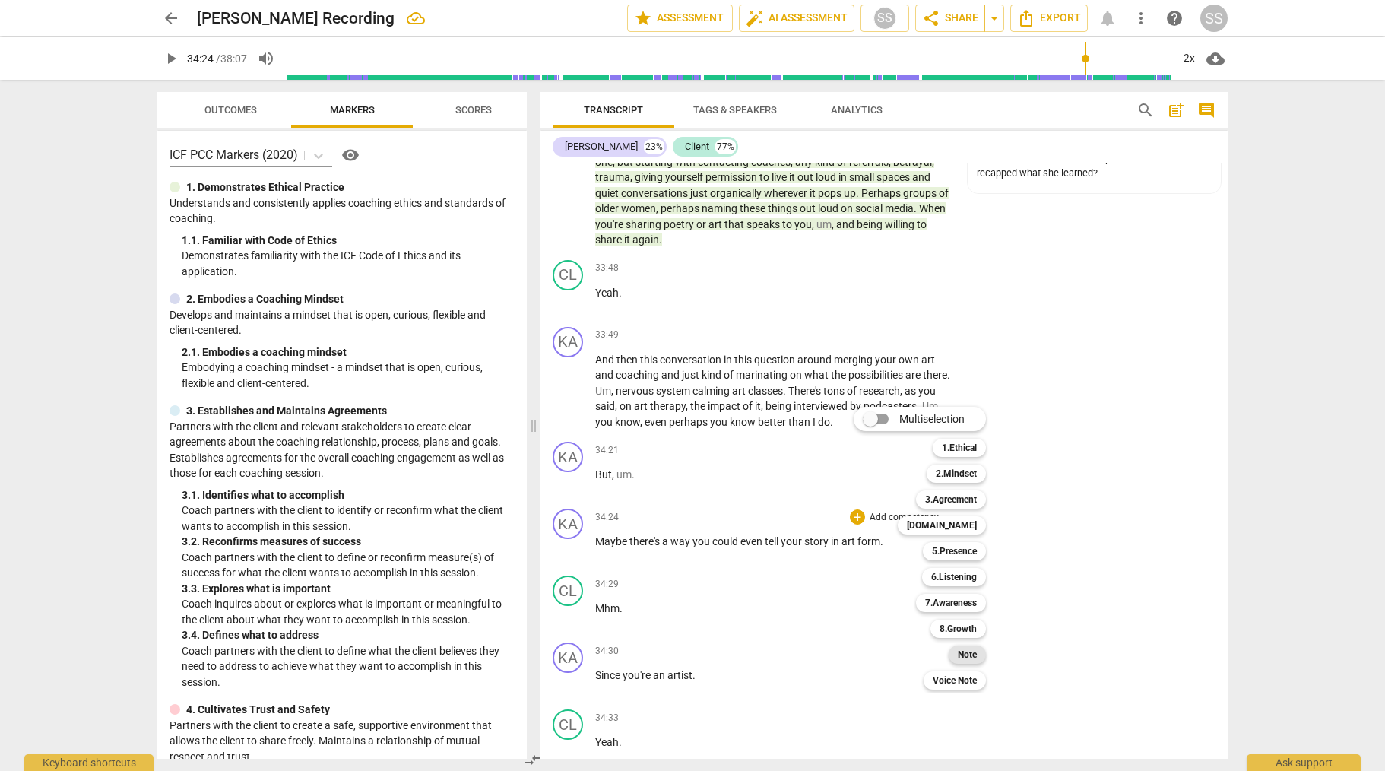
click at [967, 652] on b "Note" at bounding box center [967, 655] width 19 height 18
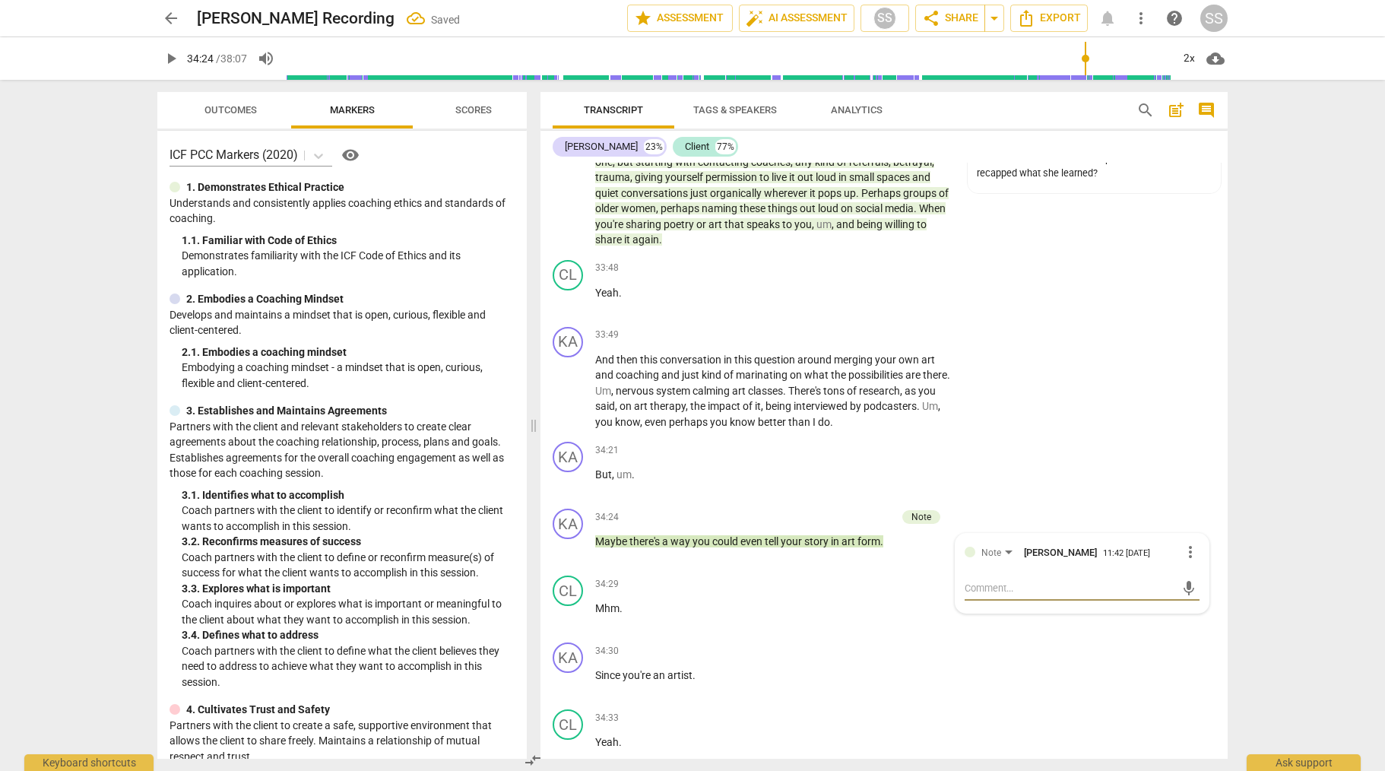
type textarea "C"
type textarea "Co"
type textarea "Cou"
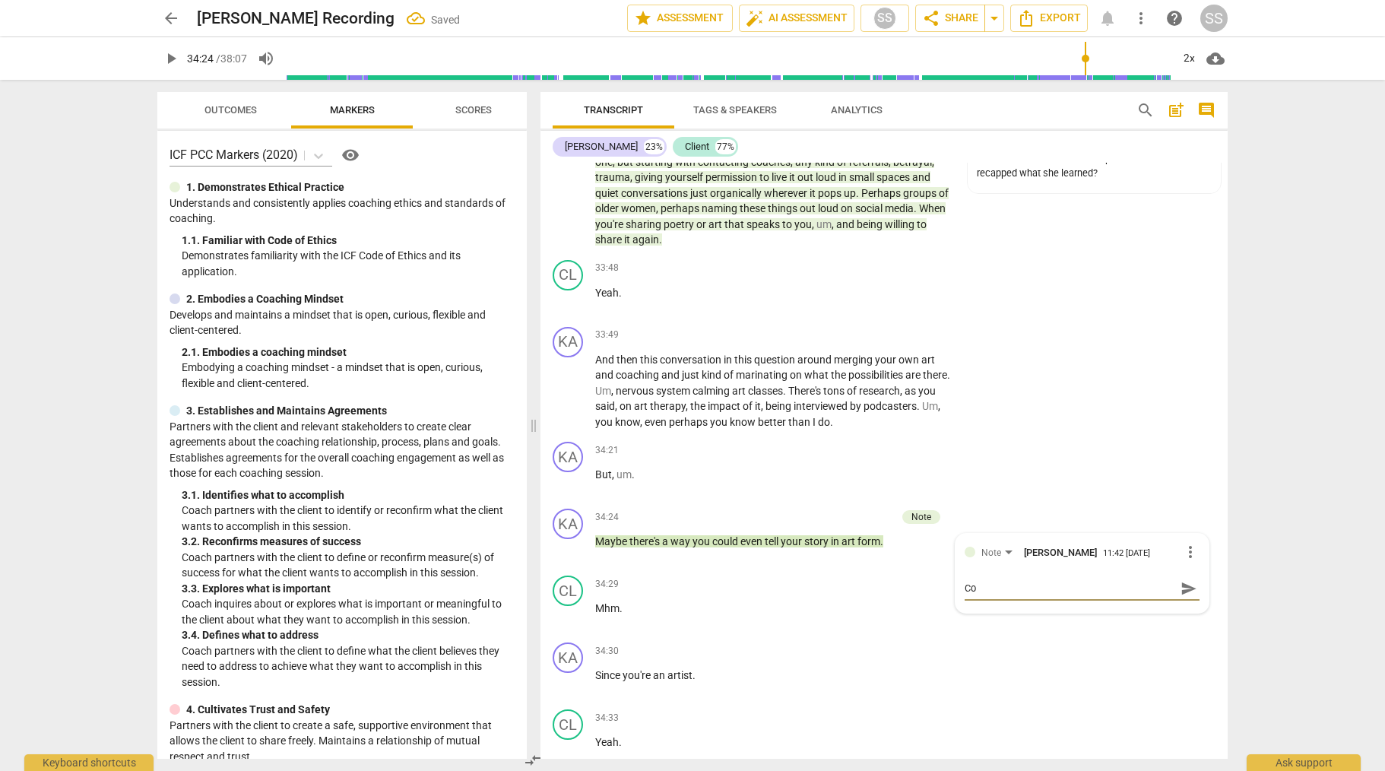
type textarea "Cou"
type textarea "Coul"
type textarea "Could"
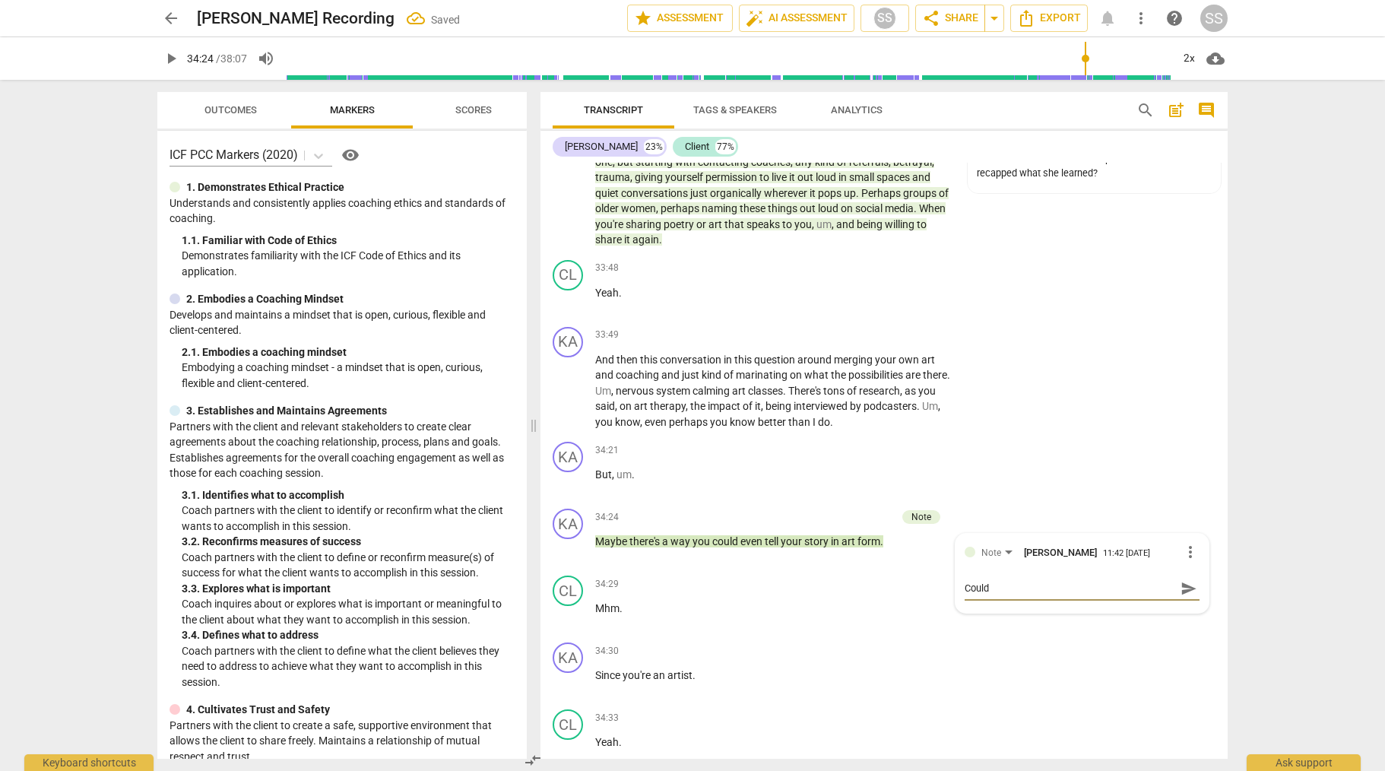
type textarea "Could"
type textarea "Could t"
type textarea "Could th"
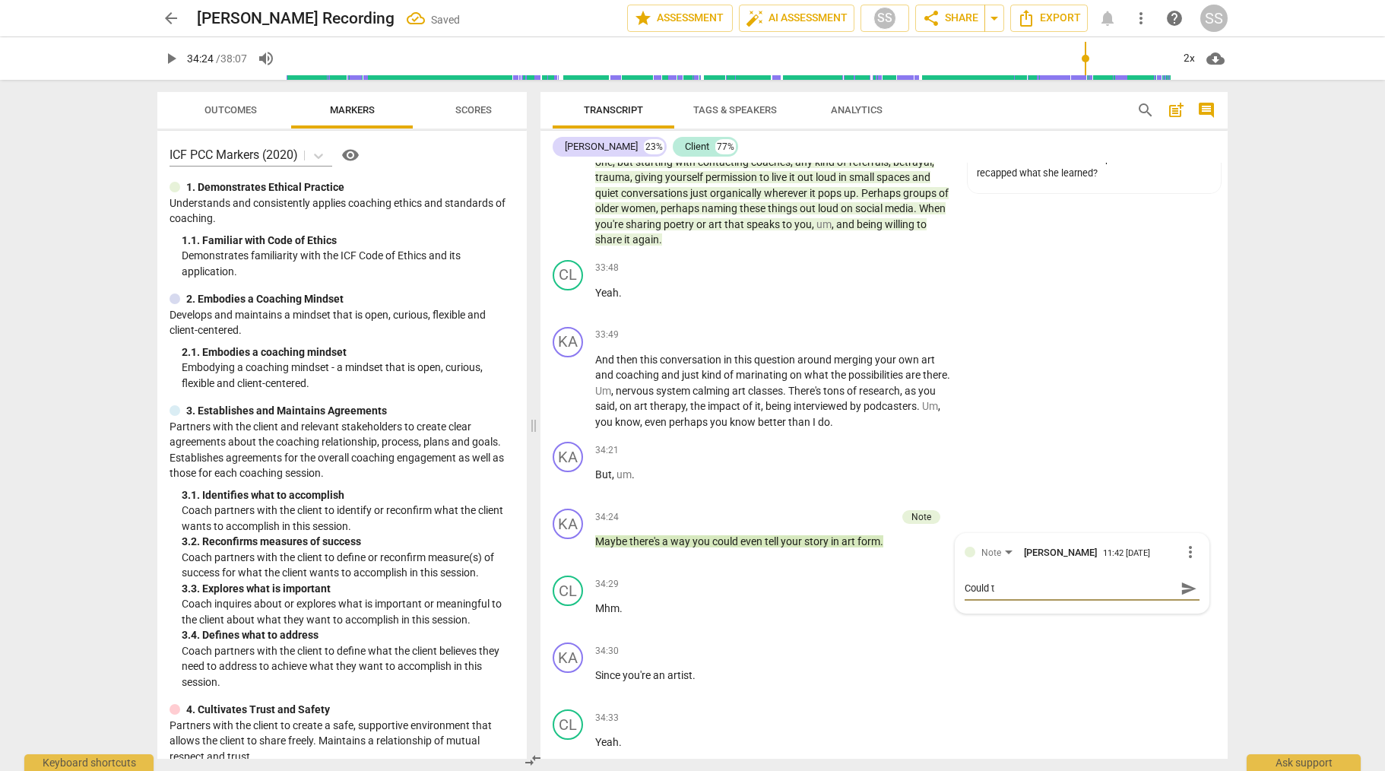
type textarea "Could th"
type textarea "Could thi"
type textarea "Could this"
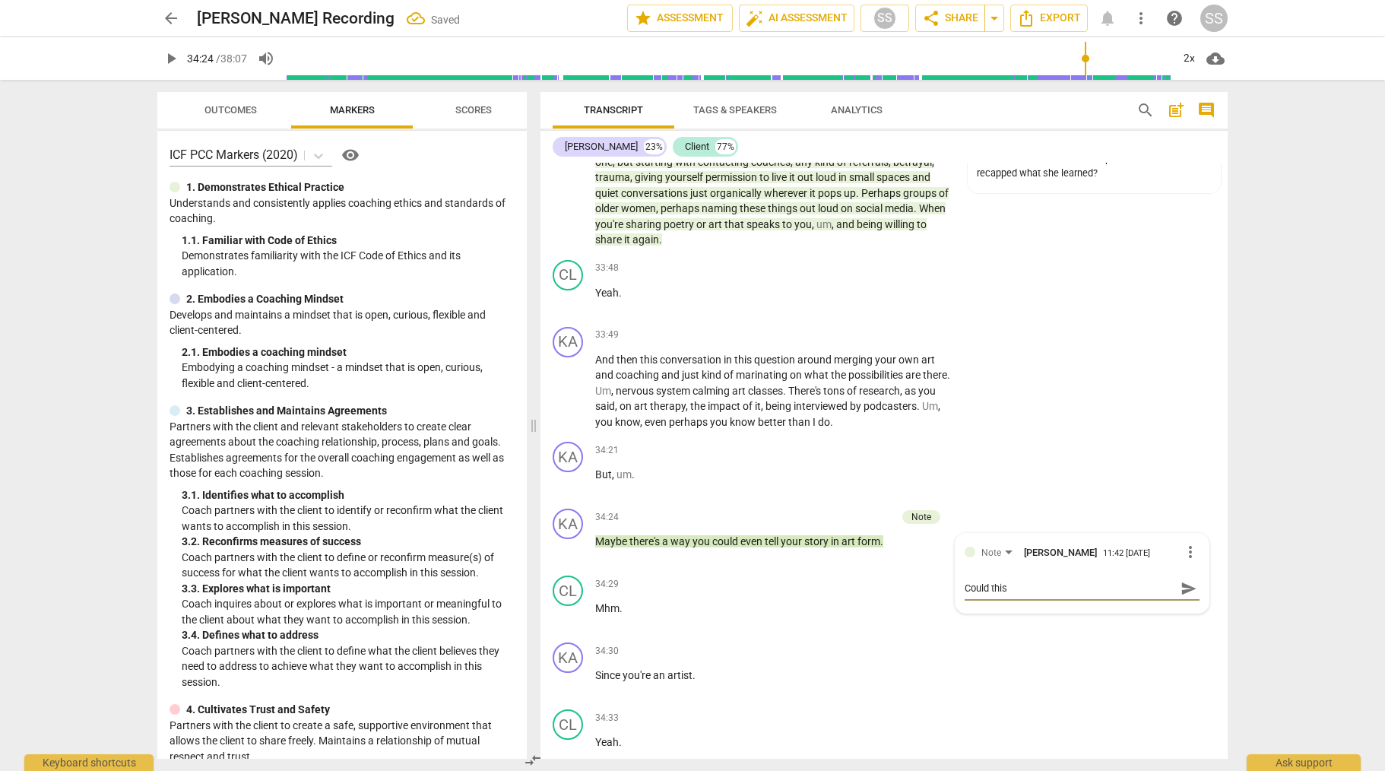
type textarea "Could this"
type textarea "Could this h"
type textarea "Could this ha"
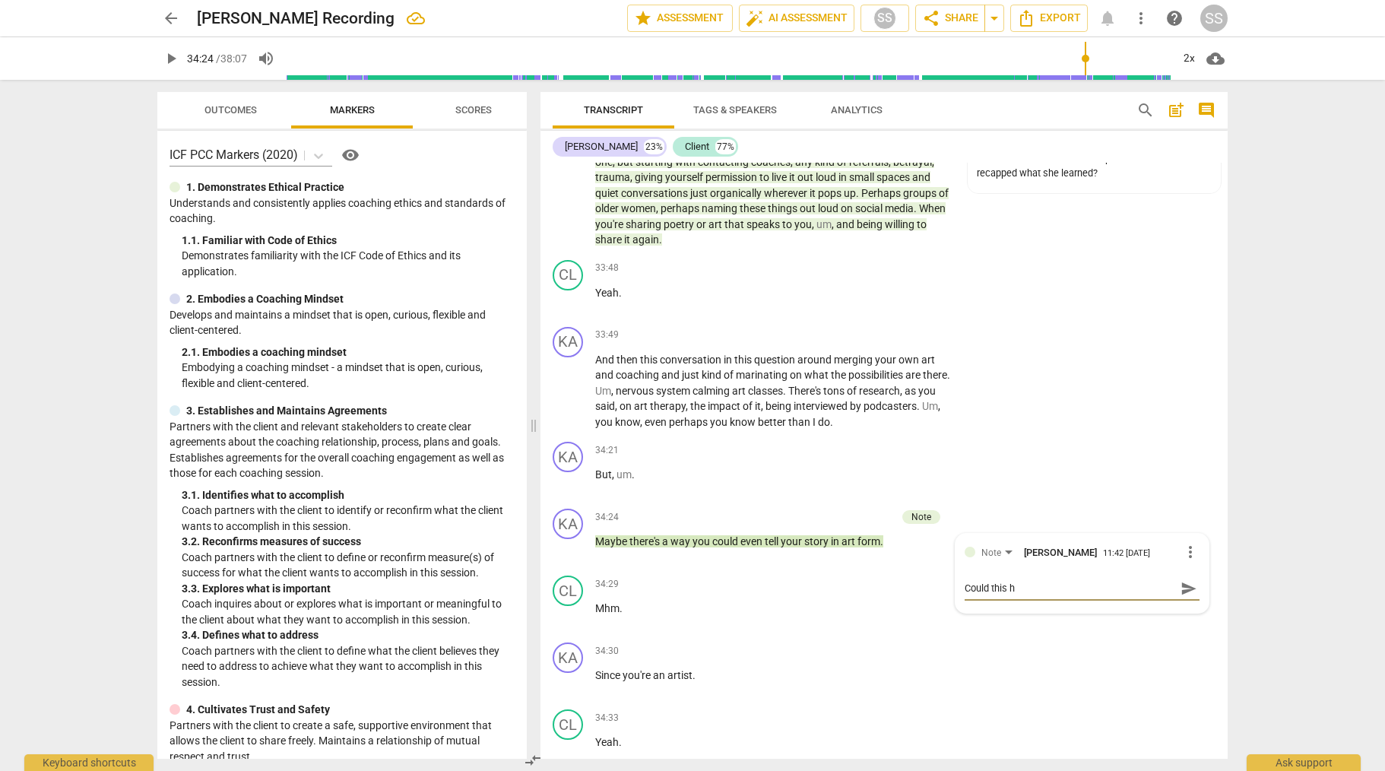
type textarea "Could this ha"
type textarea "Could this hav"
type textarea "Could this have"
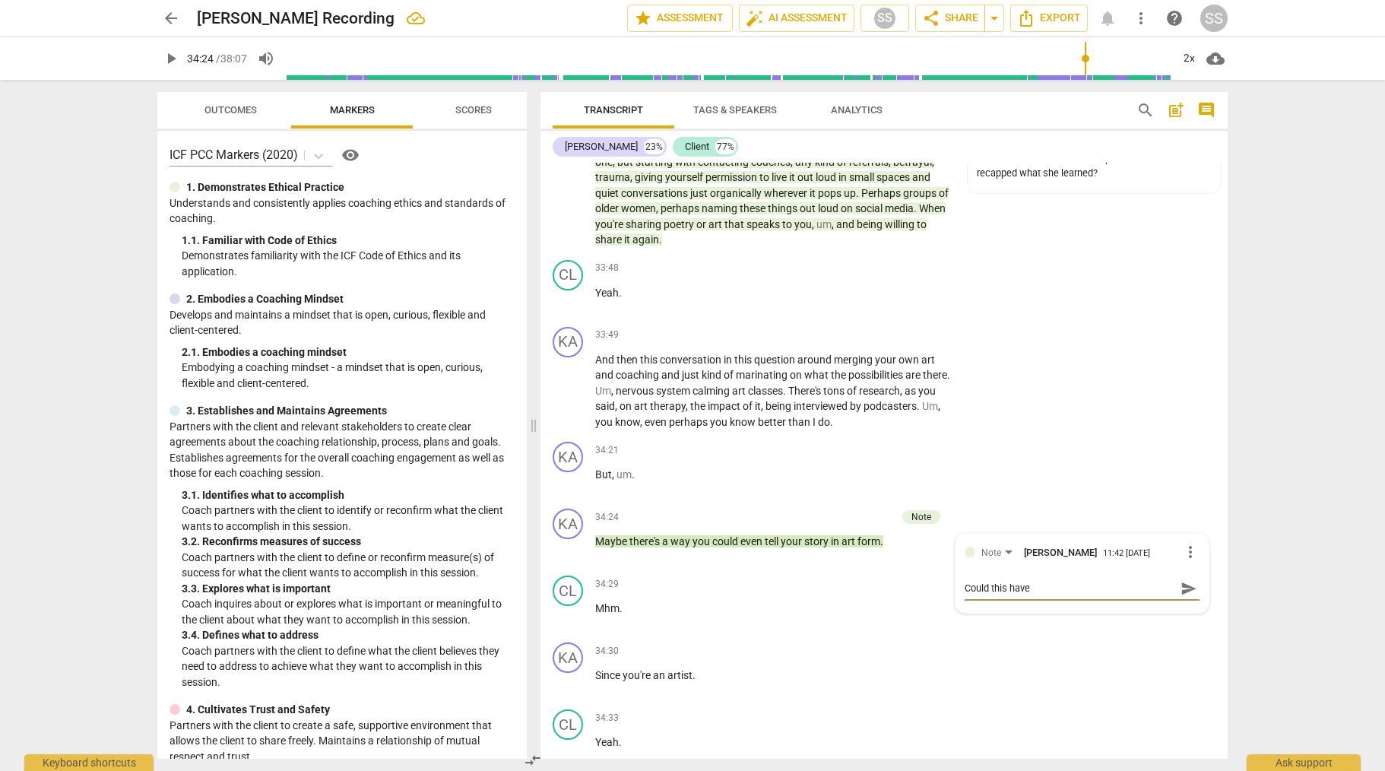
type textarea "Could this have"
type textarea "Could this have b"
type textarea "Could this have be"
type textarea "Could this have bee"
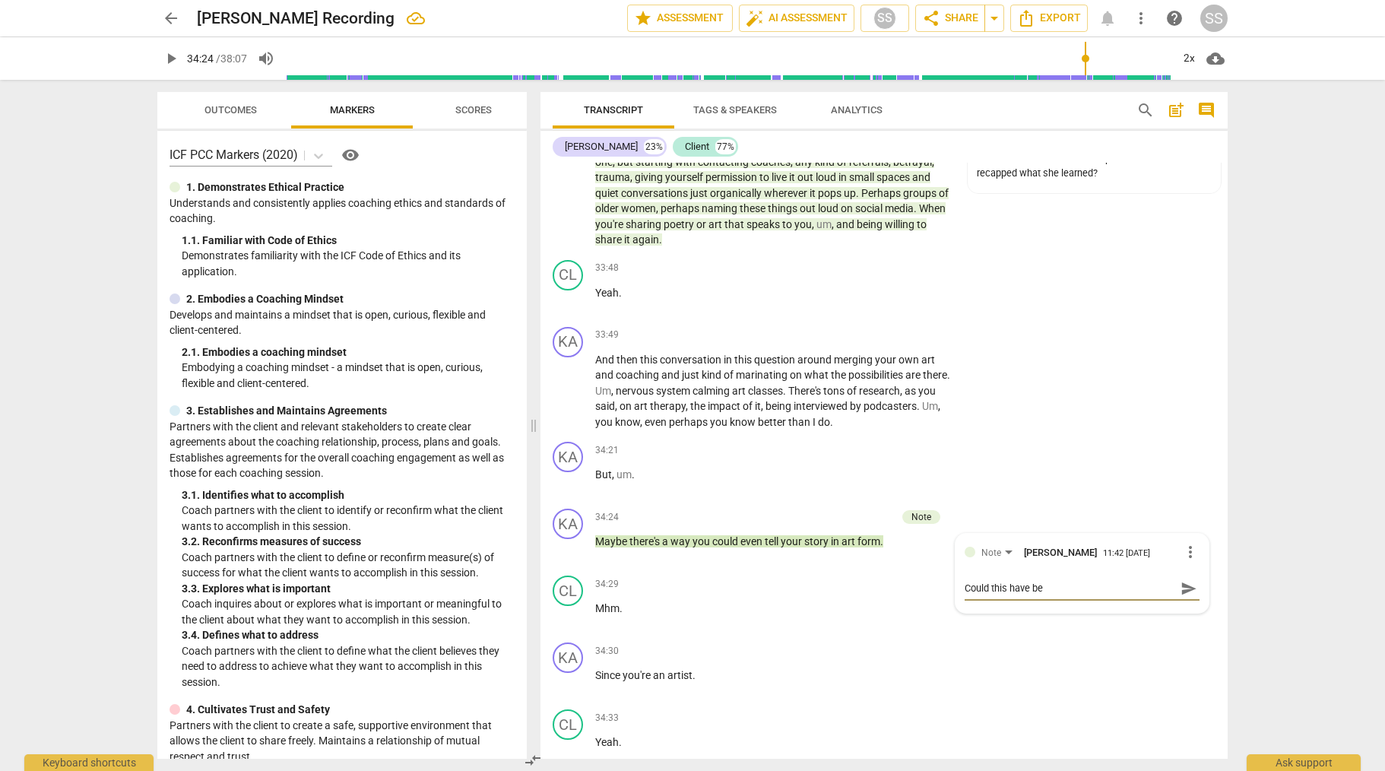
type textarea "Could this have bee"
type textarea "Could this have been"
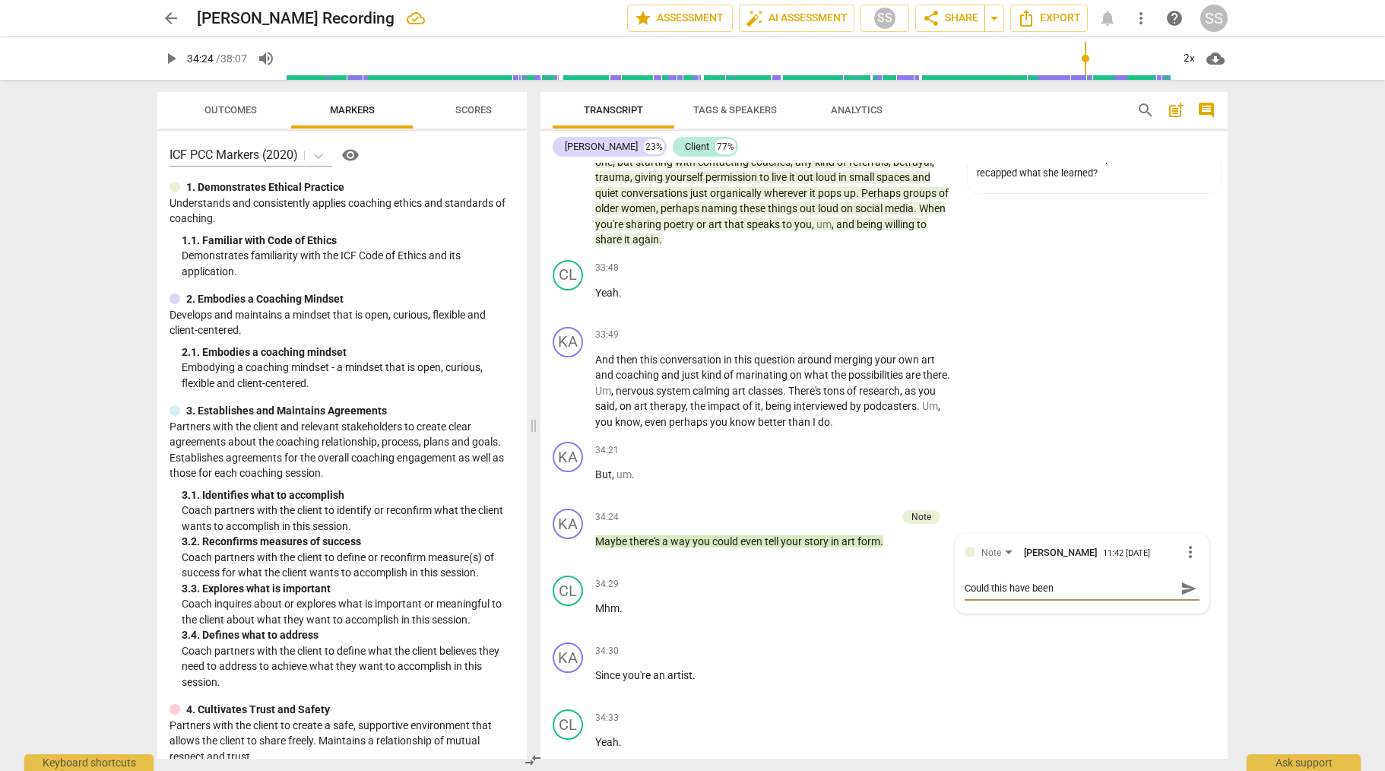
type textarea "Could this have been a"
type textarea "Could this have been a q"
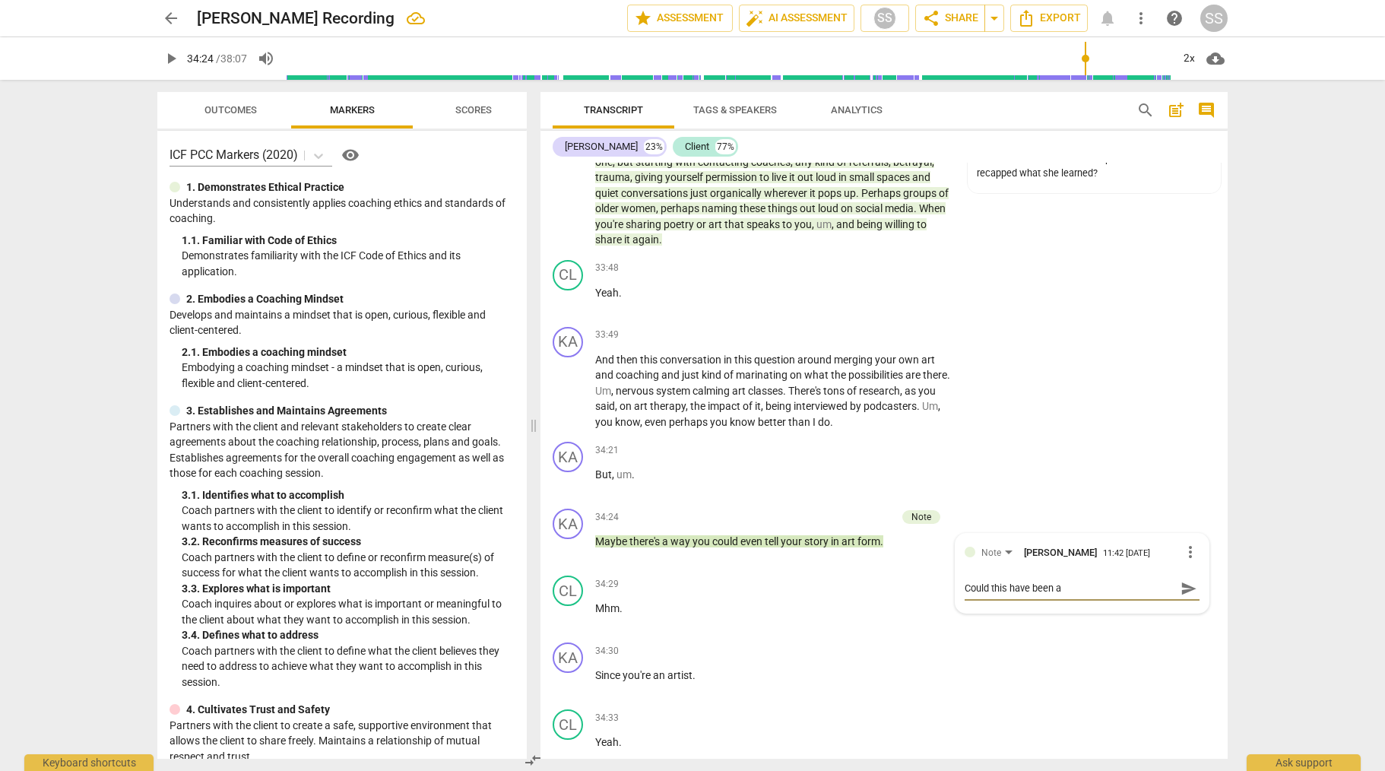
type textarea "Could this have been a q"
type textarea "Could this have been a qu"
type textarea "Could this have been a que"
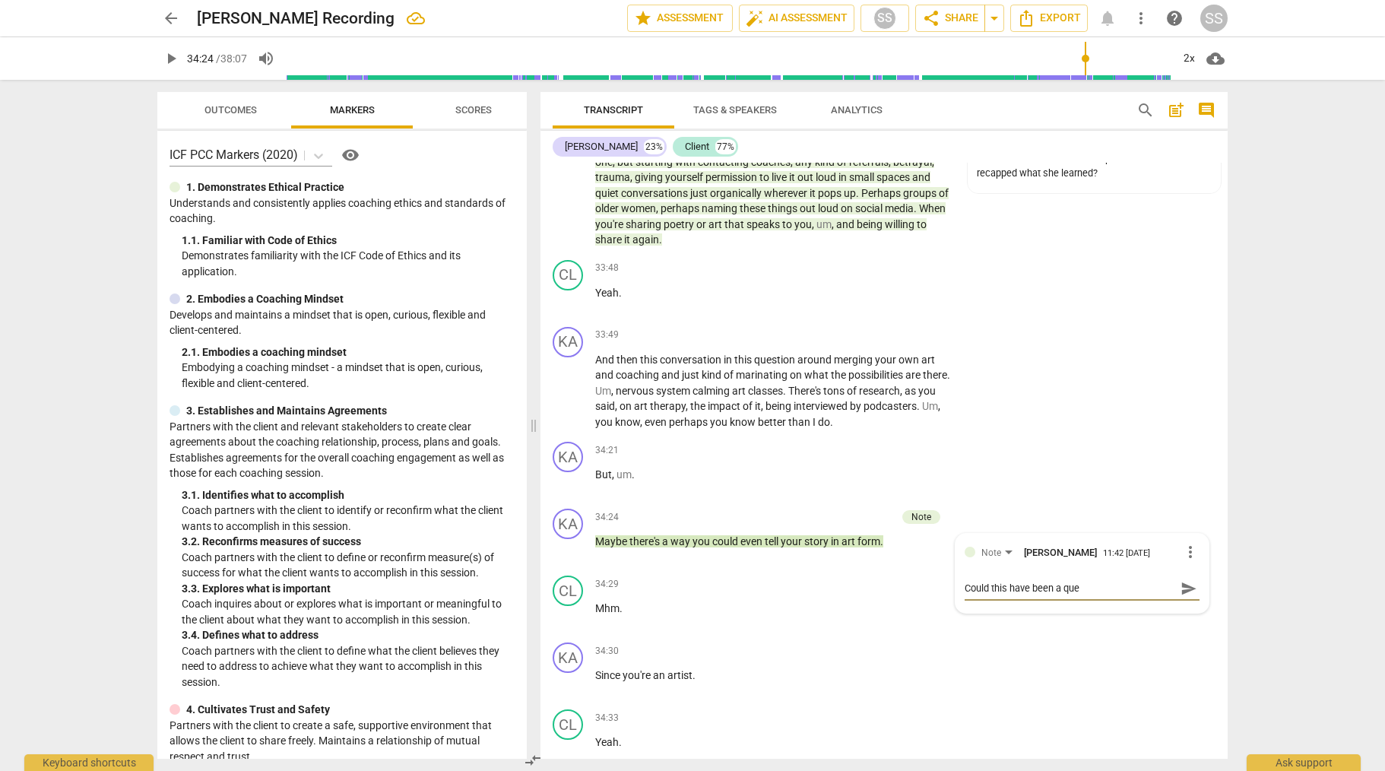
type textarea "Could this have been a ques"
type textarea "Could this have been a quest"
type textarea "Could this have been a questi"
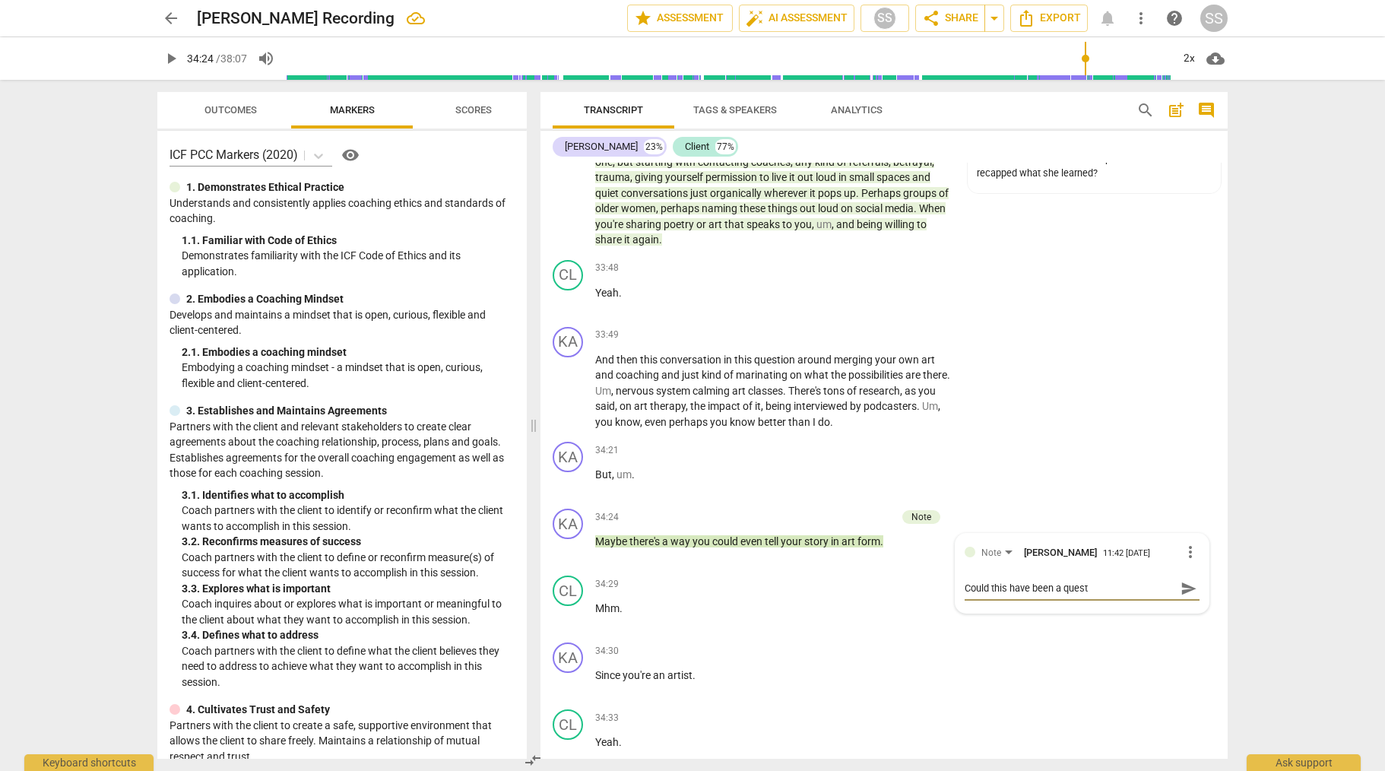
type textarea "Could this have been a questi"
type textarea "Could this have been a questio"
type textarea "Could this have been a question"
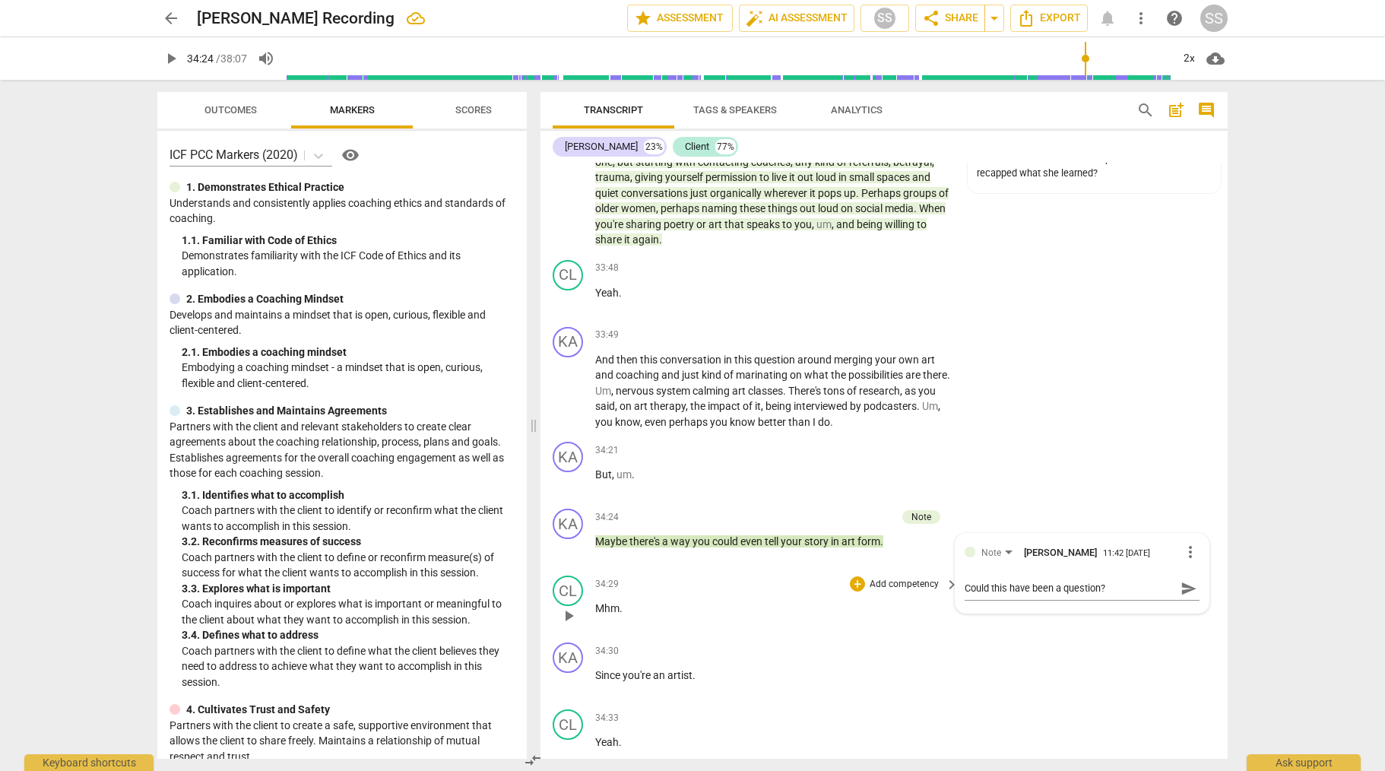
click at [716, 630] on div "34:29 + Add competency keyboard_arrow_right Mhm ." at bounding box center [777, 603] width 365 height 55
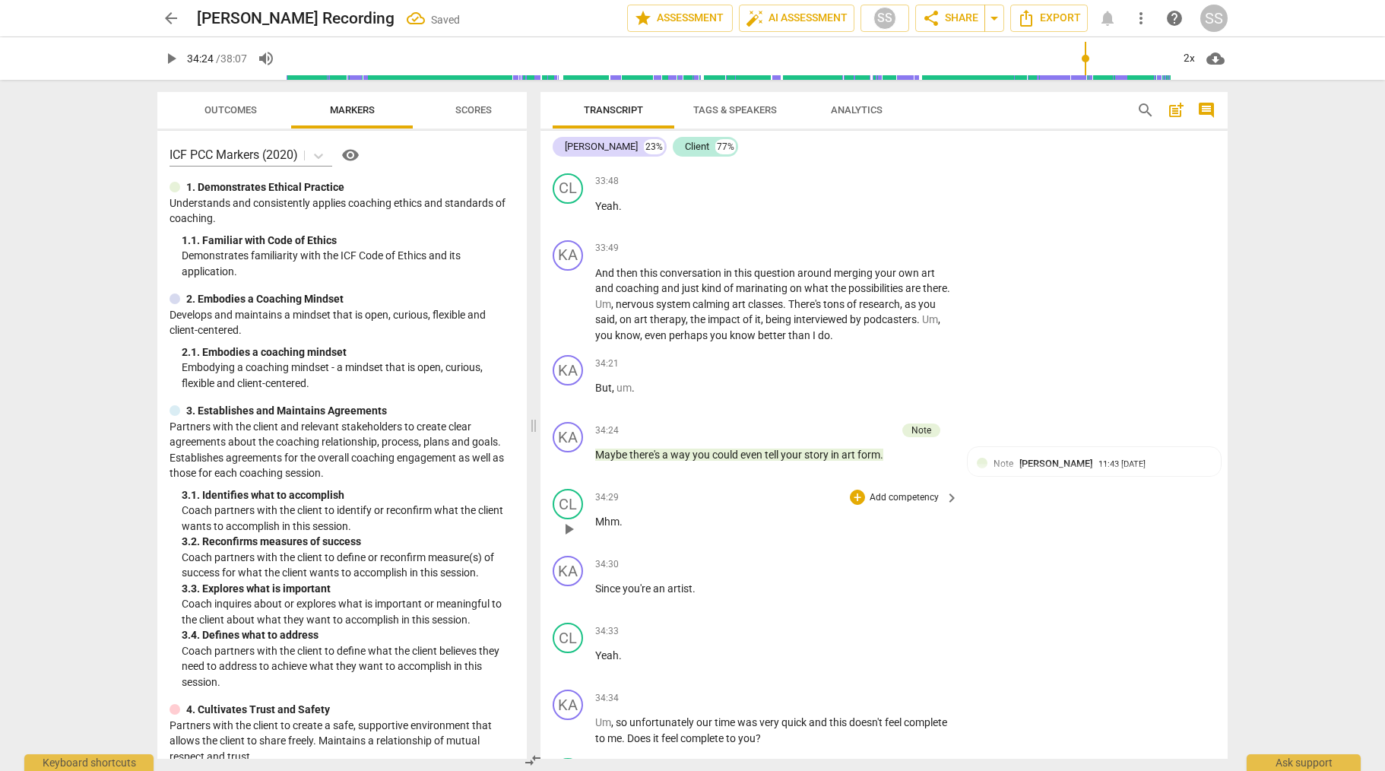
scroll to position [9698, 0]
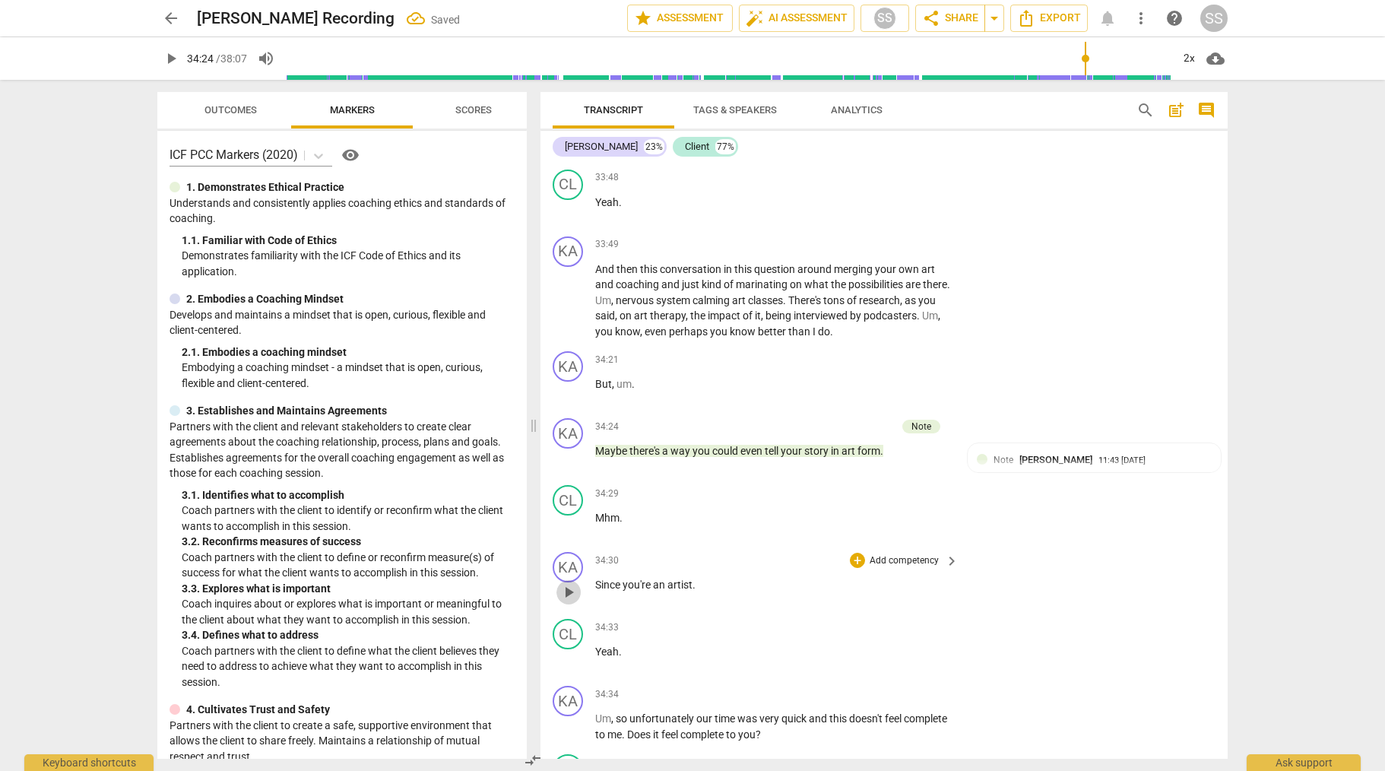
click at [570, 601] on span "play_arrow" at bounding box center [569, 592] width 18 height 18
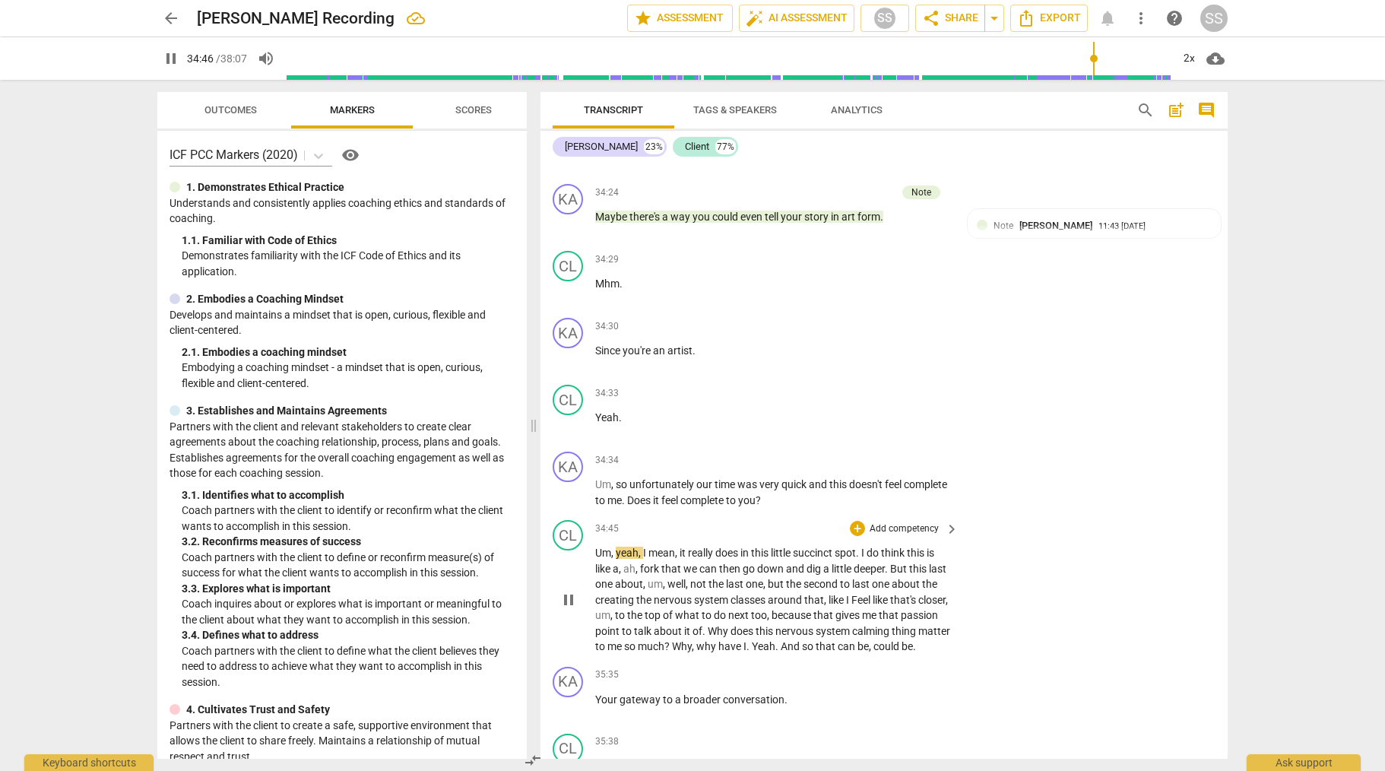
scroll to position [9933, 0]
drag, startPoint x: 566, startPoint y: 521, endPoint x: 585, endPoint y: 519, distance: 19.1
click at [565, 500] on span "pause" at bounding box center [569, 491] width 18 height 18
click at [914, 466] on div "+ Add competency" at bounding box center [895, 458] width 90 height 15
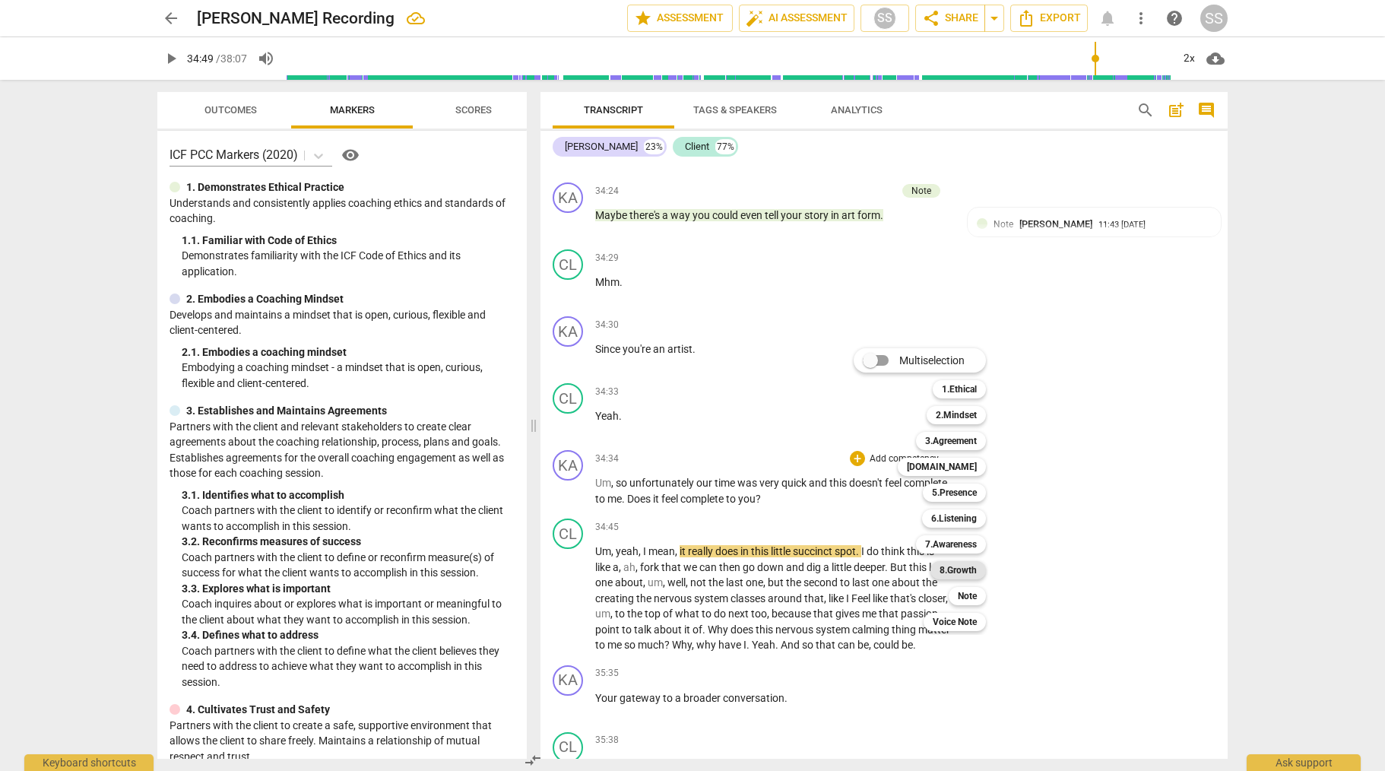
click at [970, 569] on b "8.Growth" at bounding box center [958, 570] width 37 height 18
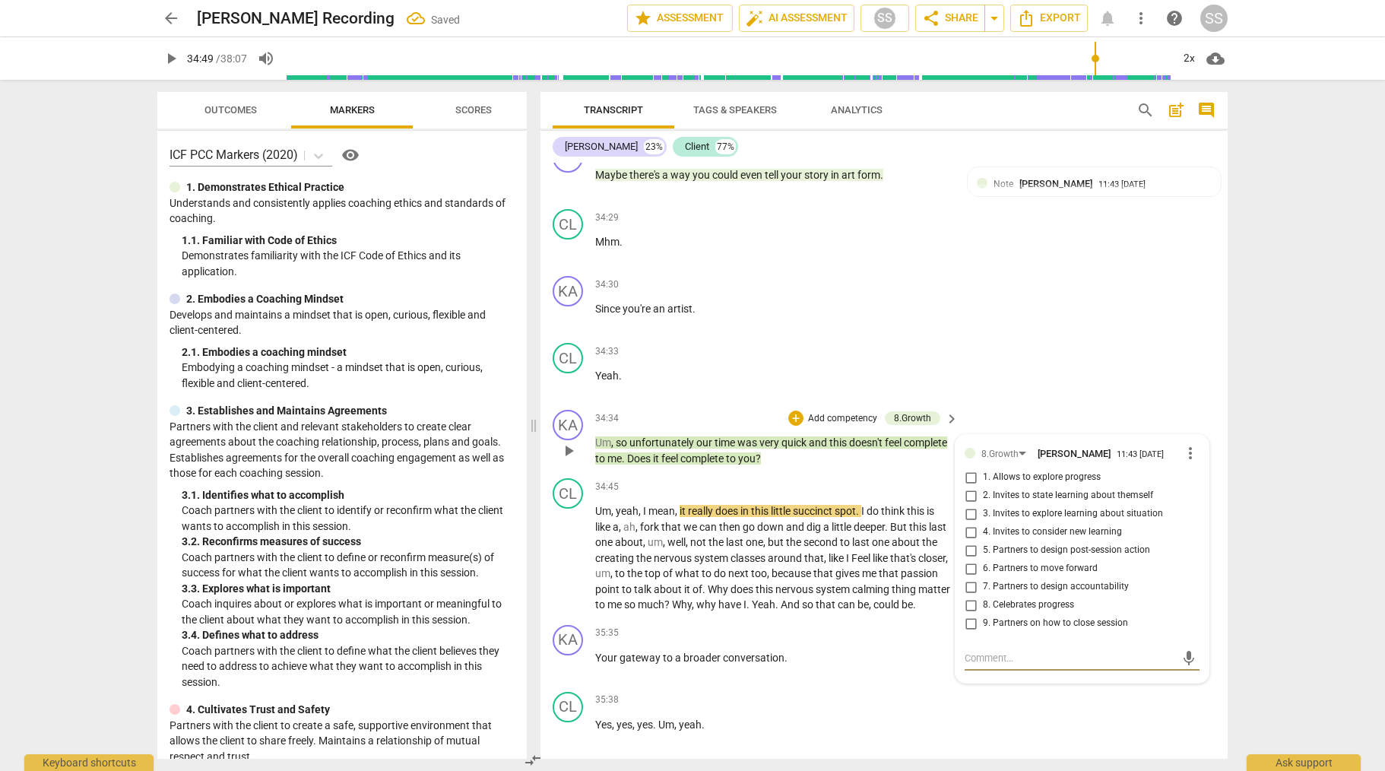
scroll to position [9987, 0]
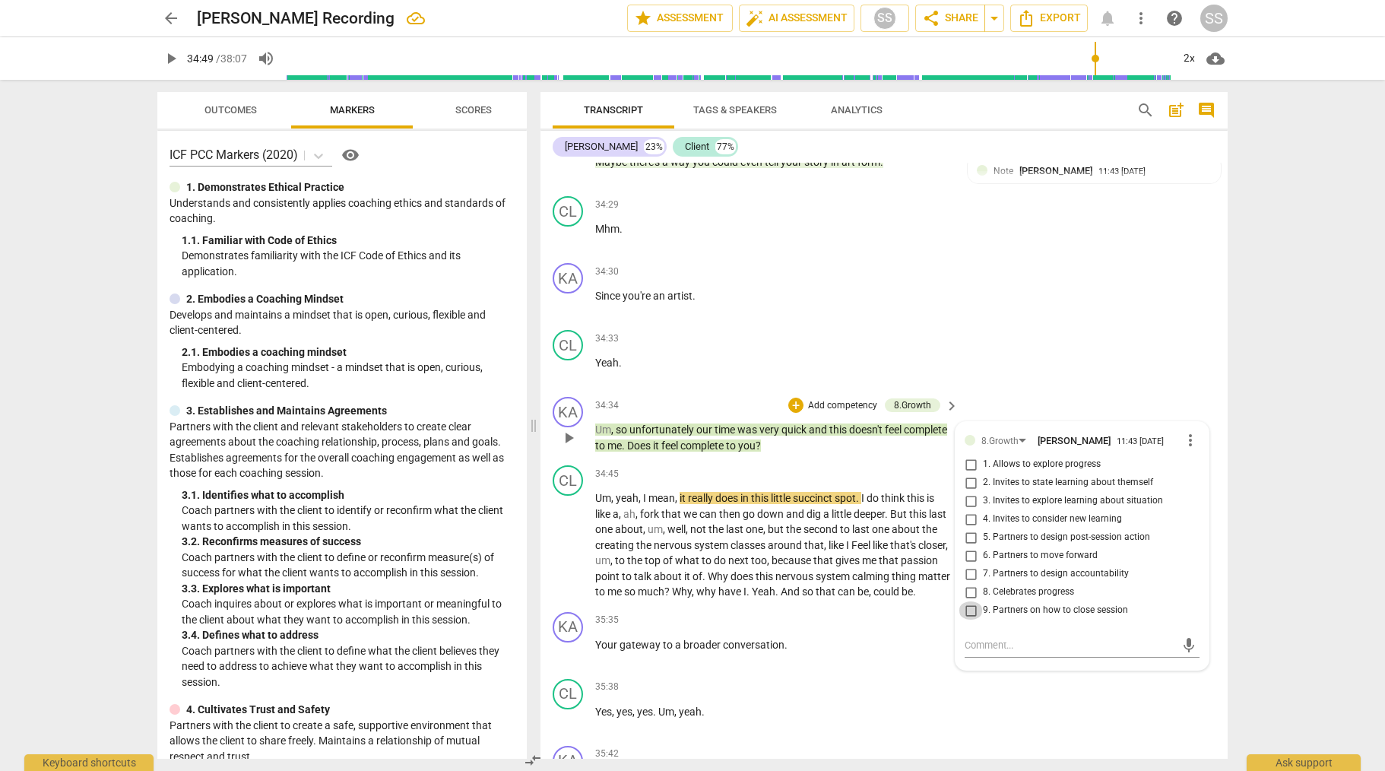
click at [970, 620] on input "9. Partners on how to close session" at bounding box center [971, 610] width 24 height 18
drag, startPoint x: 1066, startPoint y: 327, endPoint x: 1056, endPoint y: 339, distance: 15.7
click at [1065, 324] on div "KA play_arrow pause 34:30 + Add competency keyboard_arrow_right Since you're an…" at bounding box center [884, 290] width 687 height 67
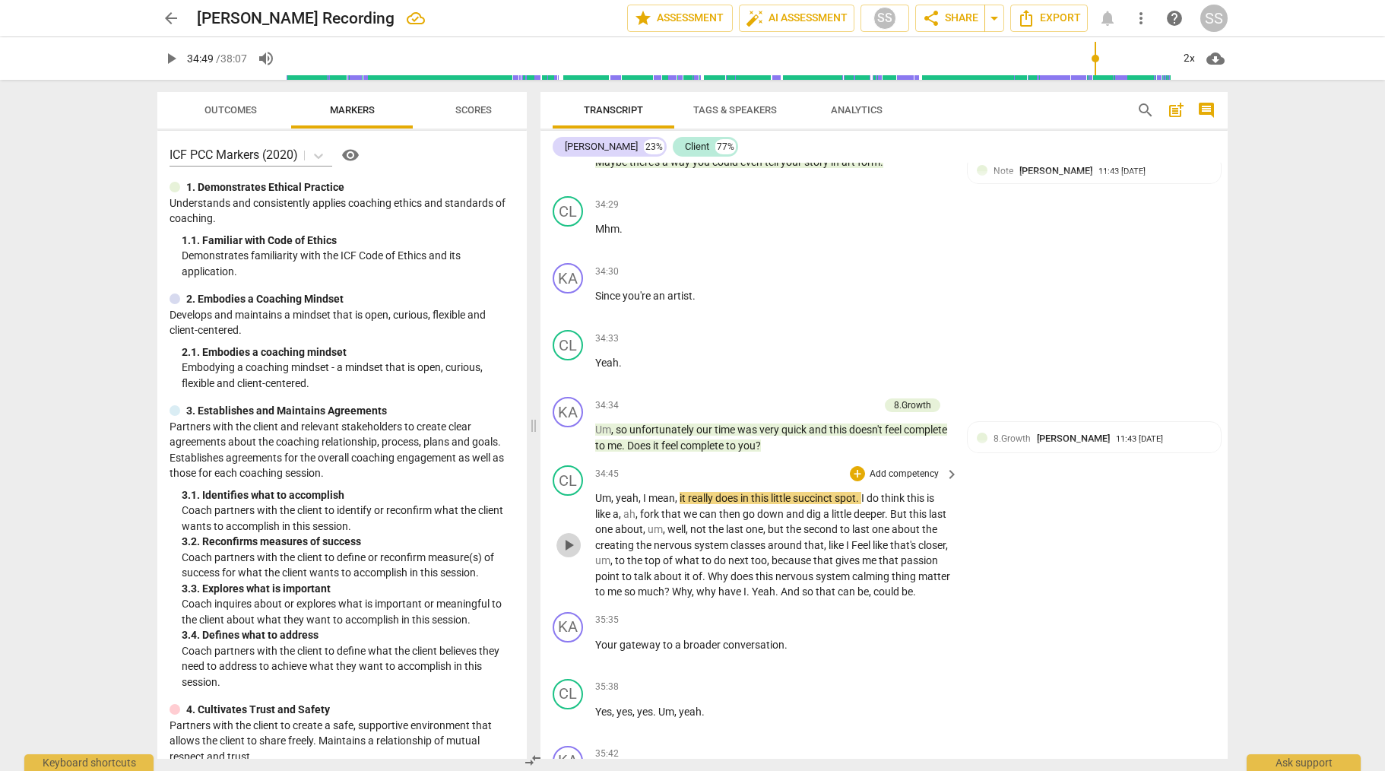
click at [568, 554] on span "play_arrow" at bounding box center [569, 545] width 18 height 18
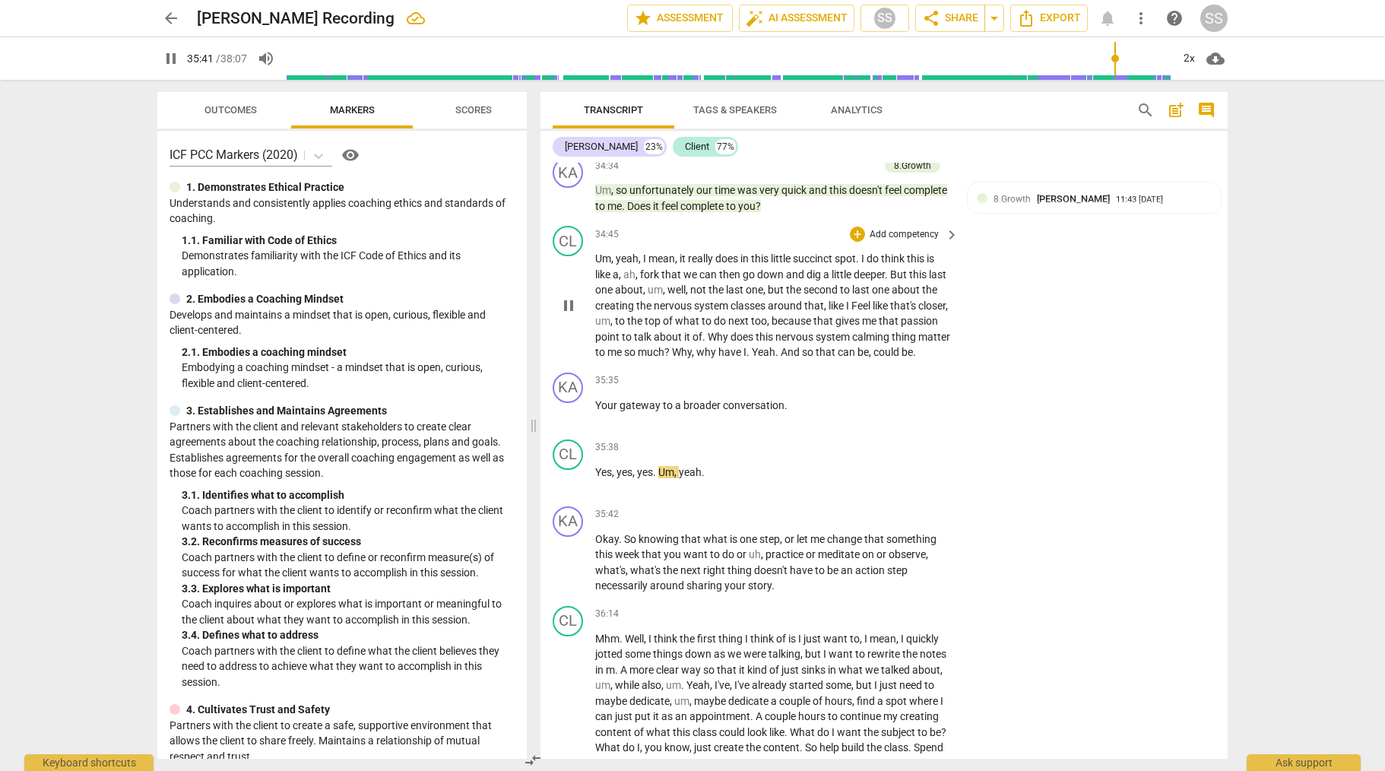
scroll to position [10228, 0]
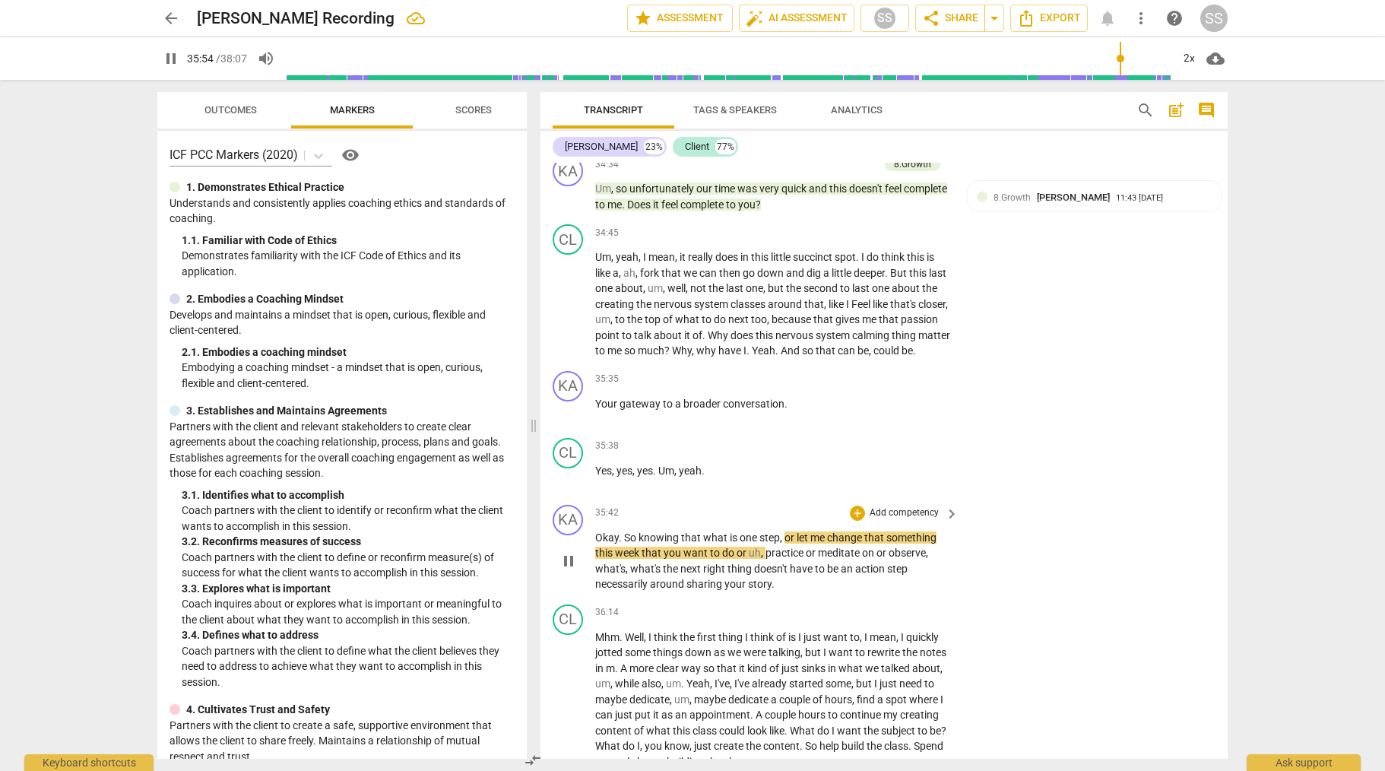
click at [910, 520] on p "Add competency" at bounding box center [904, 513] width 72 height 14
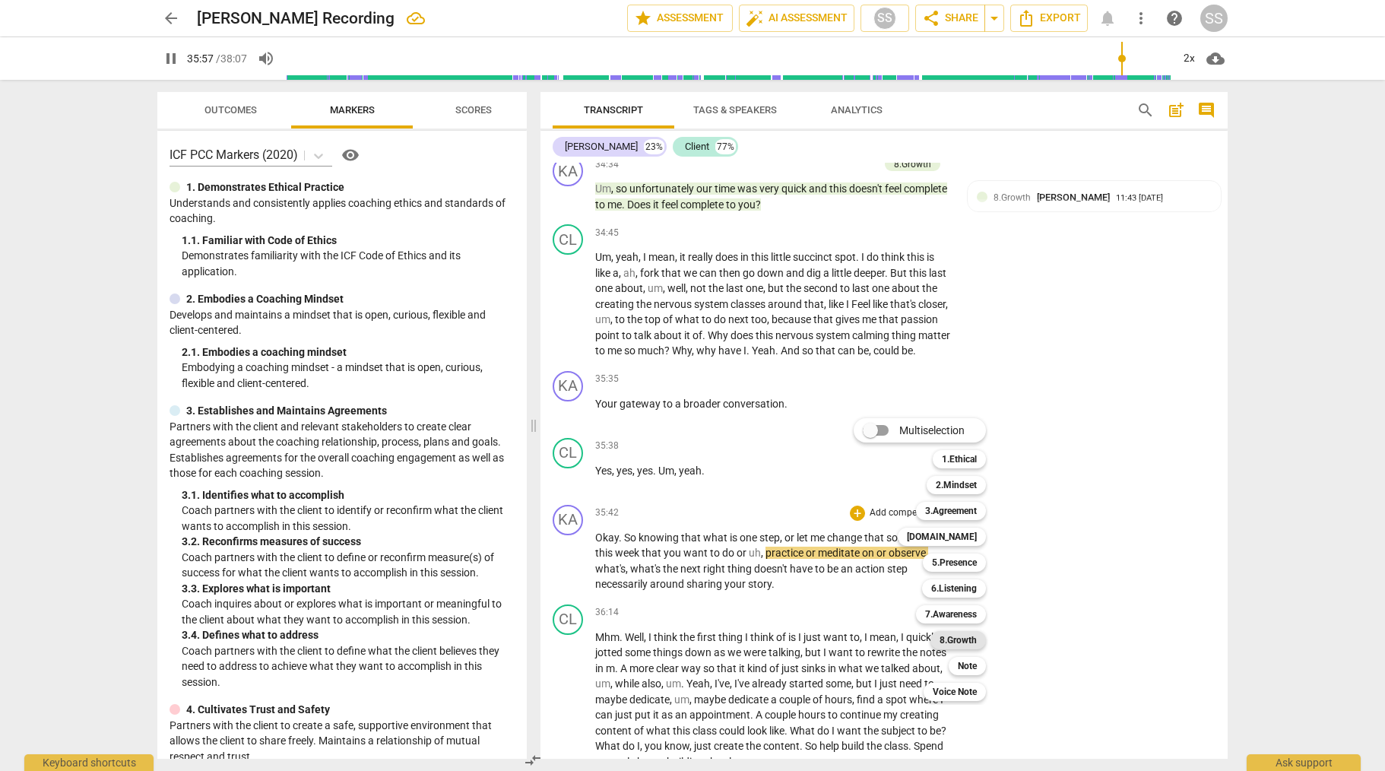
click at [971, 636] on b "8.Growth" at bounding box center [958, 640] width 37 height 18
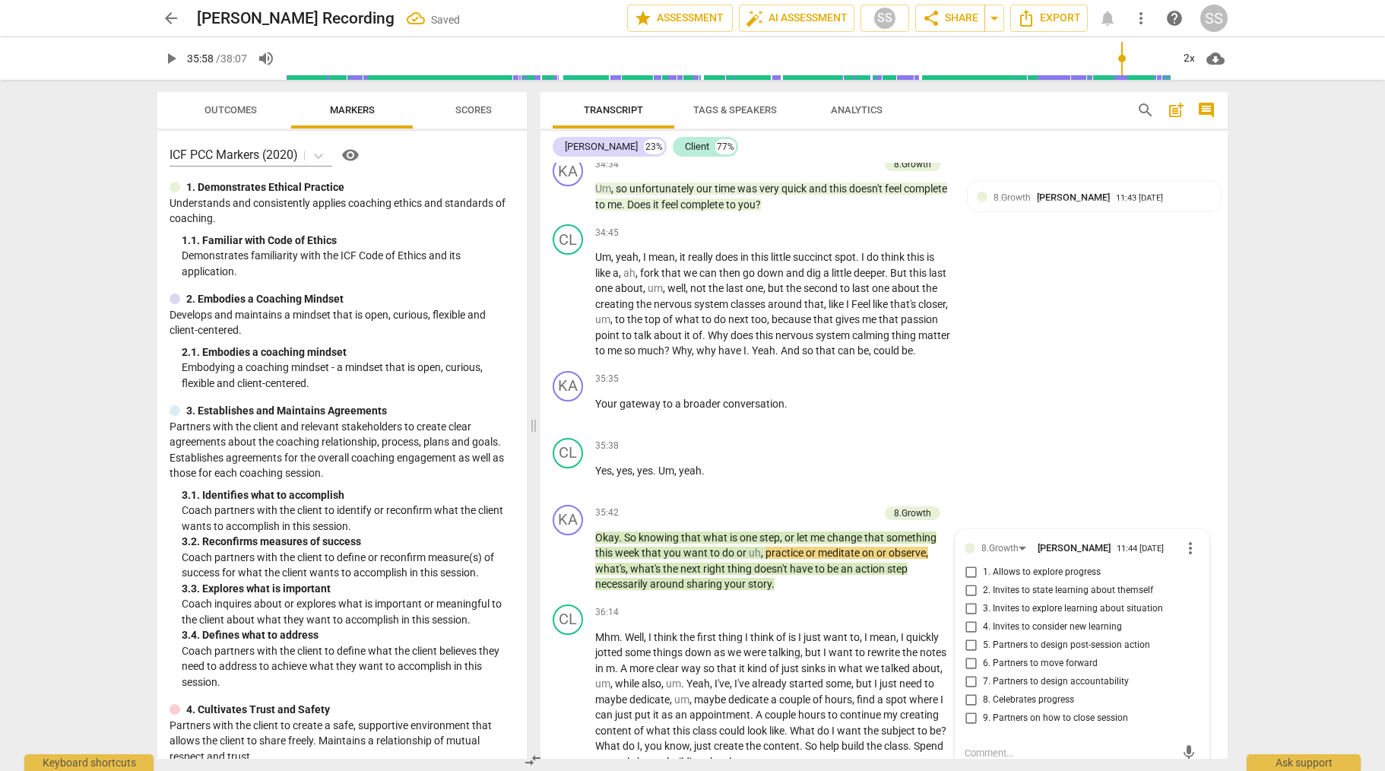
scroll to position [10566, 0]
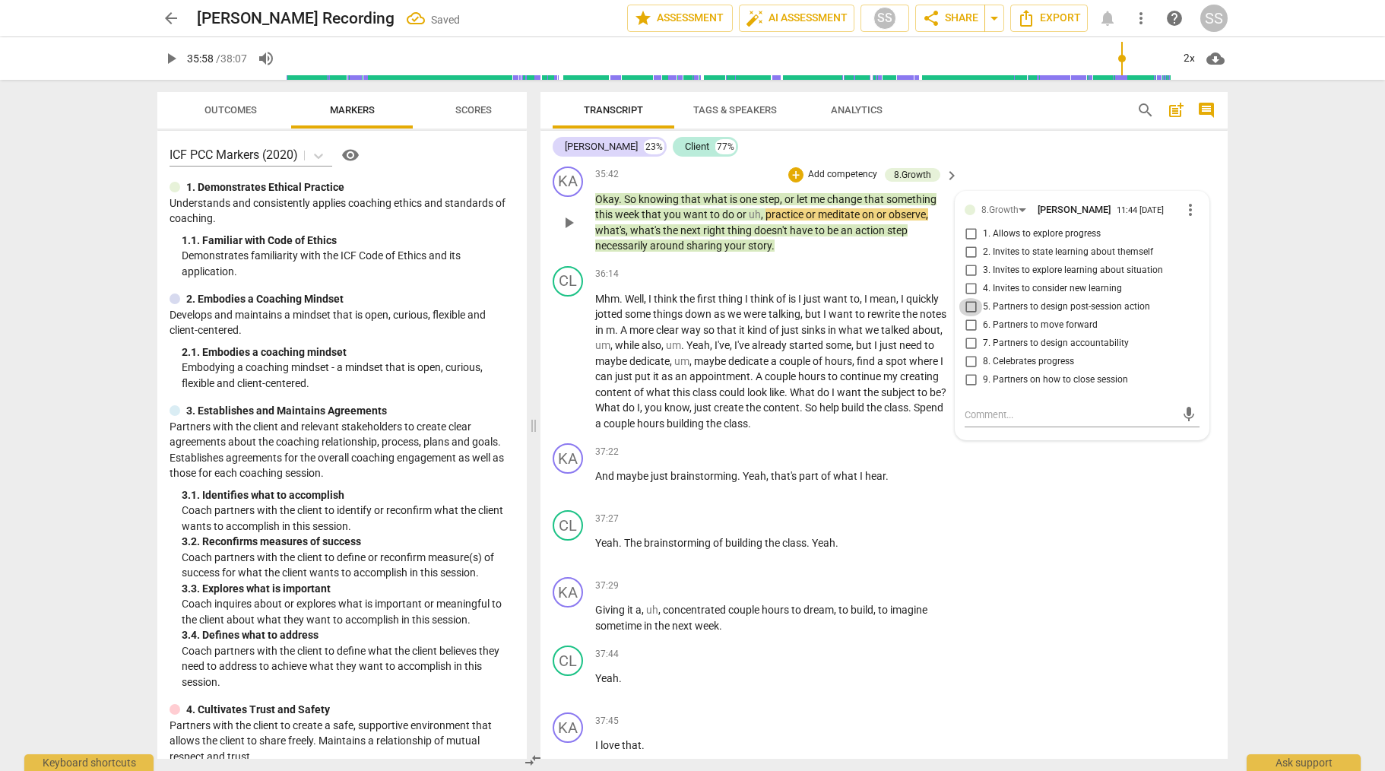
click at [971, 316] on input "5. Partners to design post-session action" at bounding box center [971, 307] width 24 height 18
click at [1008, 504] on div "KA play_arrow pause 37:22 + Add competency keyboard_arrow_right And maybe just …" at bounding box center [884, 470] width 687 height 67
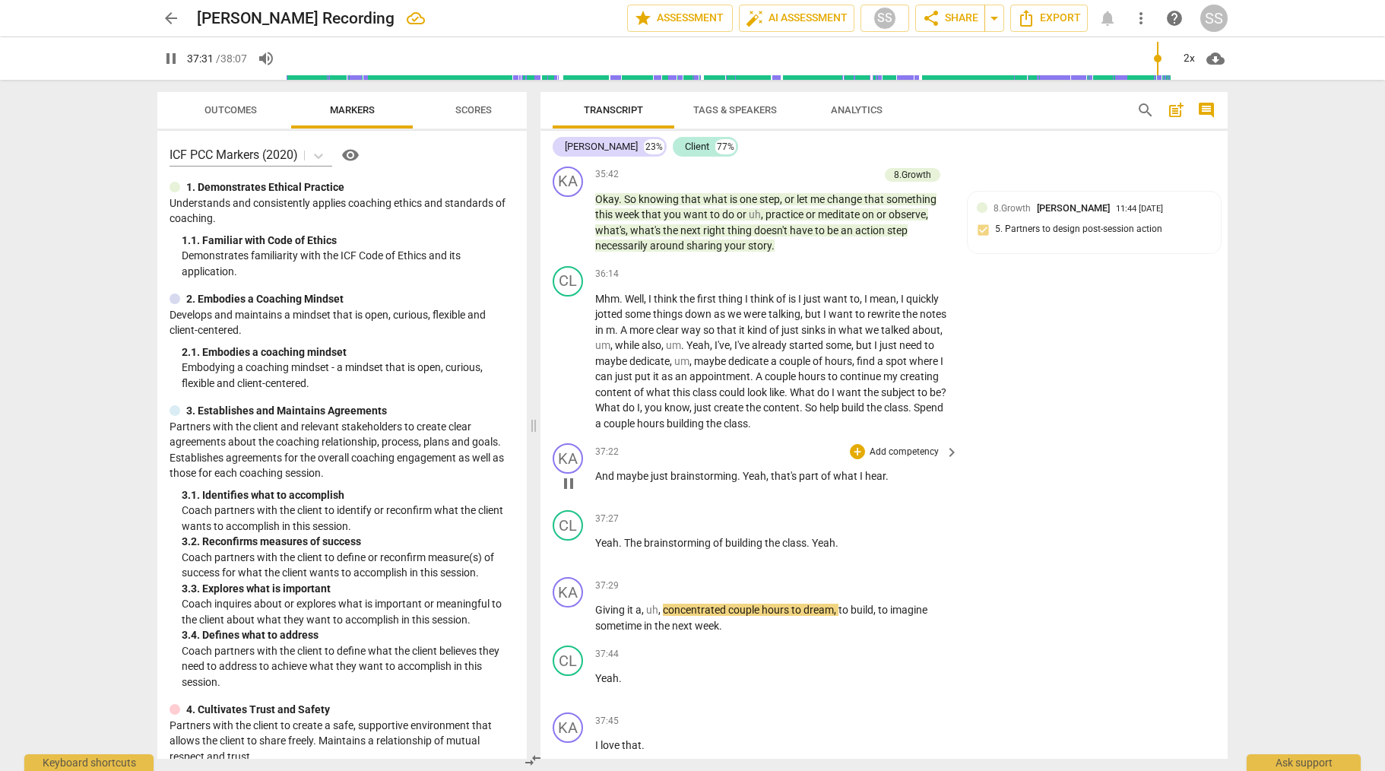
click at [571, 493] on span "pause" at bounding box center [569, 483] width 18 height 18
click at [906, 459] on p "Add competency" at bounding box center [904, 453] width 72 height 14
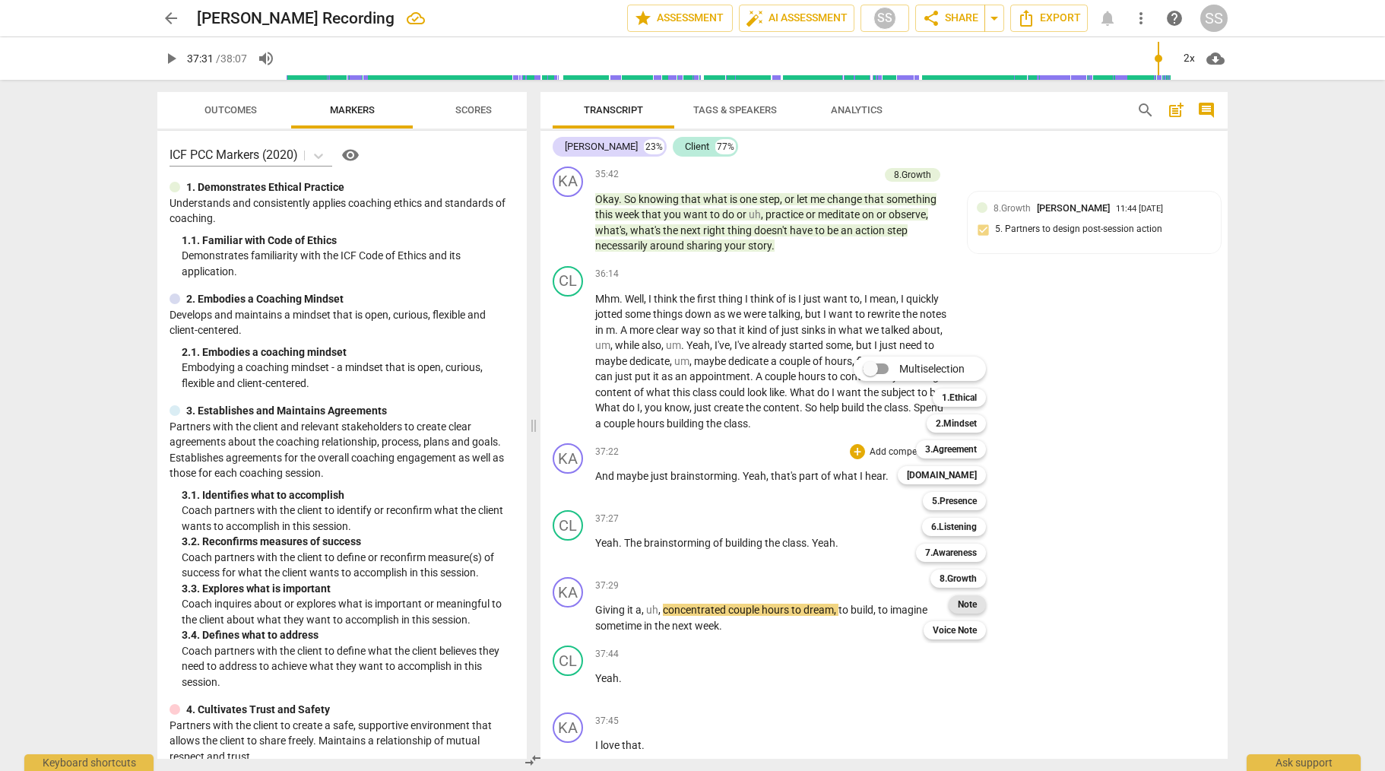
click at [960, 601] on b "Note" at bounding box center [967, 604] width 19 height 18
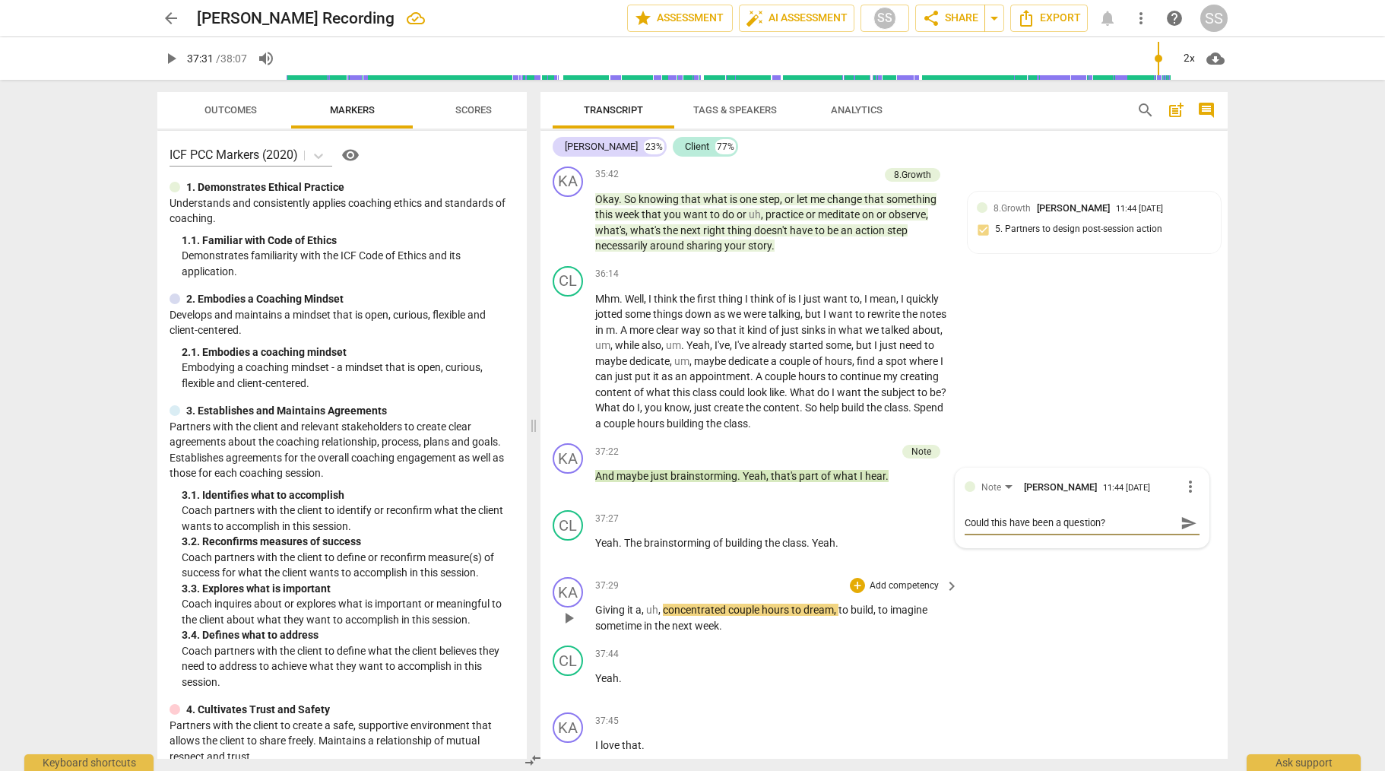
click at [1049, 640] on div "KA play_arrow pause 37:29 + Add competency keyboard_arrow_right Giving it a , u…" at bounding box center [884, 605] width 687 height 68
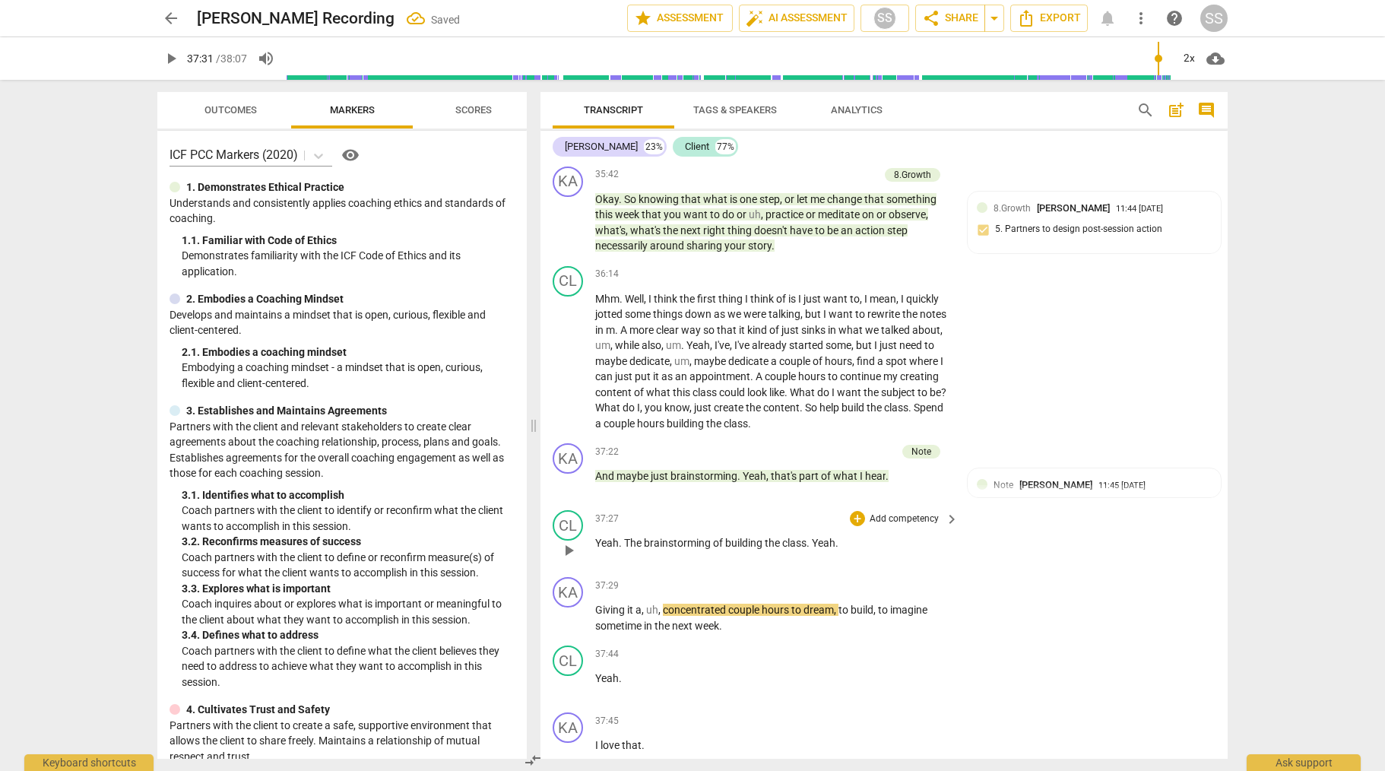
click at [569, 560] on span "play_arrow" at bounding box center [569, 550] width 18 height 18
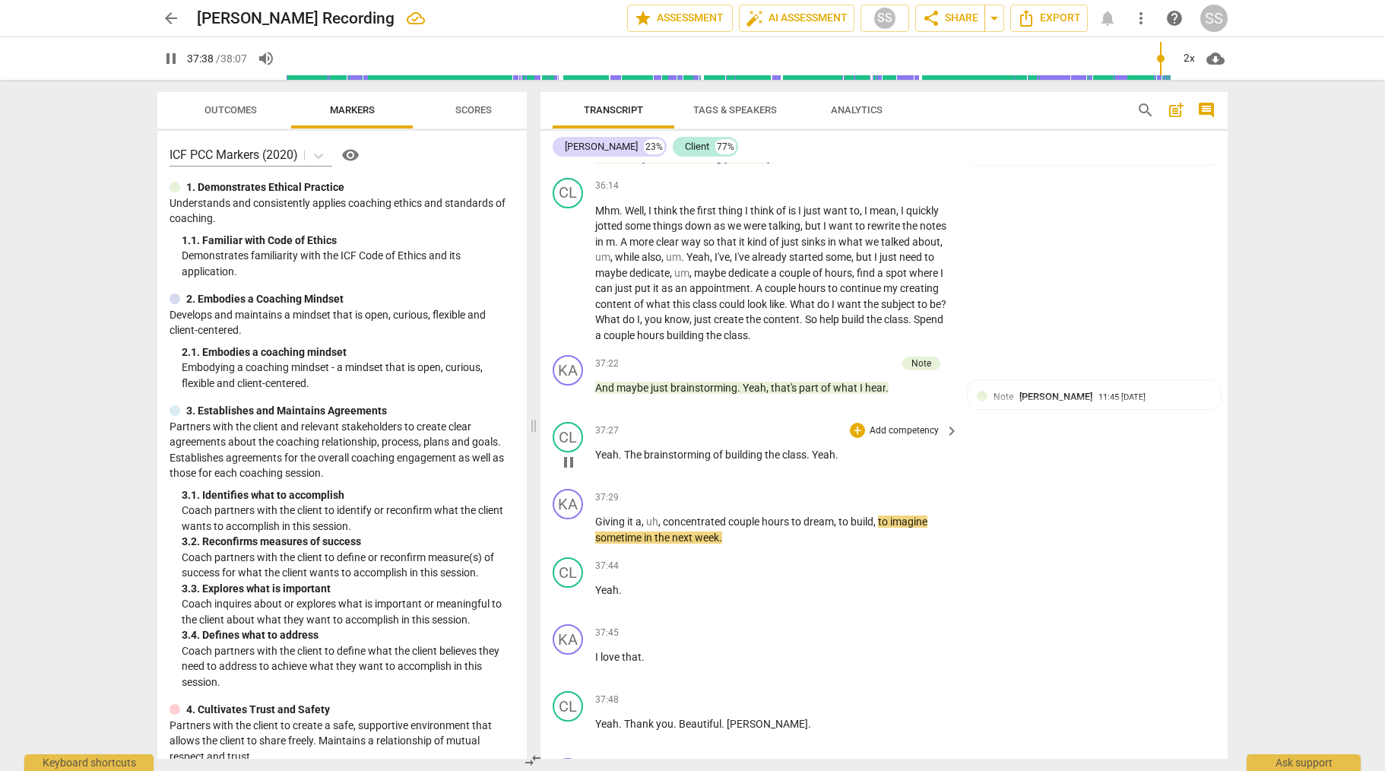
scroll to position [10655, 0]
click at [573, 538] on span "pause" at bounding box center [569, 529] width 18 height 18
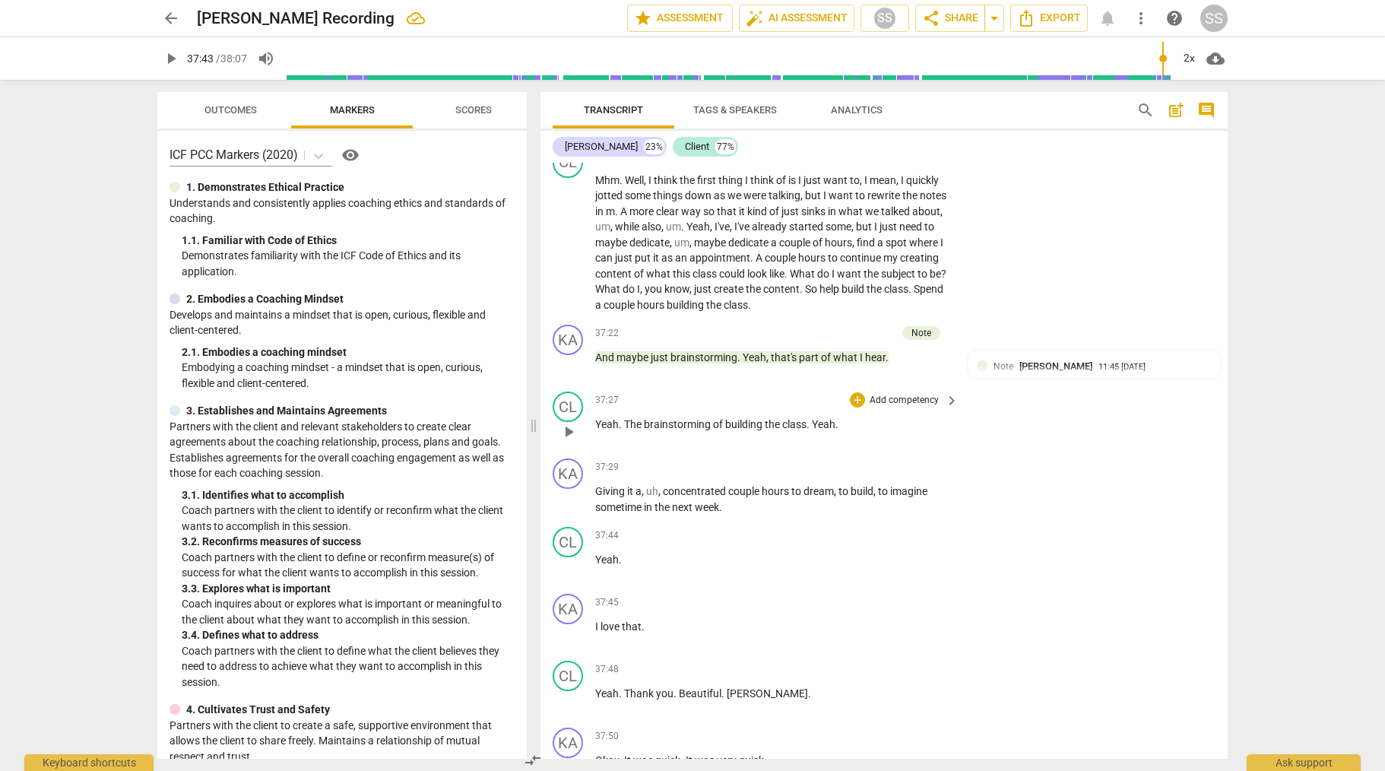
scroll to position [10686, 0]
click at [900, 473] on p "Add competency" at bounding box center [904, 466] width 72 height 14
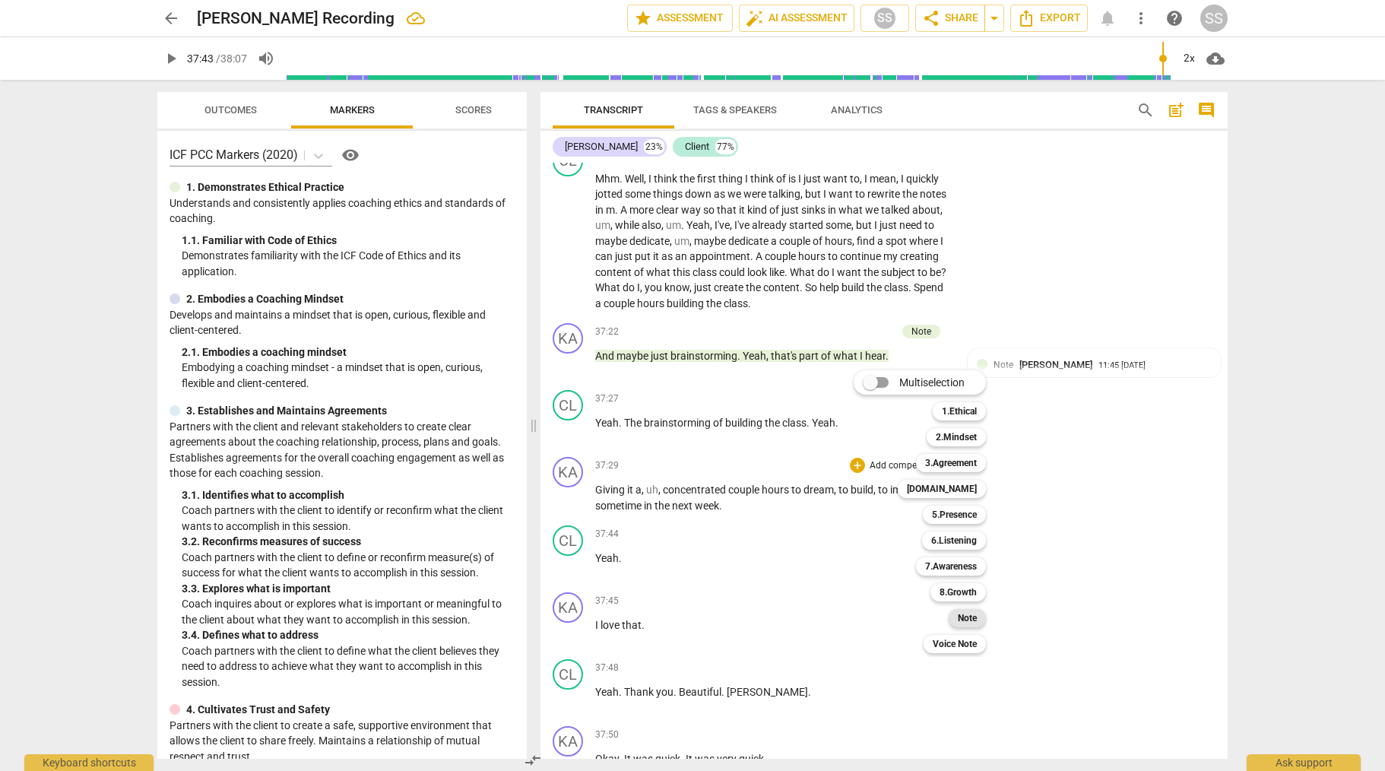
click at [976, 614] on b "Note" at bounding box center [967, 618] width 19 height 18
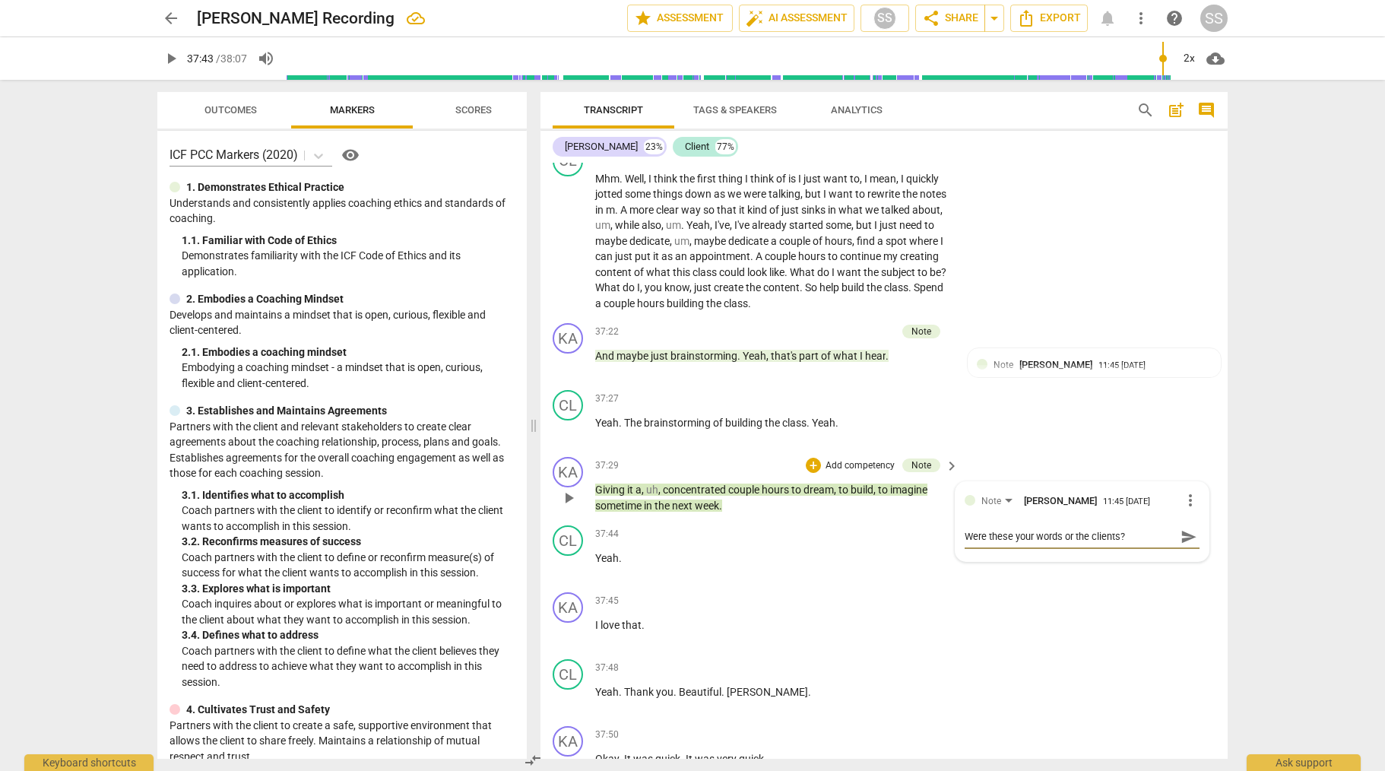
click at [1062, 544] on textarea "Were these your words or the clients?" at bounding box center [1070, 536] width 211 height 14
click at [565, 440] on span "play_arrow" at bounding box center [569, 430] width 18 height 18
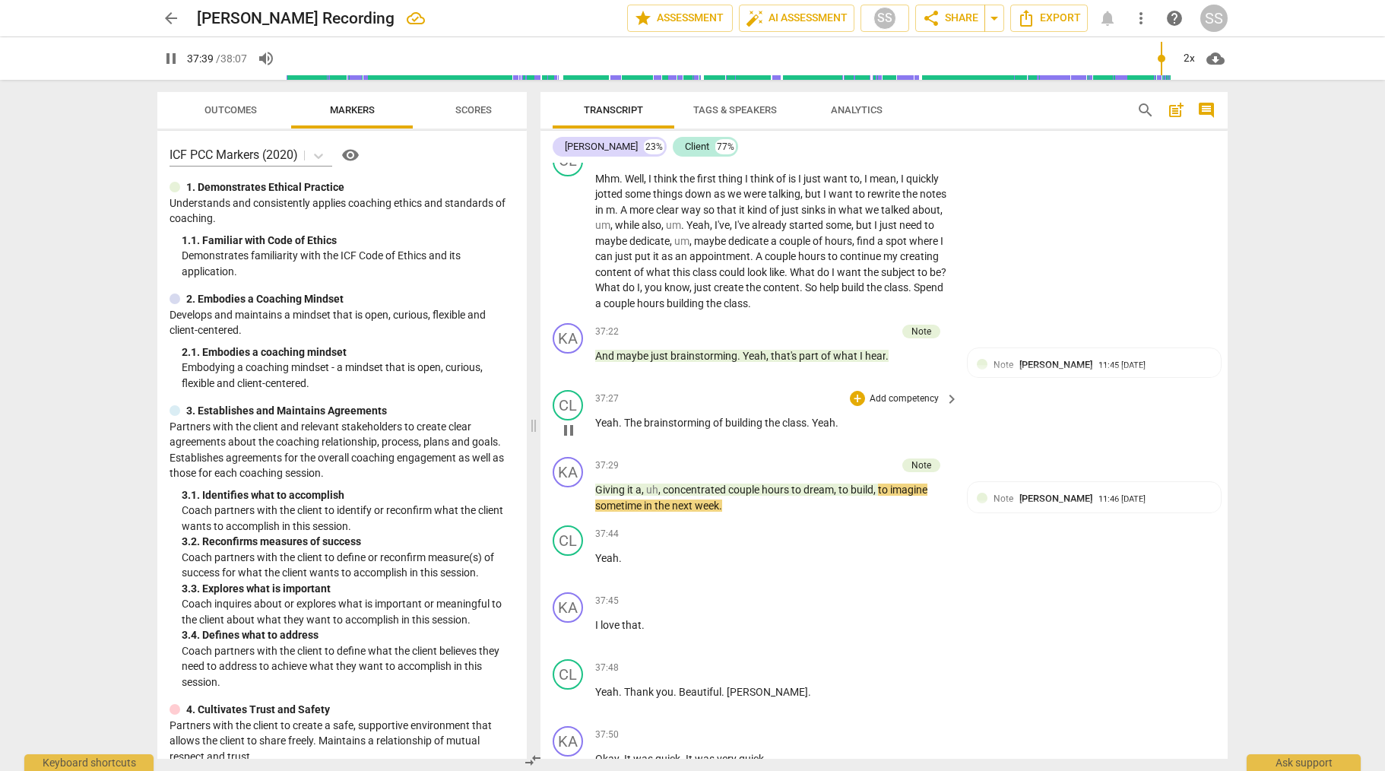
click at [573, 440] on span "pause" at bounding box center [569, 430] width 18 height 18
drag, startPoint x: 1078, startPoint y: 564, endPoint x: 1139, endPoint y: 565, distance: 61.6
click at [1139, 526] on div "Were these your words (or the clients?" at bounding box center [1094, 519] width 235 height 14
drag, startPoint x: 1117, startPoint y: 560, endPoint x: 1135, endPoint y: 562, distance: 17.6
click at [1120, 533] on div "Note Sheryl Shields 11:46 09-17-2025 more_vert Were these your words (or the cl…" at bounding box center [1082, 512] width 235 height 42
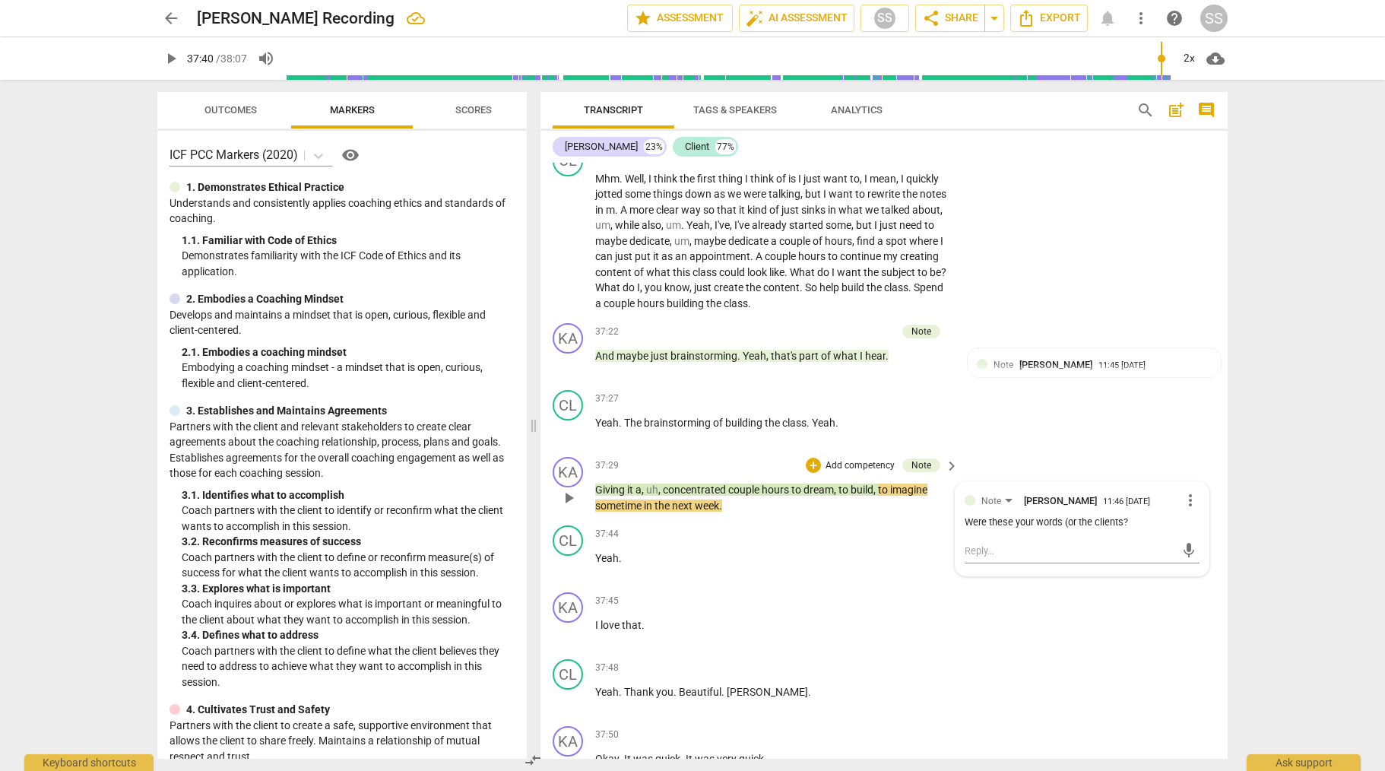
click at [1147, 530] on div "Were these your words (or the clients?" at bounding box center [1082, 523] width 235 height 14
click at [1187, 509] on span "more_vert" at bounding box center [1191, 500] width 18 height 18
click at [1188, 544] on li "Edit" at bounding box center [1202, 546] width 52 height 29
click at [1068, 544] on textarea "Were these your words (or the clients?" at bounding box center [1082, 536] width 235 height 14
click at [1141, 544] on textarea "Were these your words or the client's?" at bounding box center [1082, 536] width 235 height 14
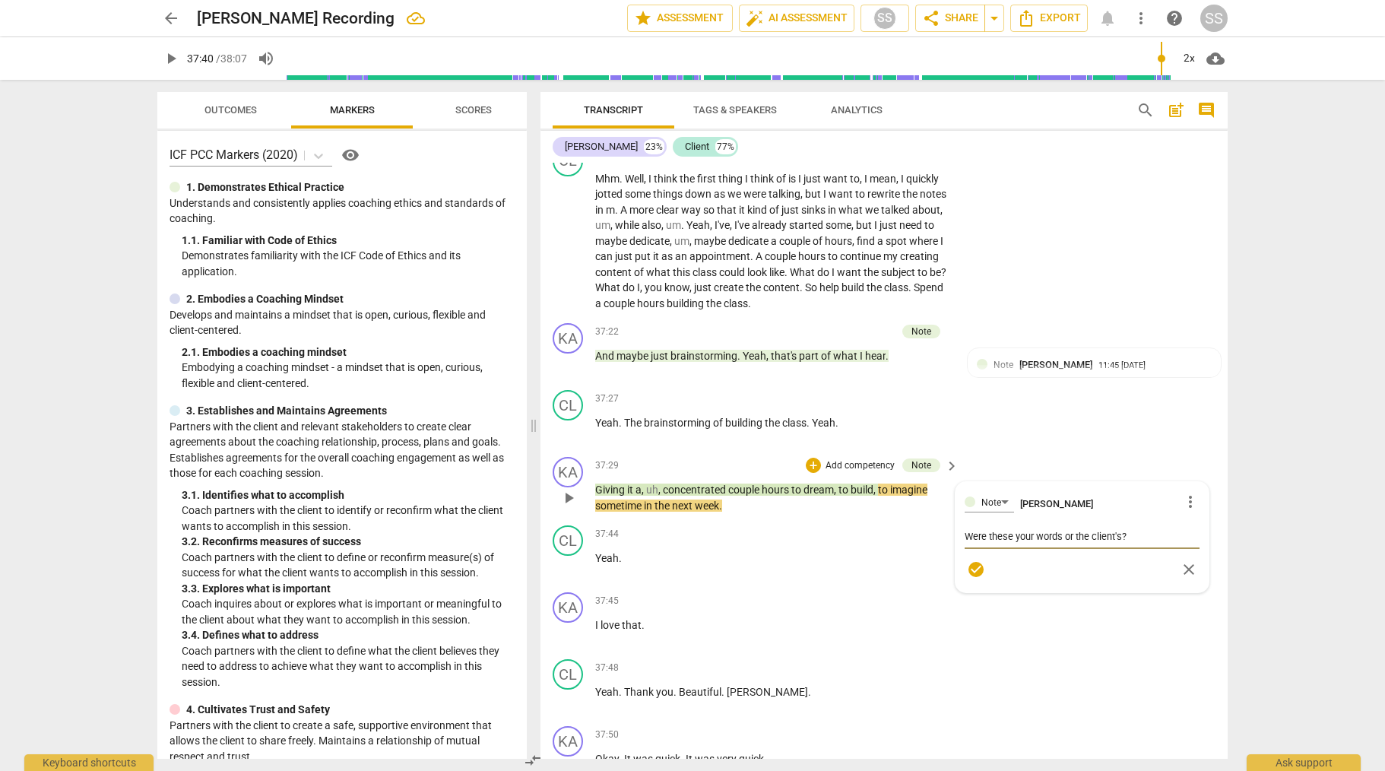
click at [1135, 544] on textarea "Were these your words or the client's?" at bounding box center [1082, 536] width 235 height 14
click at [1139, 544] on textarea "Were these your words or the client's?" at bounding box center [1082, 536] width 235 height 14
drag, startPoint x: 964, startPoint y: 583, endPoint x: 1033, endPoint y: 596, distance: 70.4
click at [1033, 558] on textarea "Were these your words or the client's? (to build, to imagine to" at bounding box center [1082, 543] width 235 height 29
drag, startPoint x: 865, startPoint y: 601, endPoint x: 778, endPoint y: 630, distance: 91.1
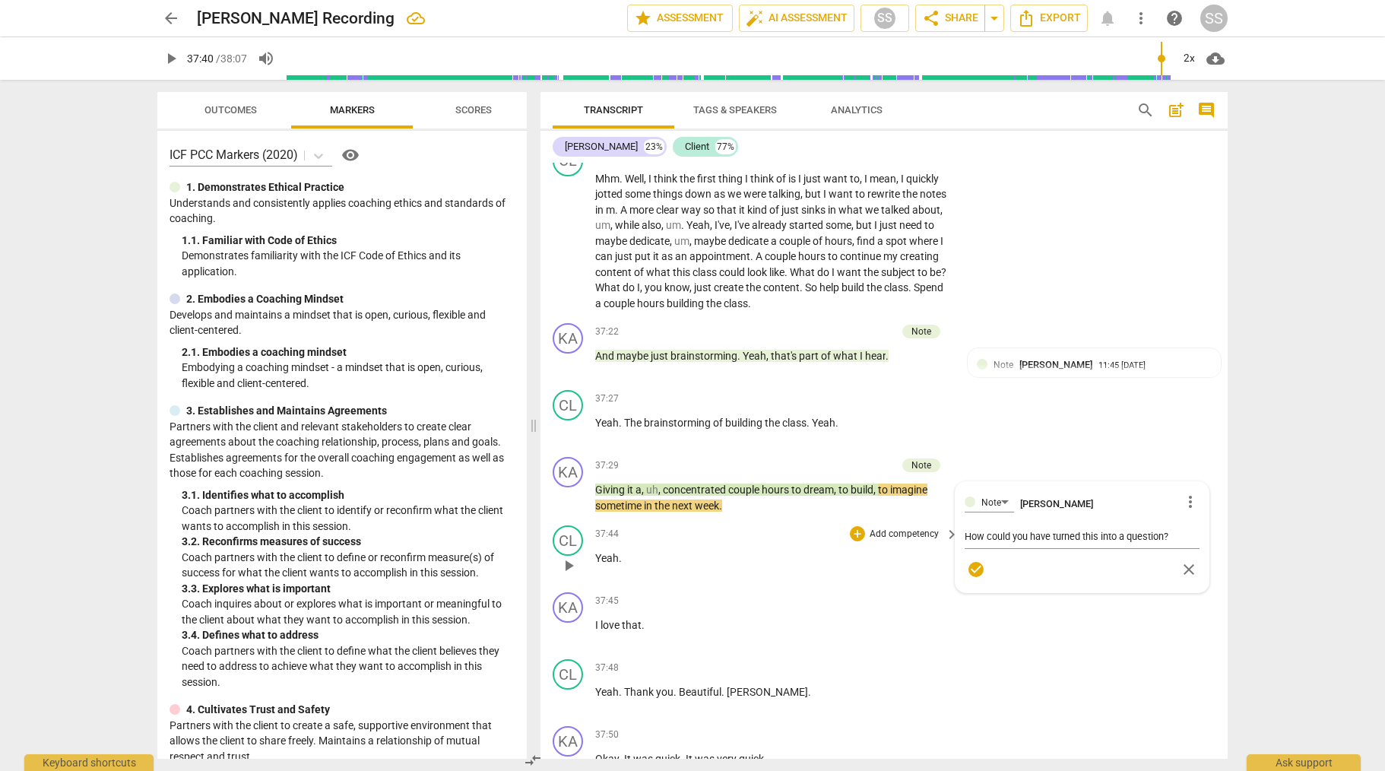
click at [865, 567] on p "Yeah ." at bounding box center [773, 559] width 356 height 16
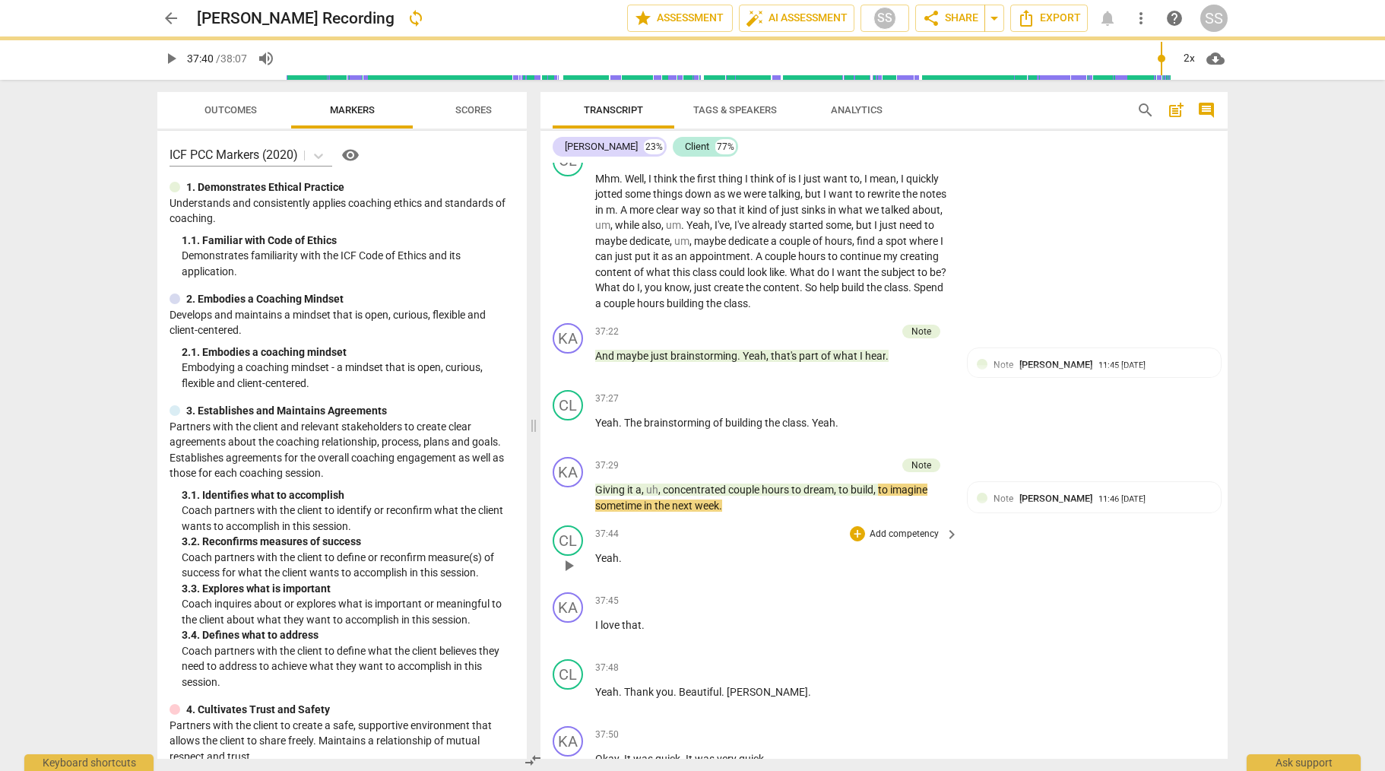
click at [563, 575] on span "play_arrow" at bounding box center [569, 566] width 18 height 18
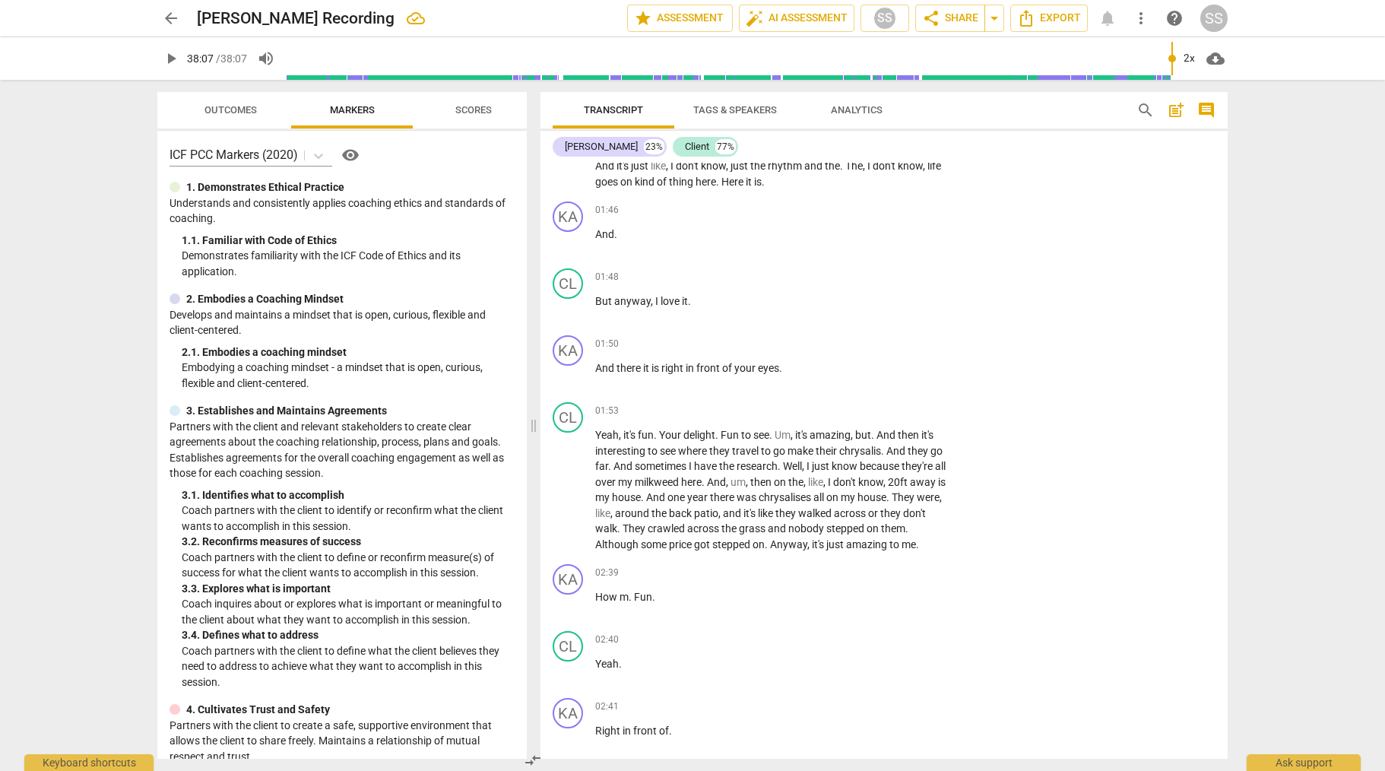
scroll to position [0, 0]
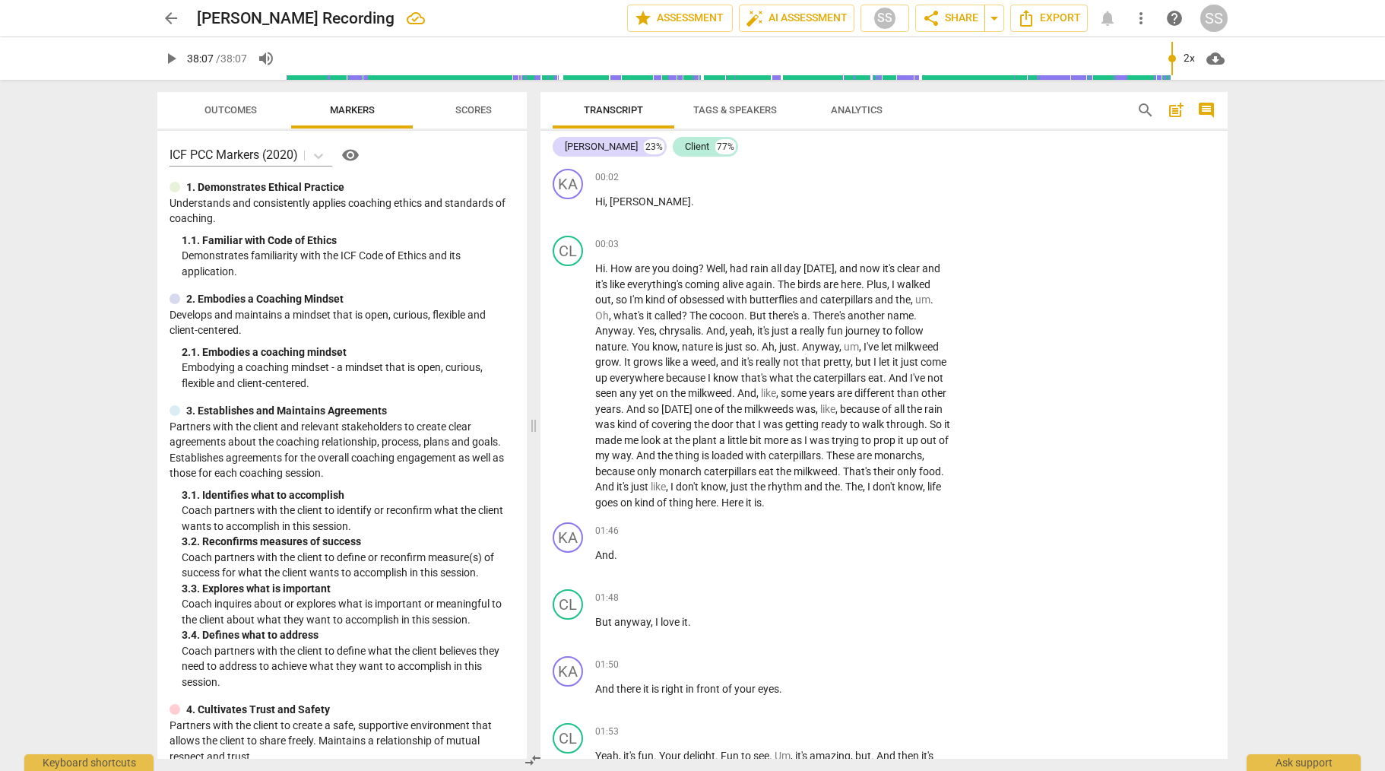
click at [1176, 108] on span "post_add" at bounding box center [1176, 110] width 18 height 18
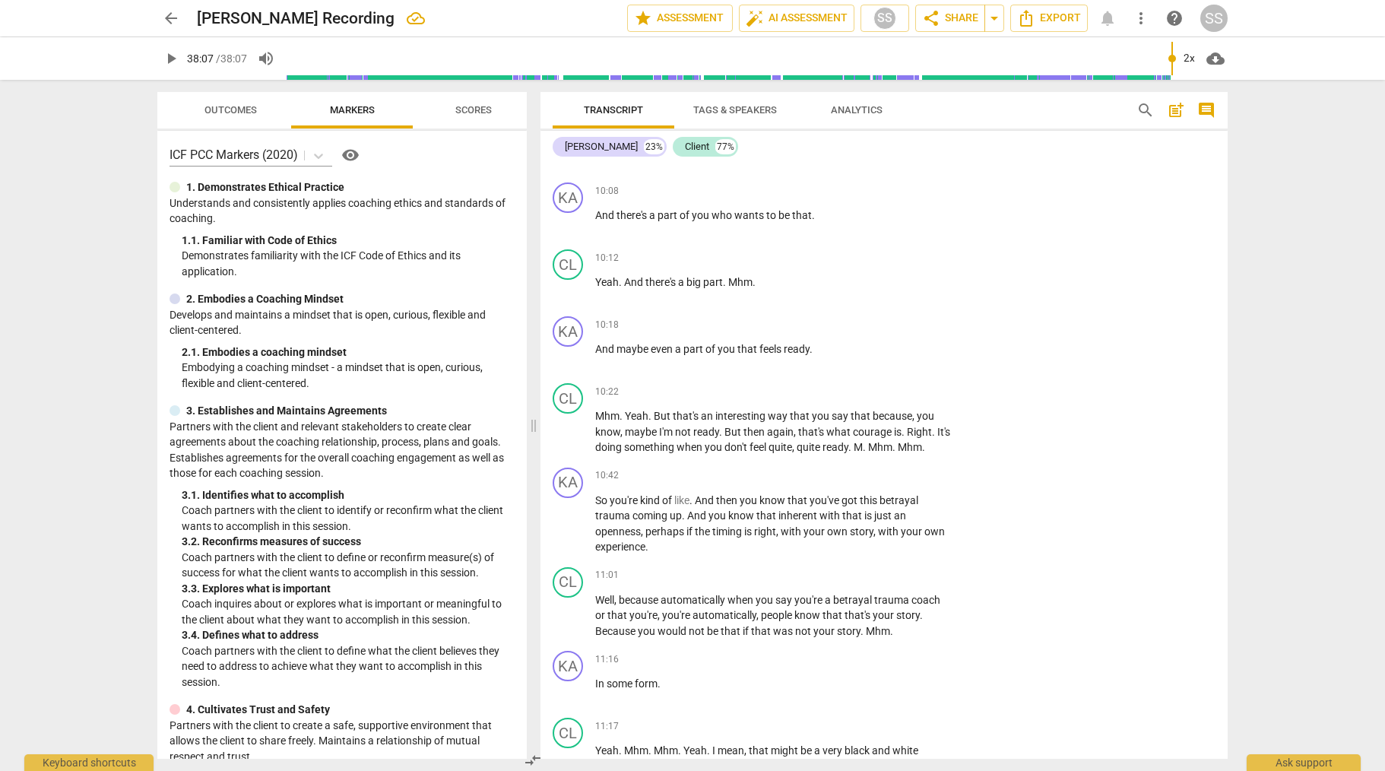
scroll to position [2535, 0]
click at [567, 365] on span "play_arrow" at bounding box center [569, 356] width 18 height 18
click at [567, 365] on span "pause" at bounding box center [569, 356] width 18 height 18
click at [903, 332] on p "Add competency" at bounding box center [904, 325] width 72 height 14
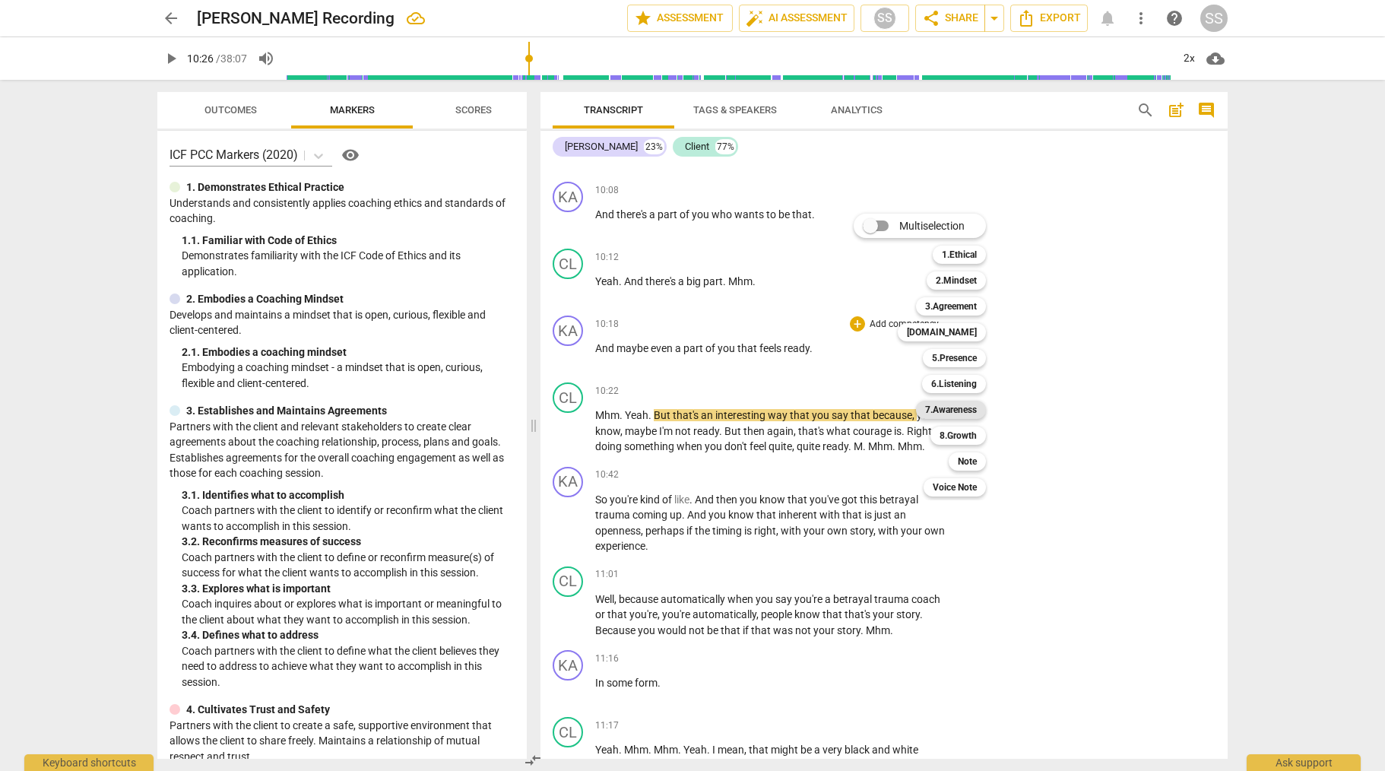
click at [958, 402] on b "7.Awareness" at bounding box center [951, 410] width 52 height 18
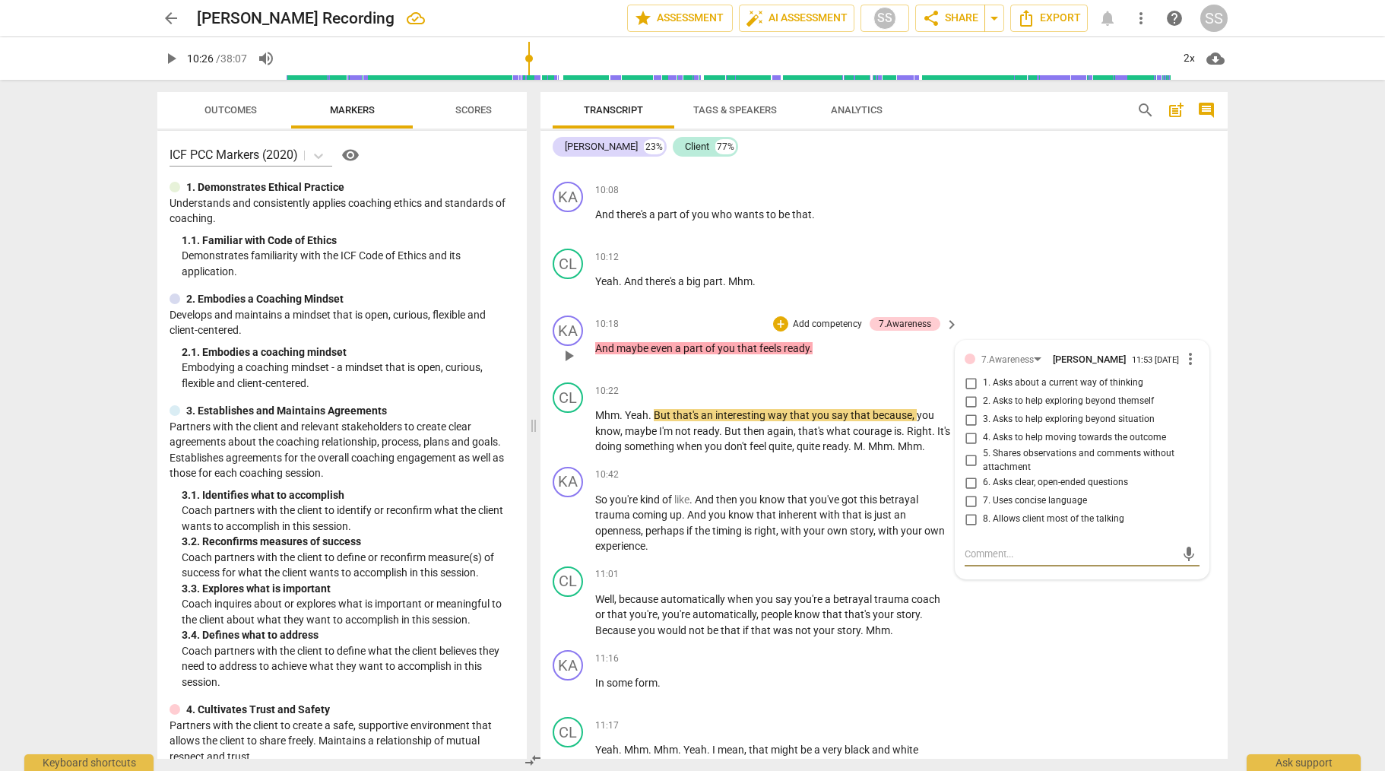
click at [973, 447] on input "4. Asks to help moving towards the outcome" at bounding box center [971, 438] width 24 height 18
click at [1045, 294] on div "CL play_arrow pause 10:12 + Add competency keyboard_arrow_right Yeah . And ther…" at bounding box center [884, 276] width 687 height 67
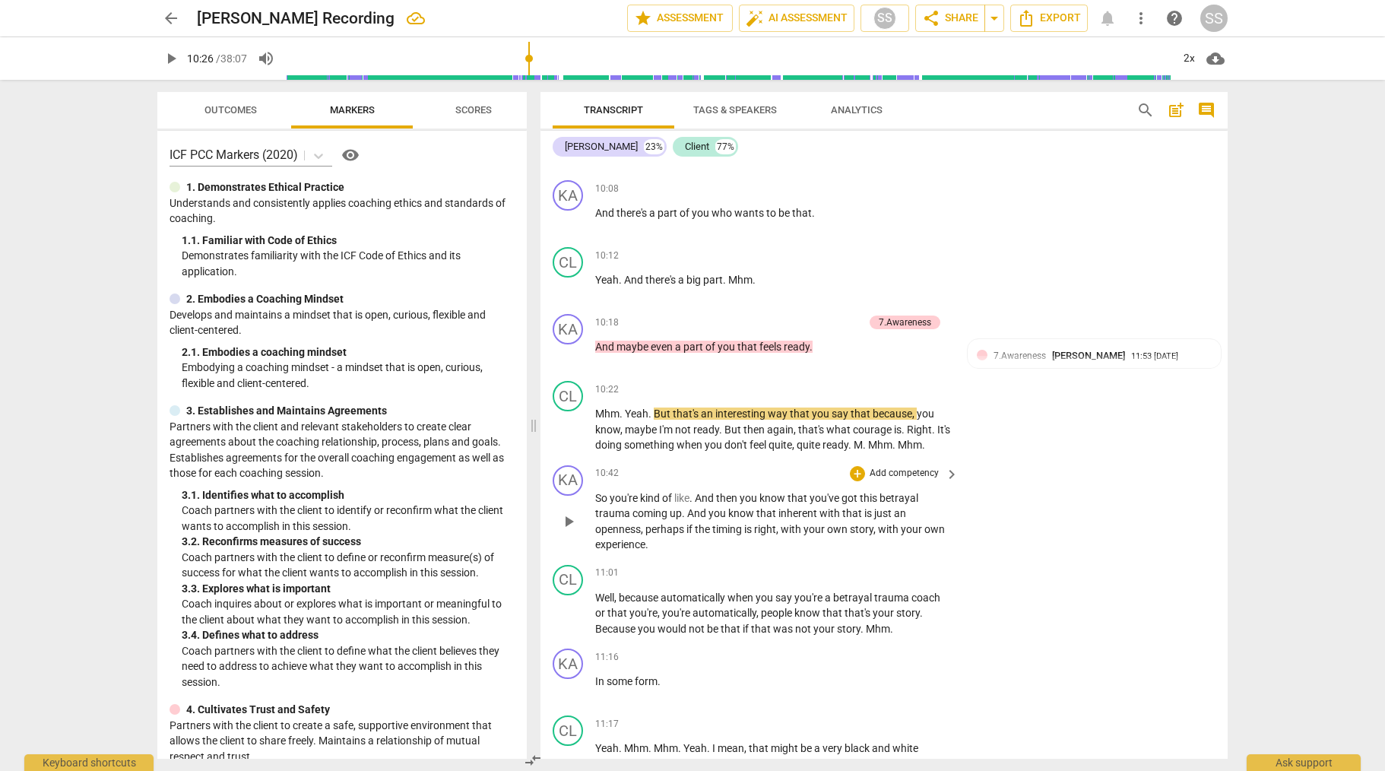
scroll to position [2494, 0]
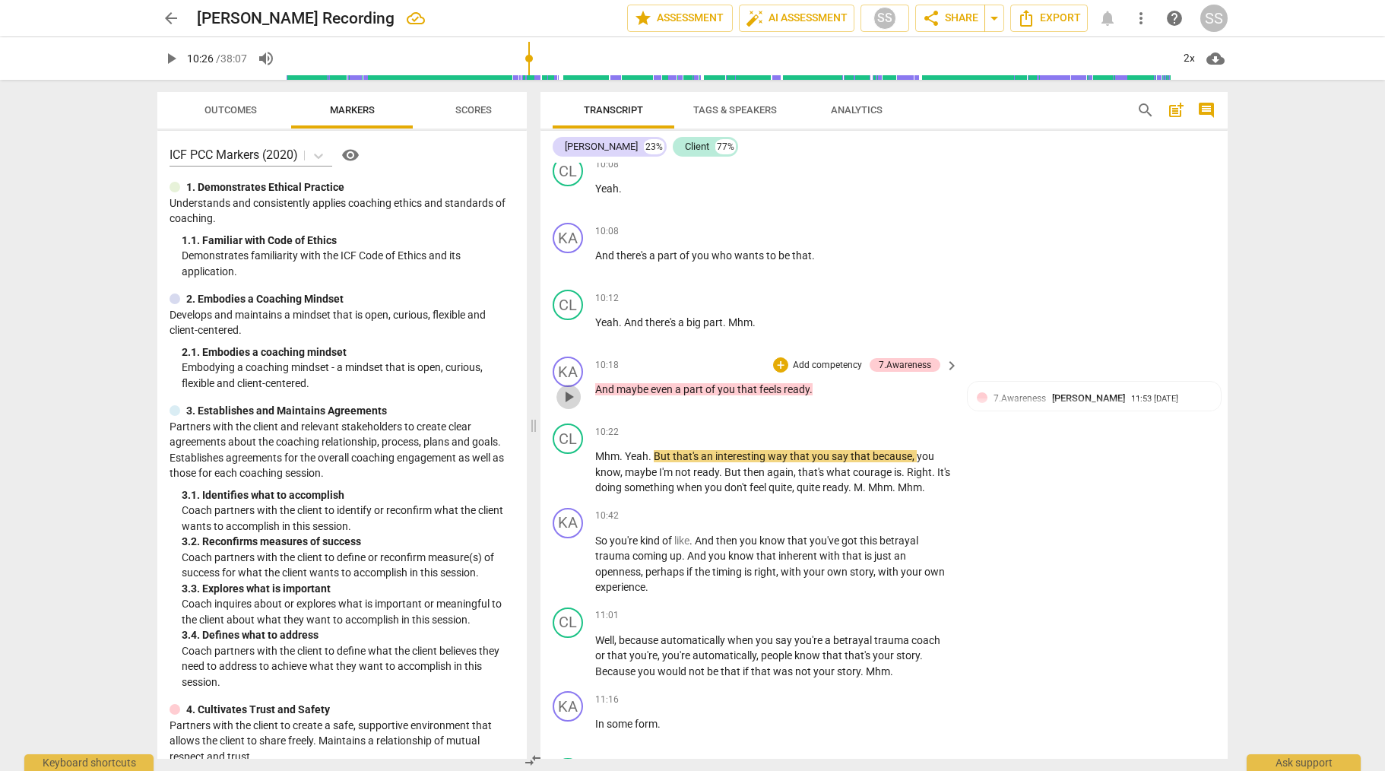
click at [569, 406] on span "play_arrow" at bounding box center [569, 397] width 18 height 18
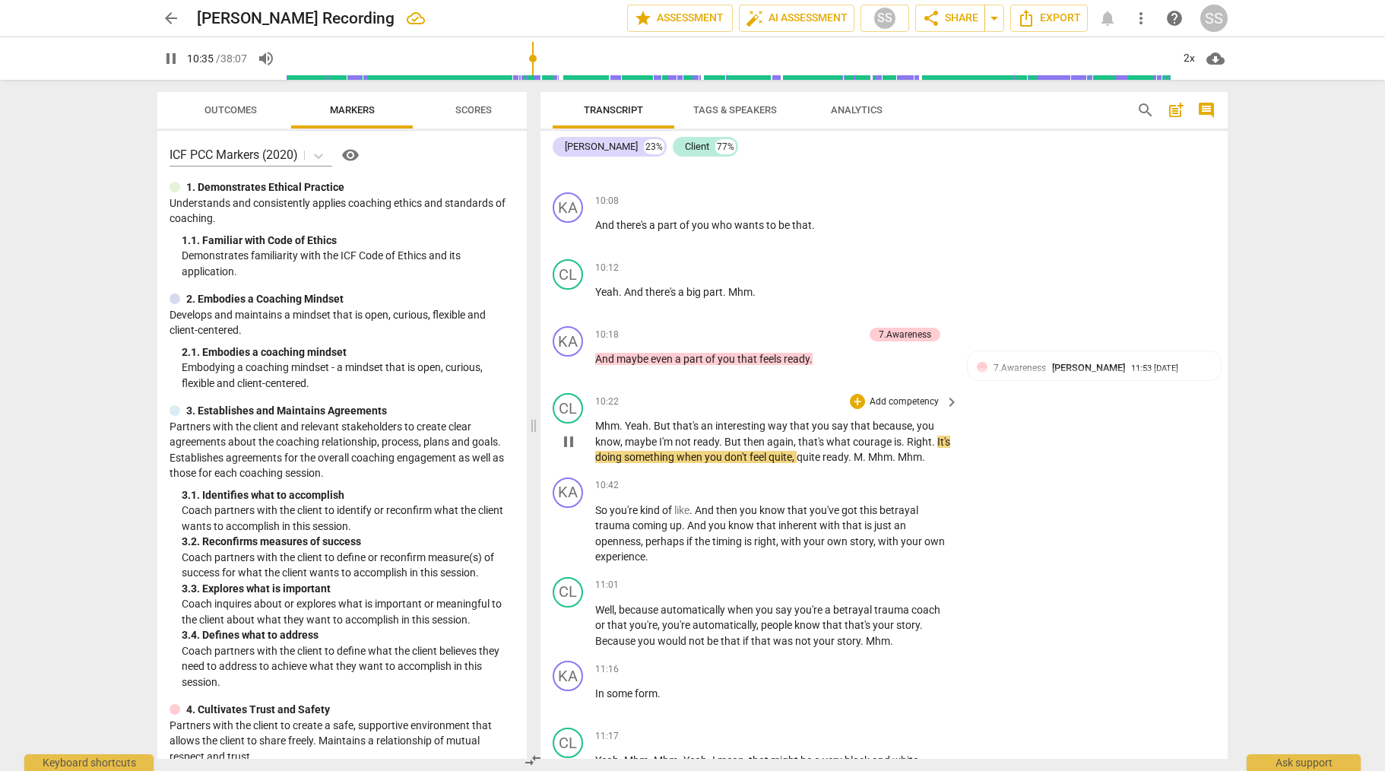
scroll to position [2537, 0]
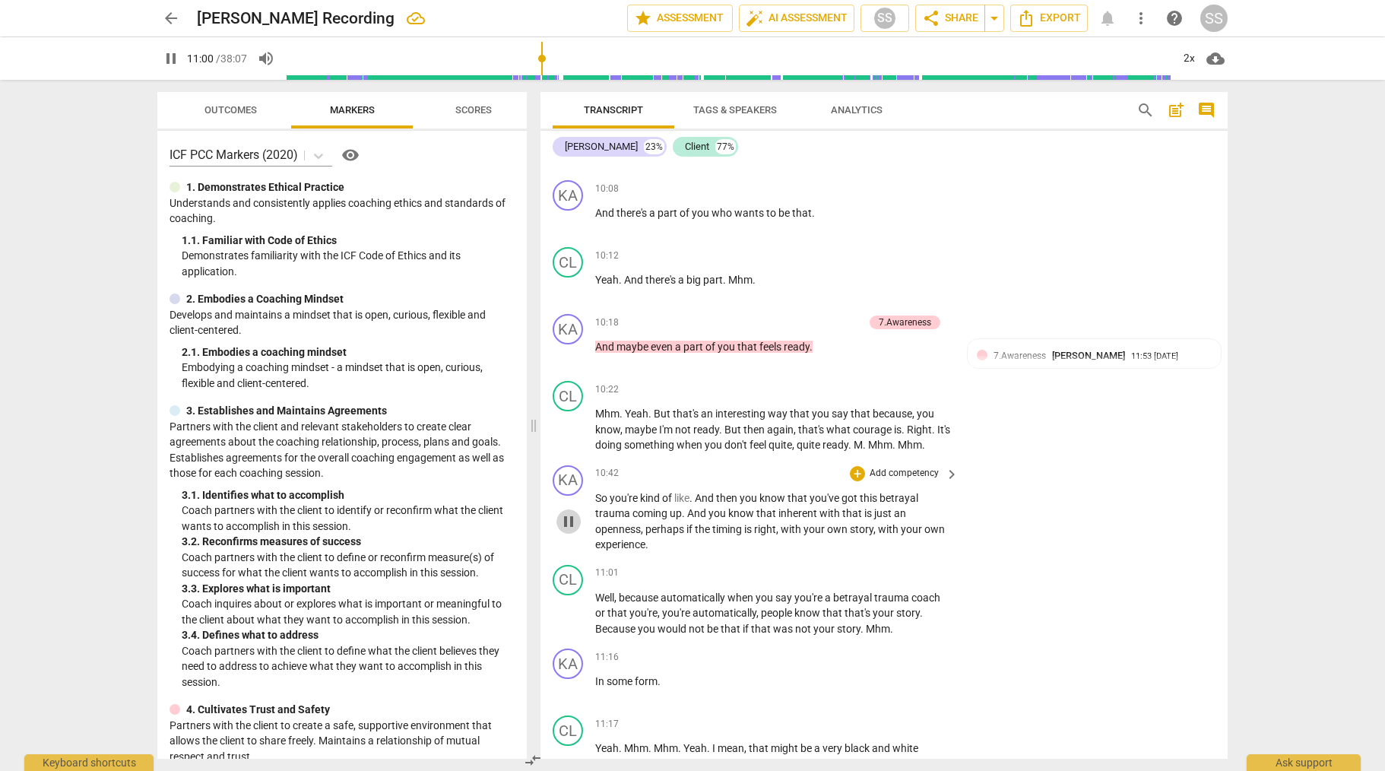
click at [567, 531] on span "pause" at bounding box center [569, 522] width 18 height 18
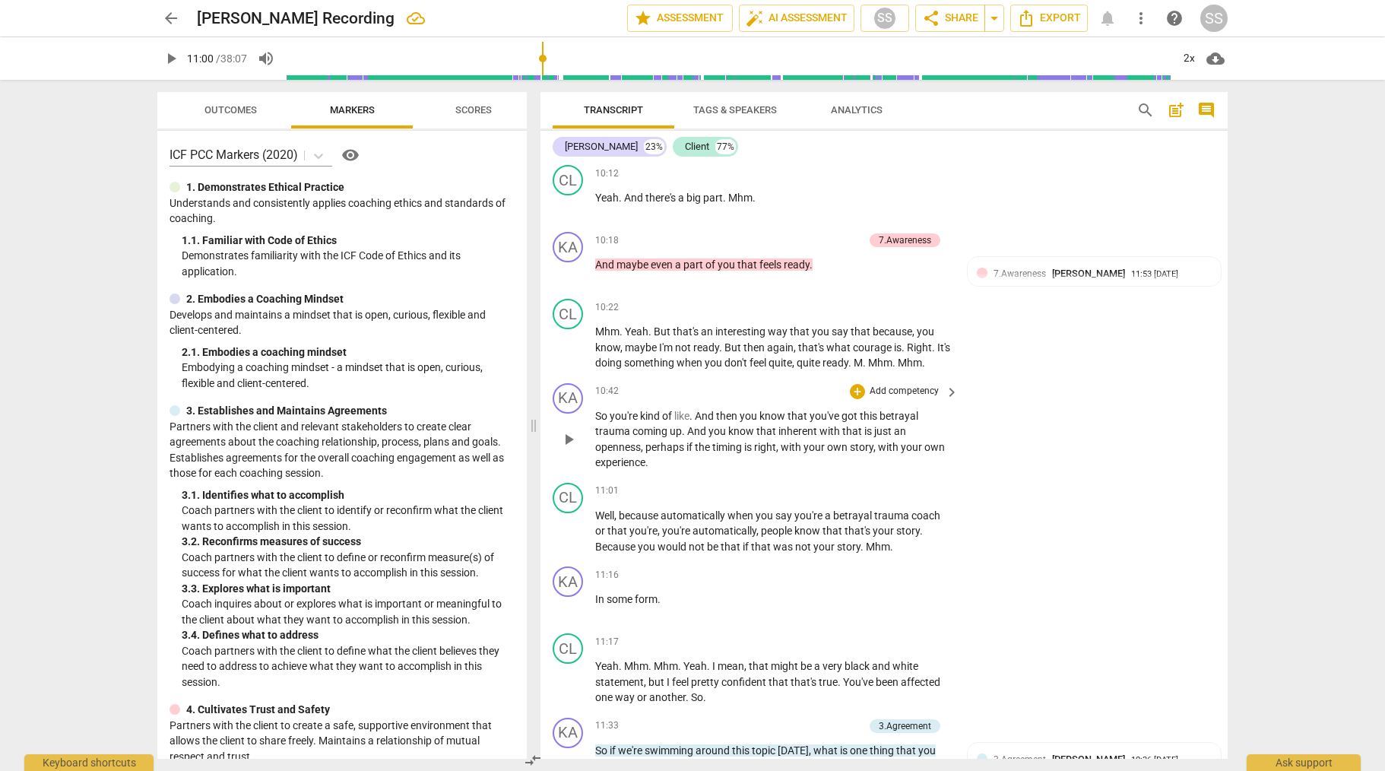
scroll to position [2622, 0]
click at [575, 446] on span "play_arrow" at bounding box center [569, 436] width 18 height 18
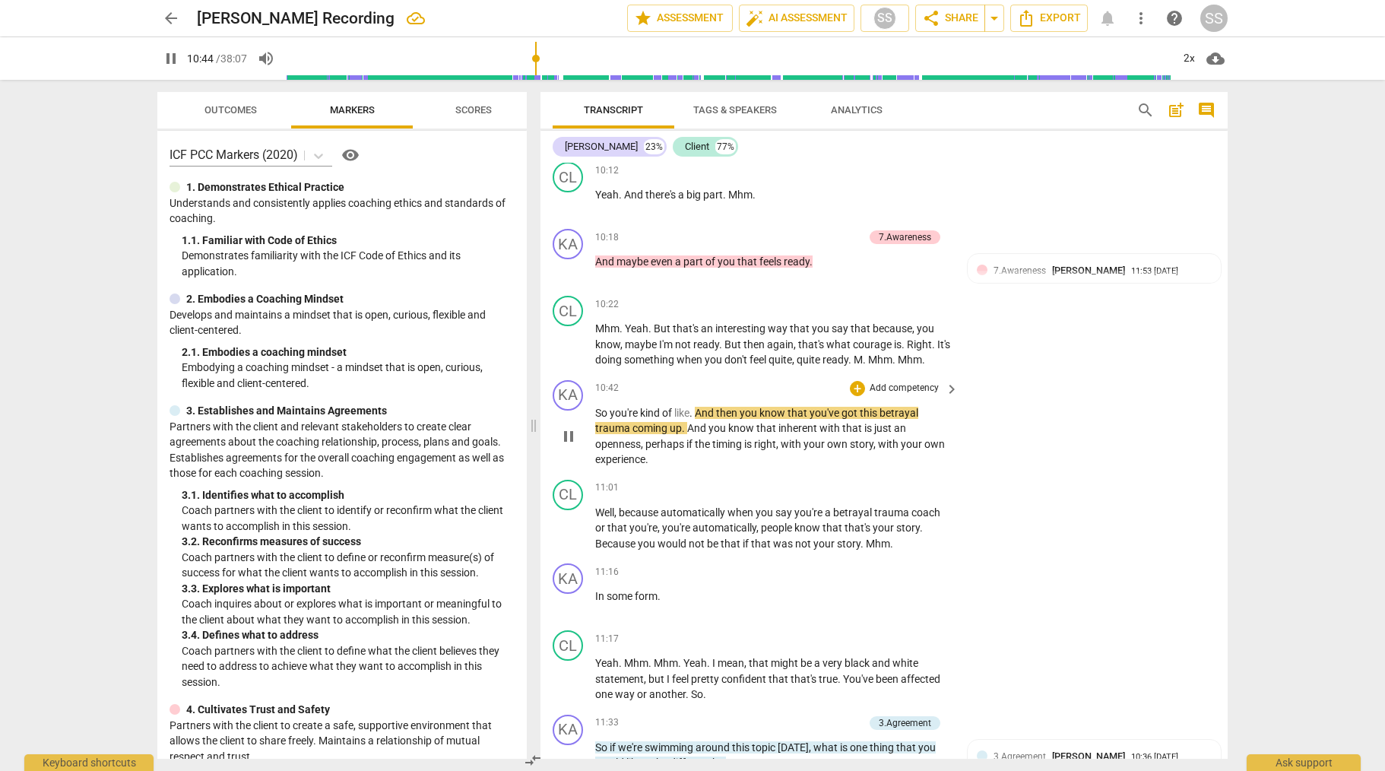
click at [575, 446] on span "pause" at bounding box center [569, 436] width 18 height 18
click at [1189, 56] on div "2x" at bounding box center [1189, 58] width 29 height 24
drag, startPoint x: 1201, startPoint y: 141, endPoint x: 1185, endPoint y: 141, distance: 15.2
click at [1201, 141] on li "1.5x" at bounding box center [1200, 146] width 51 height 29
click at [567, 354] on span "play_arrow" at bounding box center [569, 344] width 18 height 18
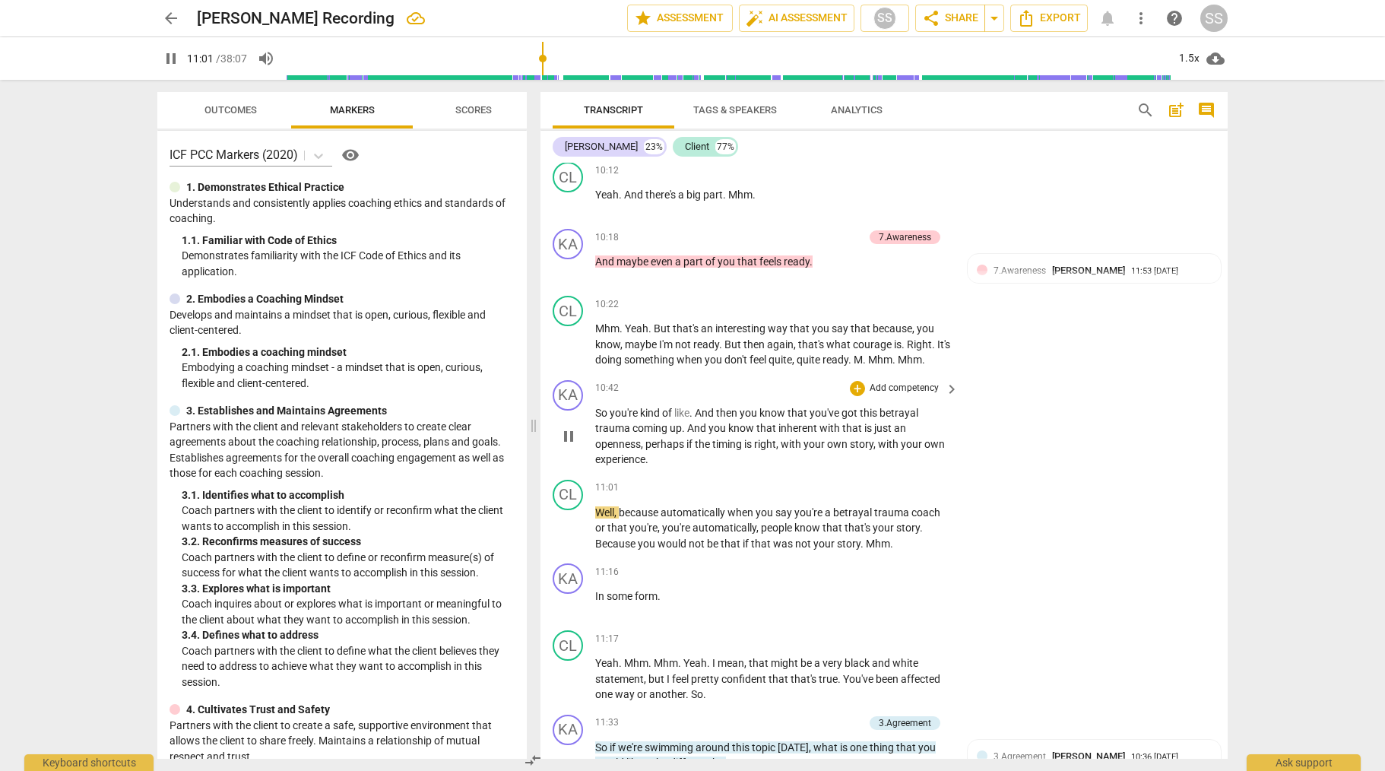
scroll to position [2676, 0]
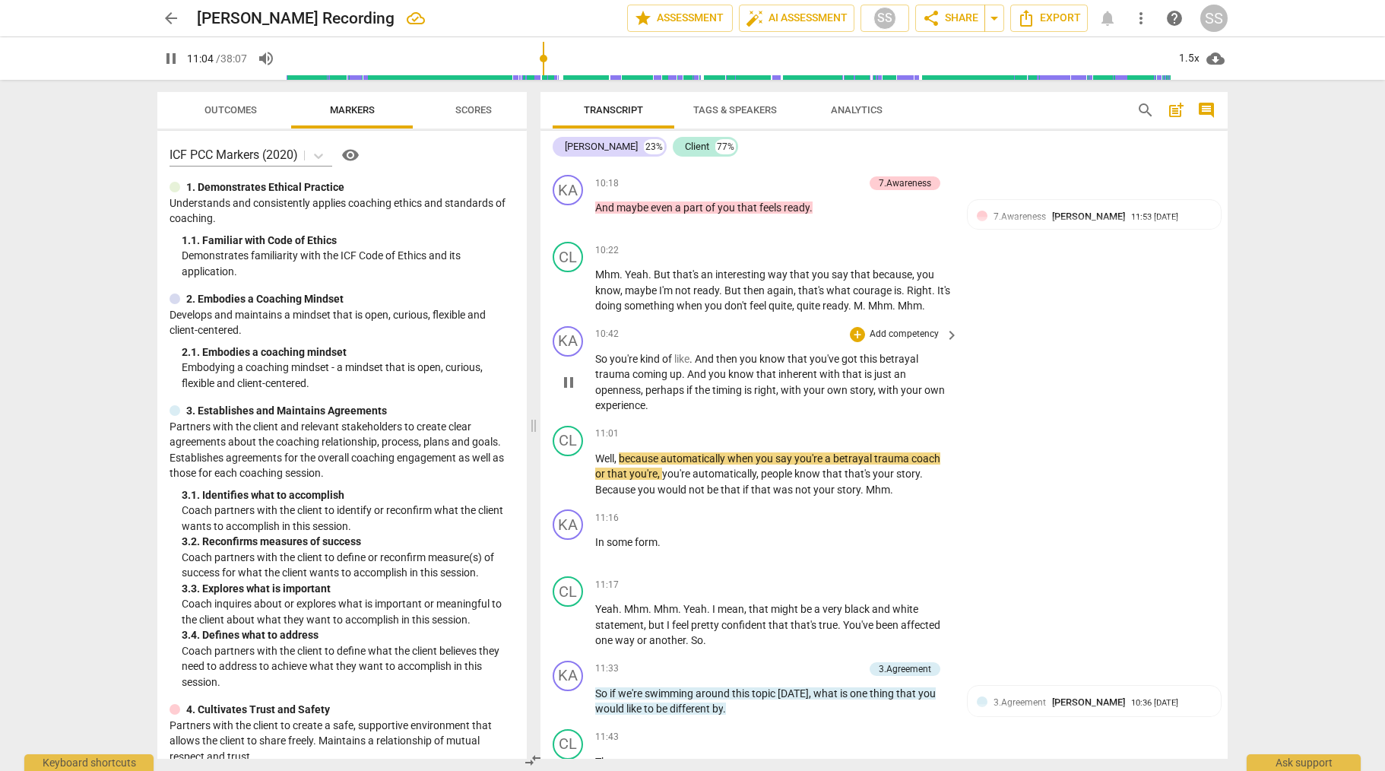
click at [567, 392] on span "pause" at bounding box center [569, 382] width 18 height 18
click at [919, 338] on p "Add competency" at bounding box center [904, 332] width 72 height 14
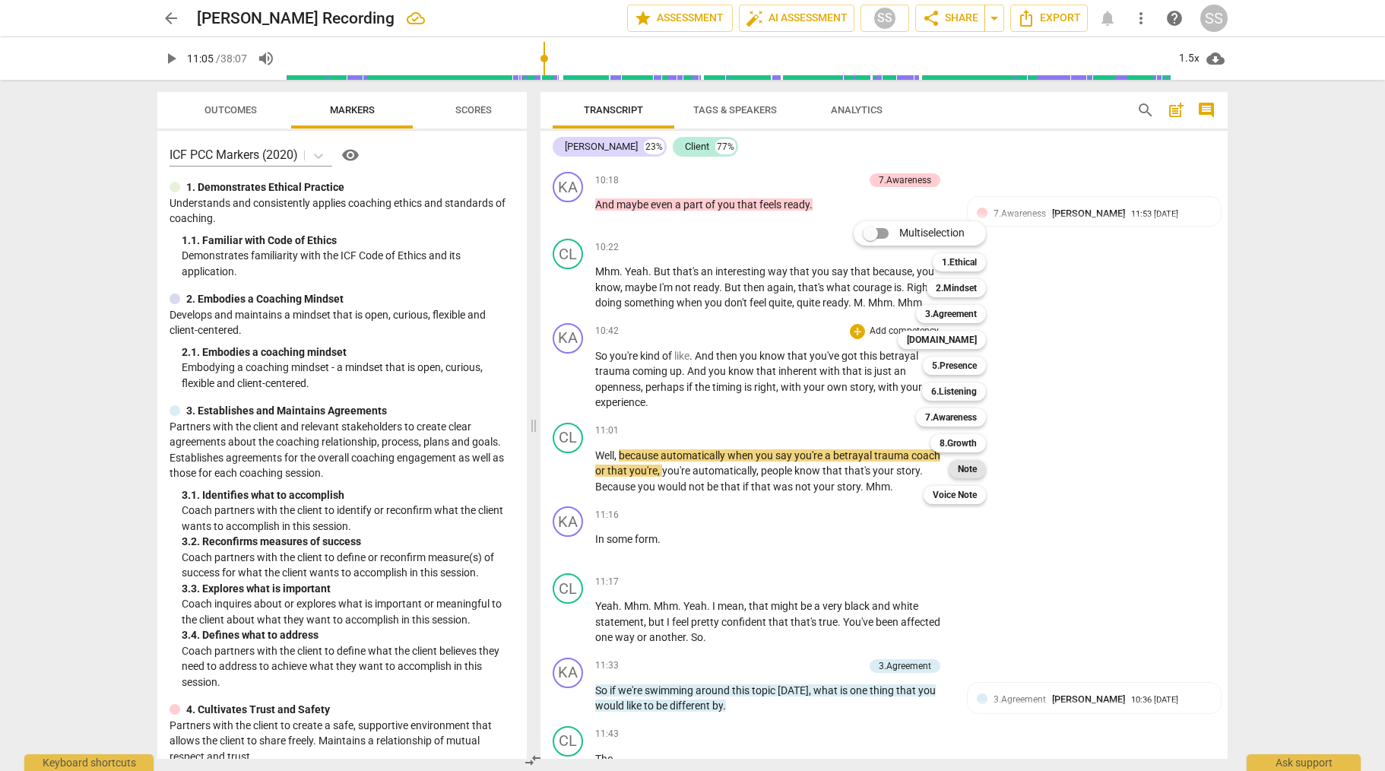
click at [973, 468] on b "Note" at bounding box center [967, 469] width 19 height 18
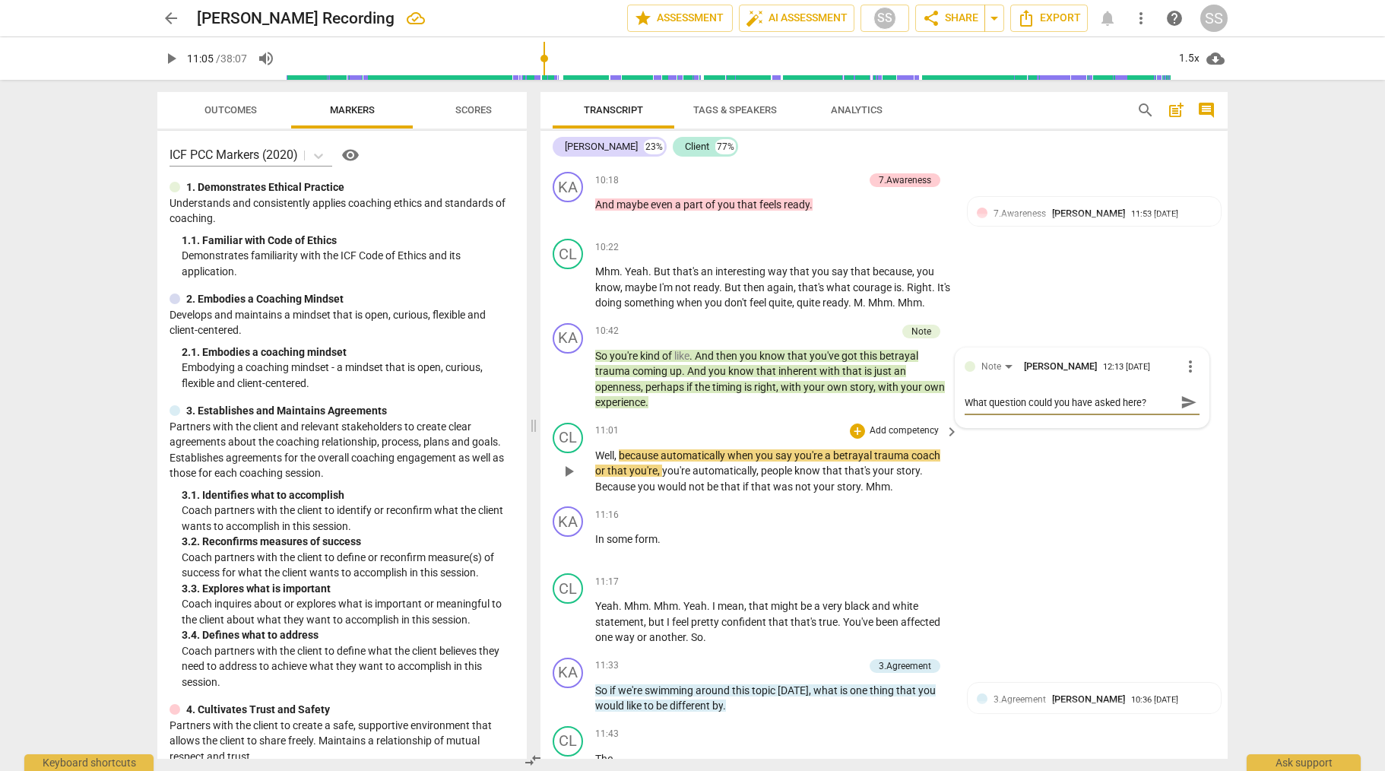
click at [1063, 501] on div "CL play_arrow pause 11:01 + Add competency keyboard_arrow_right Well , because …" at bounding box center [884, 459] width 687 height 84
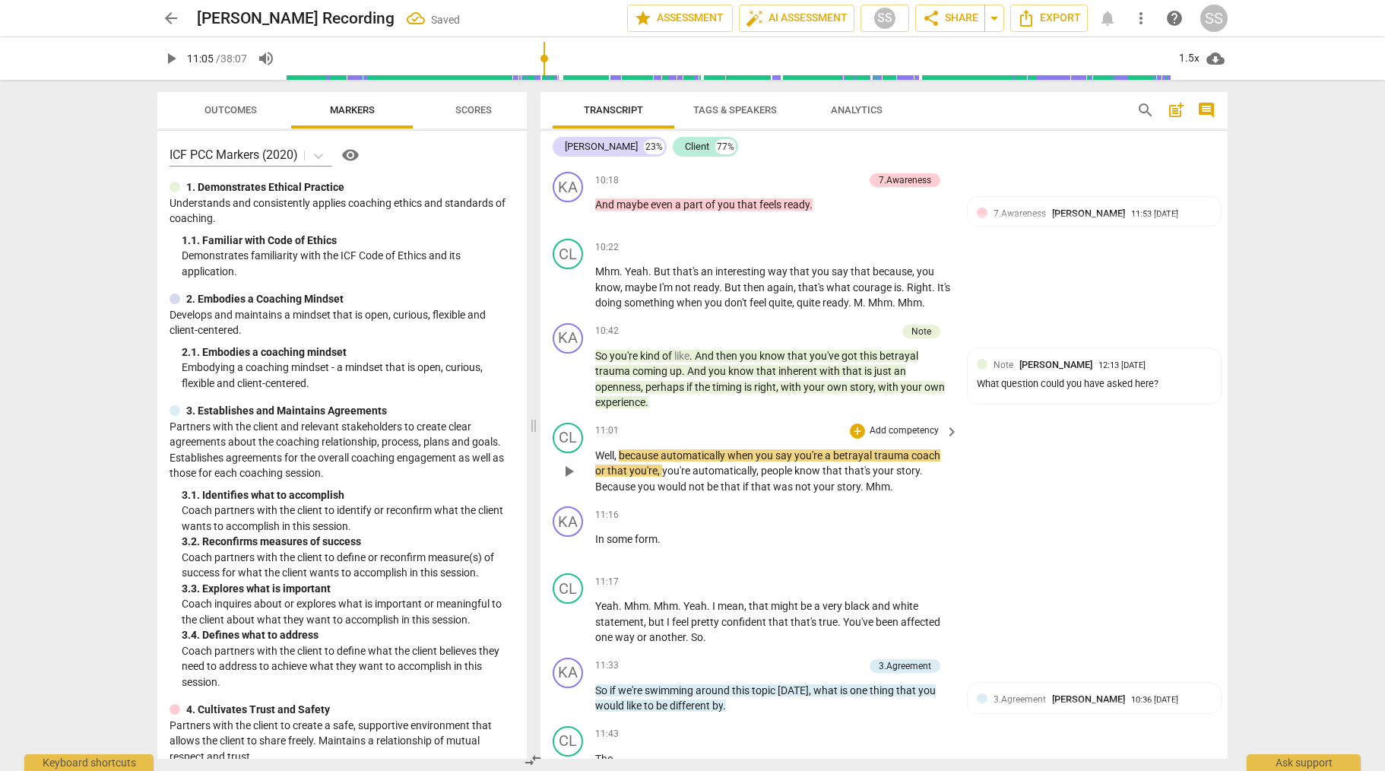
drag, startPoint x: 569, startPoint y: 498, endPoint x: 600, endPoint y: 506, distance: 32.3
click at [569, 481] on span "play_arrow" at bounding box center [569, 471] width 18 height 18
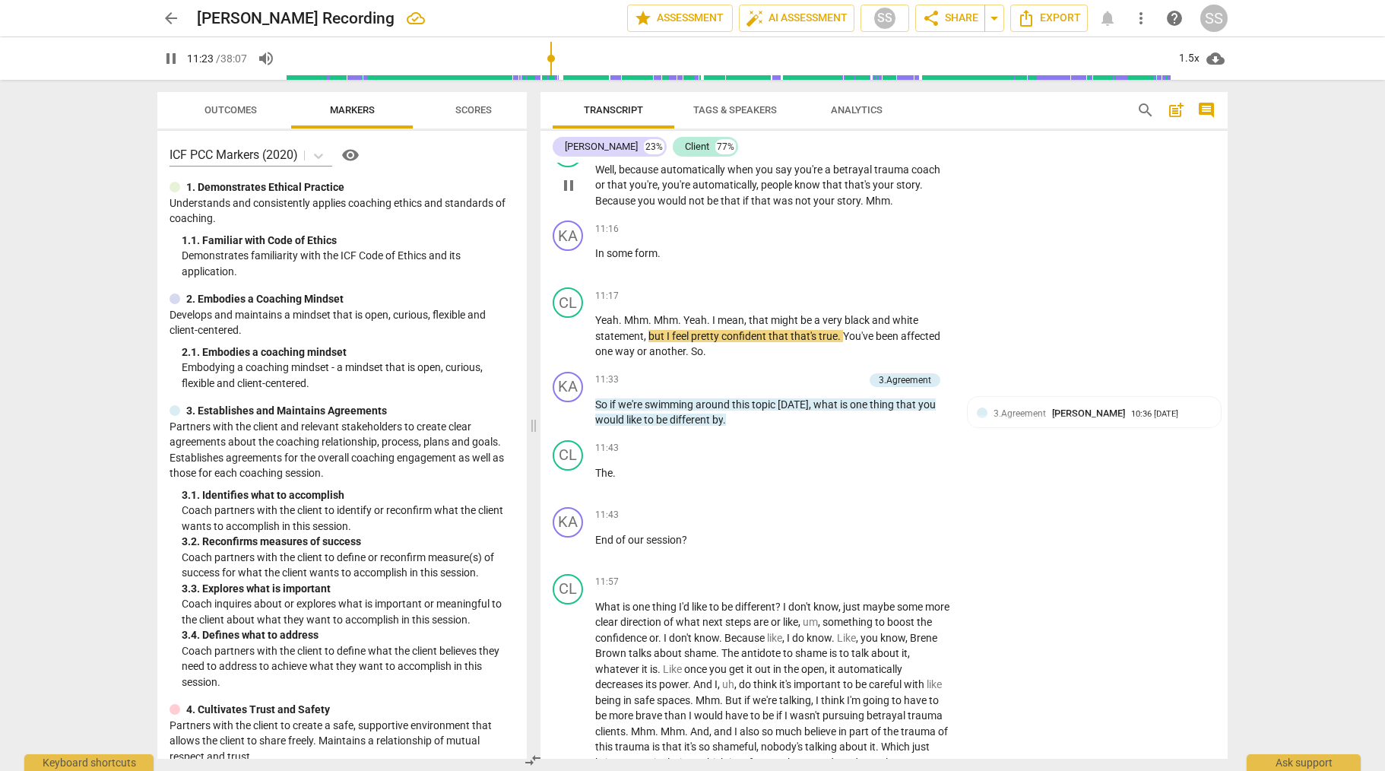
scroll to position [2971, 0]
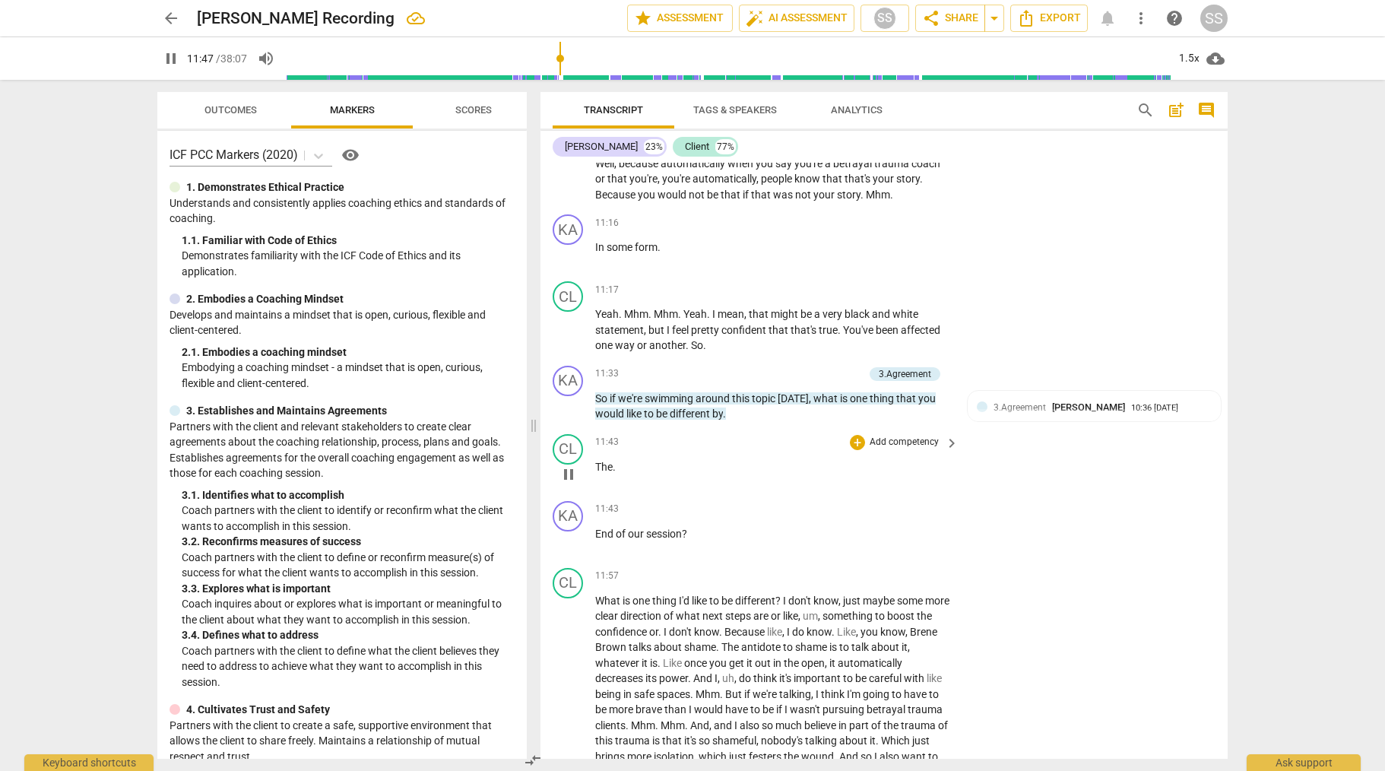
click at [570, 484] on span "pause" at bounding box center [569, 474] width 18 height 18
click at [572, 465] on div "CL" at bounding box center [568, 449] width 30 height 30
click at [671, 552] on div "Client" at bounding box center [625, 553] width 114 height 24
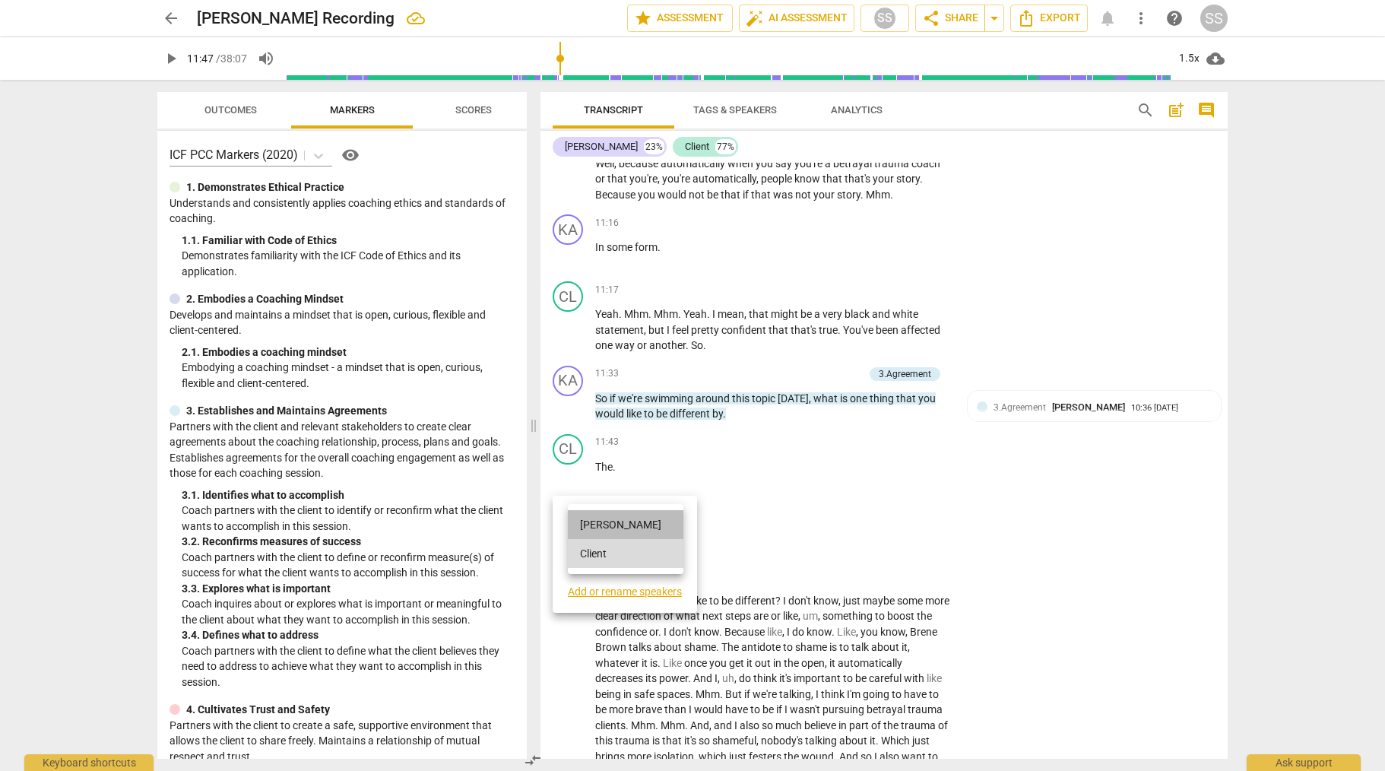
click at [625, 525] on li "[PERSON_NAME]" at bounding box center [626, 524] width 116 height 29
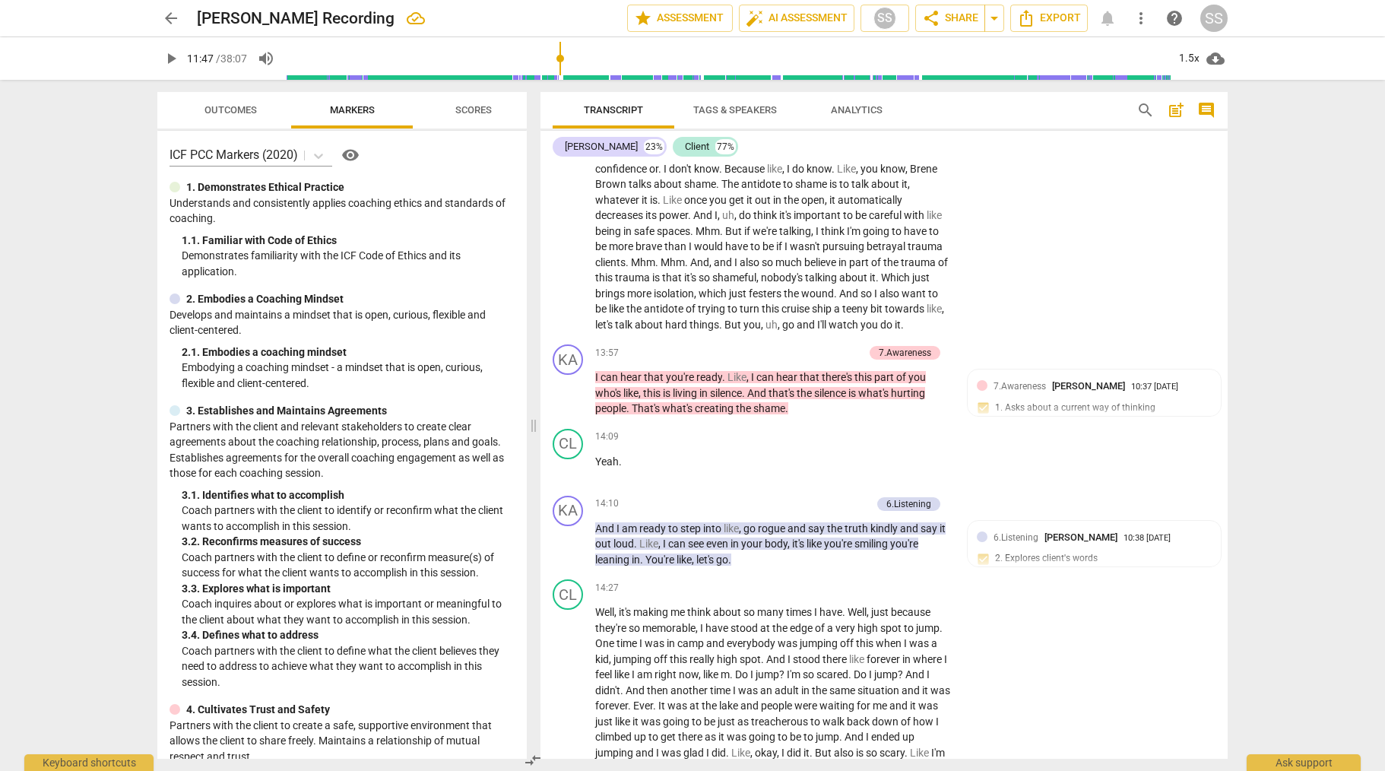
scroll to position [3440, 0]
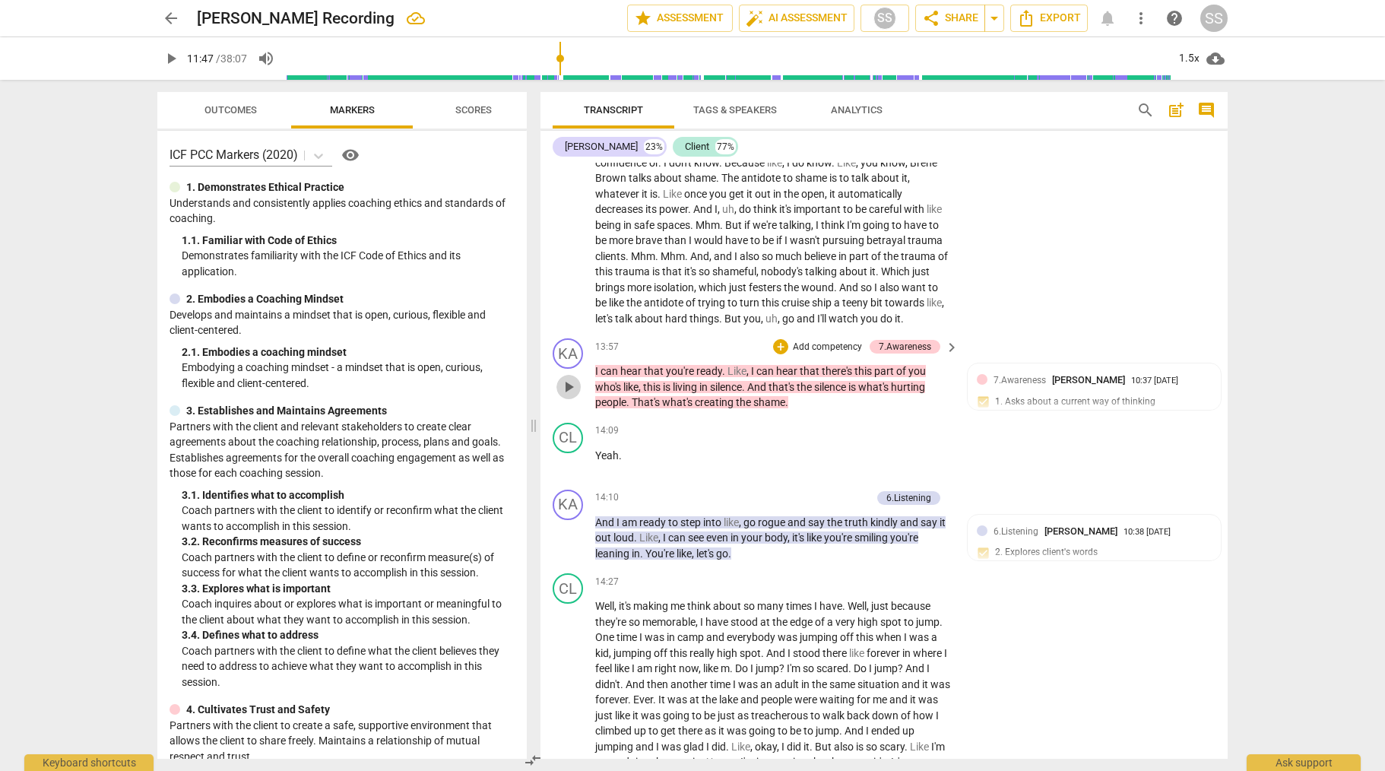
click at [569, 396] on span "play_arrow" at bounding box center [569, 387] width 18 height 18
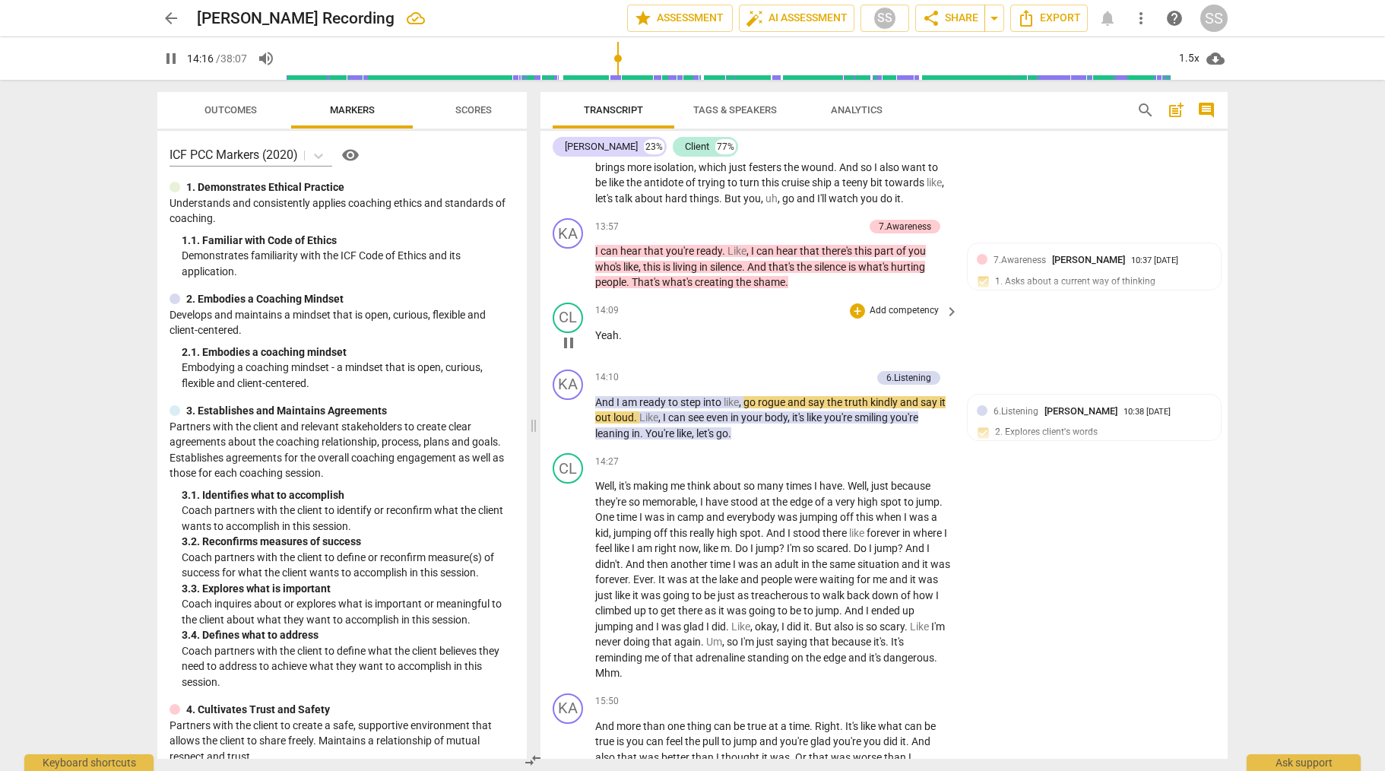
scroll to position [3565, 0]
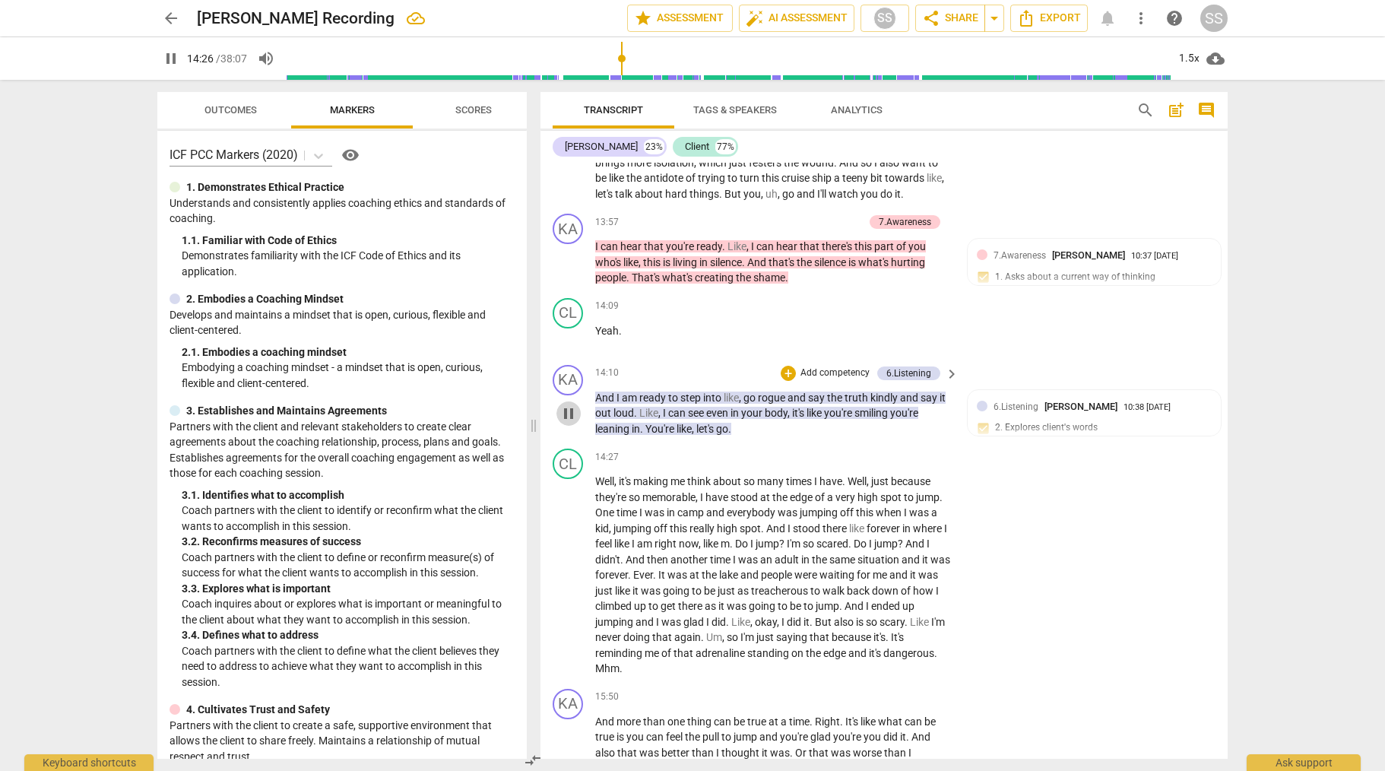
click at [571, 423] on span "pause" at bounding box center [569, 414] width 18 height 18
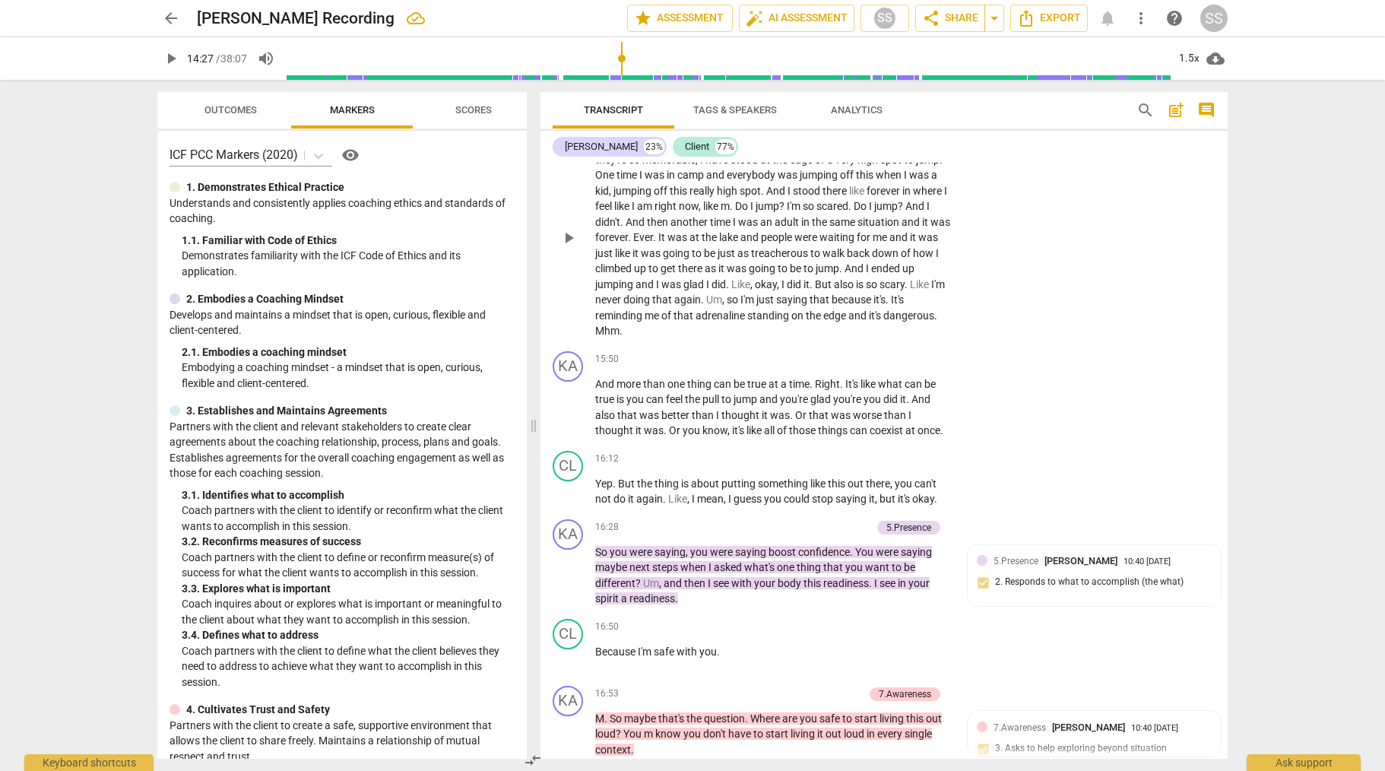
scroll to position [3903, 0]
click at [567, 416] on span "play_arrow" at bounding box center [569, 407] width 18 height 18
click at [568, 416] on span "pause" at bounding box center [569, 407] width 18 height 18
click at [912, 366] on p "Add competency" at bounding box center [904, 359] width 72 height 14
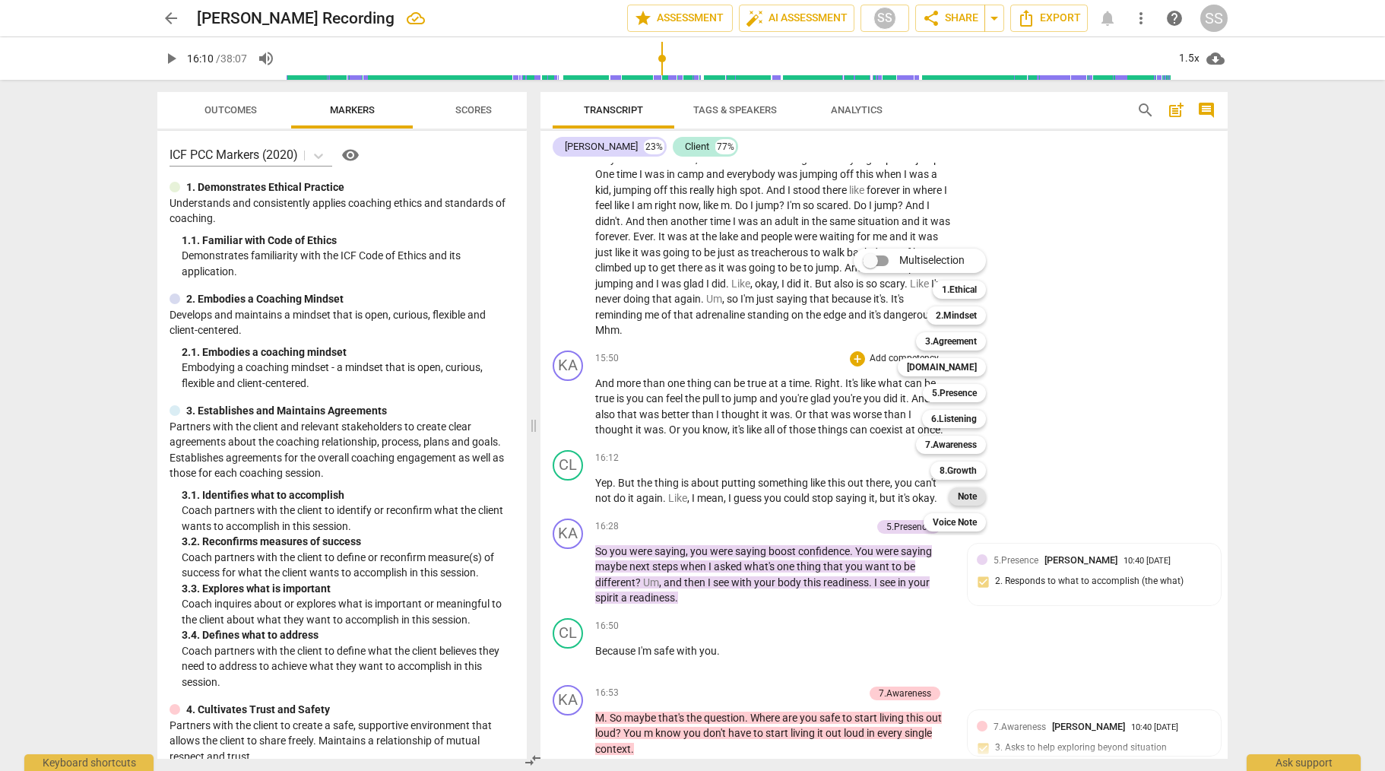
click at [976, 489] on b "Note" at bounding box center [967, 496] width 19 height 18
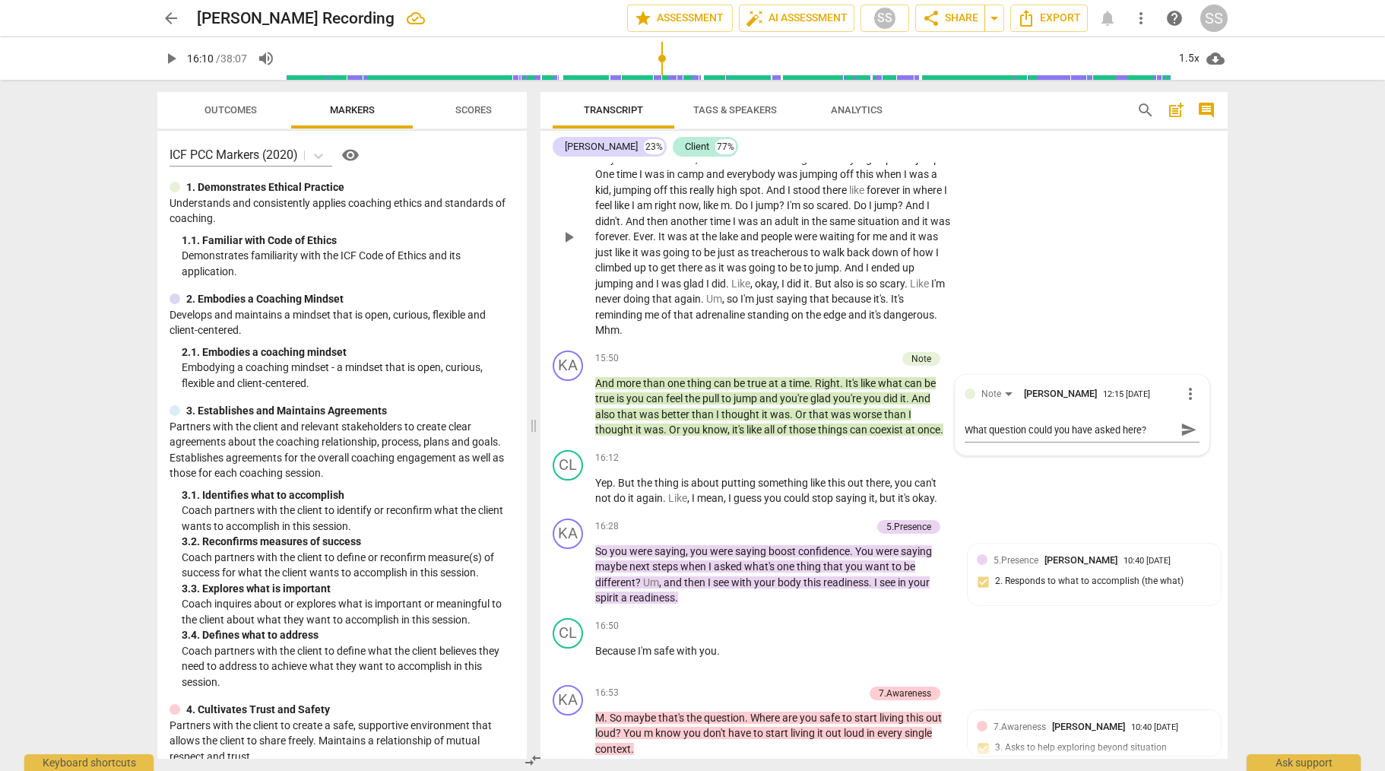
drag, startPoint x: 1065, startPoint y: 337, endPoint x: 1046, endPoint y: 350, distance: 23.0
click at [1063, 338] on div "CL play_arrow pause 14:27 + Add competency keyboard_arrow_right Well , it's mak…" at bounding box center [884, 224] width 687 height 240
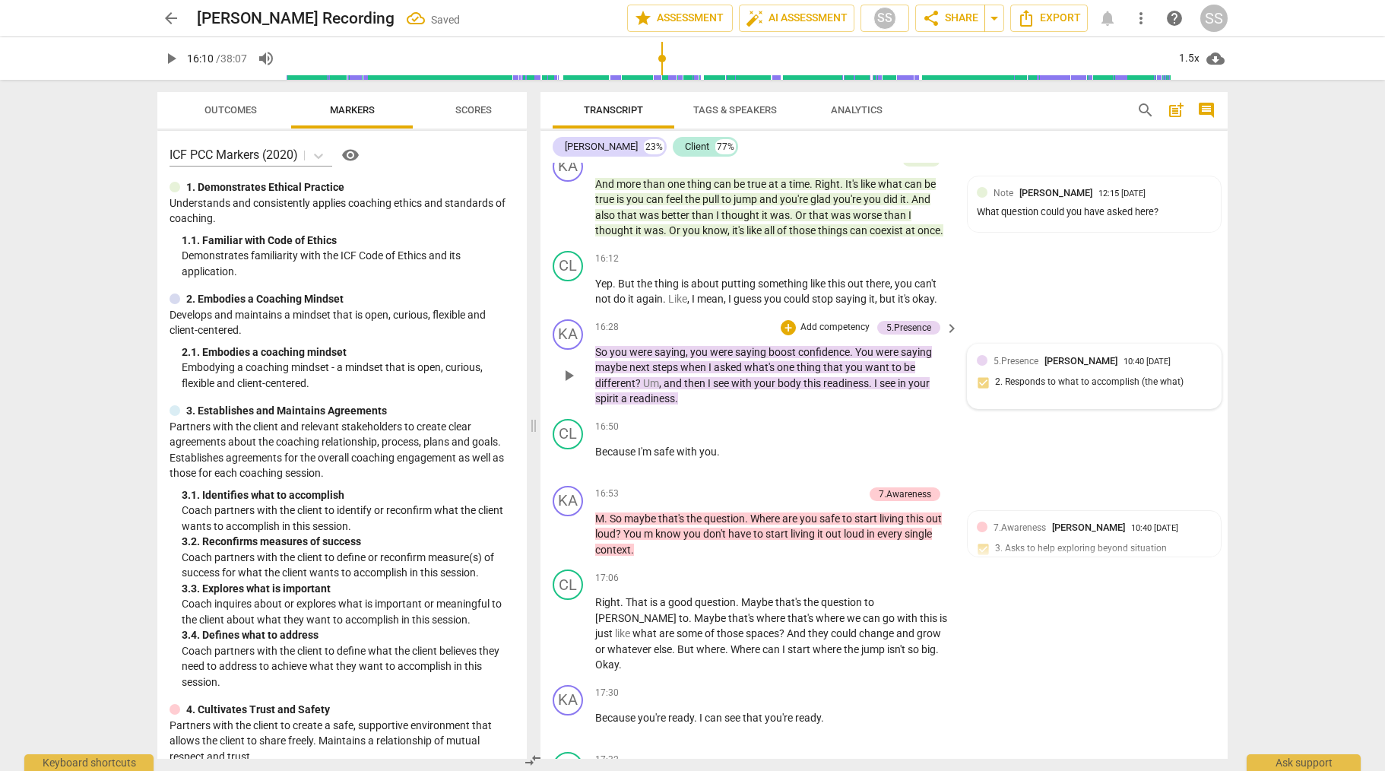
scroll to position [4103, 0]
click at [574, 384] on span "play_arrow" at bounding box center [569, 375] width 18 height 18
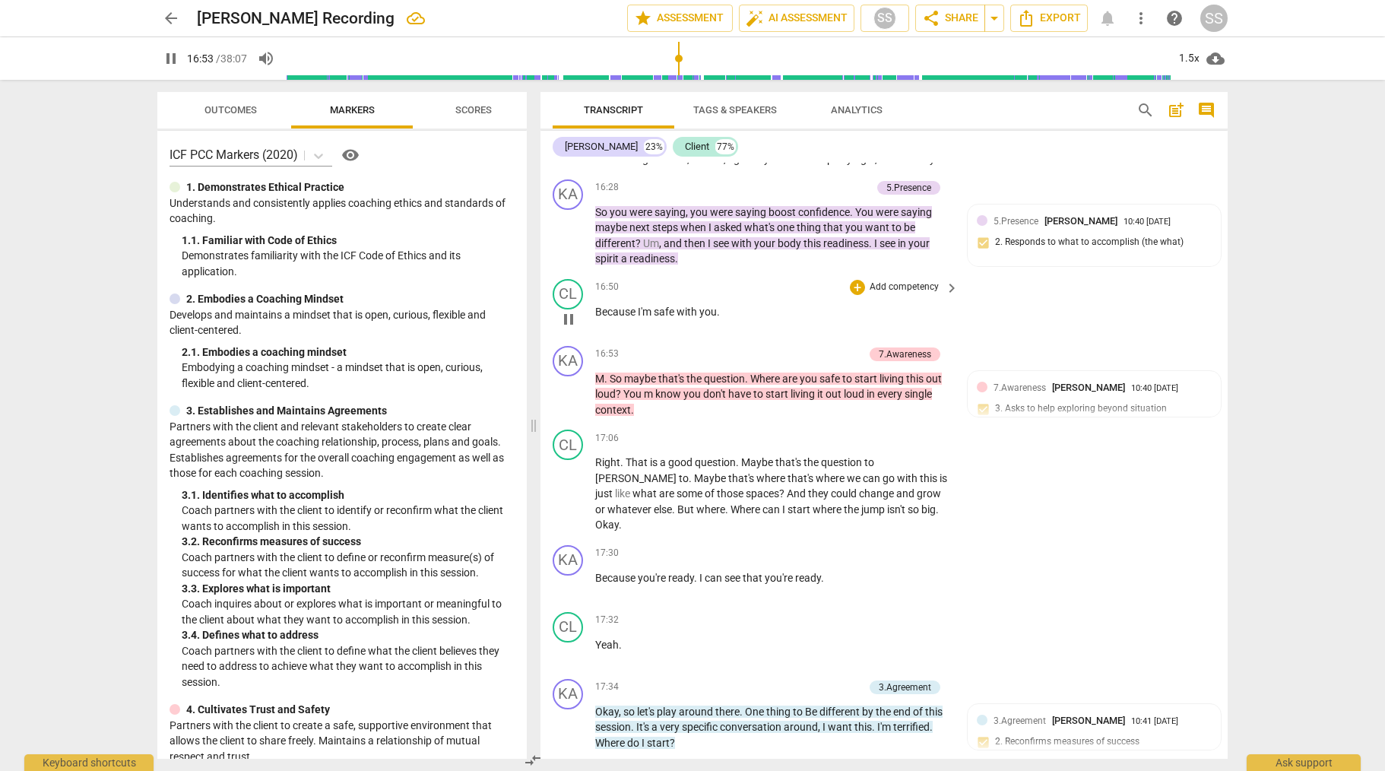
scroll to position [4250, 0]
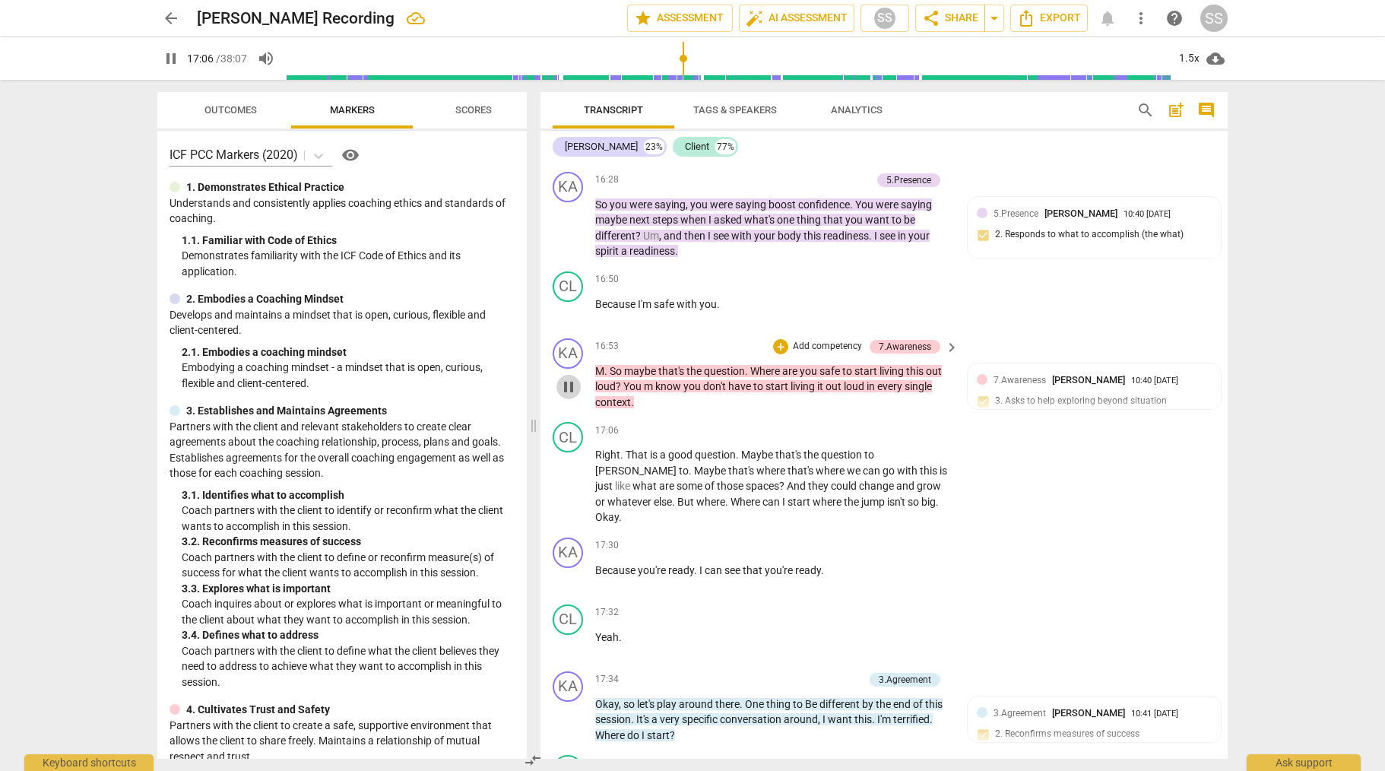
click at [570, 396] on span "pause" at bounding box center [569, 387] width 18 height 18
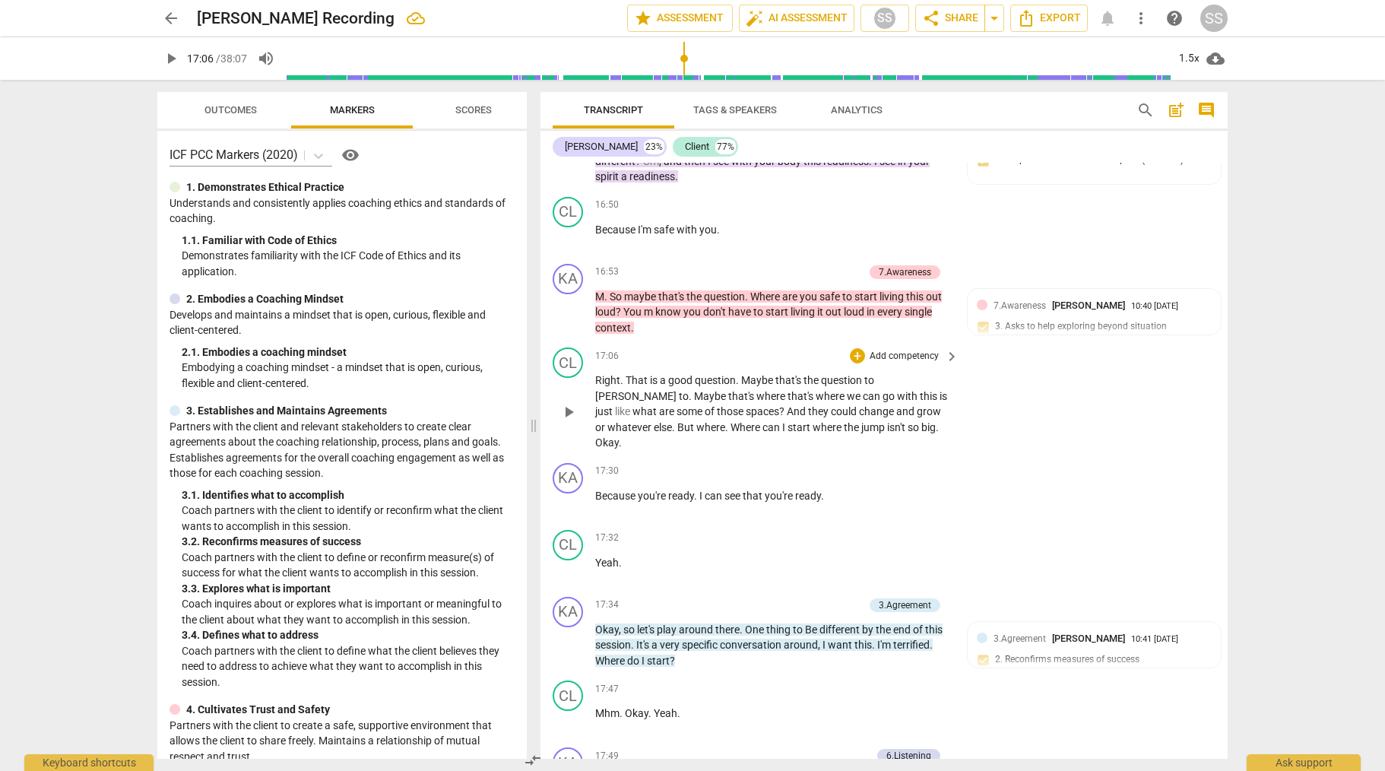
click at [564, 421] on span "play_arrow" at bounding box center [569, 412] width 18 height 18
click at [564, 421] on span "pause" at bounding box center [569, 412] width 18 height 18
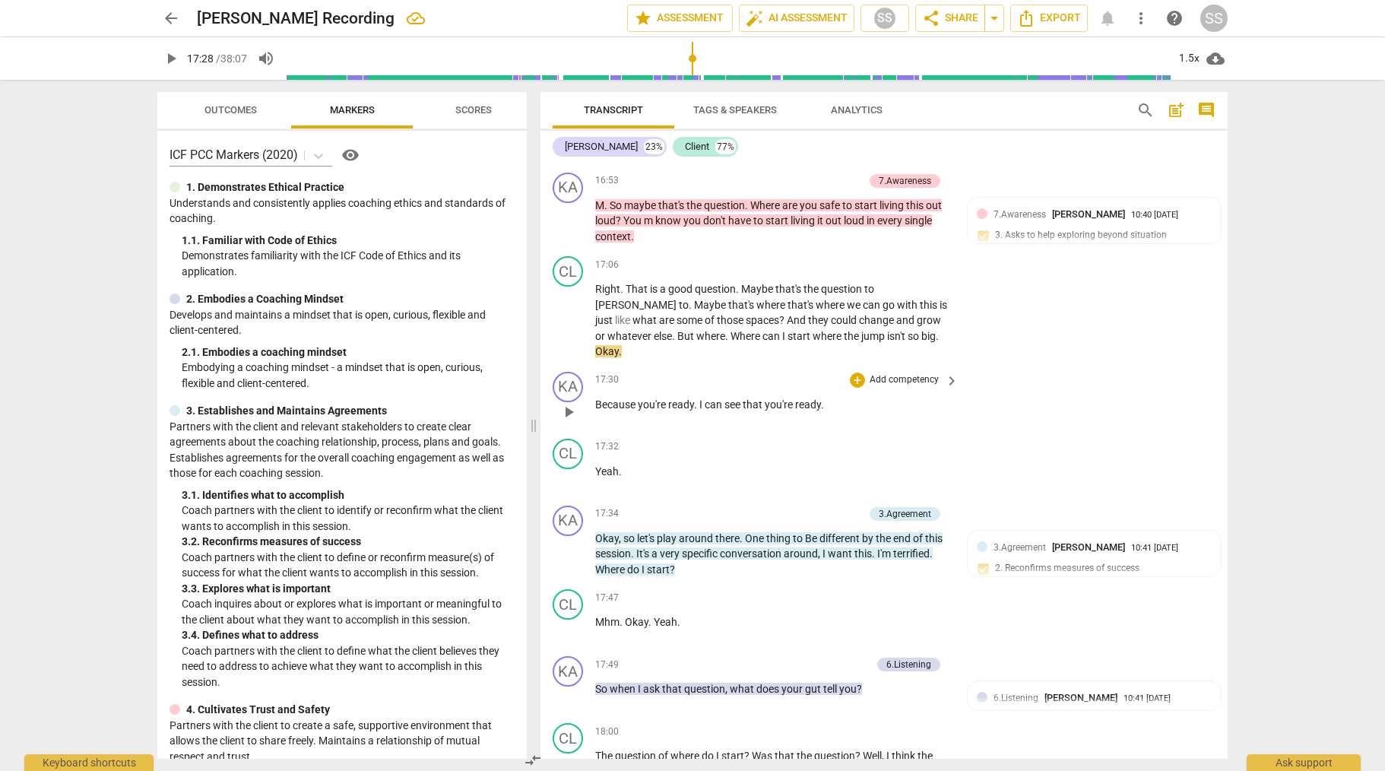
scroll to position [4454, 0]
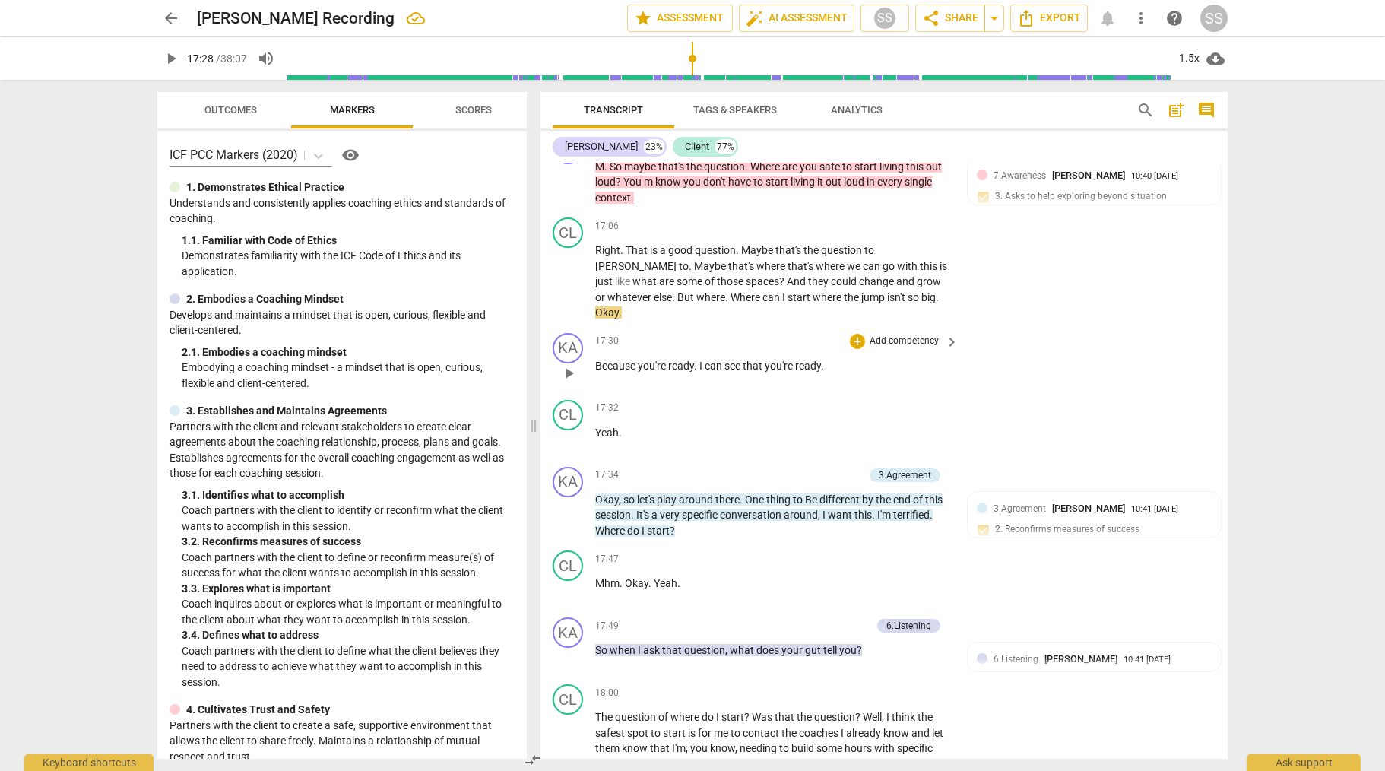
click at [567, 382] on span "play_arrow" at bounding box center [569, 373] width 18 height 18
click at [567, 382] on span "pause" at bounding box center [569, 373] width 18 height 18
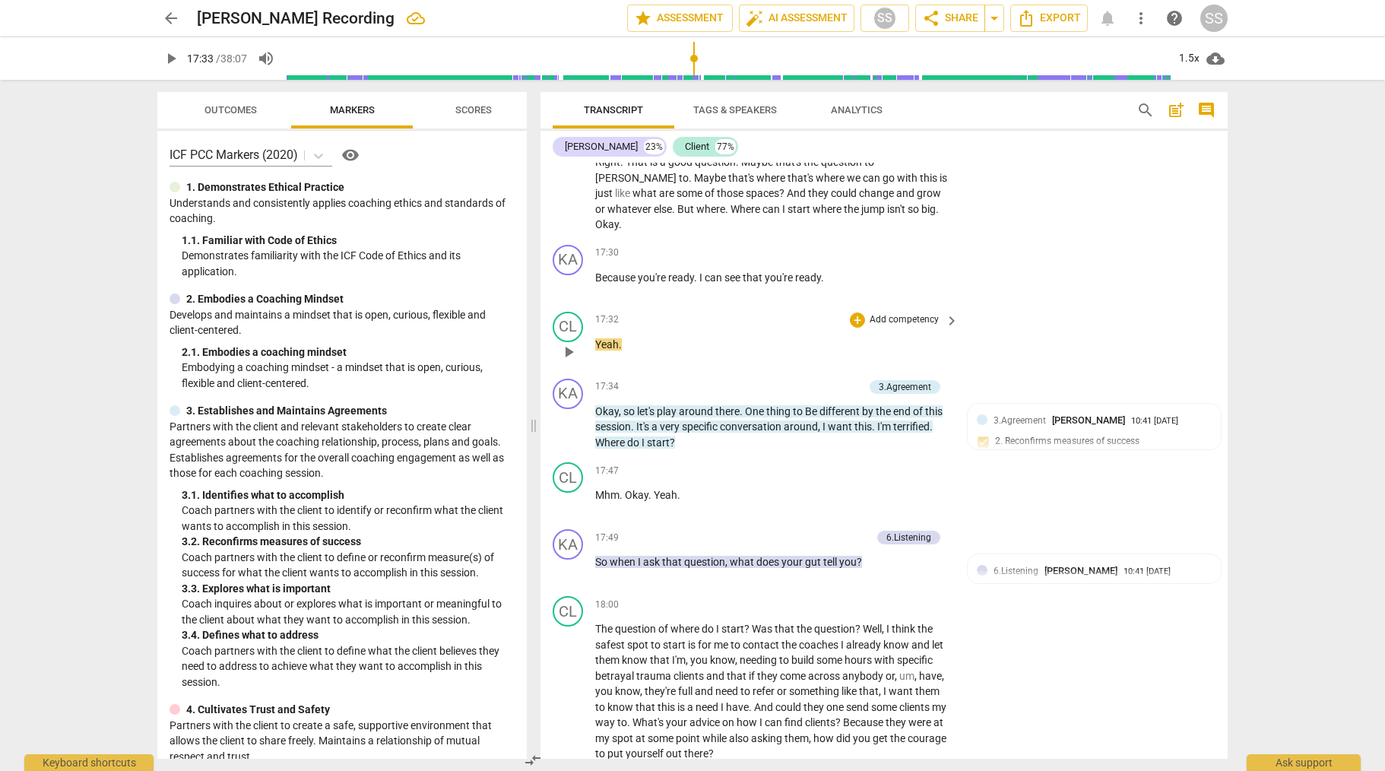
scroll to position [4560, 0]
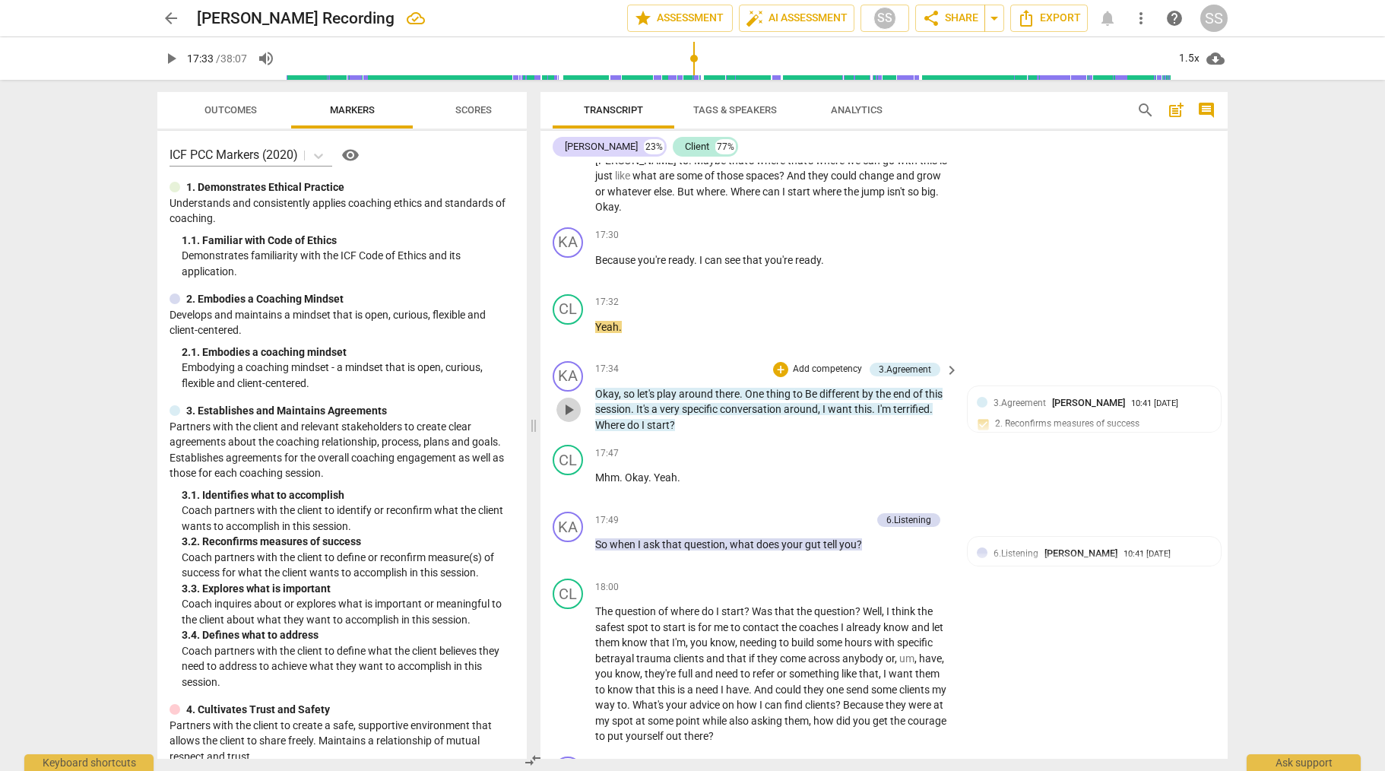
click at [568, 419] on span "play_arrow" at bounding box center [569, 410] width 18 height 18
click at [565, 419] on span "pause" at bounding box center [569, 410] width 18 height 18
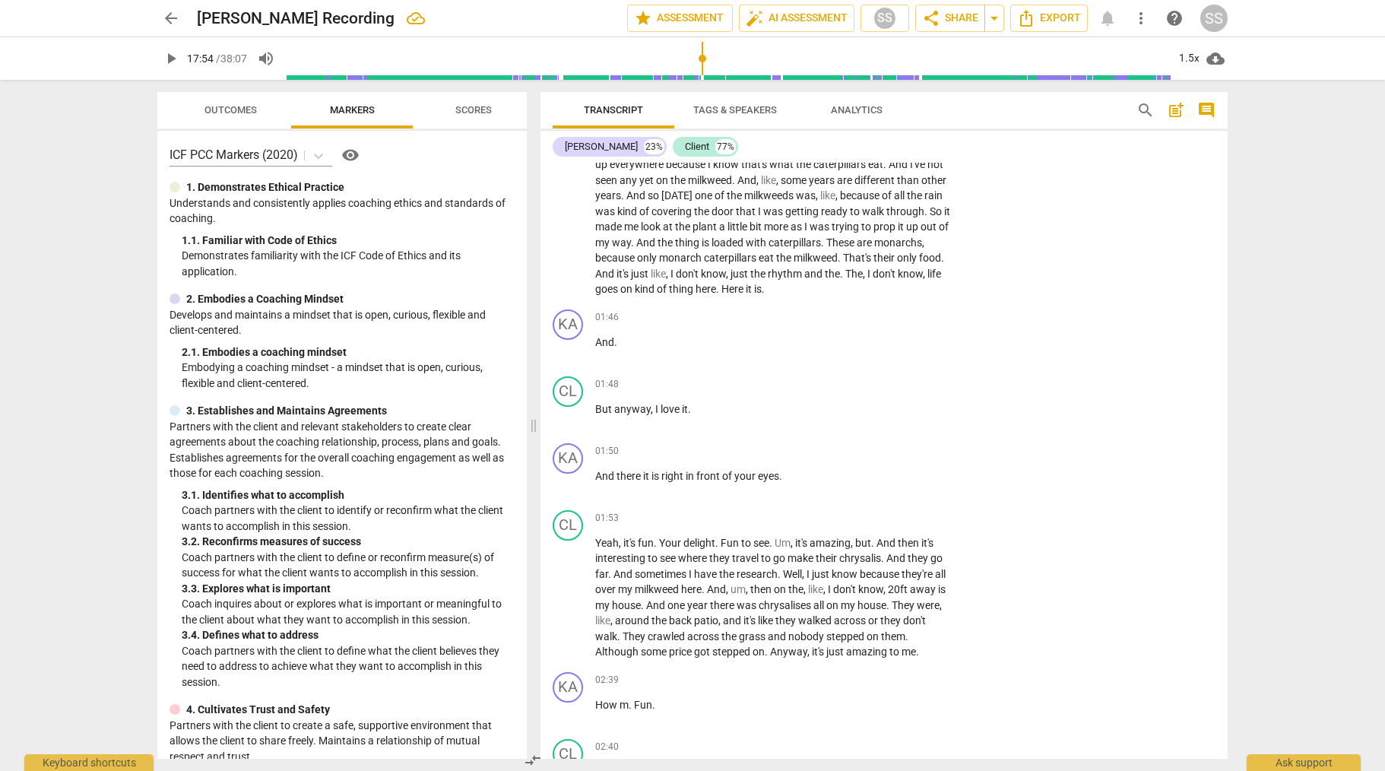
scroll to position [0, 0]
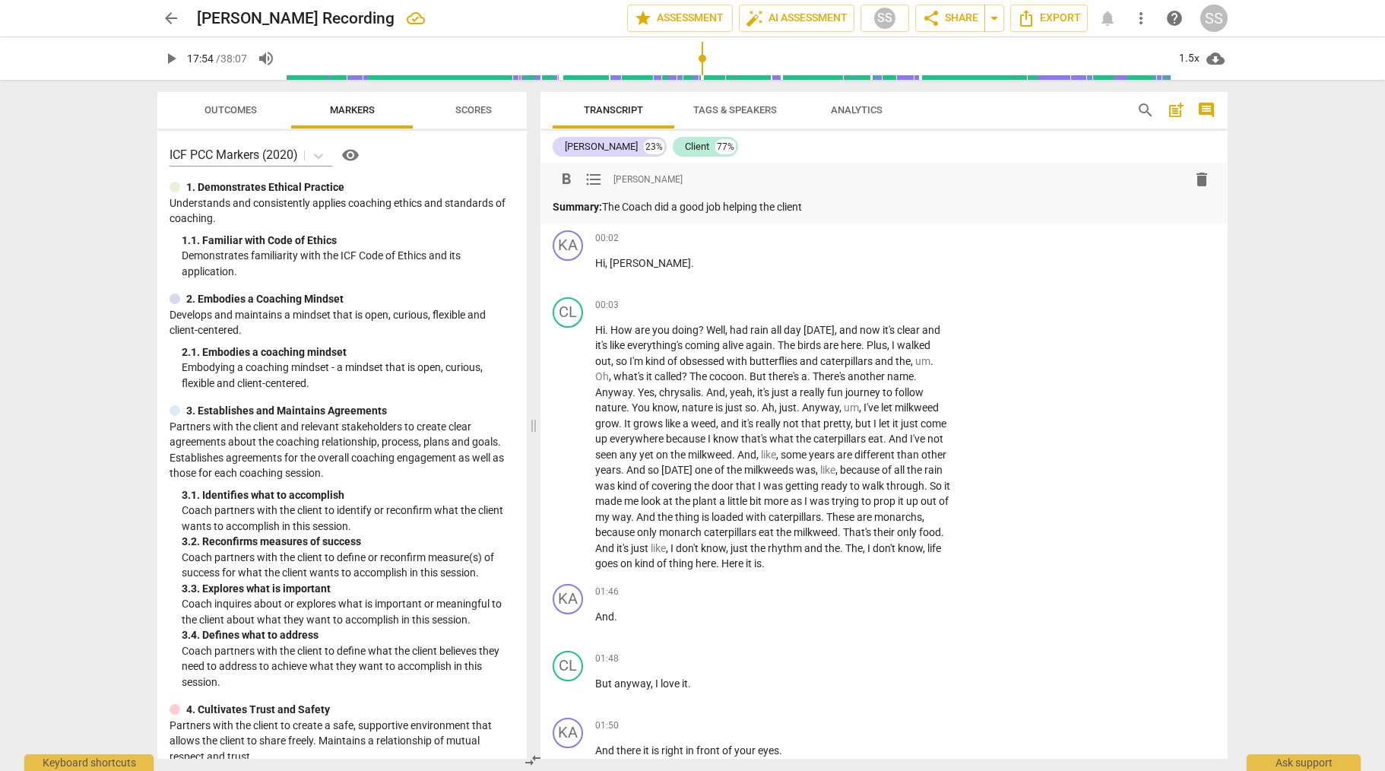
click at [852, 200] on p "Summary: The Coach did a good job helping the client" at bounding box center [884, 207] width 663 height 16
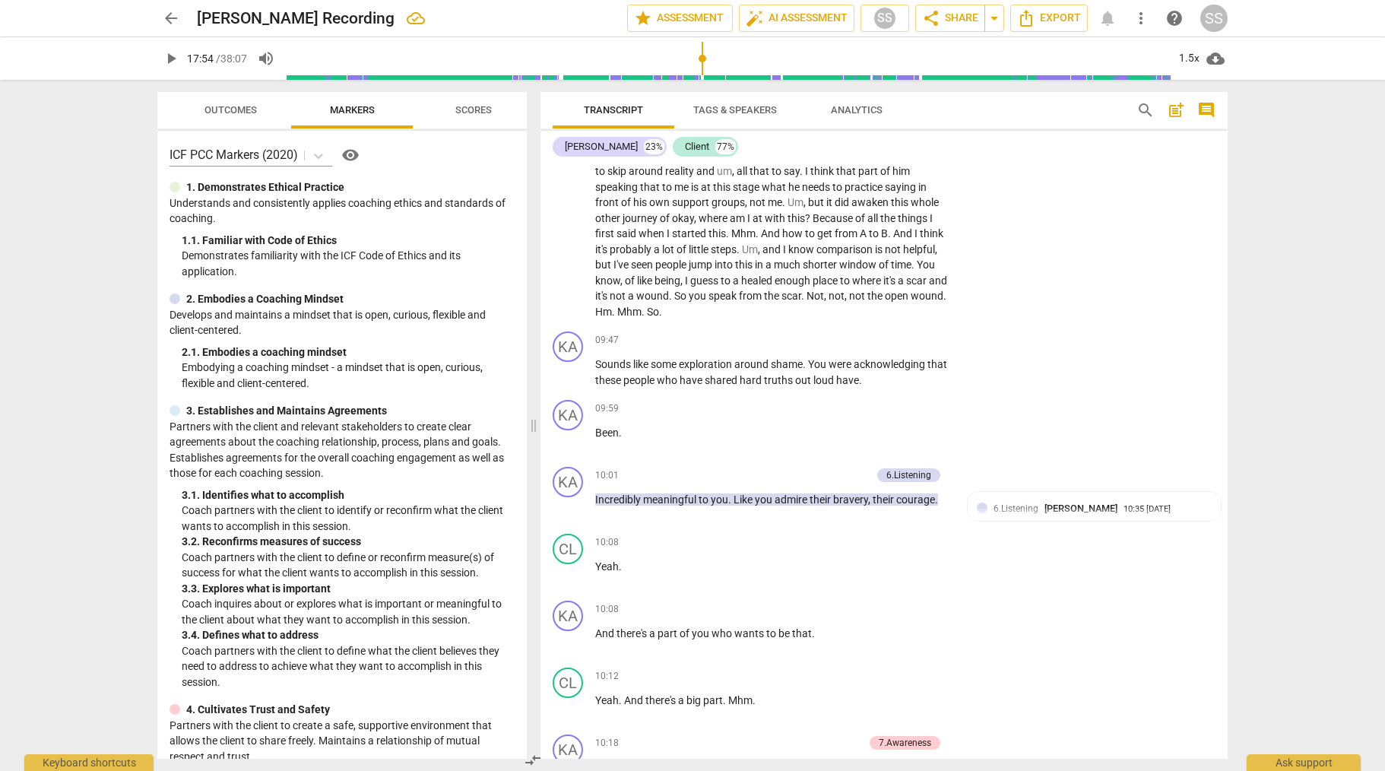
scroll to position [2117, 0]
click at [563, 381] on span "play_arrow" at bounding box center [569, 372] width 18 height 18
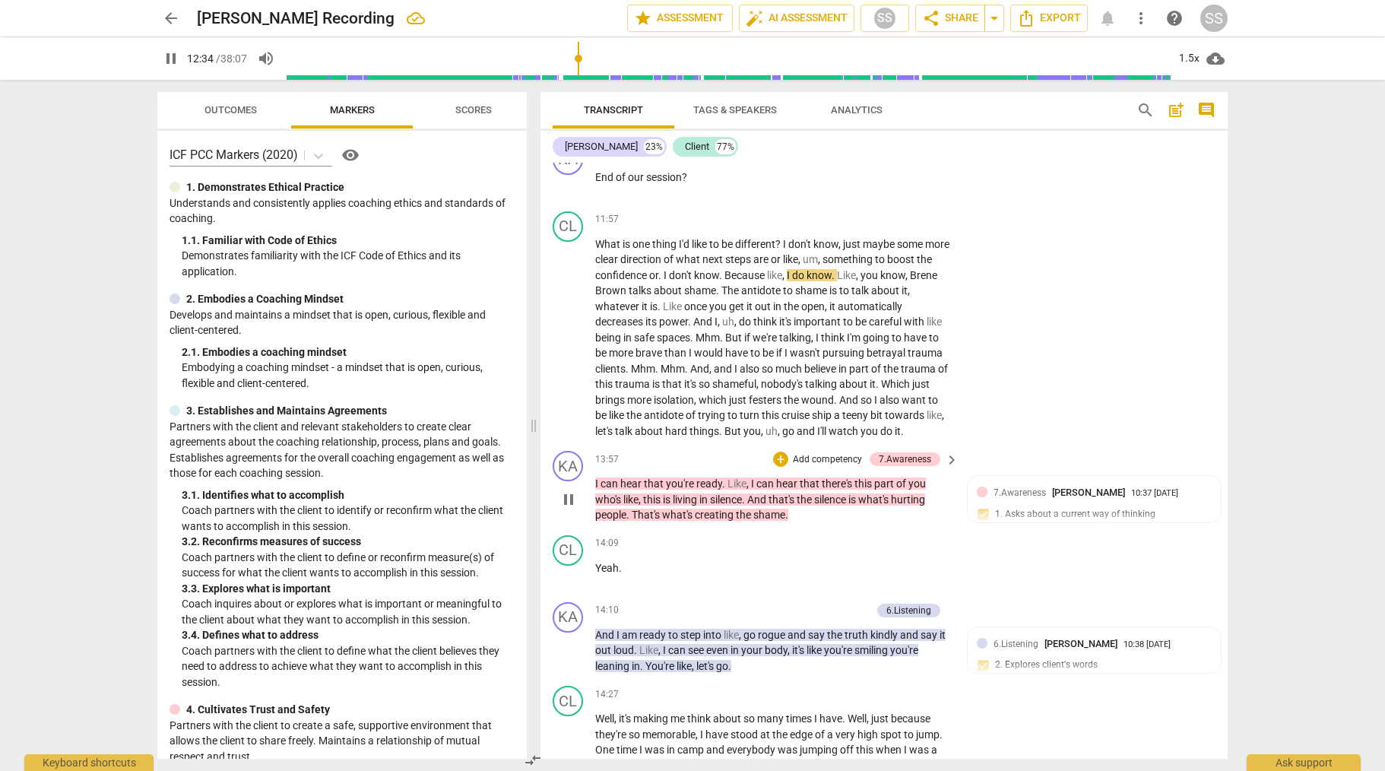
scroll to position [3325, 0]
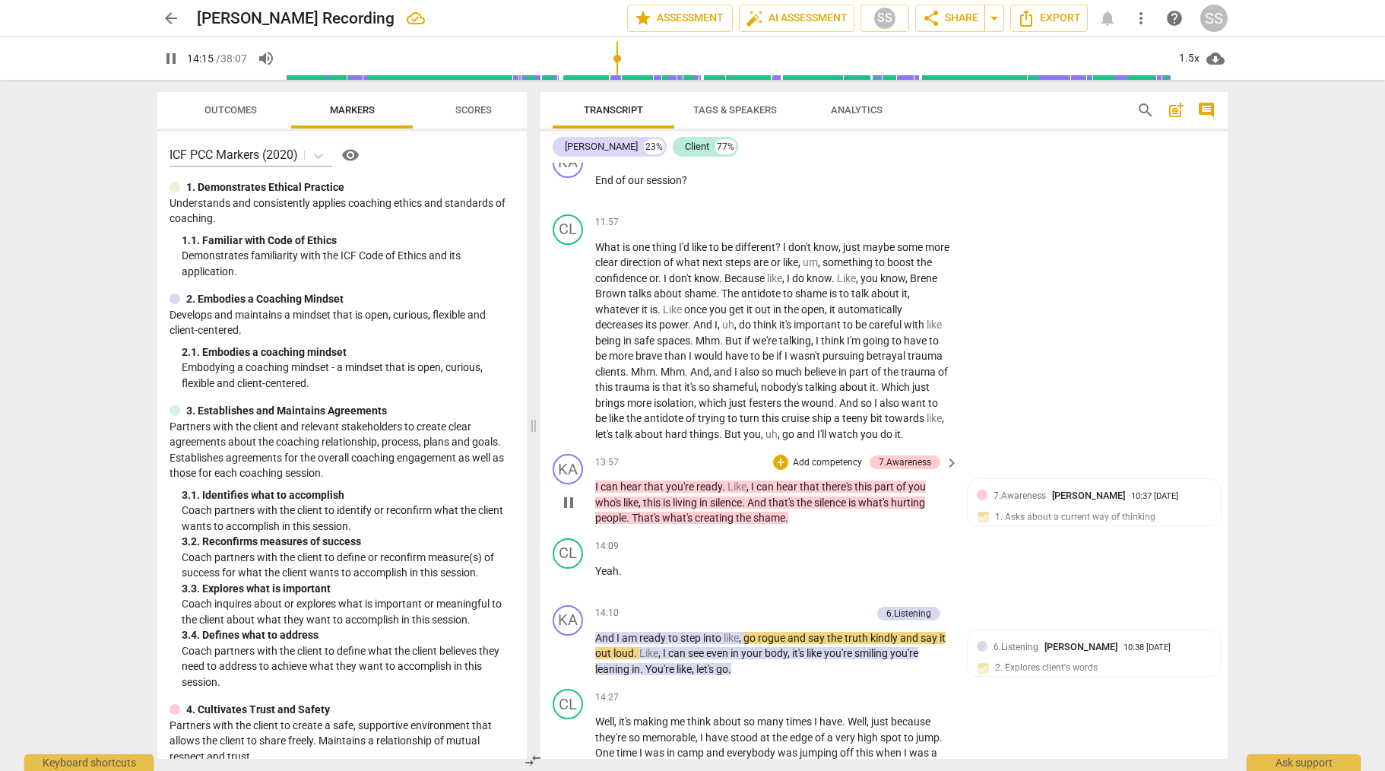
click at [570, 512] on span "pause" at bounding box center [569, 503] width 18 height 18
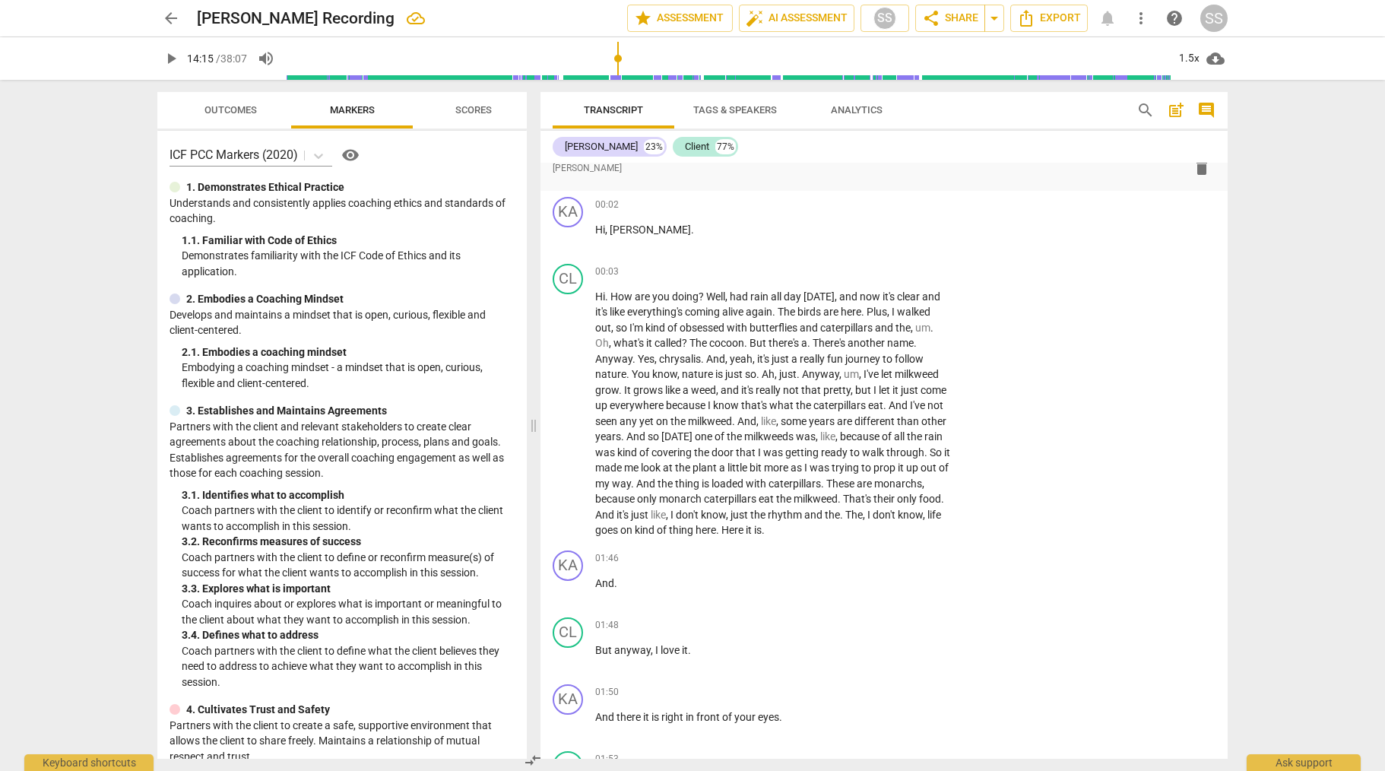
scroll to position [0, 0]
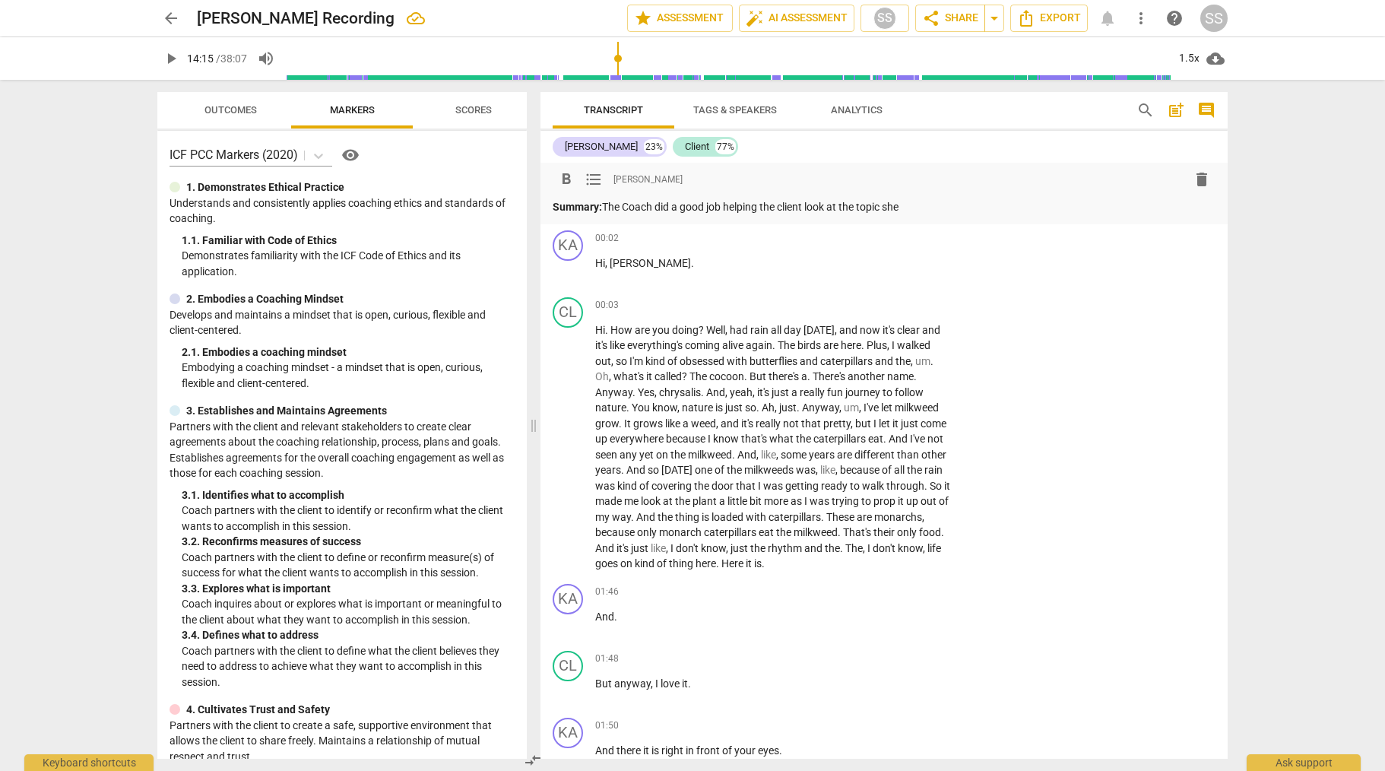
drag, startPoint x: 814, startPoint y: 207, endPoint x: 918, endPoint y: 209, distance: 103.4
click at [918, 209] on p "Summary: The Coach did a good job helping the client look at the topic she" at bounding box center [884, 207] width 663 height 16
click at [719, 268] on p "Hi , Beth ." at bounding box center [773, 263] width 356 height 16
click at [934, 205] on p "Summary: The Coach did a good job helping the client live an authentic life." at bounding box center [884, 207] width 663 height 16
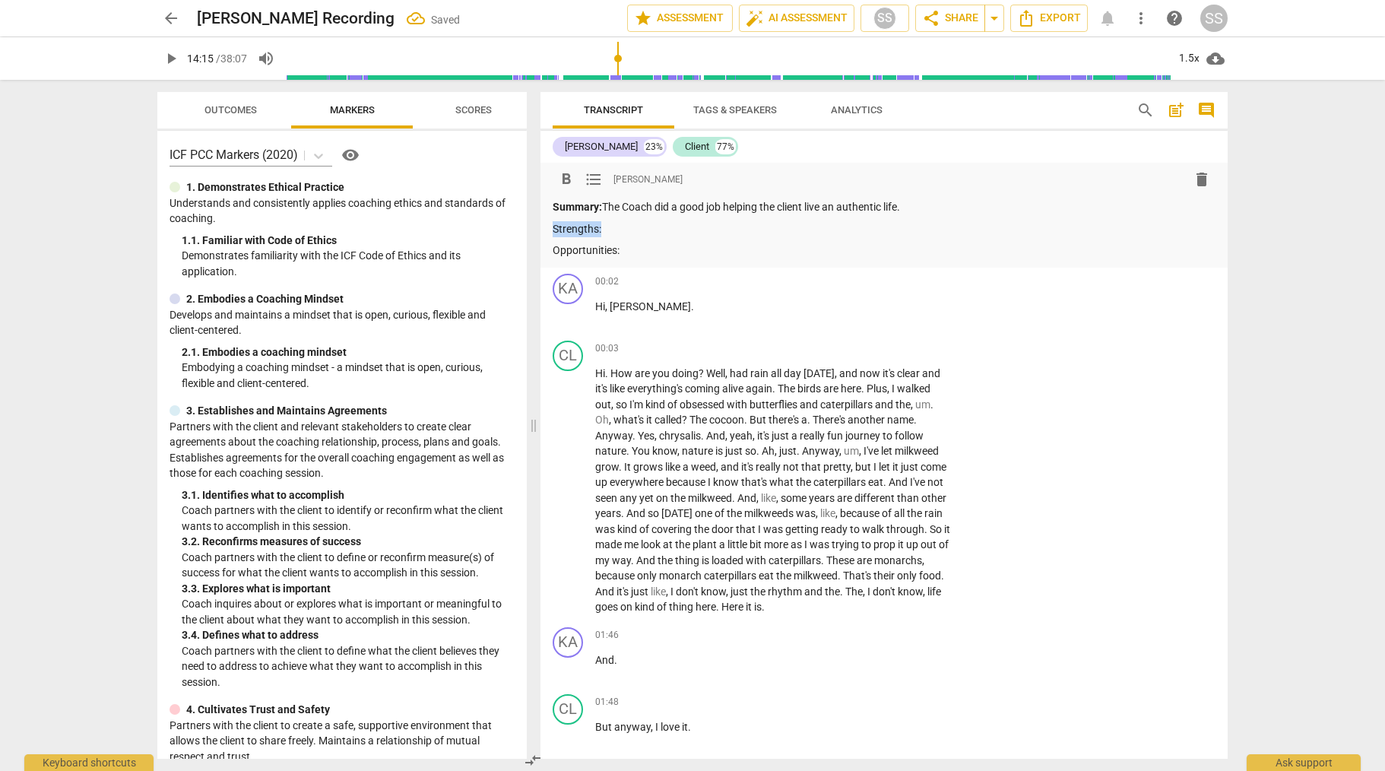
drag, startPoint x: 553, startPoint y: 225, endPoint x: 587, endPoint y: 214, distance: 35.8
click at [600, 227] on p "Strengths:" at bounding box center [884, 229] width 663 height 16
drag, startPoint x: 564, startPoint y: 176, endPoint x: 561, endPoint y: 192, distance: 16.3
click at [564, 176] on span "format_bold" at bounding box center [566, 179] width 18 height 18
drag, startPoint x: 551, startPoint y: 247, endPoint x: 559, endPoint y: 258, distance: 13.1
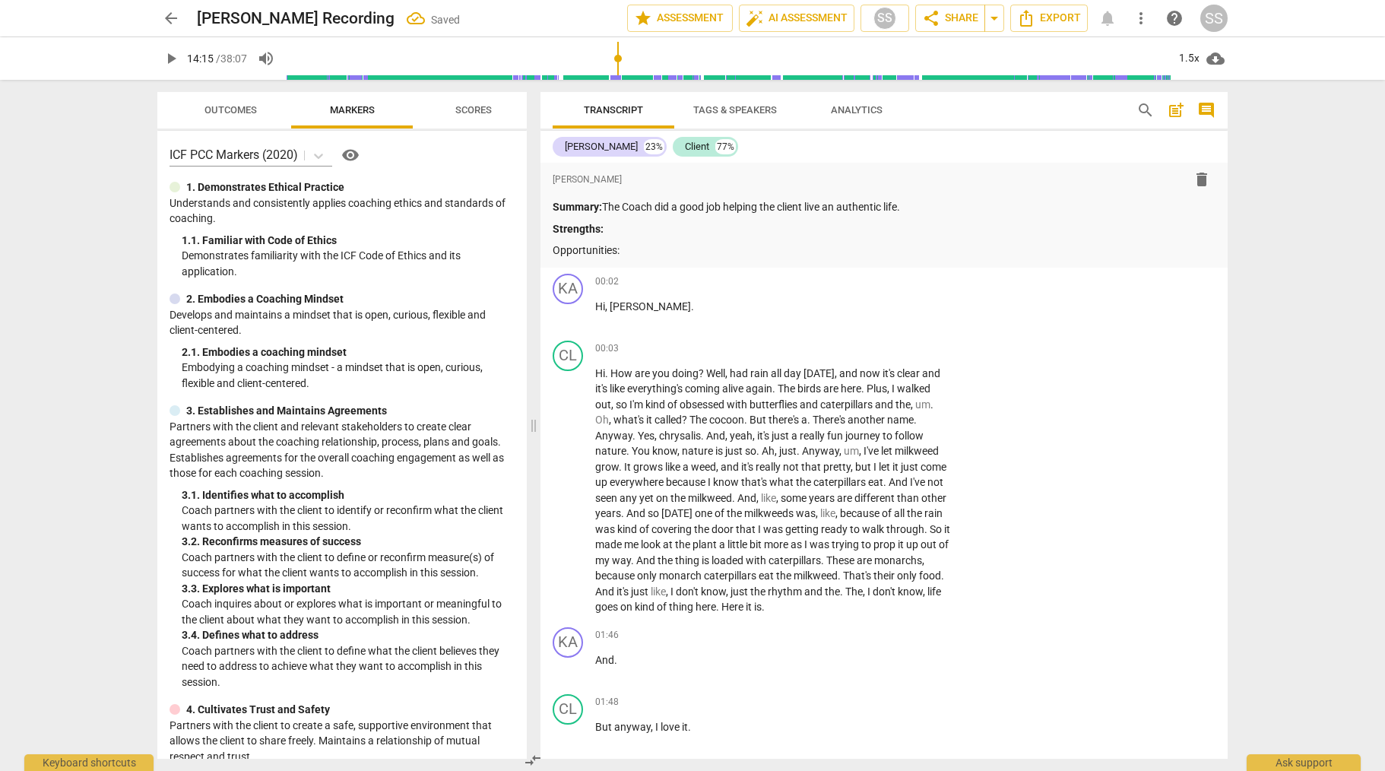
click at [605, 249] on div "format_bold format_list_bulleted Sheryl Shields delete Summary: The Coach did a…" at bounding box center [884, 215] width 687 height 105
drag, startPoint x: 555, startPoint y: 249, endPoint x: 612, endPoint y: 252, distance: 57.1
click at [633, 252] on p "Opportunities:" at bounding box center [884, 251] width 663 height 16
drag, startPoint x: 567, startPoint y: 176, endPoint x: 573, endPoint y: 185, distance: 9.9
click at [567, 176] on span "format_bold" at bounding box center [566, 179] width 18 height 18
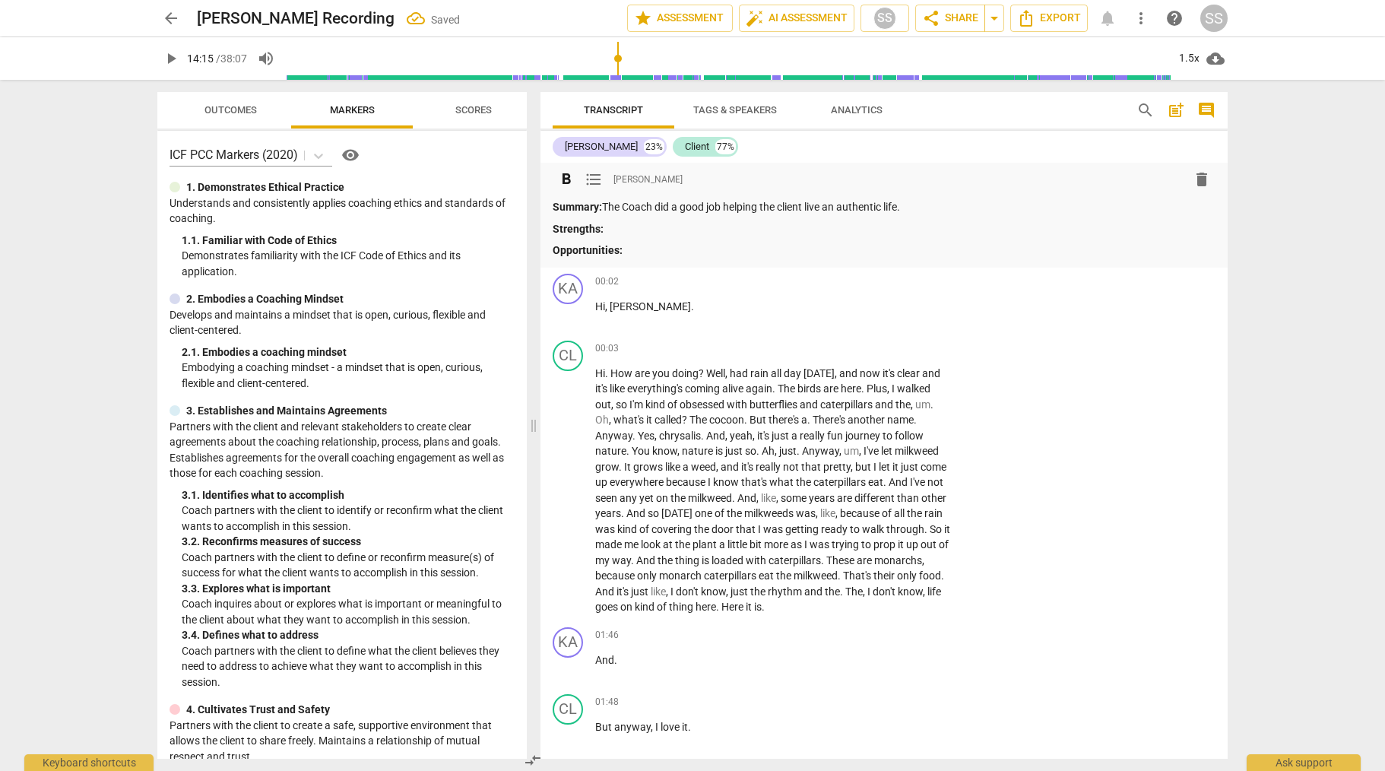
click at [634, 224] on p "Strengths:" at bounding box center [884, 229] width 663 height 16
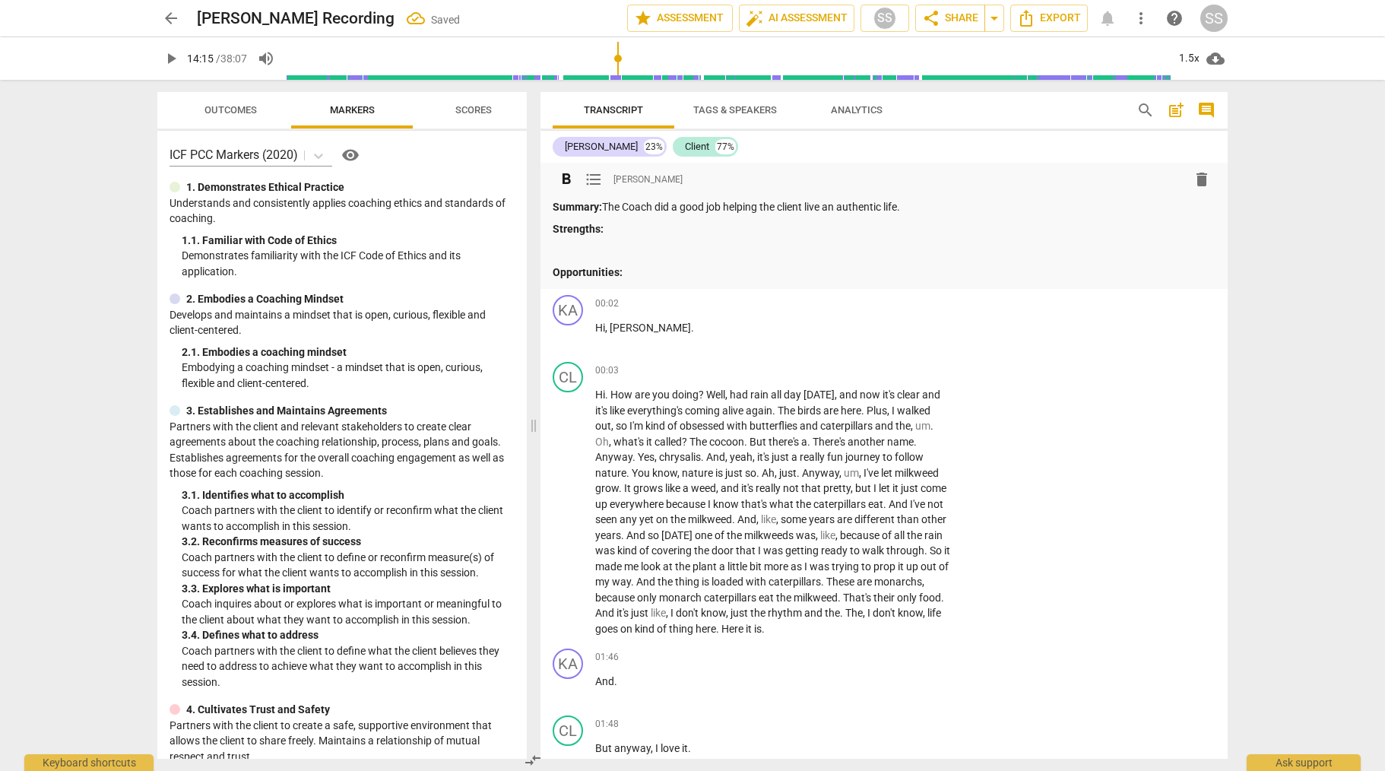
click at [565, 179] on span "format_bold" at bounding box center [566, 179] width 18 height 18
click at [584, 251] on p at bounding box center [884, 251] width 663 height 16
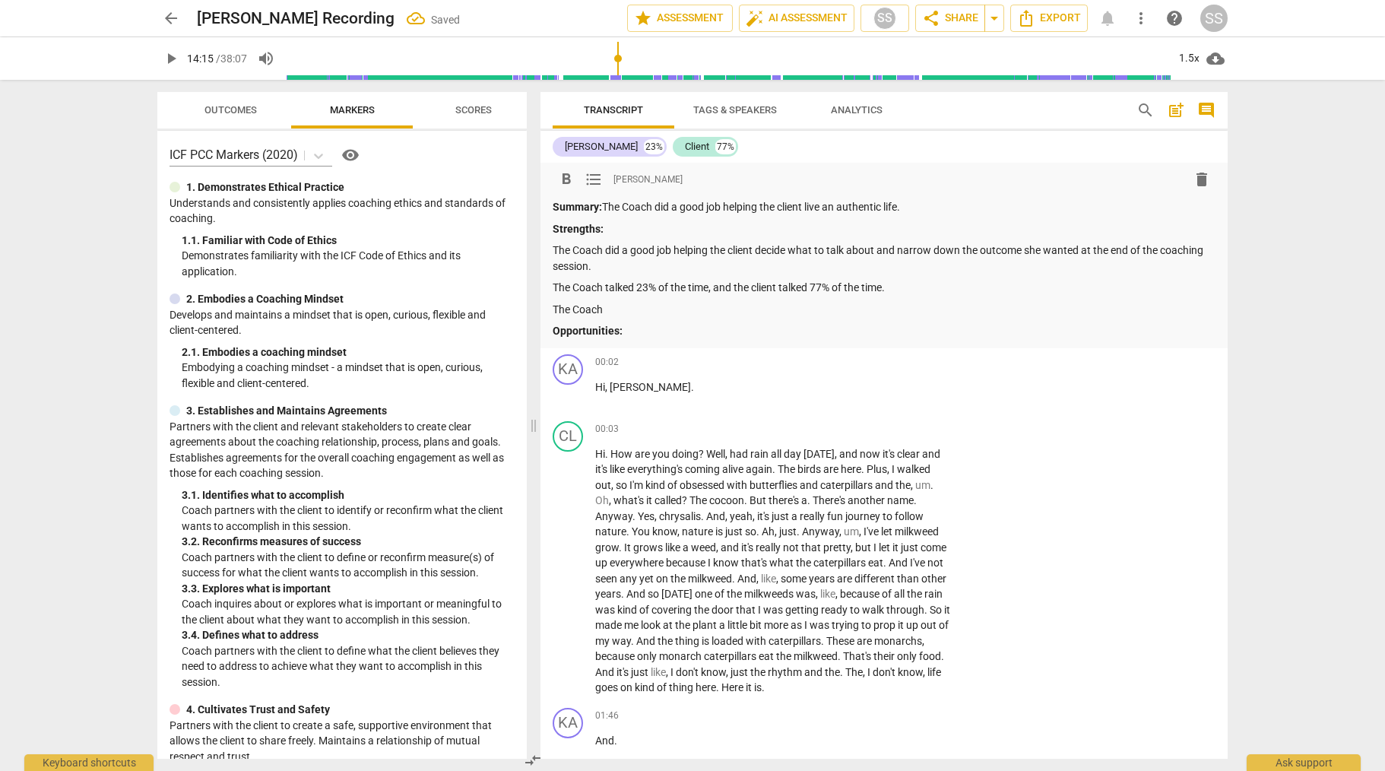
click at [760, 288] on p "The Coach talked 23% of the time, and the client talked 77% of the time." at bounding box center [884, 288] width 663 height 16
click at [925, 295] on p "The Coach talked 23% of the time, and the Client talked 77% of the time." at bounding box center [884, 288] width 663 height 16
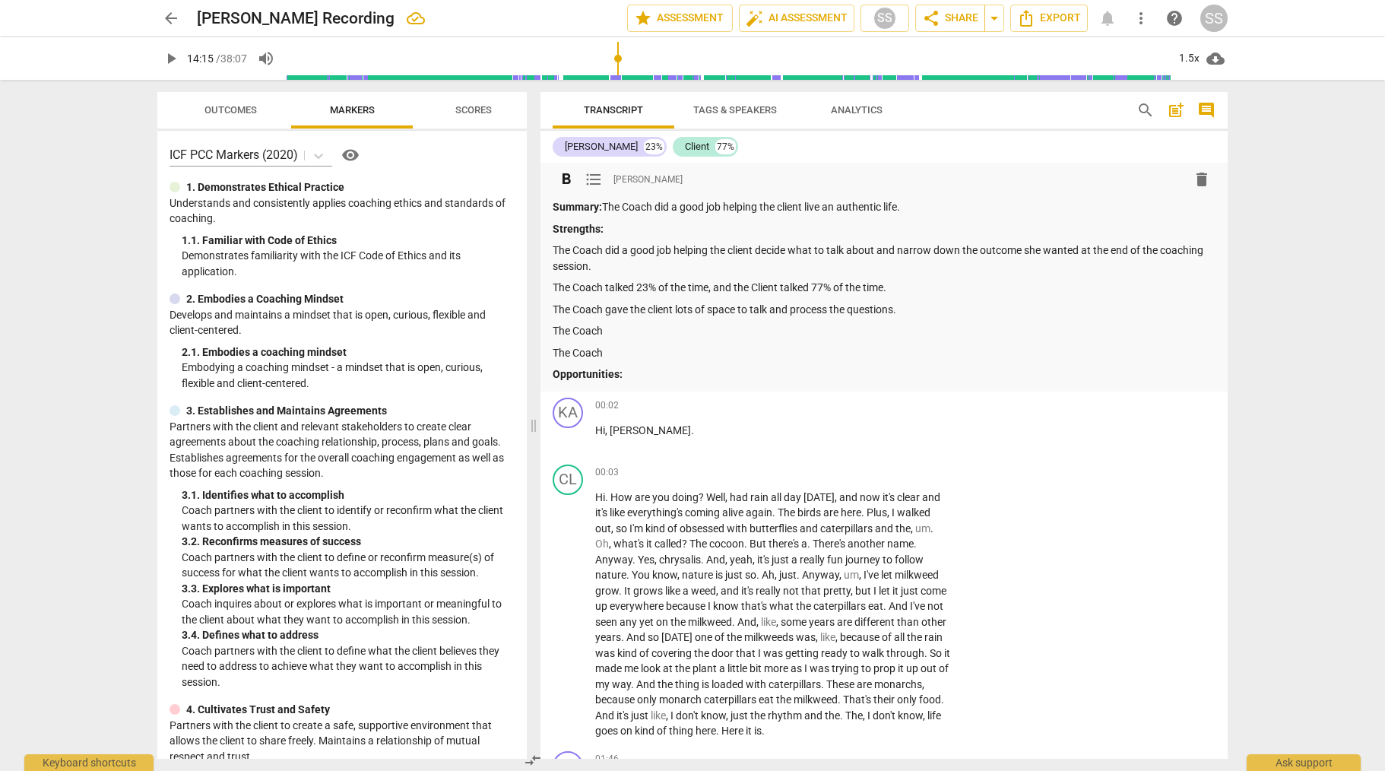
click at [652, 227] on p "Strengths:" at bounding box center [884, 229] width 663 height 16
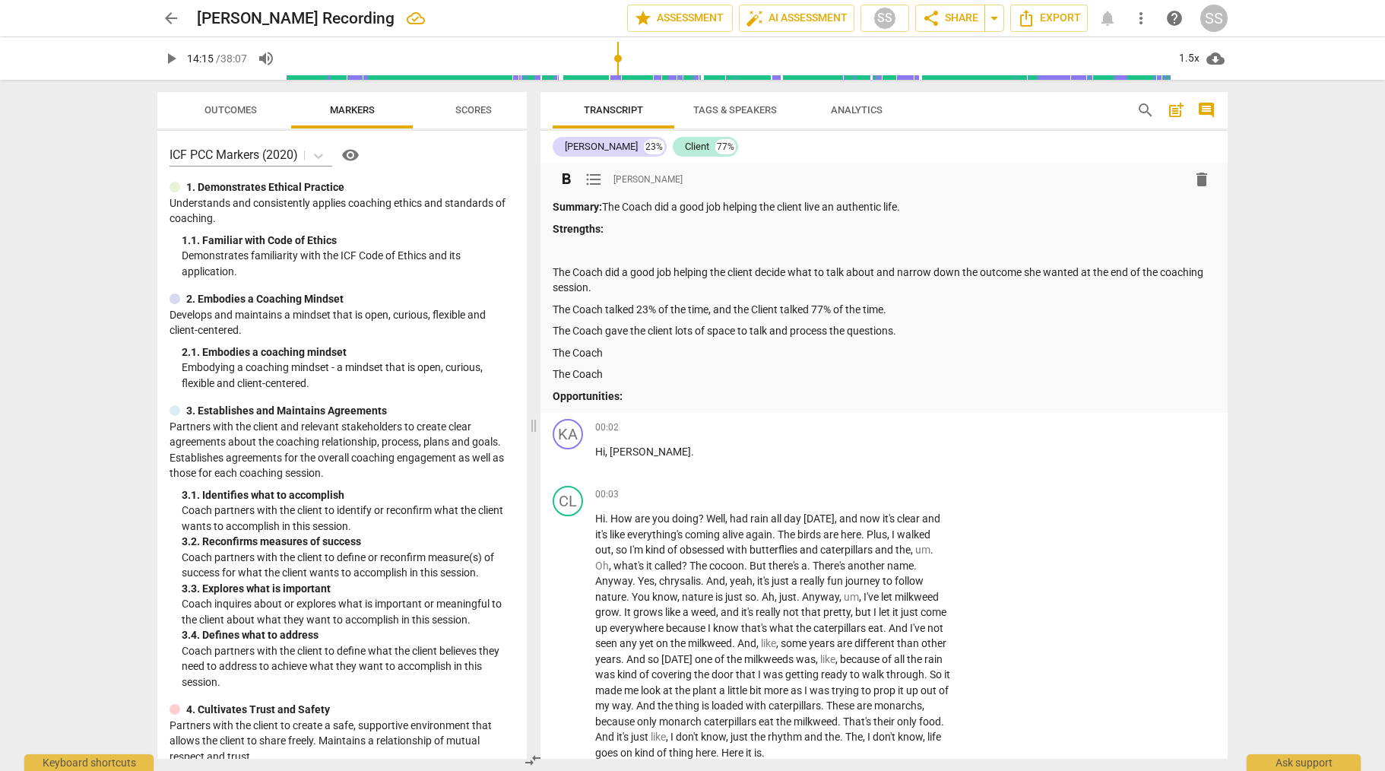
click at [573, 176] on span "format_bold" at bounding box center [566, 179] width 18 height 18
drag, startPoint x: 613, startPoint y: 374, endPoint x: 558, endPoint y: 365, distance: 55.5
click at [551, 369] on div "format_bold format_list_bulleted Sheryl Shields delete Summary: The Coach did a…" at bounding box center [884, 288] width 687 height 250
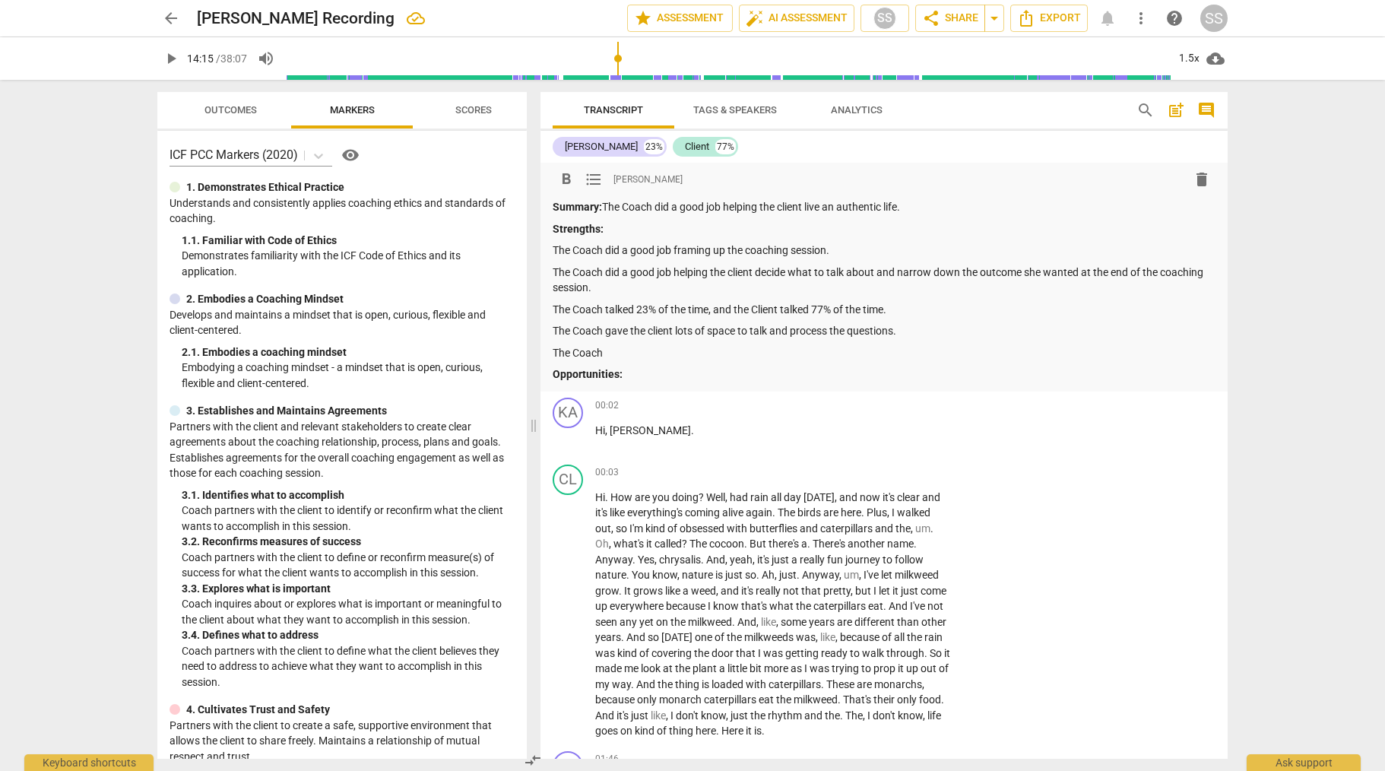
click at [659, 379] on p "Opportunities:" at bounding box center [884, 375] width 663 height 16
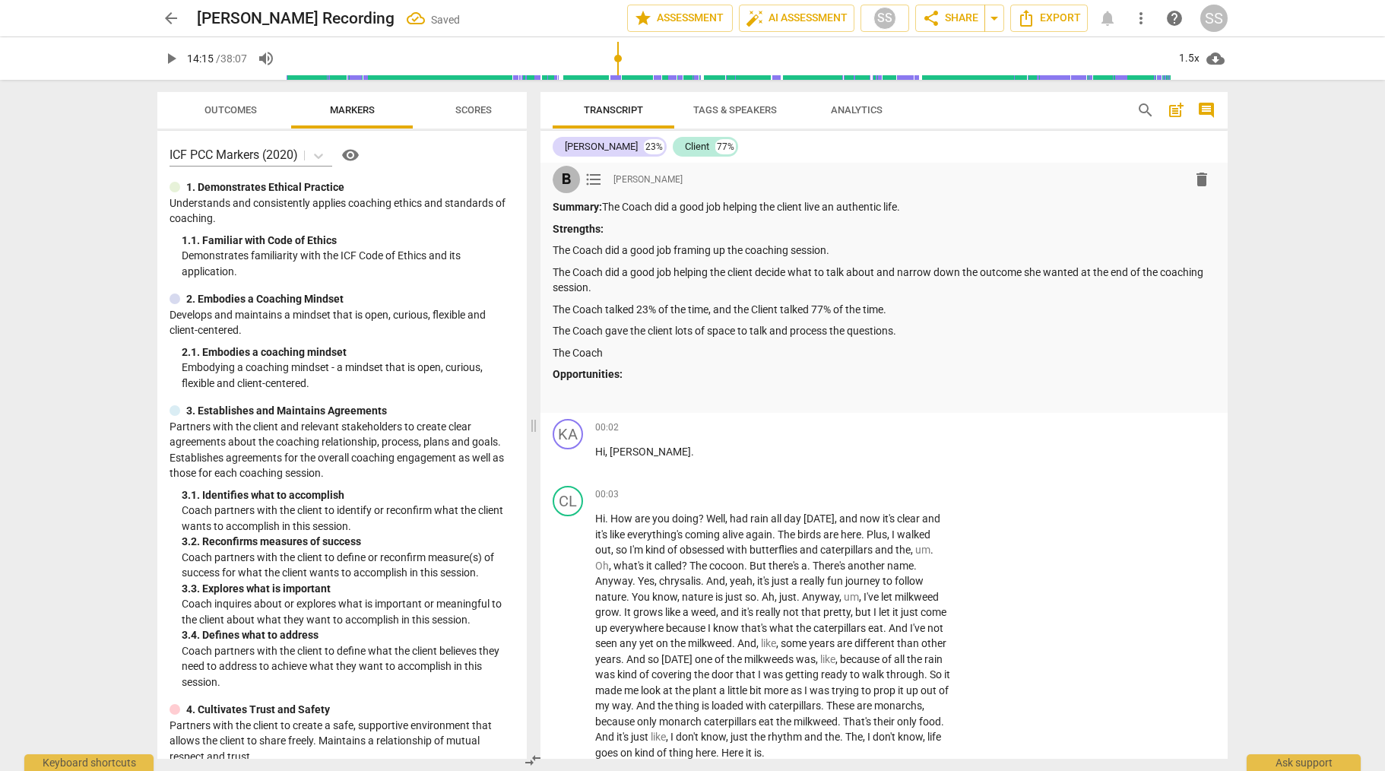
drag, startPoint x: 564, startPoint y: 176, endPoint x: 725, endPoint y: 249, distance: 176.7
click at [573, 182] on span "format_bold" at bounding box center [566, 179] width 18 height 18
click at [481, 112] on span "Scores" at bounding box center [473, 109] width 36 height 11
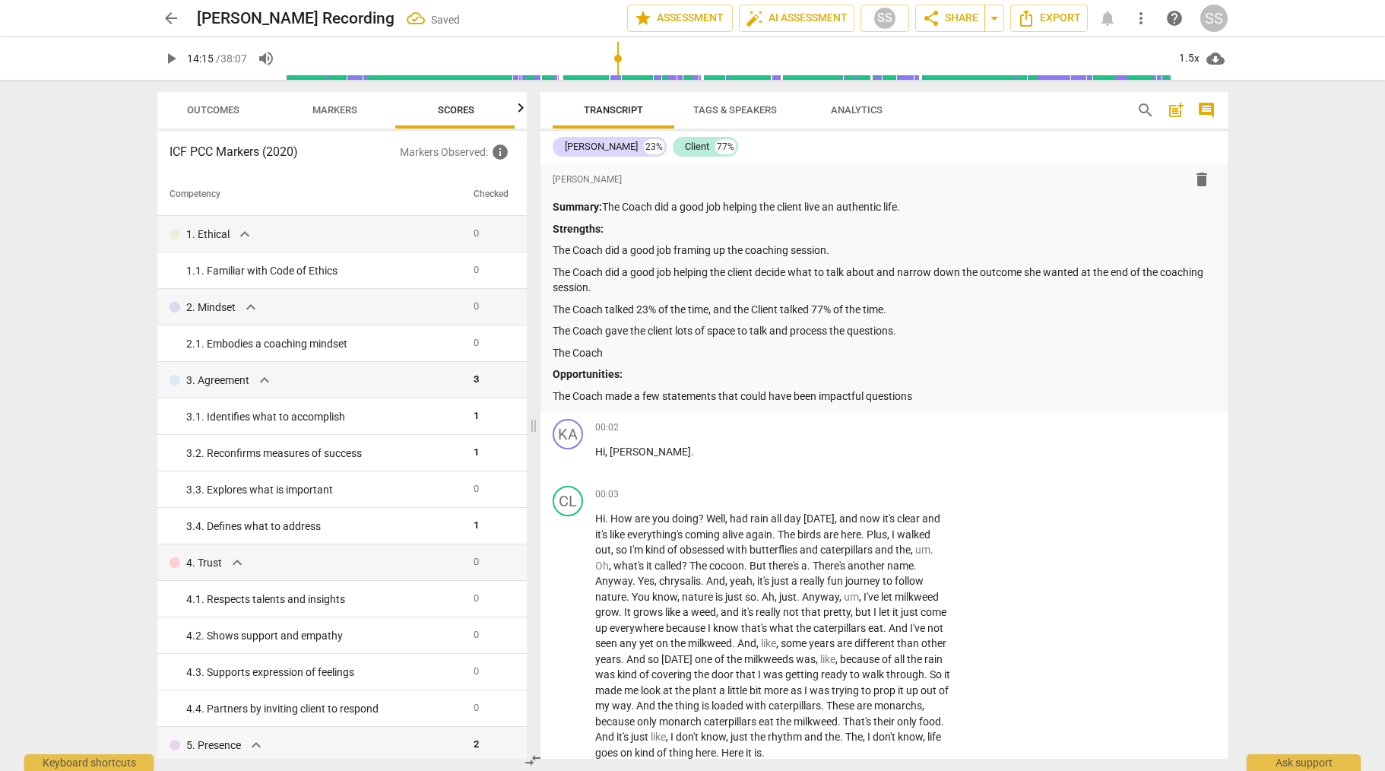
scroll to position [0, 20]
click at [461, 153] on p "Markers Observed : info" at bounding box center [457, 152] width 115 height 18
click at [336, 110] on span "Markers" at bounding box center [332, 109] width 45 height 11
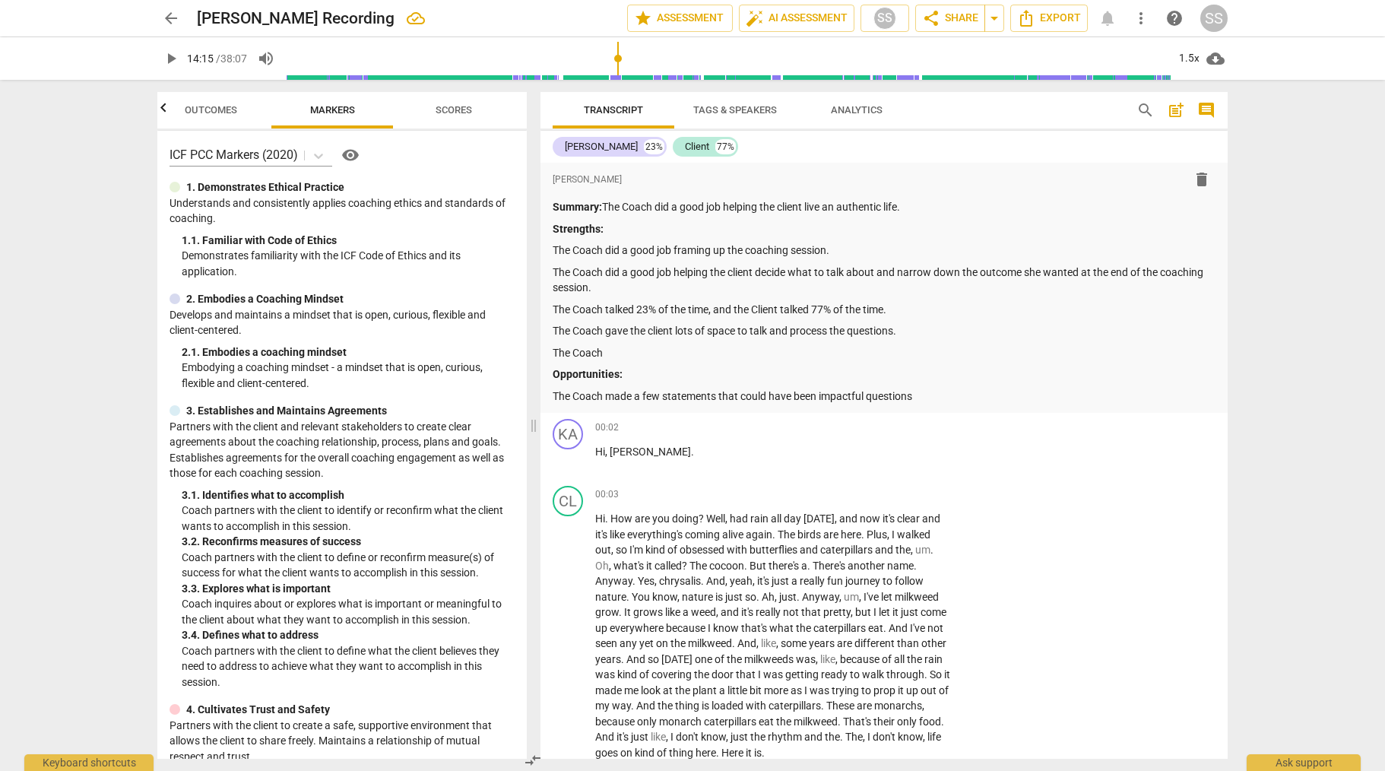
click at [224, 107] on span "Outcomes" at bounding box center [211, 109] width 52 height 11
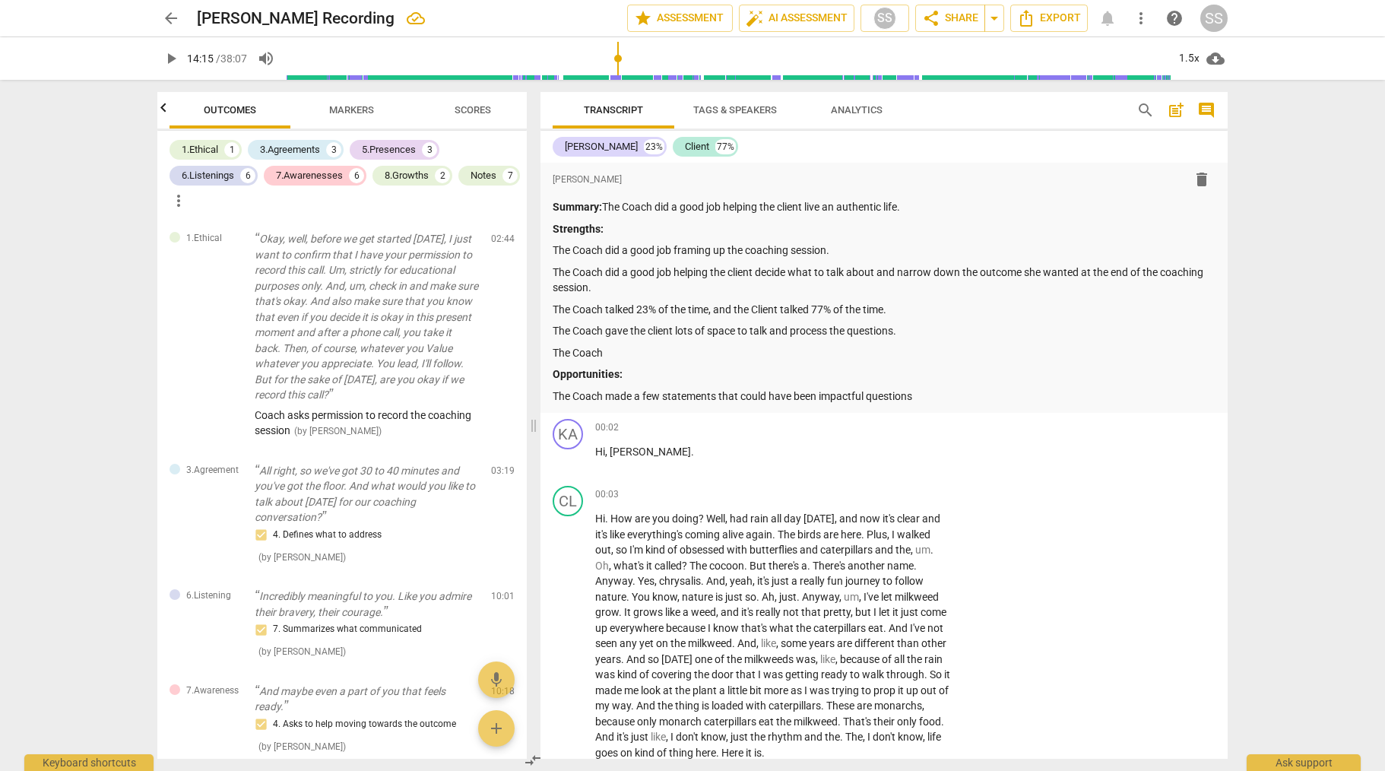
scroll to position [0, 0]
click at [850, 254] on p "The Coach did a good job framing up the coaching session." at bounding box center [884, 251] width 663 height 16
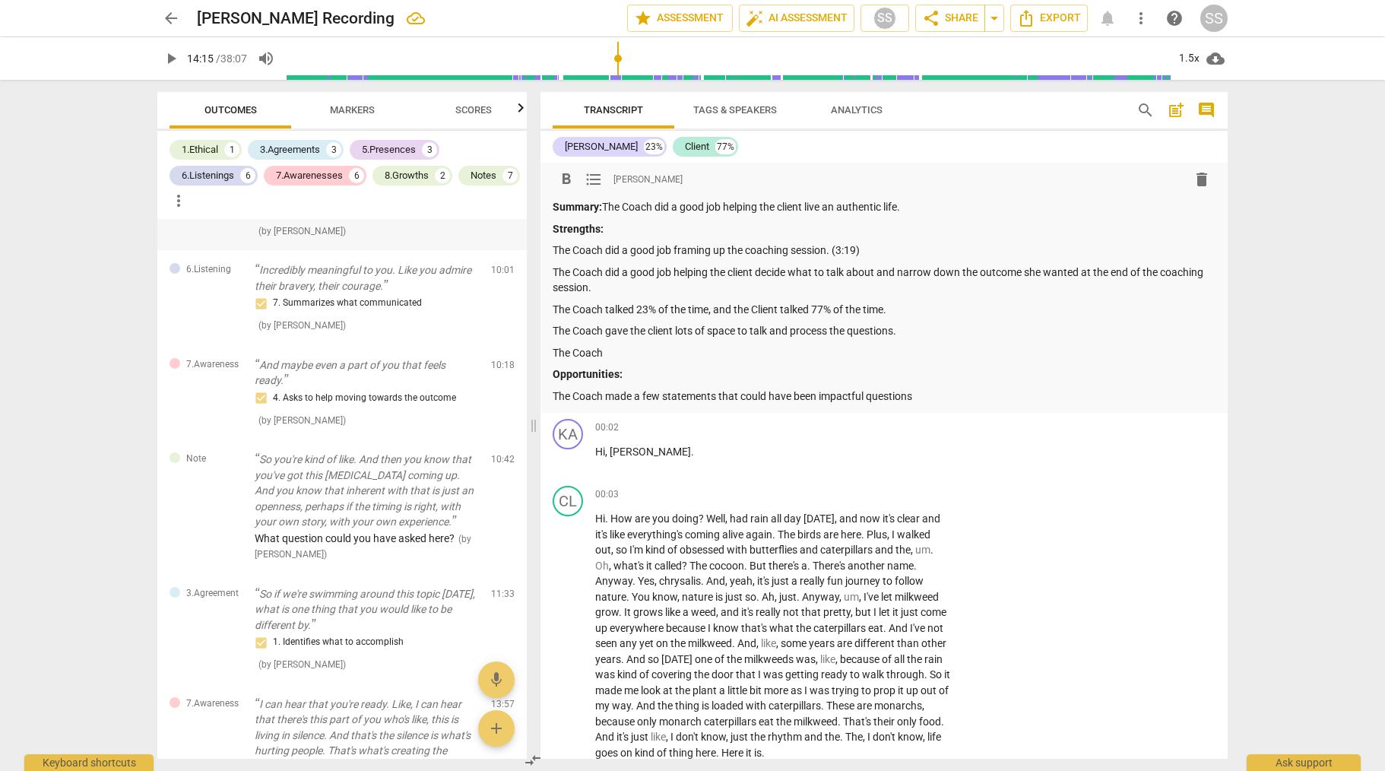
scroll to position [328, 0]
click at [936, 393] on p "The Coach made a few statements that could have been impactful questions" at bounding box center [884, 397] width 663 height 16
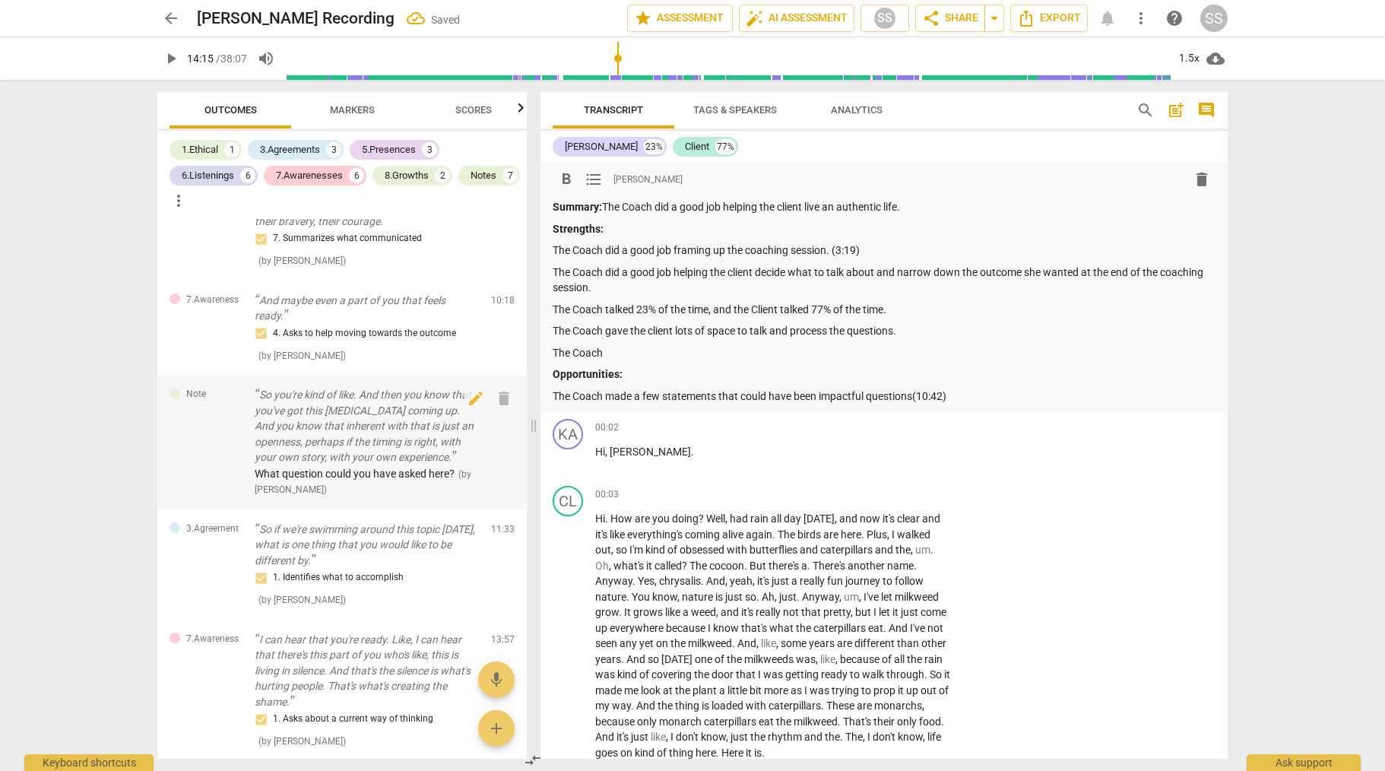
scroll to position [404, 0]
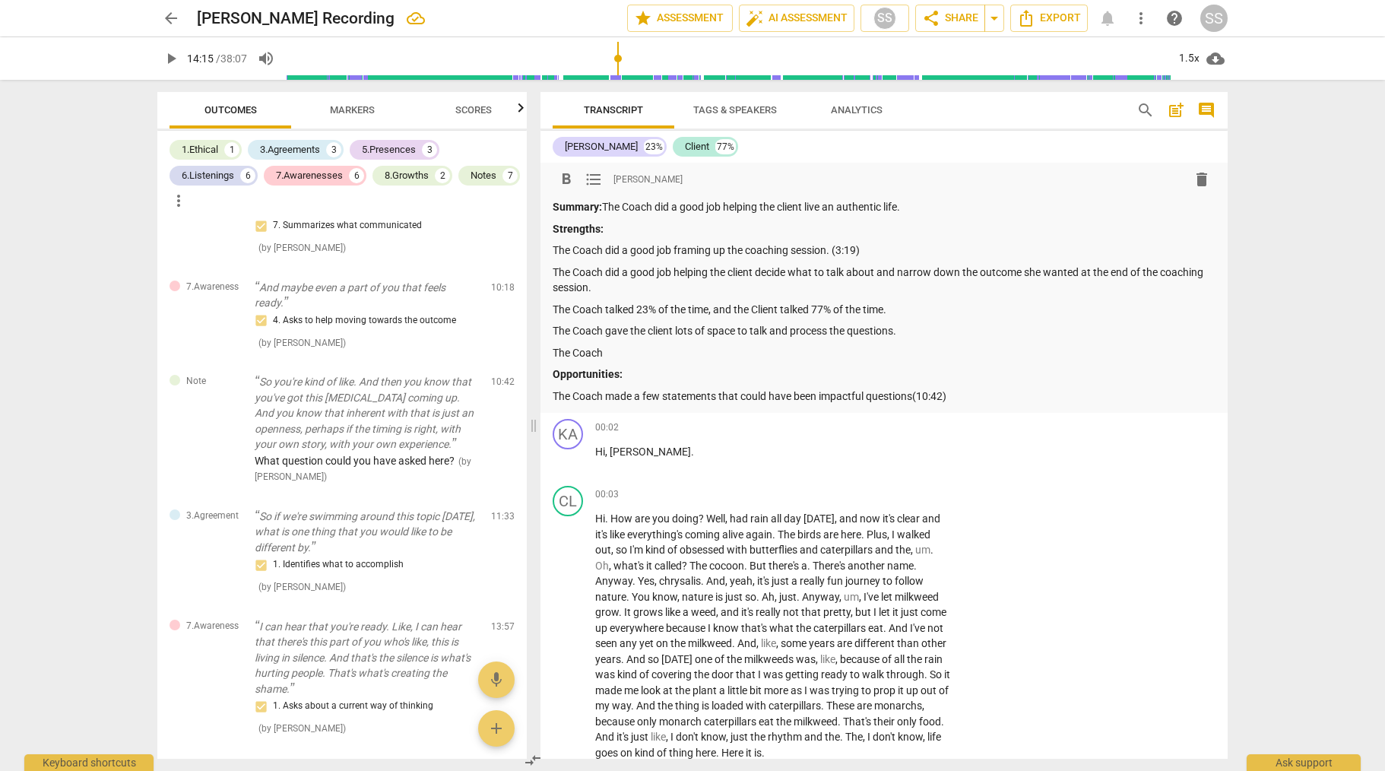
click at [893, 245] on p "The Coach did a good job framing up the coaching session. (3:19)" at bounding box center [884, 251] width 663 height 16
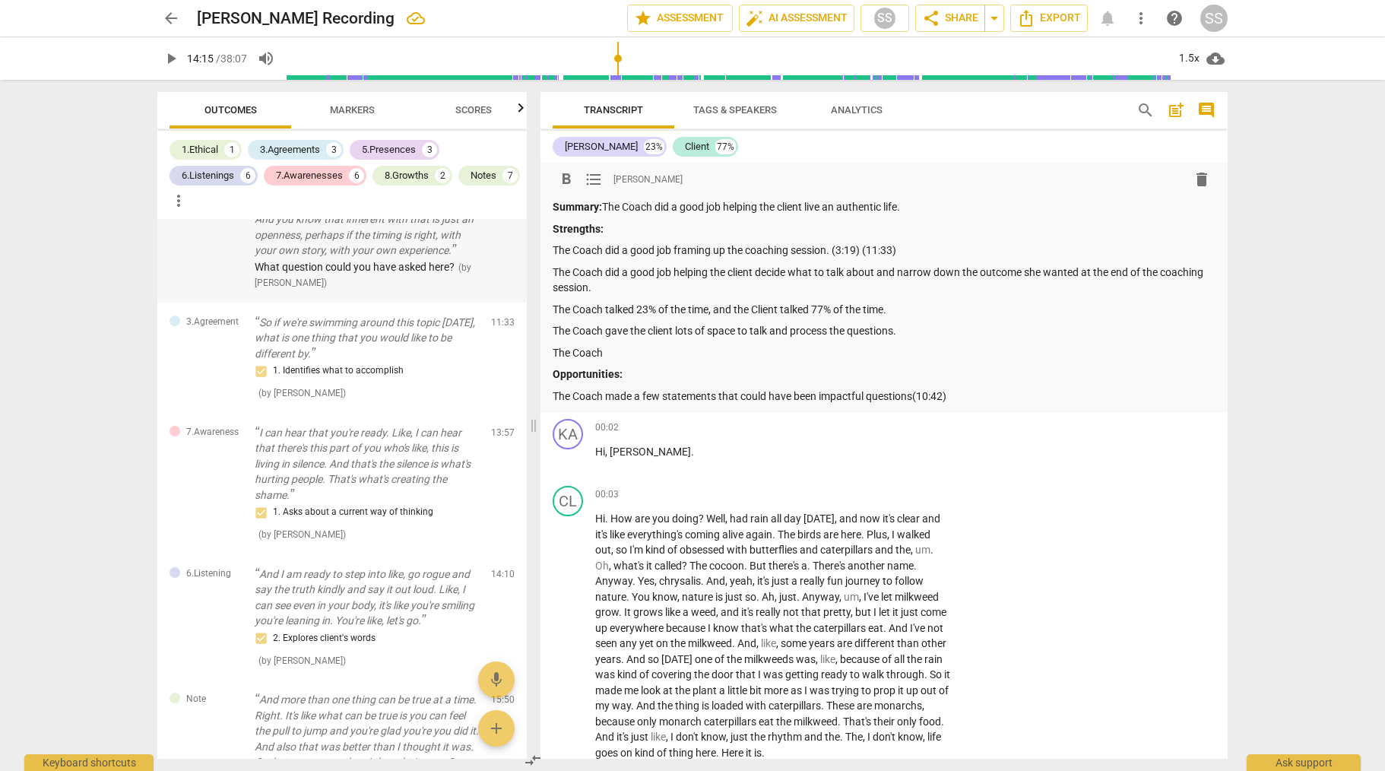
scroll to position [608, 0]
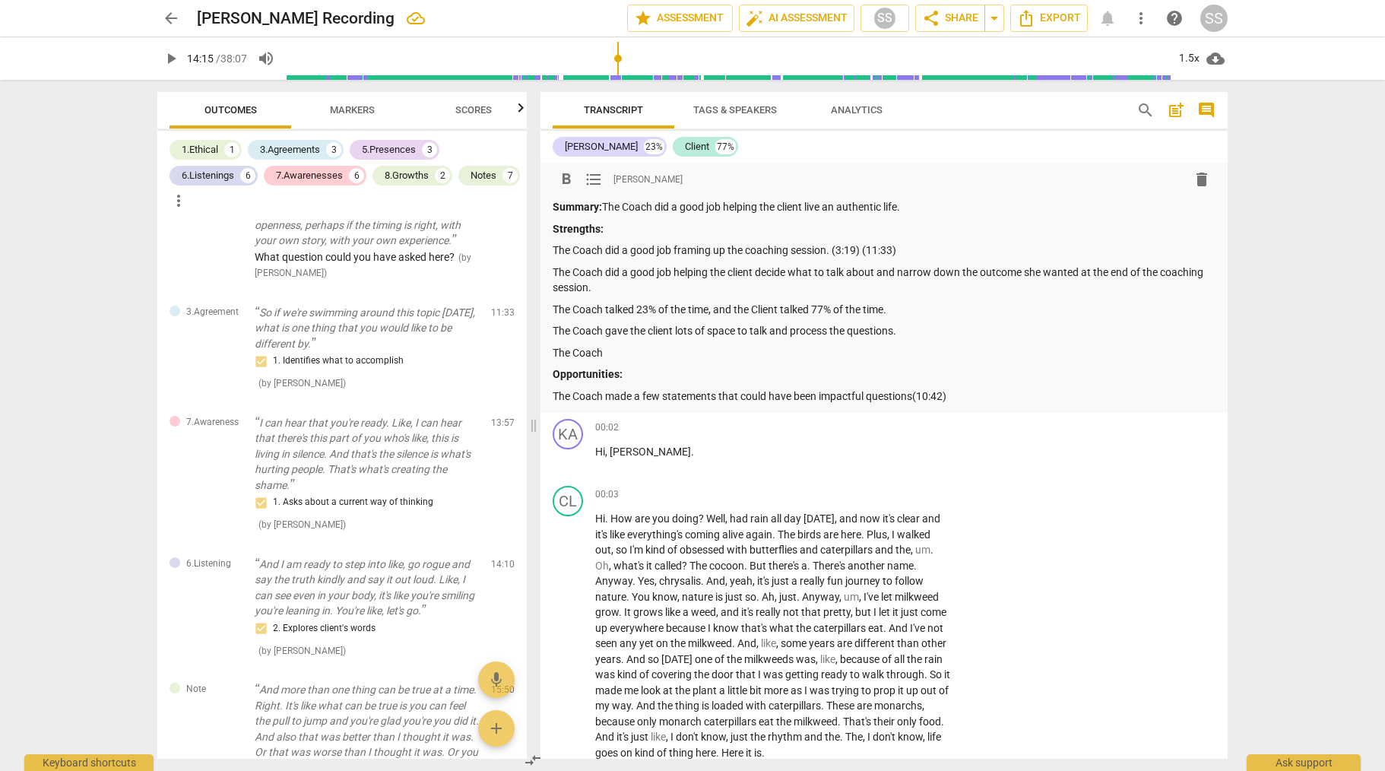
click at [1039, 386] on div "Summary: The Coach did a good job helping the client live an authentic life. St…" at bounding box center [884, 301] width 663 height 205
click at [1012, 397] on p "The Coach made a few statements that could have been impactful questions(10:42)" at bounding box center [884, 397] width 663 height 16
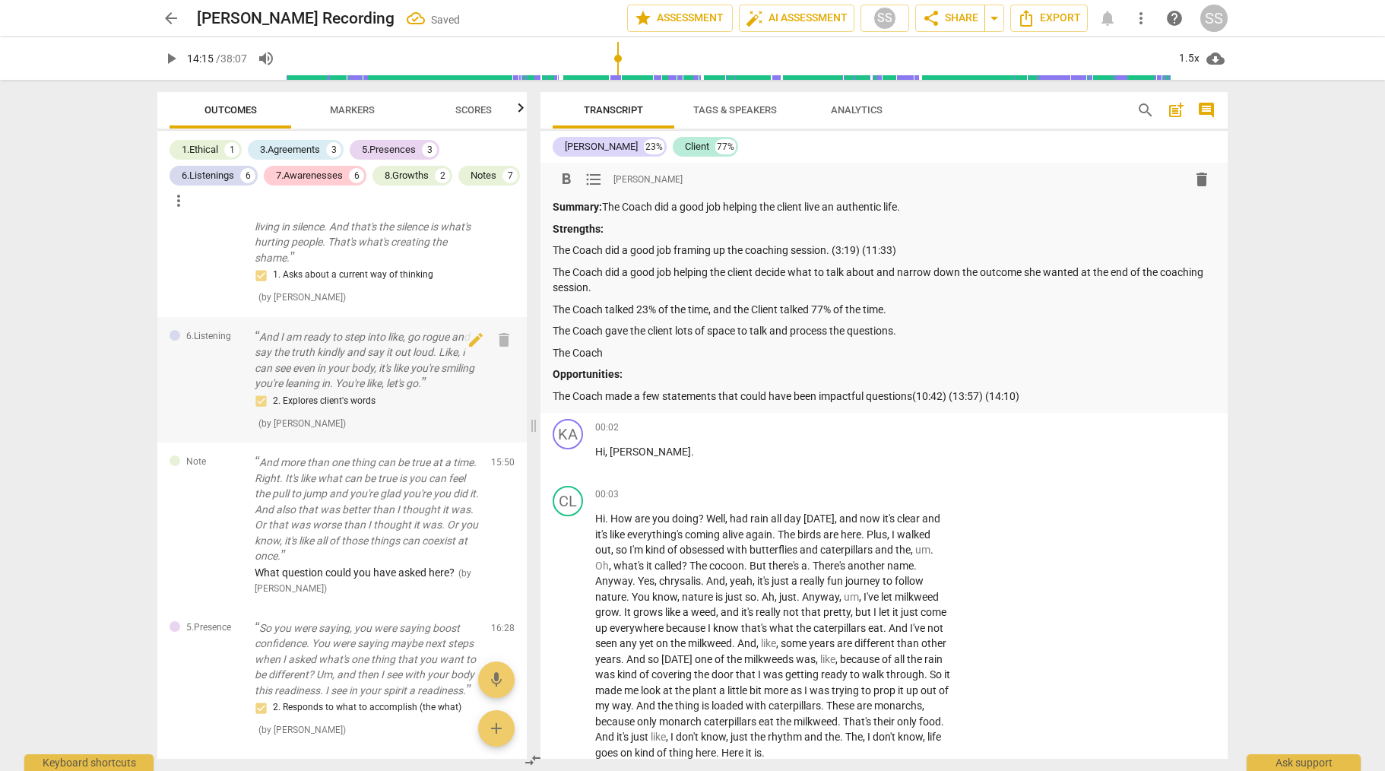
scroll to position [836, 0]
click at [1011, 246] on p "The Coach did a good job framing up the coaching session. (3:19) (11:33)" at bounding box center [884, 251] width 663 height 16
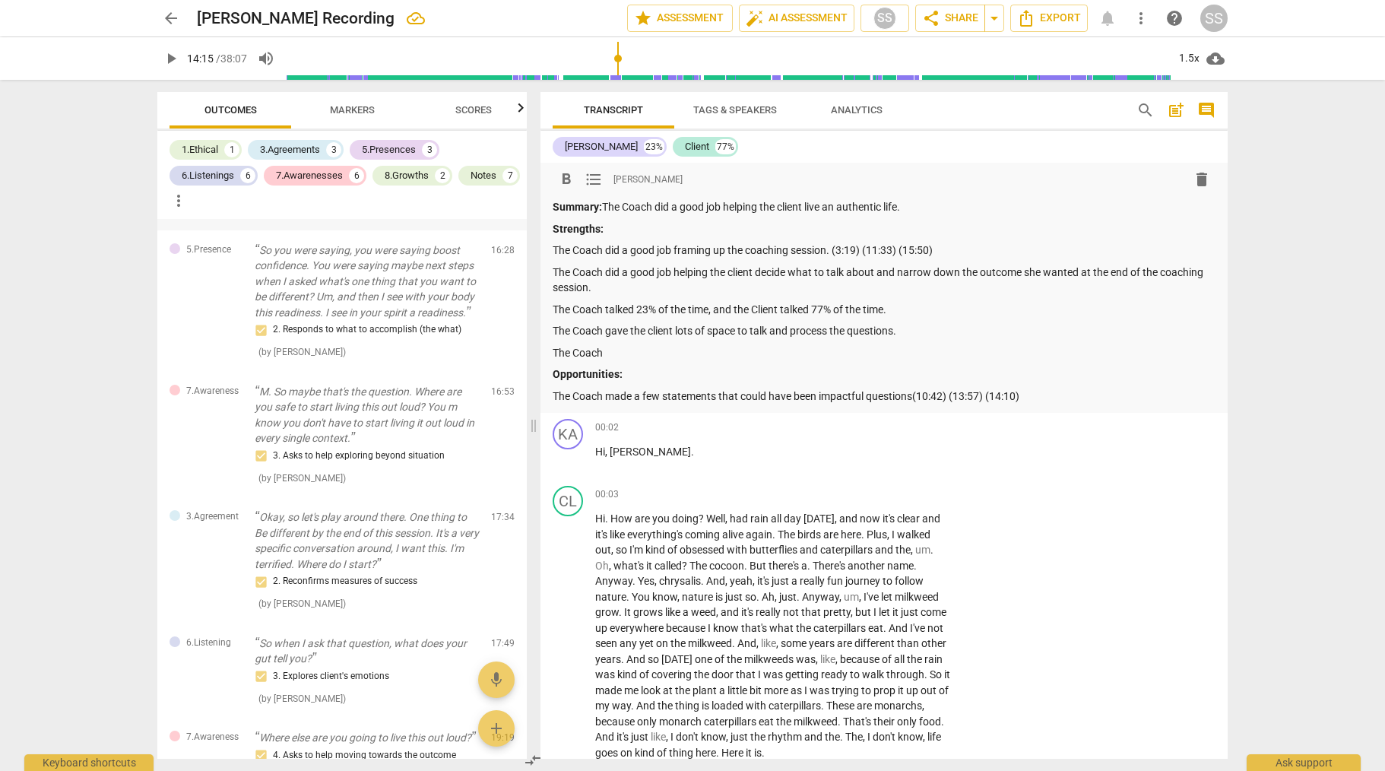
scroll to position [1217, 0]
click at [436, 427] on p "M. So maybe that's the question. Where are you safe to start living this out lo…" at bounding box center [367, 411] width 224 height 62
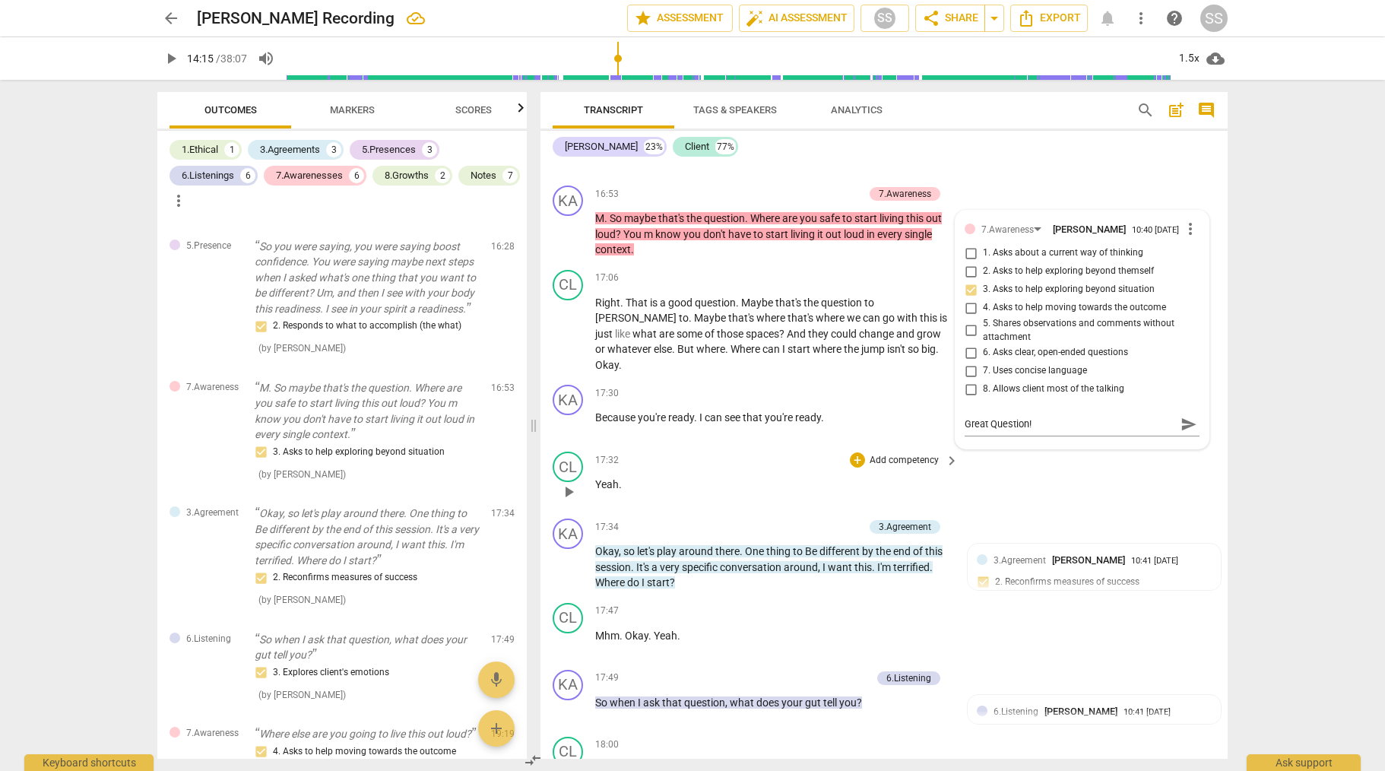
click at [1119, 512] on div "CL play_arrow pause 17:32 + Add competency keyboard_arrow_right Yeah ." at bounding box center [884, 479] width 687 height 67
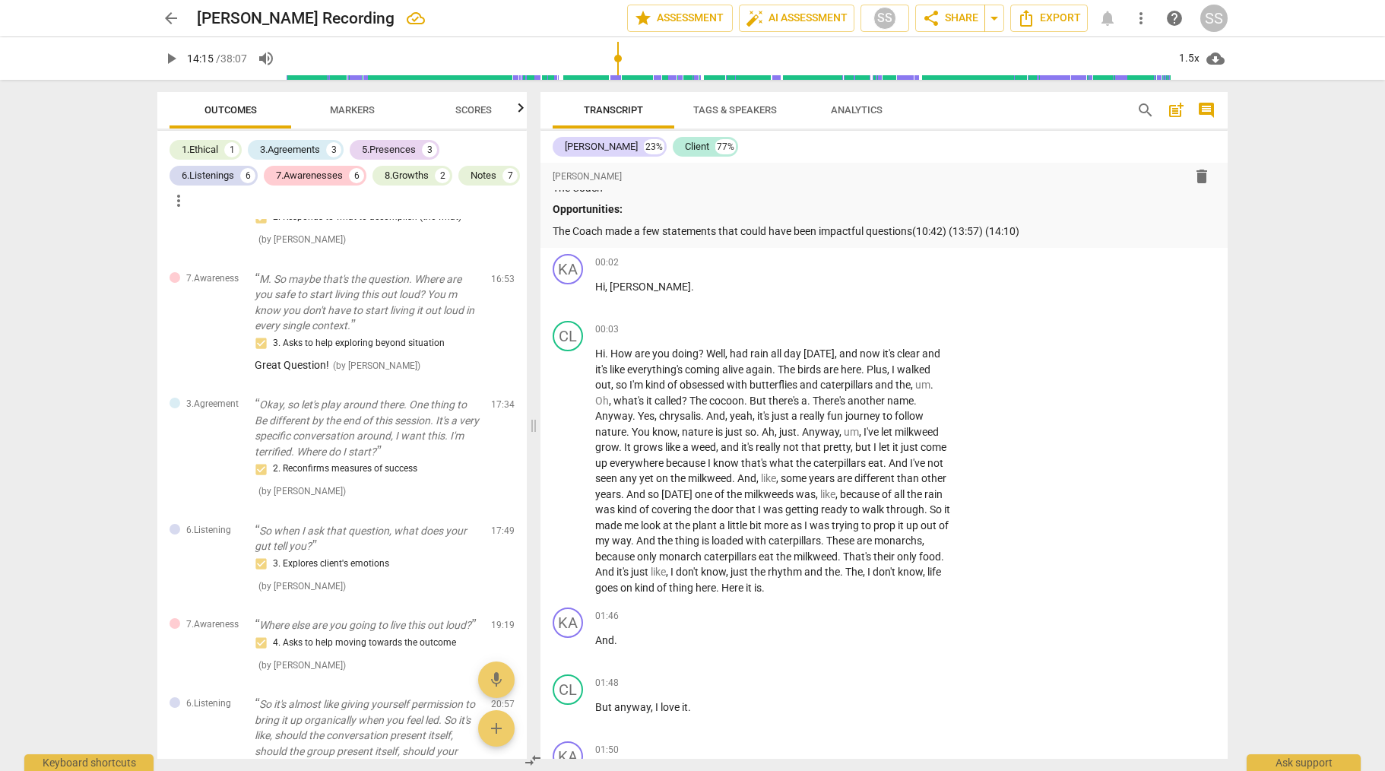
scroll to position [0, 0]
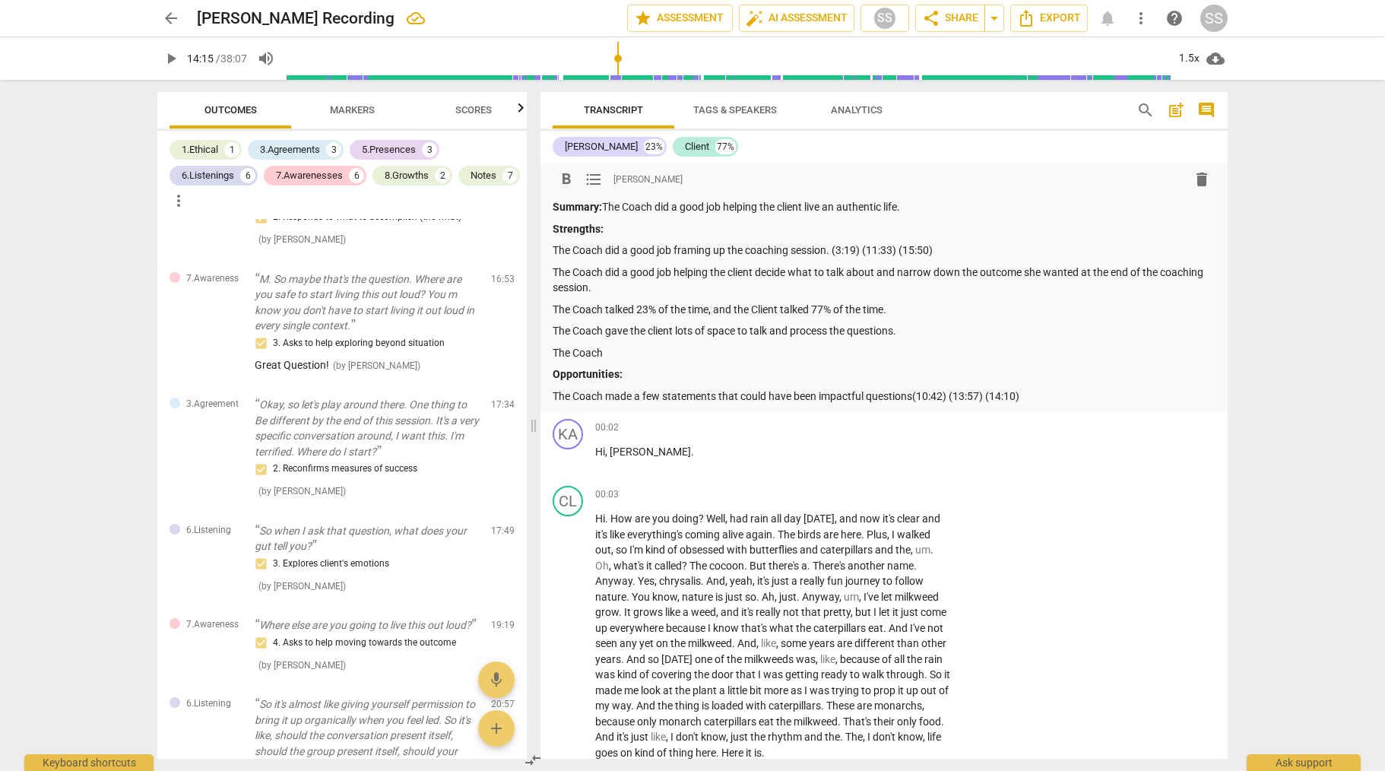
click at [1000, 246] on p "The Coach did a good job framing up the coaching session. (3:19) (11:33) (15:50)" at bounding box center [884, 251] width 663 height 16
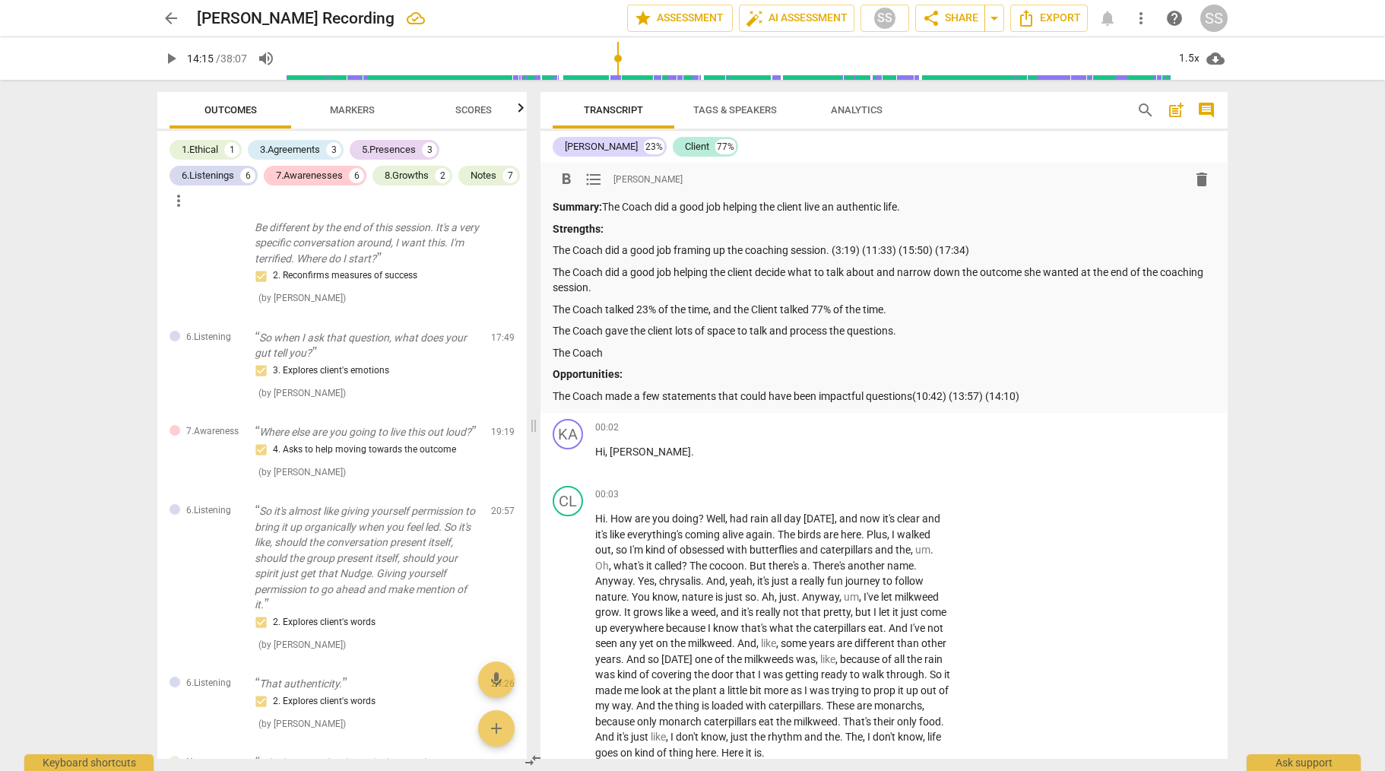
scroll to position [1521, 0]
click at [659, 348] on p "The Coach" at bounding box center [884, 353] width 663 height 16
click at [379, 359] on p "So when I ask that question, what does your gut tell you?" at bounding box center [367, 343] width 224 height 31
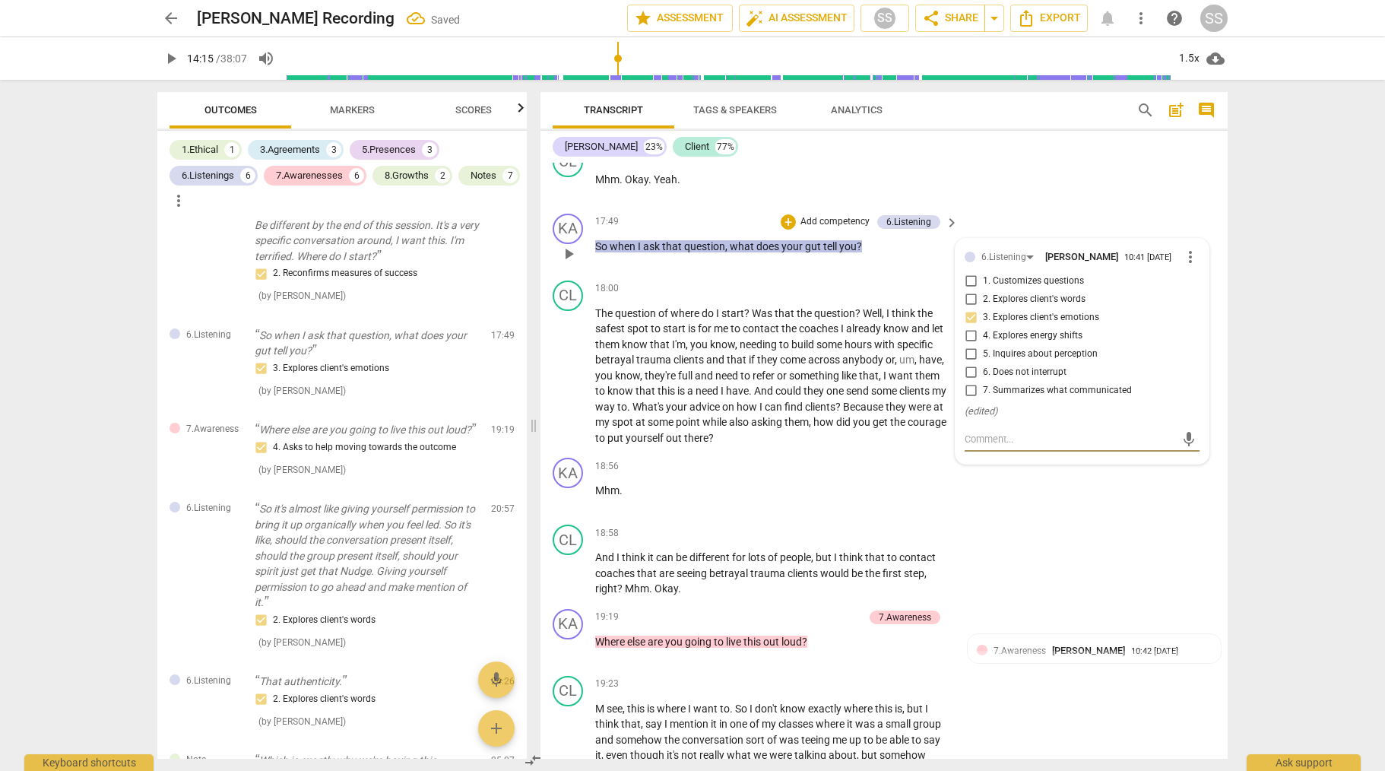
click at [1028, 446] on textarea at bounding box center [1070, 439] width 211 height 14
click at [868, 490] on div "18:56 + Add competency keyboard_arrow_right Mhm ." at bounding box center [777, 485] width 365 height 55
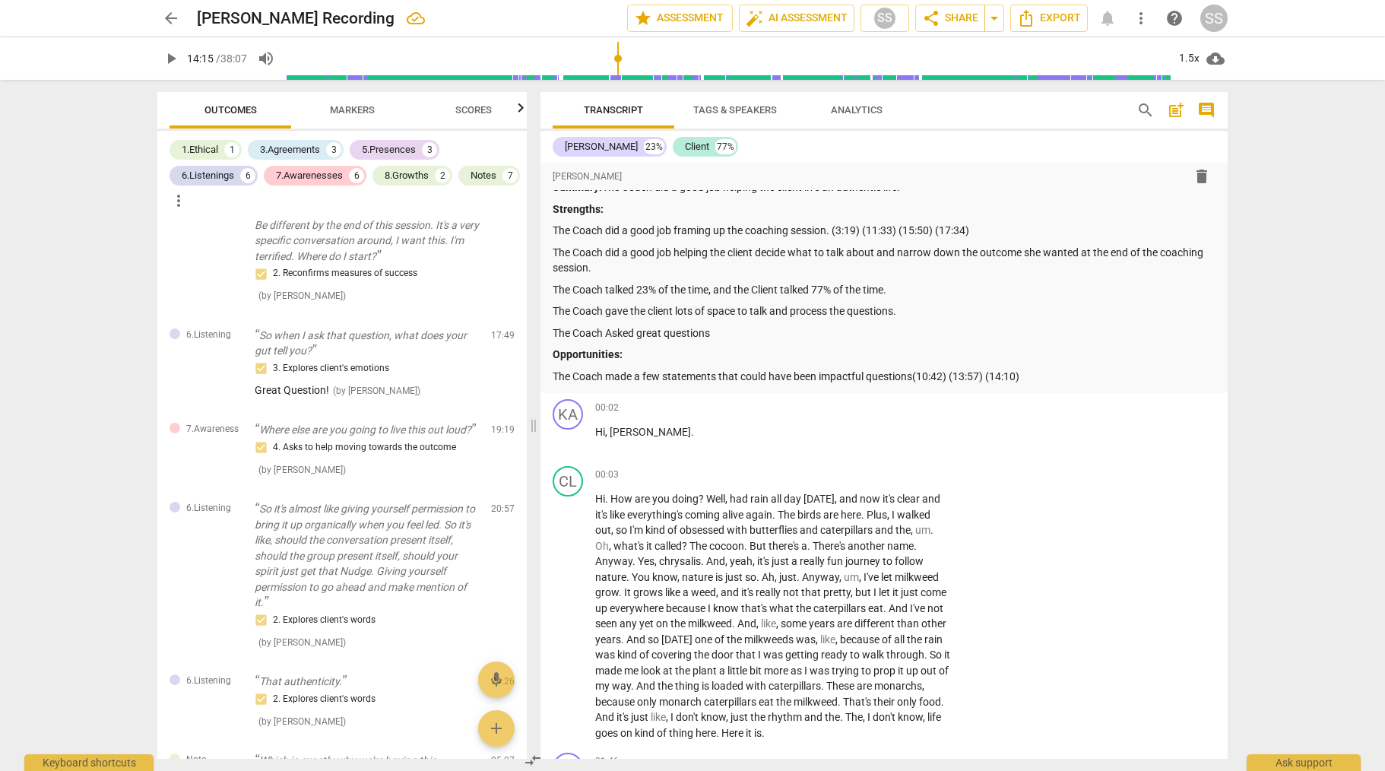
scroll to position [29, 0]
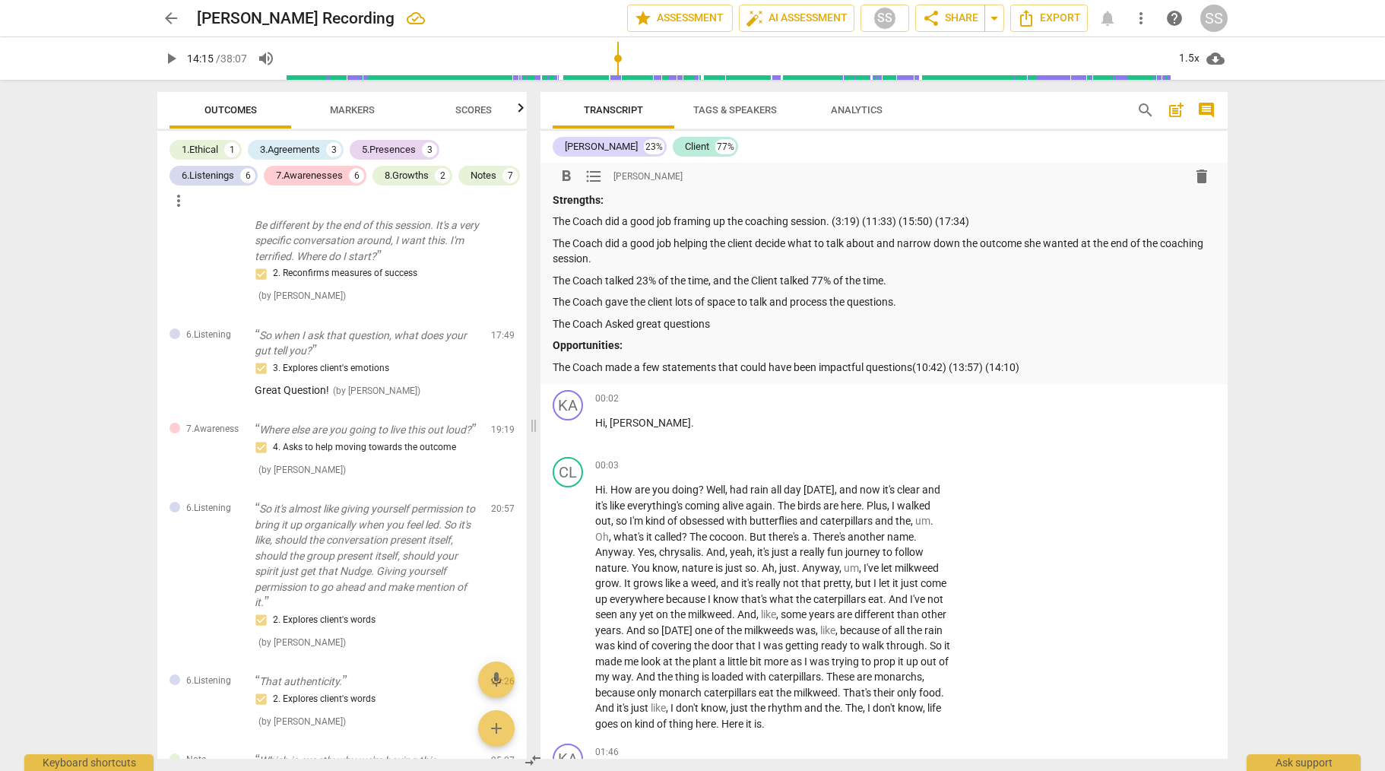
click at [774, 327] on p "The Coach Asked great questions" at bounding box center [884, 324] width 663 height 16
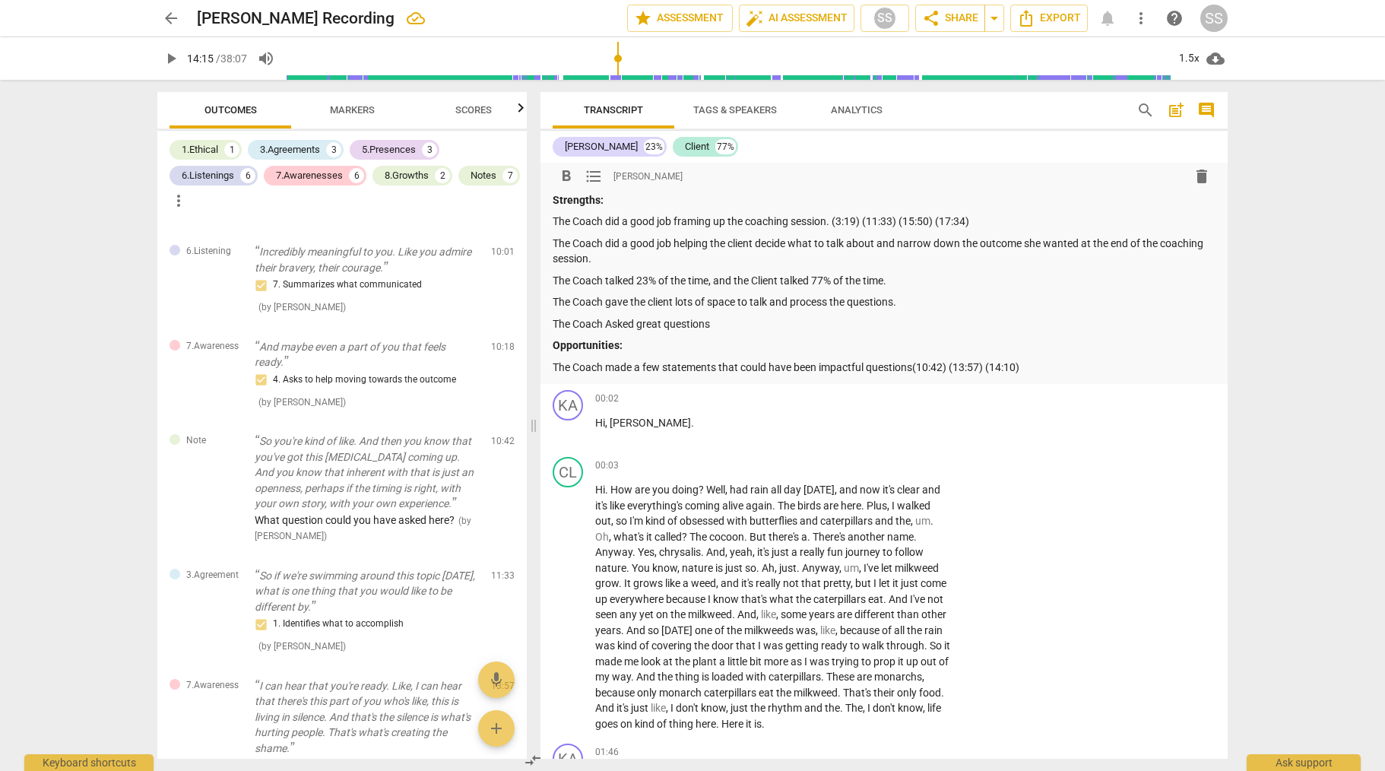
scroll to position [341, 0]
click at [395, 379] on div "4. Asks to help moving towards the outcome" at bounding box center [367, 384] width 224 height 18
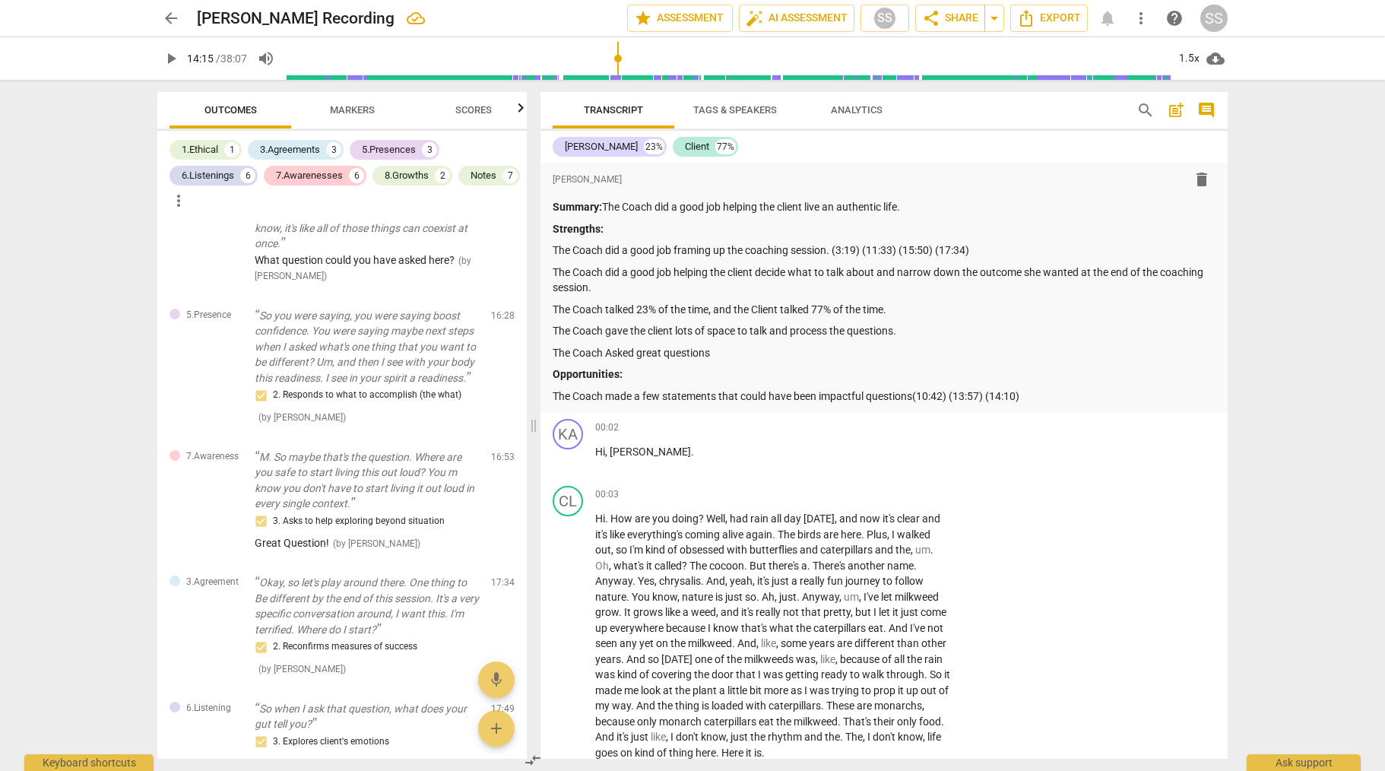
scroll to position [1149, 0]
click at [991, 325] on p "The Coach gave the client lots of space to talk and process the questions." at bounding box center [884, 331] width 663 height 16
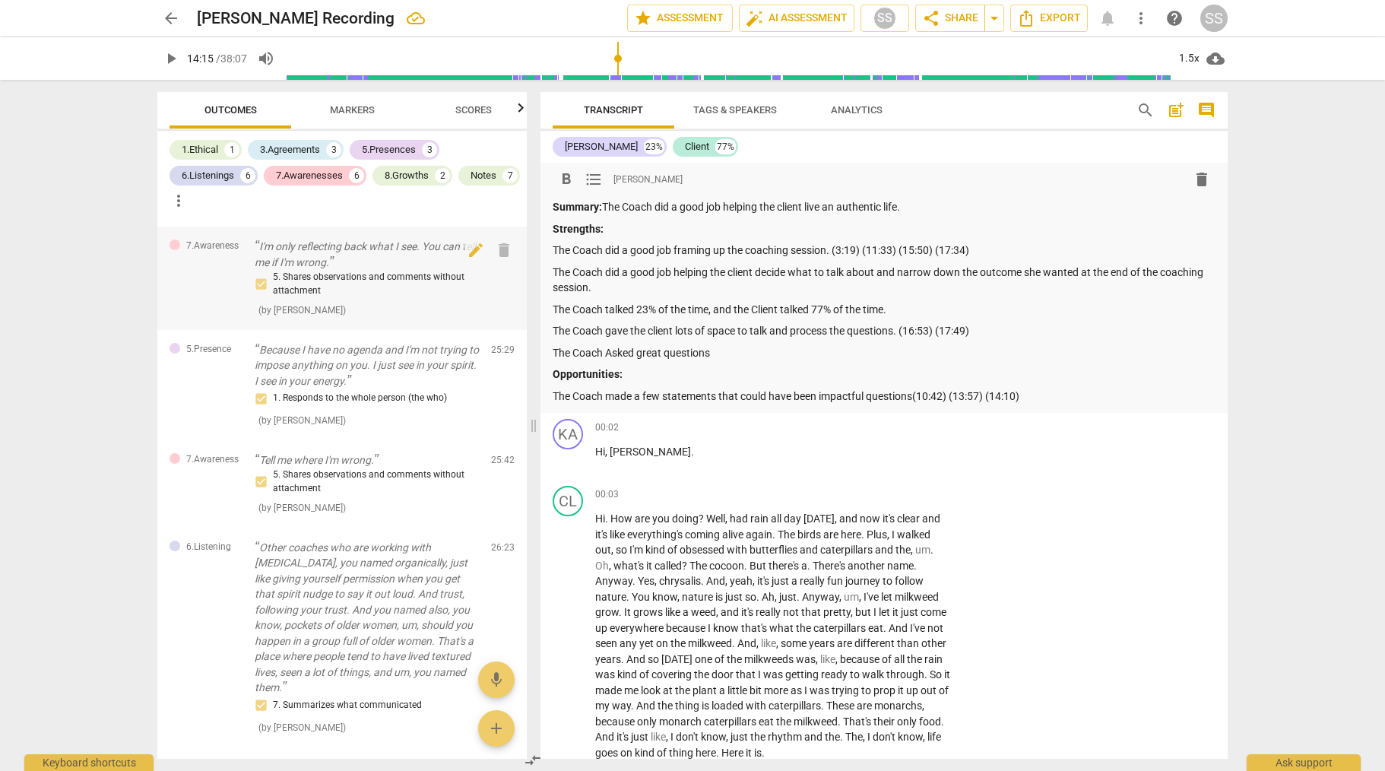
scroll to position [2125, 0]
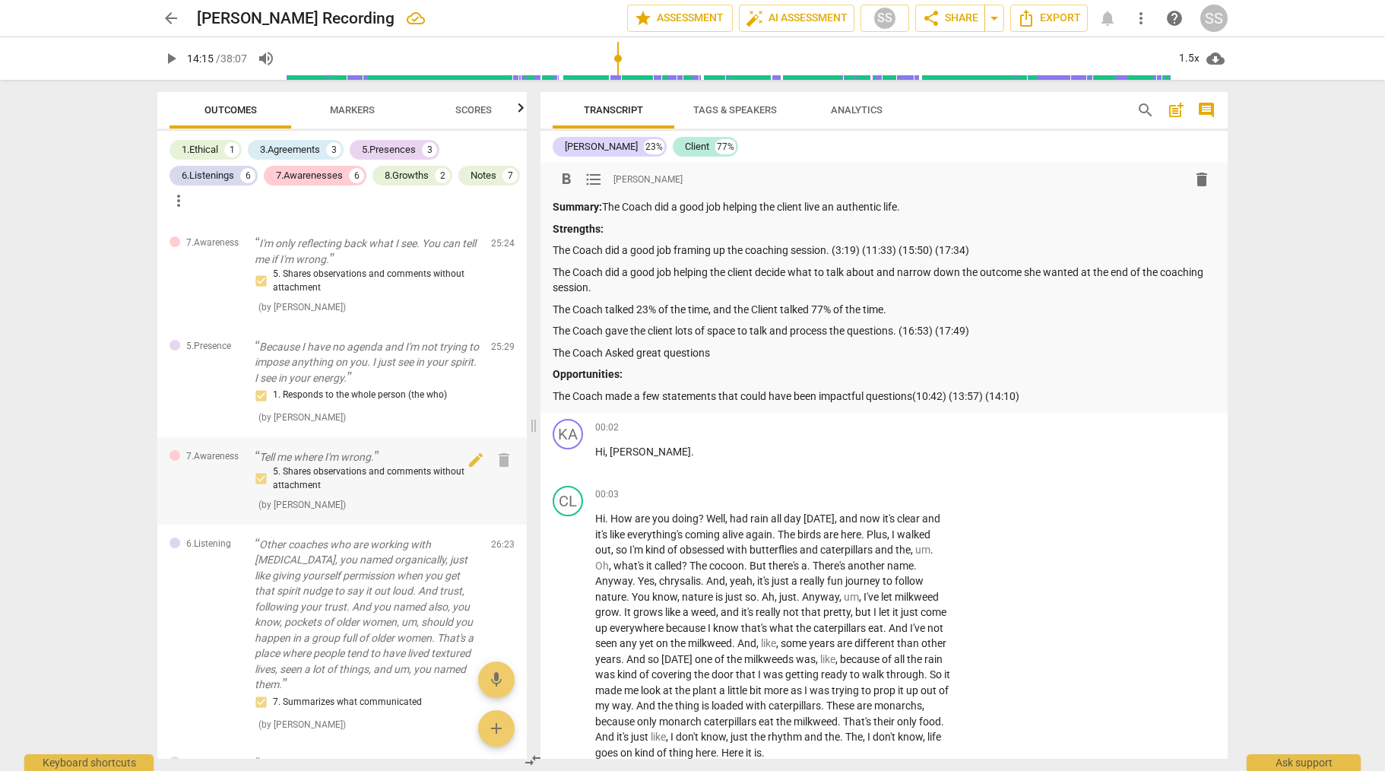
click at [406, 492] on div "5. Shares observations and comments without attachment" at bounding box center [367, 478] width 224 height 27
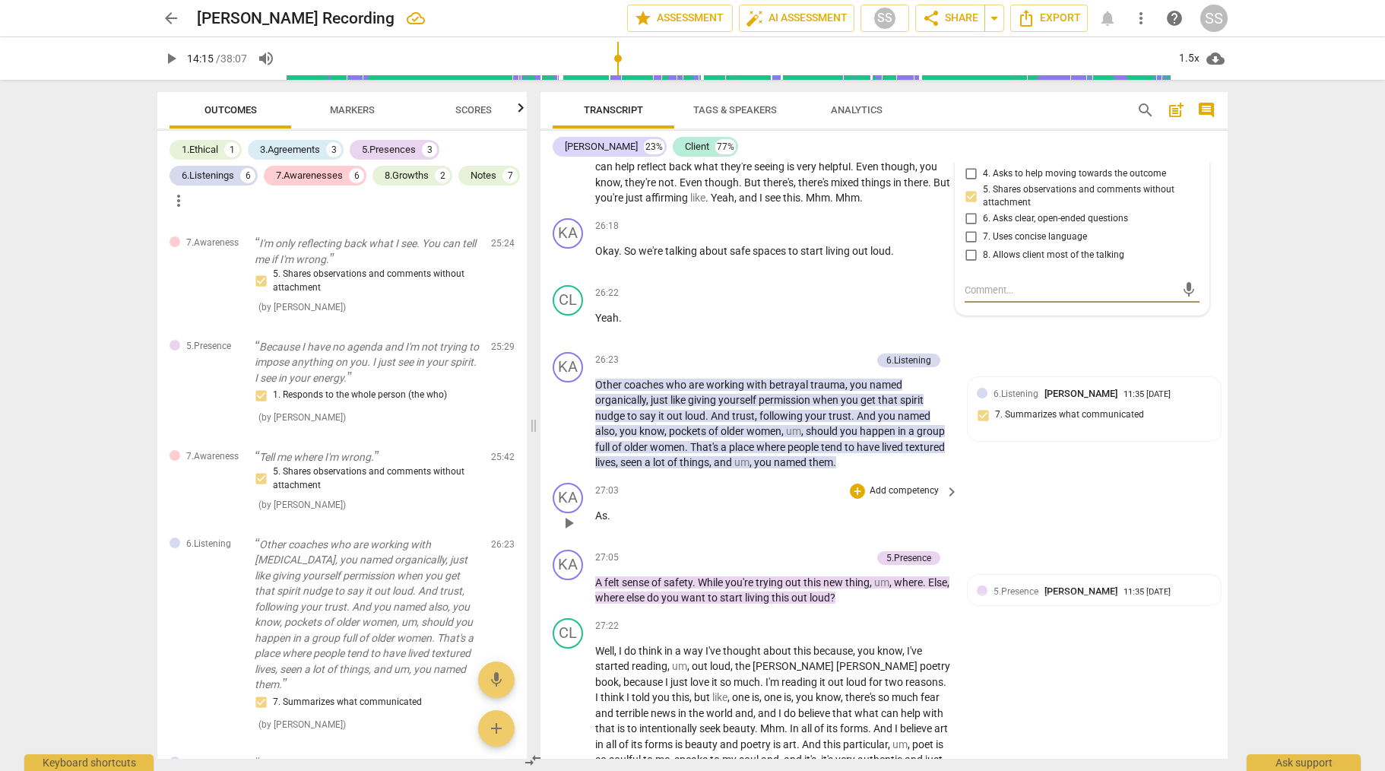
scroll to position [7775, 0]
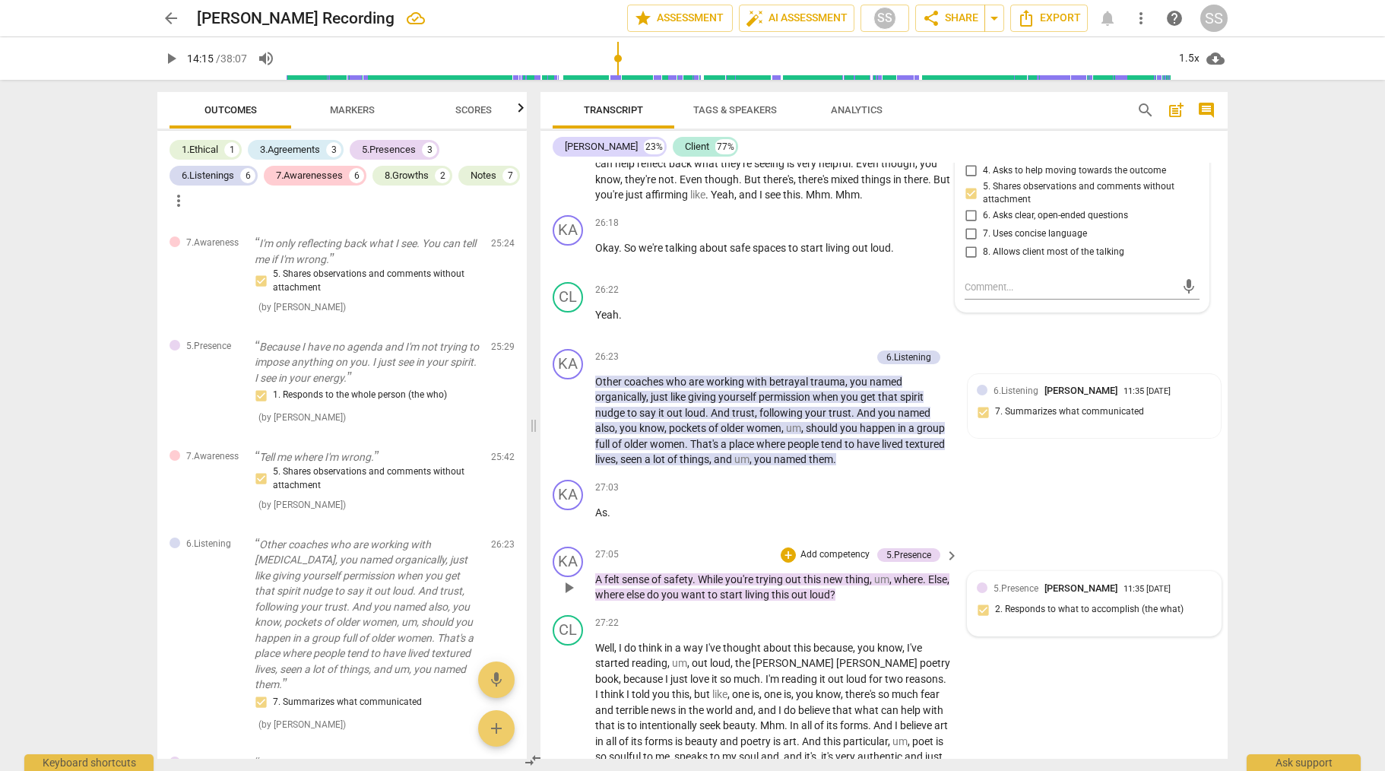
click at [1124, 595] on div "11:35 [DATE]" at bounding box center [1147, 590] width 47 height 10
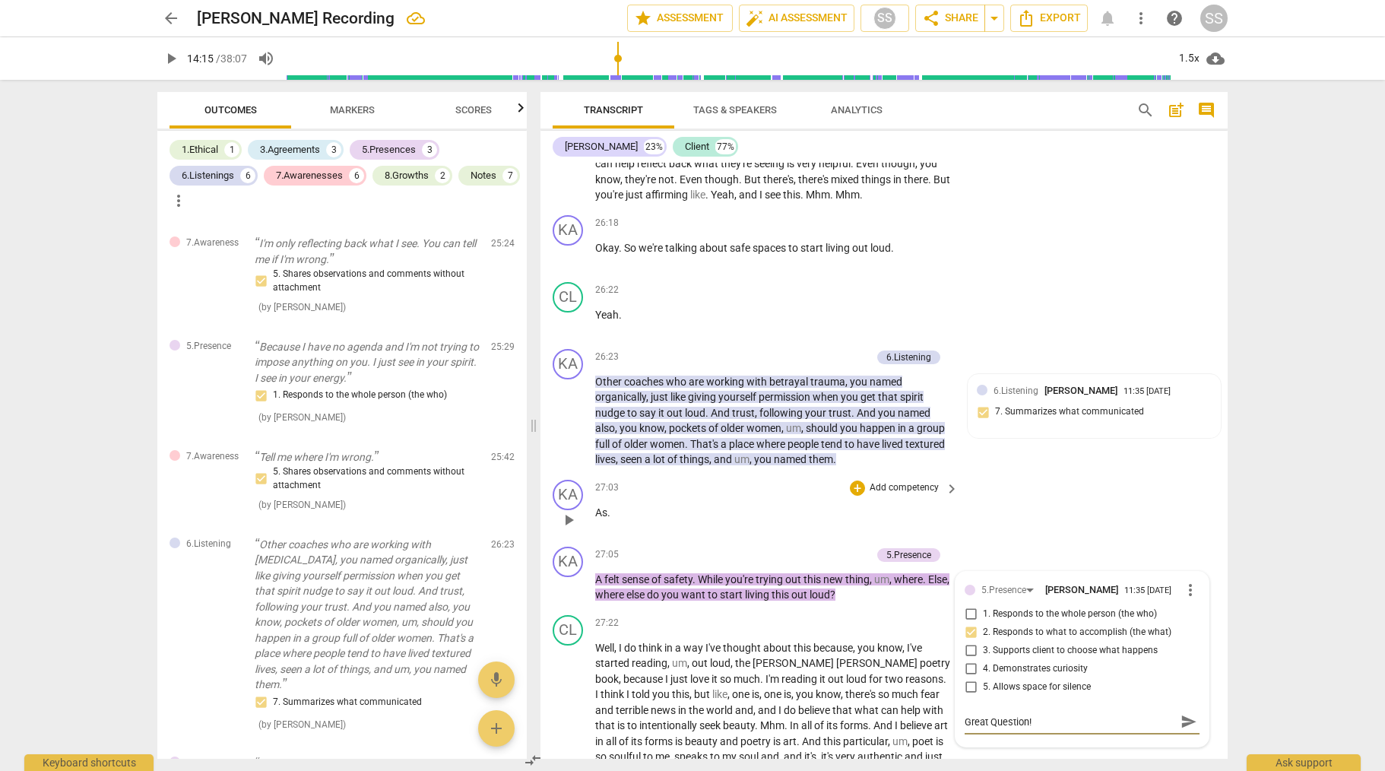
click at [1078, 513] on div "KA play_arrow pause 27:03 + Add competency keyboard_arrow_right As ." at bounding box center [884, 507] width 687 height 67
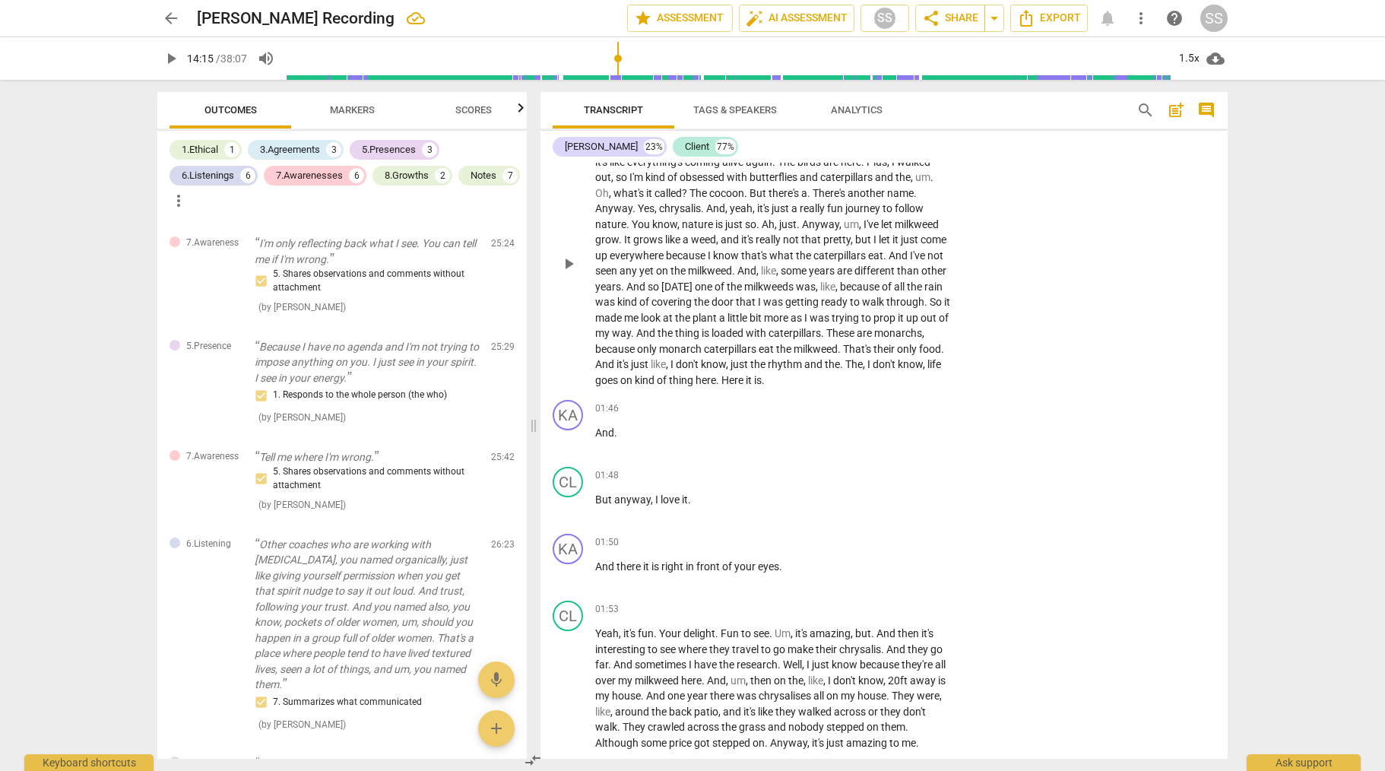
scroll to position [0, 0]
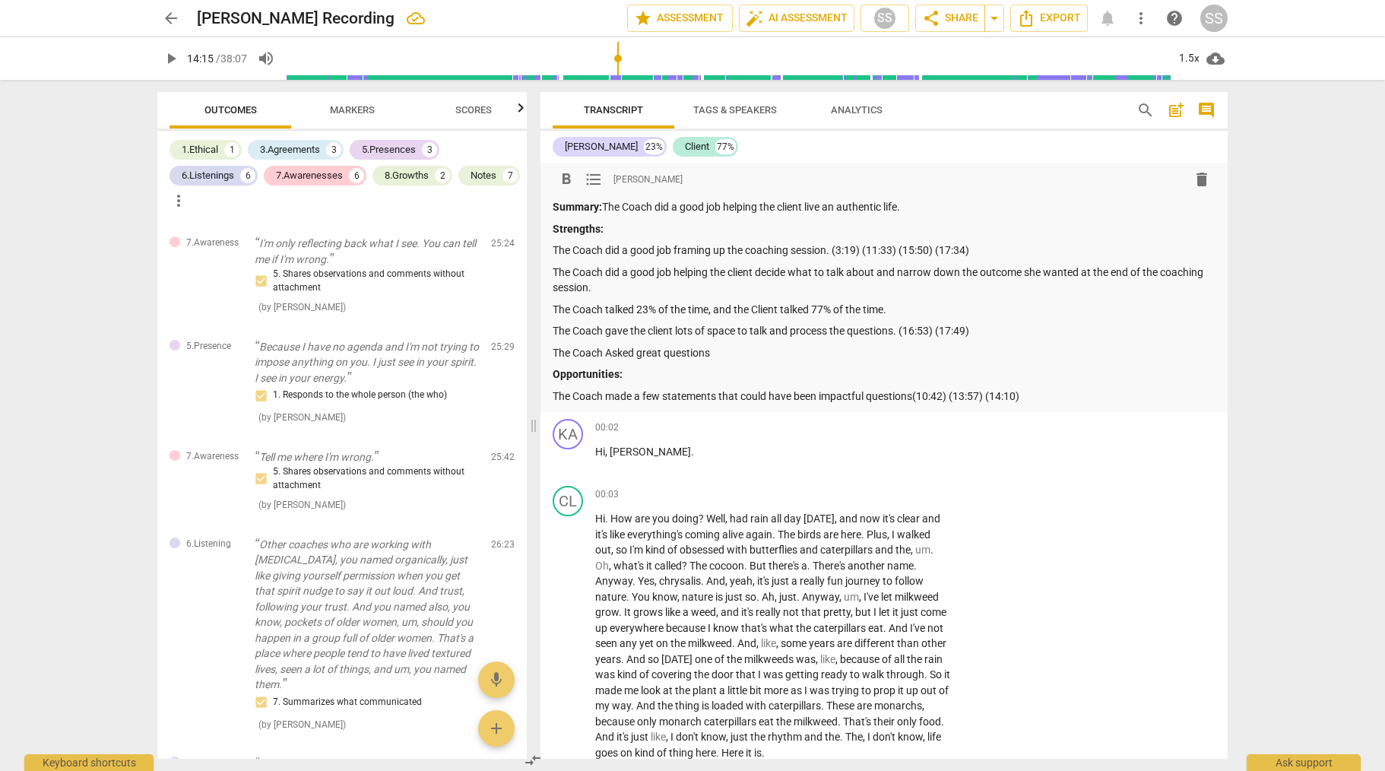
drag, startPoint x: 906, startPoint y: 331, endPoint x: 992, endPoint y: 335, distance: 86.0
click at [995, 334] on p "The Coach gave the client lots of space to talk and process the questions. (16:…" at bounding box center [884, 331] width 663 height 16
drag, startPoint x: 938, startPoint y: 333, endPoint x: 761, endPoint y: 358, distance: 178.9
click at [754, 358] on div "Summary: The Coach did a good job helping the client live an authentic life. St…" at bounding box center [884, 301] width 663 height 205
click at [1020, 333] on p "The Coach gave the client lots of space to talk and process the questions. (16:…" at bounding box center [884, 331] width 663 height 16
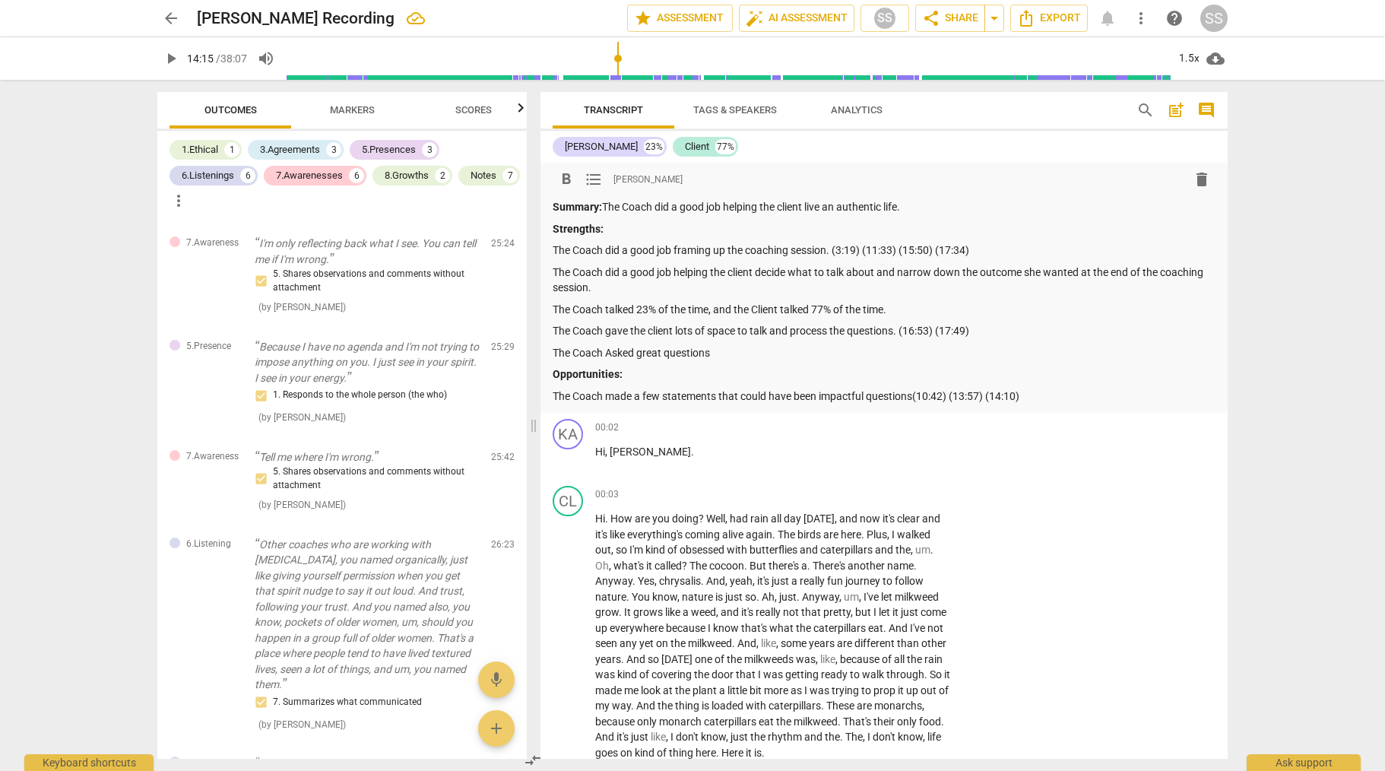
drag, startPoint x: 903, startPoint y: 328, endPoint x: 977, endPoint y: 335, distance: 74.2
click at [976, 335] on p "The Coach gave the client lots of space to talk and process the questions. (16:…" at bounding box center [884, 331] width 663 height 16
copy p "(16:53) (17:49)"
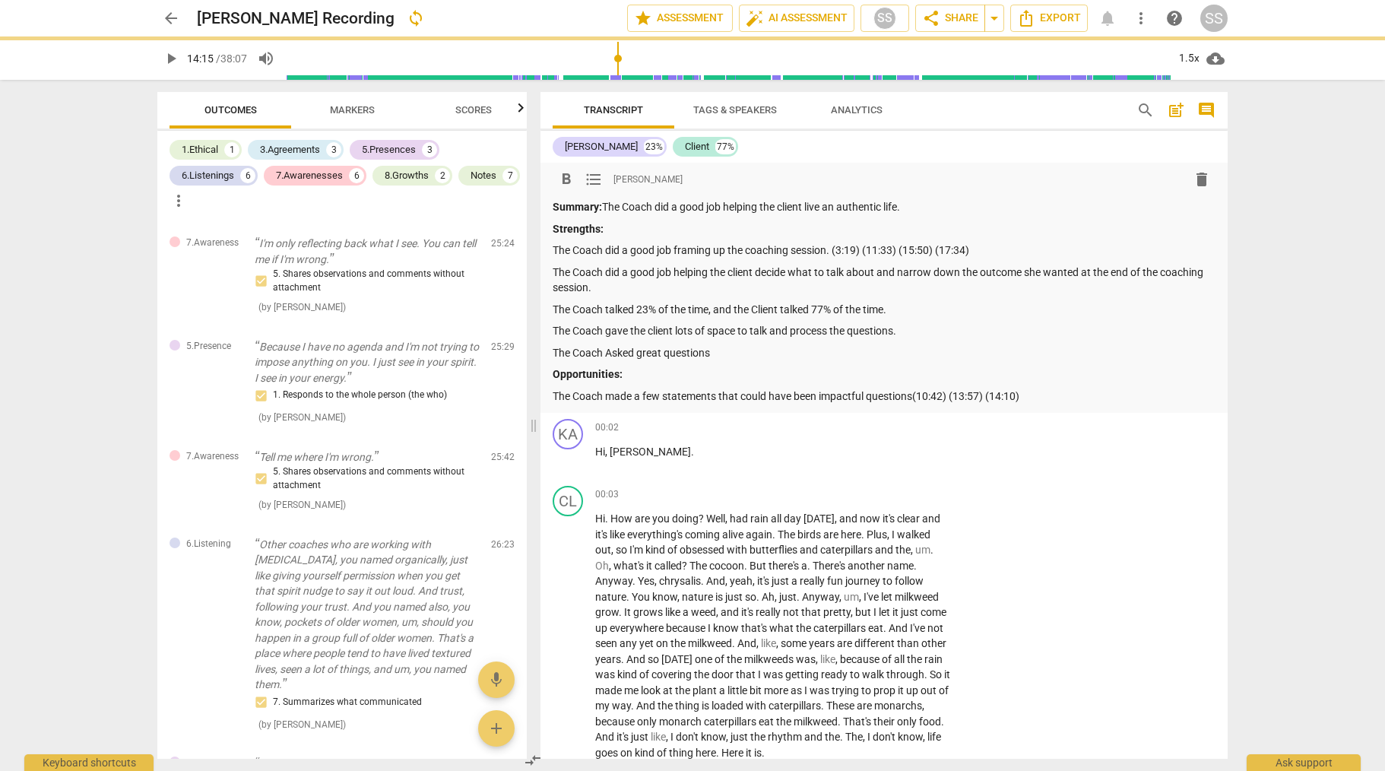
click at [782, 355] on p "The Coach Asked great questions" at bounding box center [884, 353] width 663 height 16
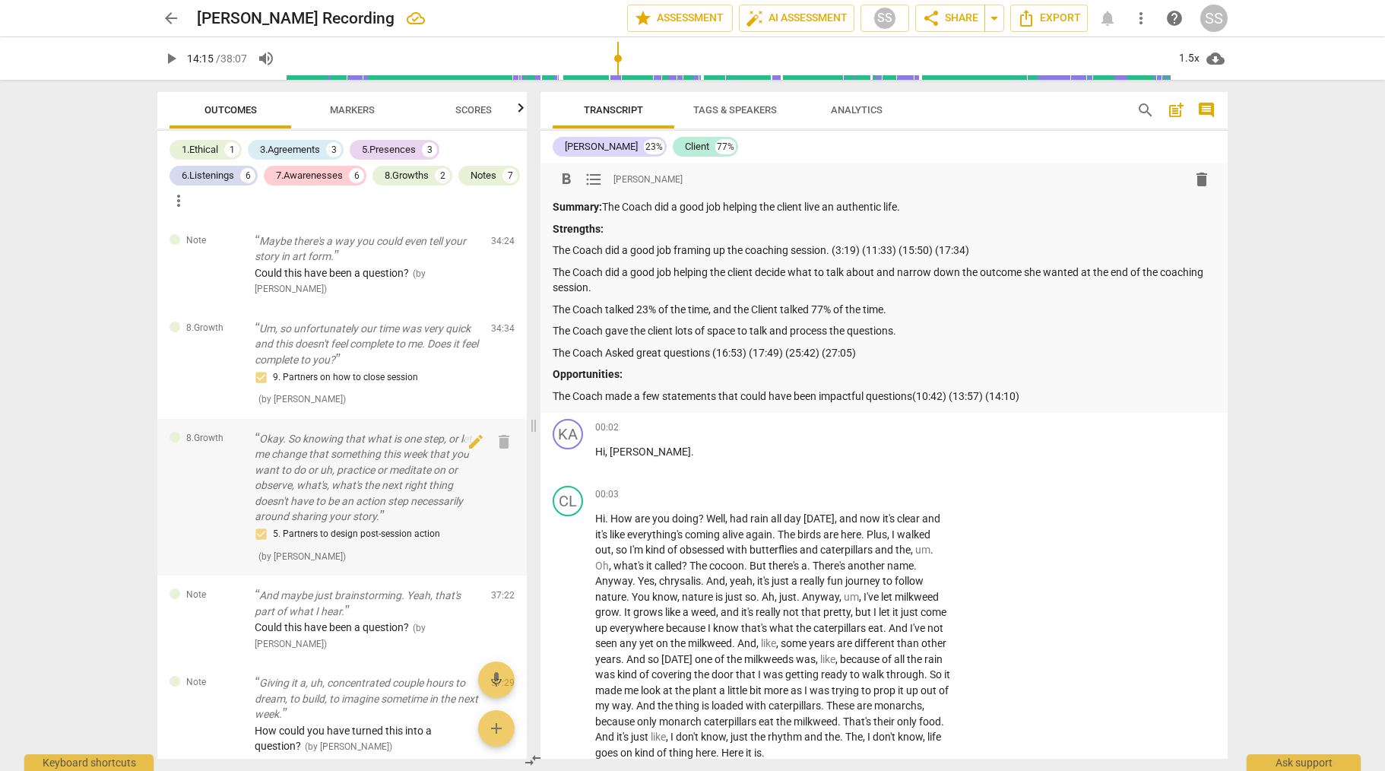
scroll to position [3017, 0]
click at [1006, 249] on p "The Coach did a good job framing up the coaching session. (3:19) (11:33) (15:50…" at bounding box center [884, 251] width 663 height 16
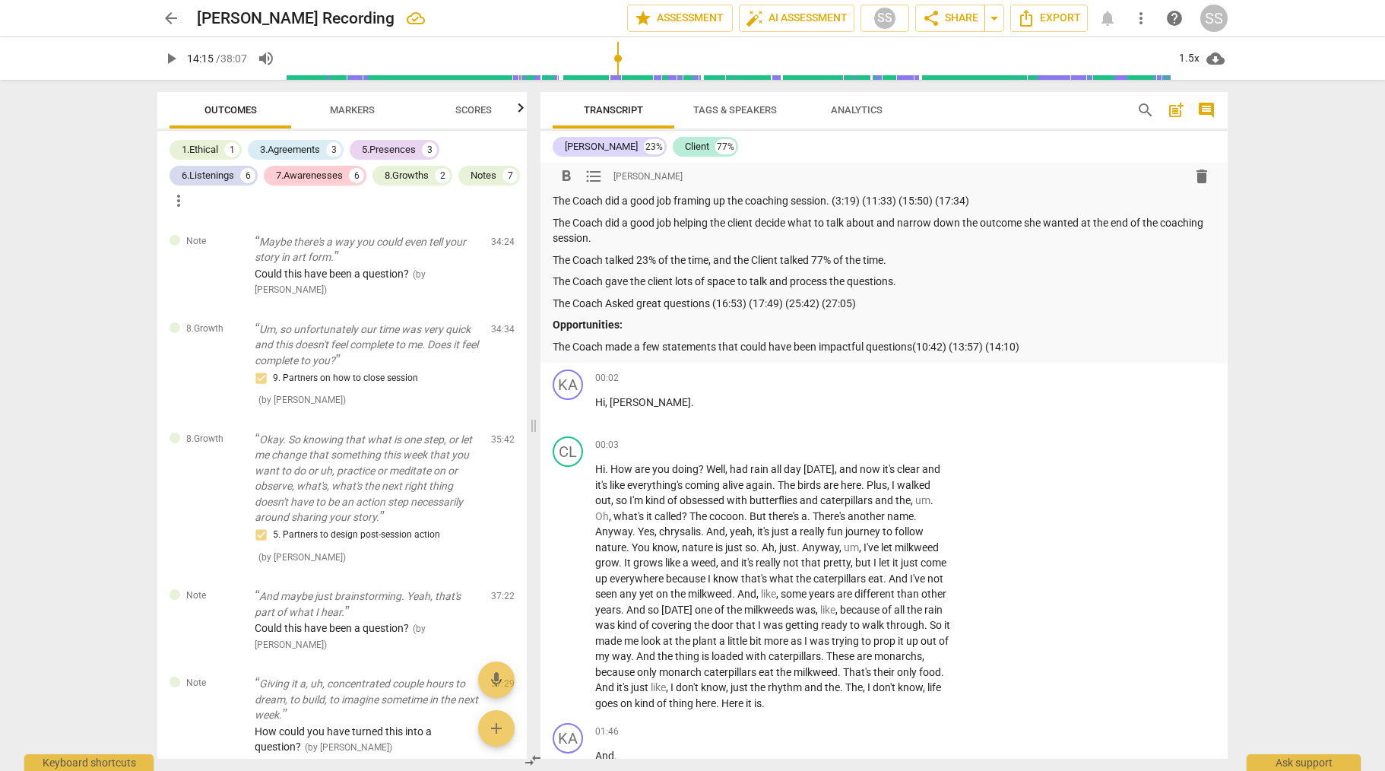
scroll to position [52, 0]
click at [1086, 328] on p "Opportunities:" at bounding box center [884, 323] width 663 height 16
click at [1078, 335] on div "Summary: The Coach did a good job helping the client live an authentic life. St…" at bounding box center [884, 250] width 663 height 205
click at [1058, 347] on p "The Coach made a few statements that could have been impactful questions(10:42)…" at bounding box center [884, 345] width 663 height 16
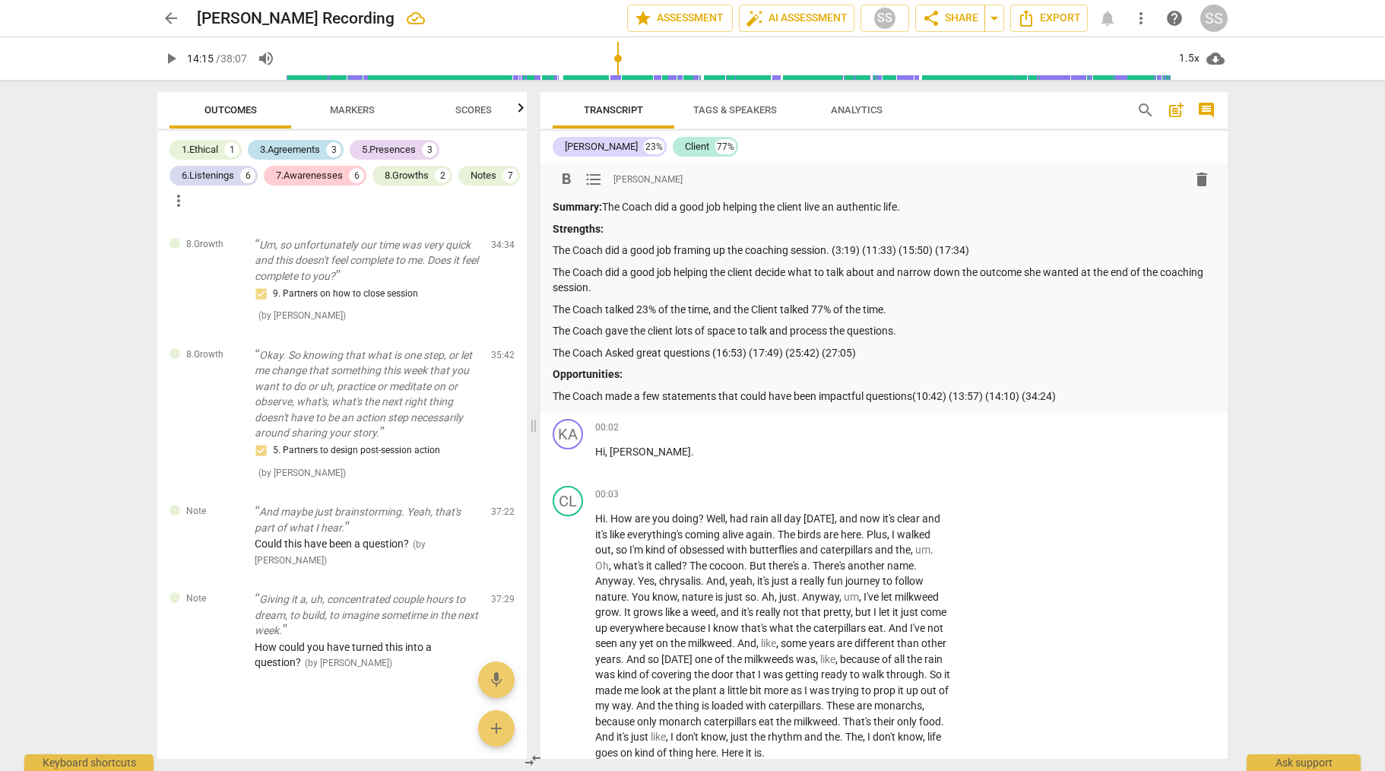
scroll to position [0, 2]
click at [292, 148] on div "3.Agreements" at bounding box center [290, 149] width 60 height 15
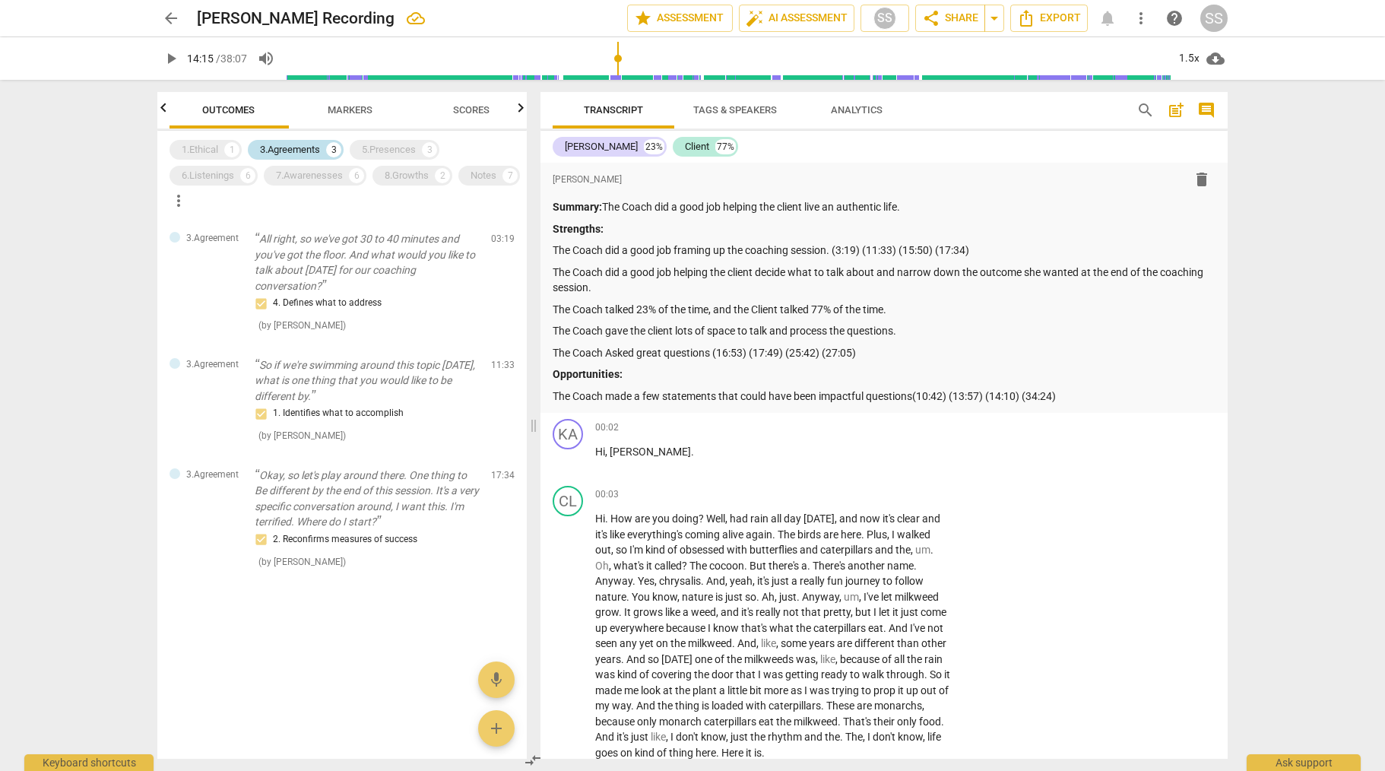
scroll to position [0, 0]
click at [1012, 252] on p "The Coach did a good job framing up the coaching session. (3:19) (11:33) (15:50…" at bounding box center [884, 251] width 663 height 16
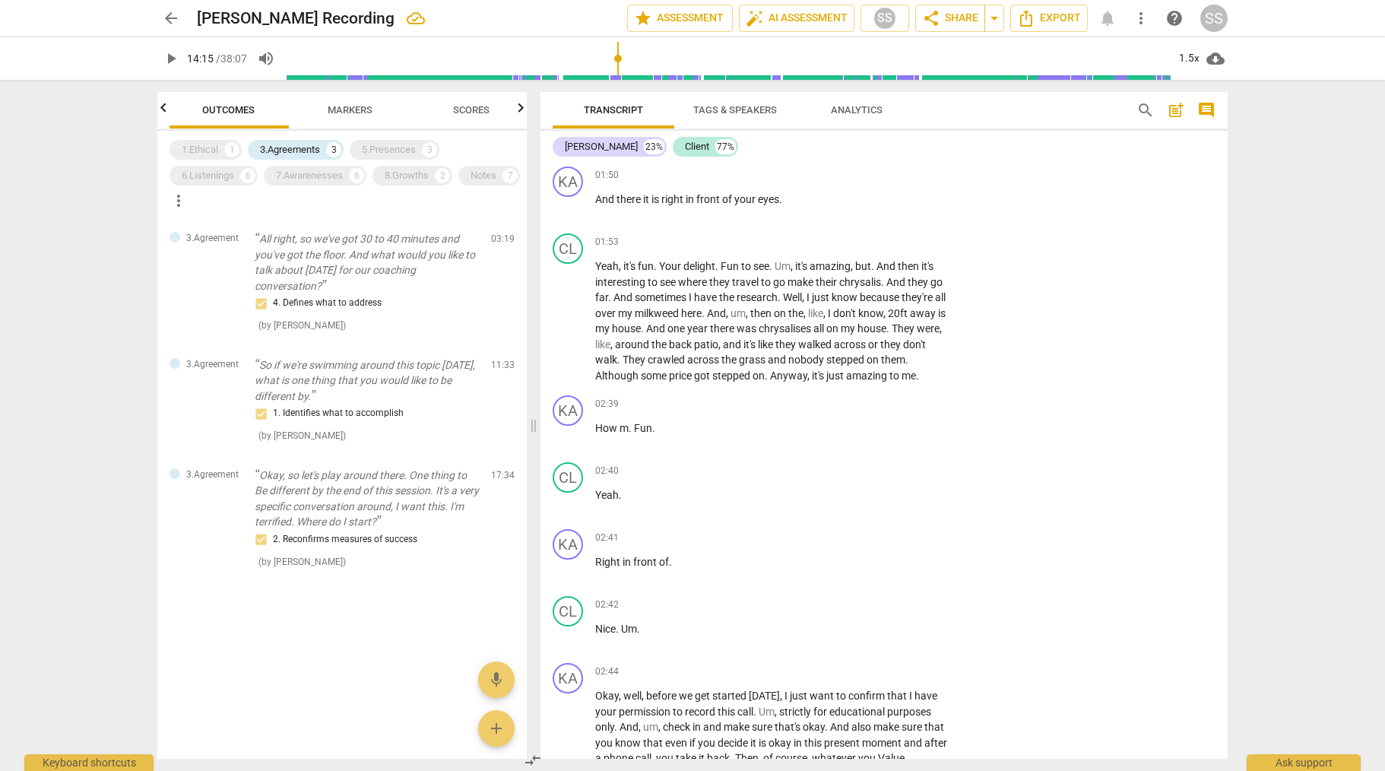
scroll to position [770, 0]
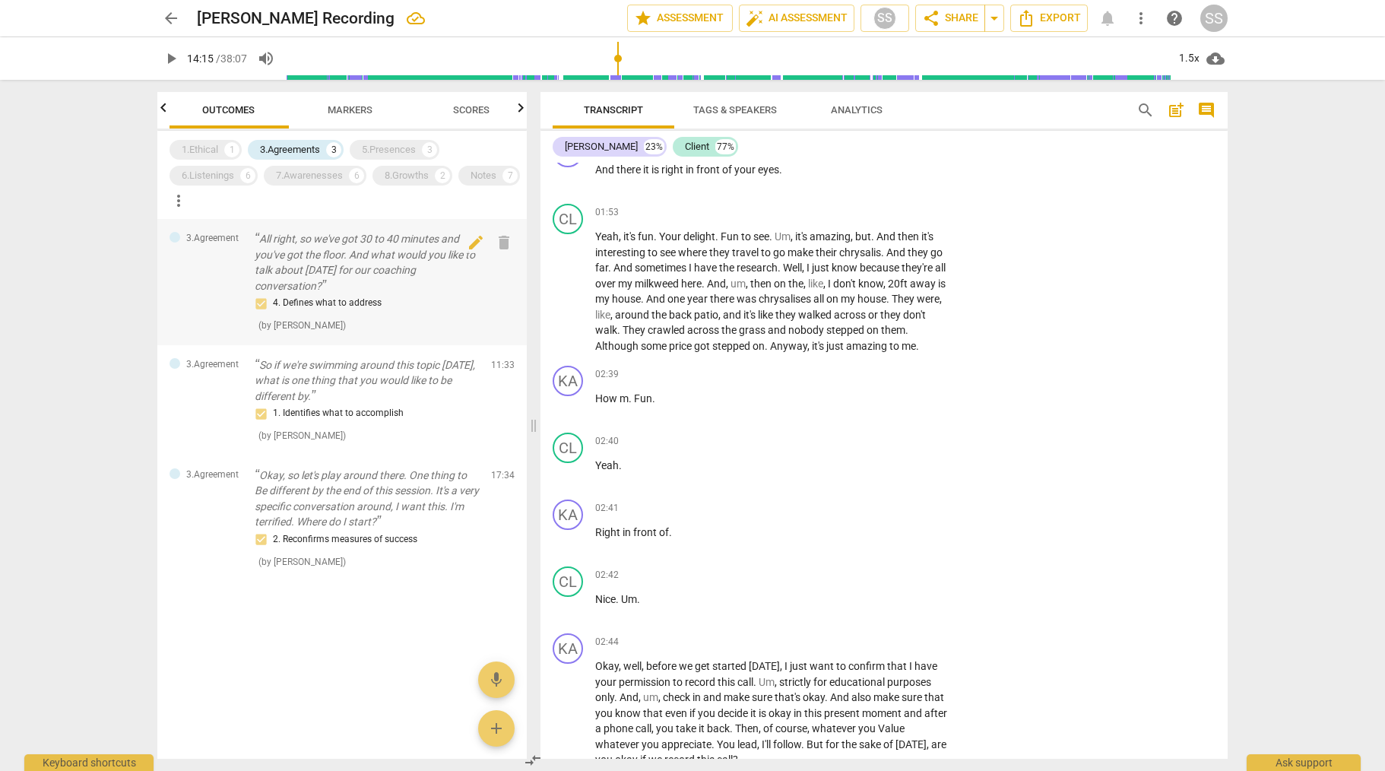
click at [345, 266] on p "All right, so we've got 30 to 40 minutes and you've got the floor. And what wou…" at bounding box center [367, 262] width 224 height 62
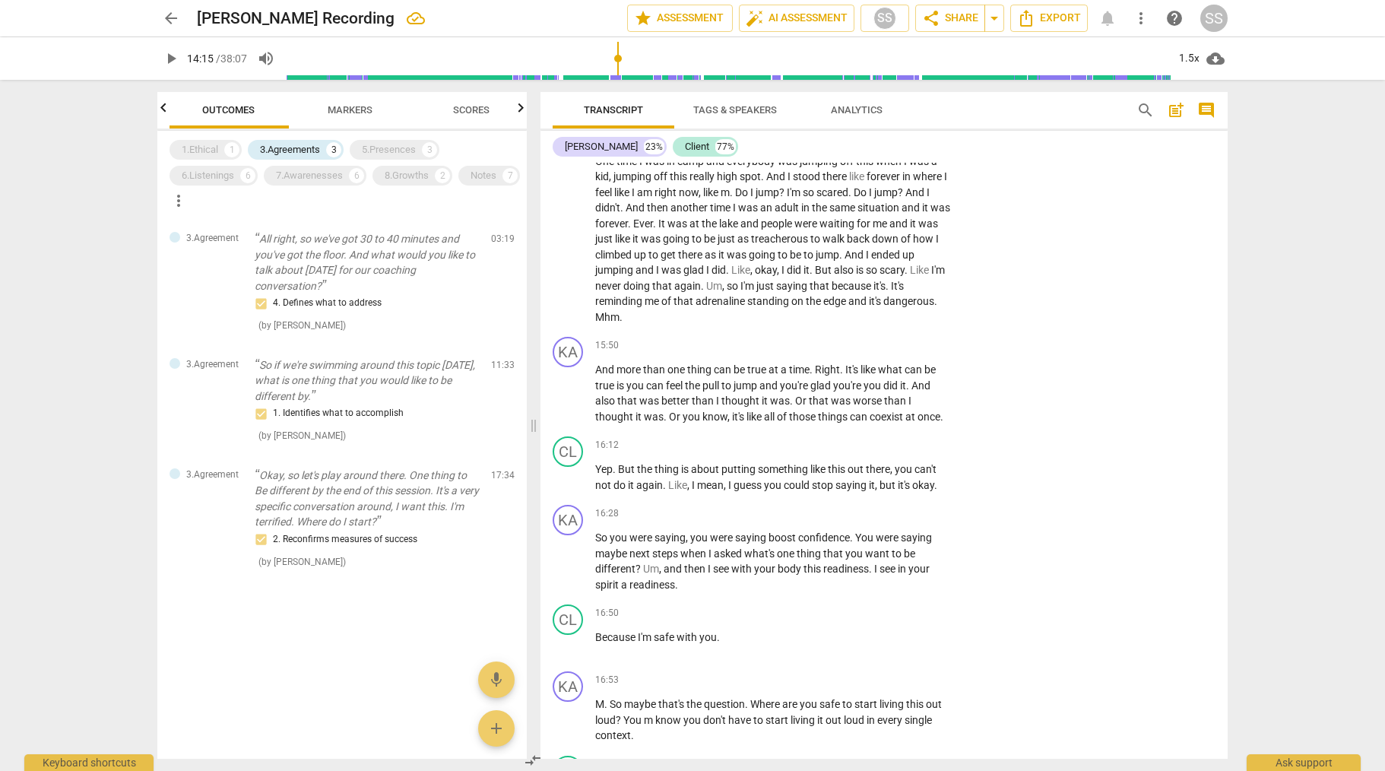
scroll to position [4107, 0]
click at [930, 519] on p "Add competency" at bounding box center [904, 513] width 72 height 14
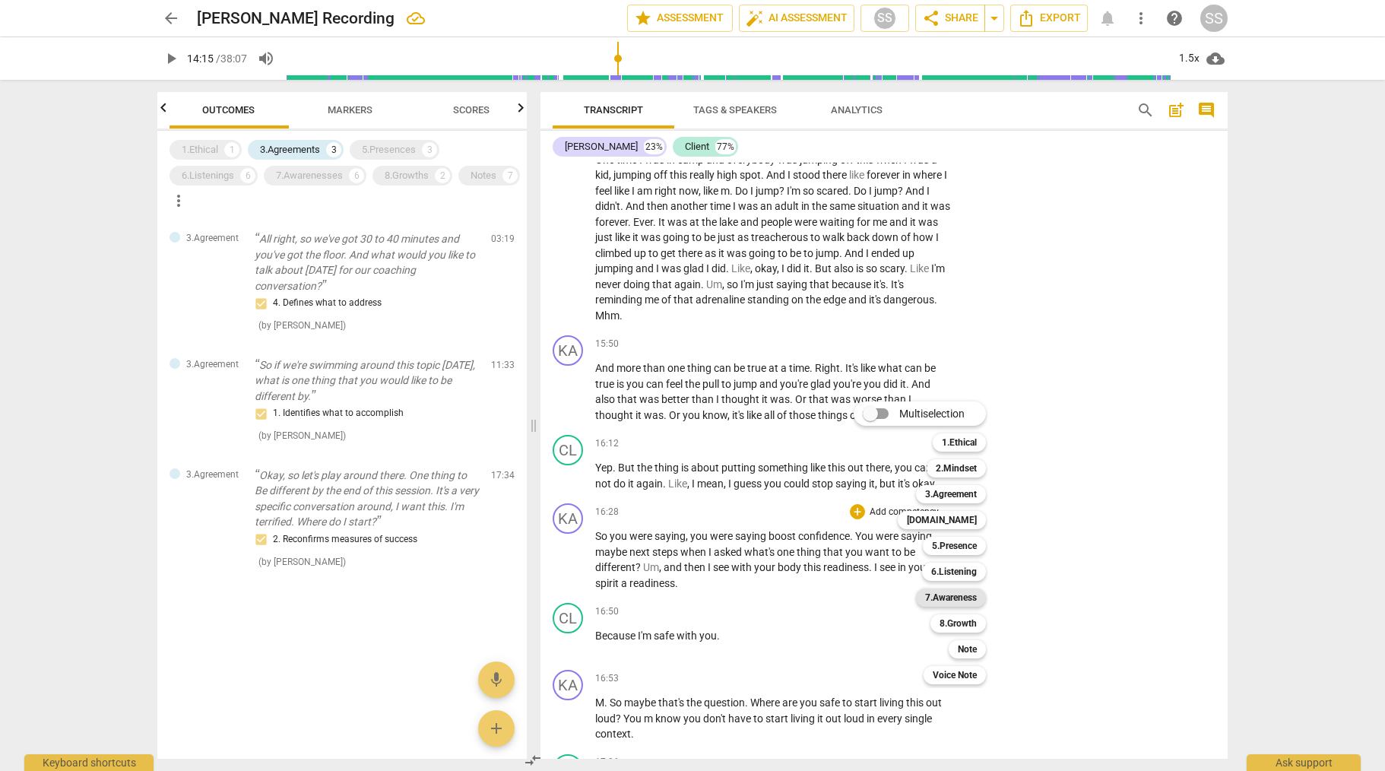
click at [954, 598] on b "7.Awareness" at bounding box center [951, 598] width 52 height 18
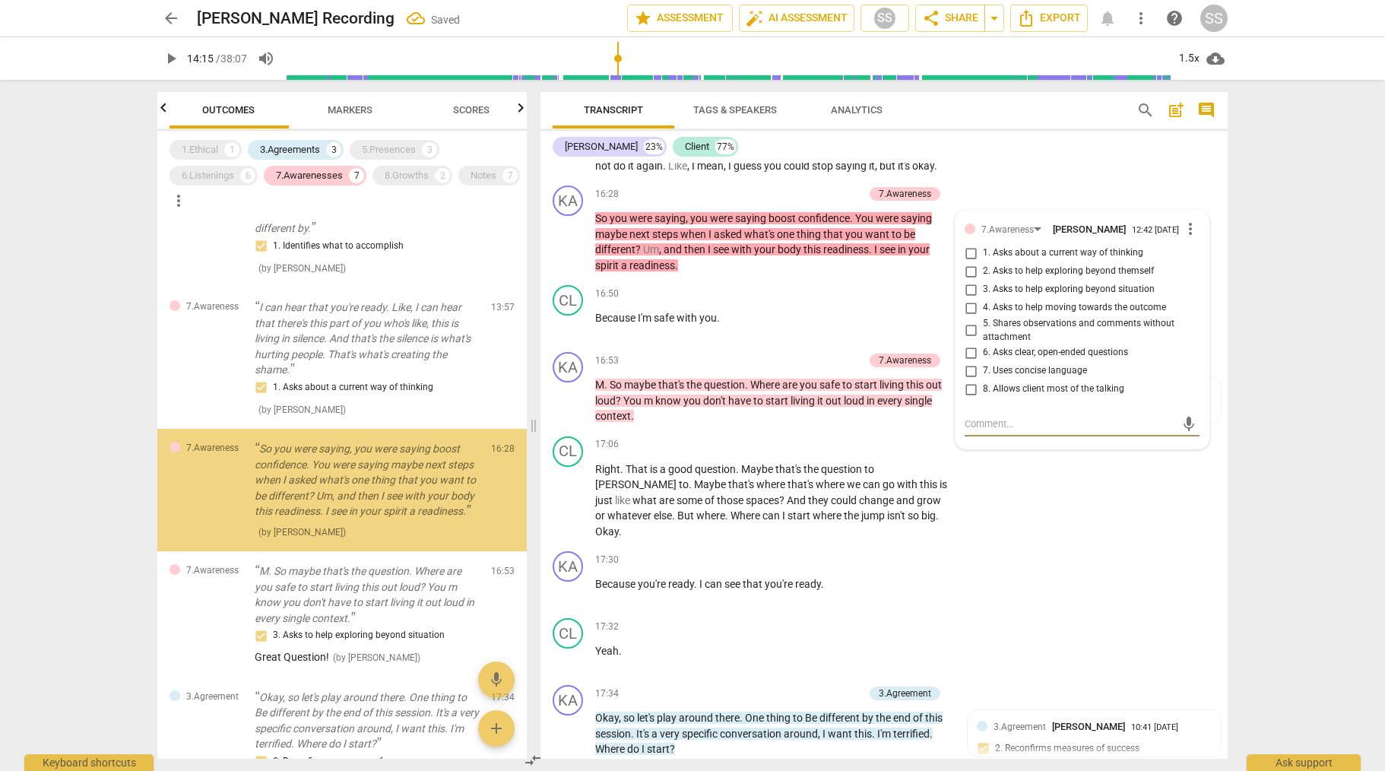
scroll to position [272, 0]
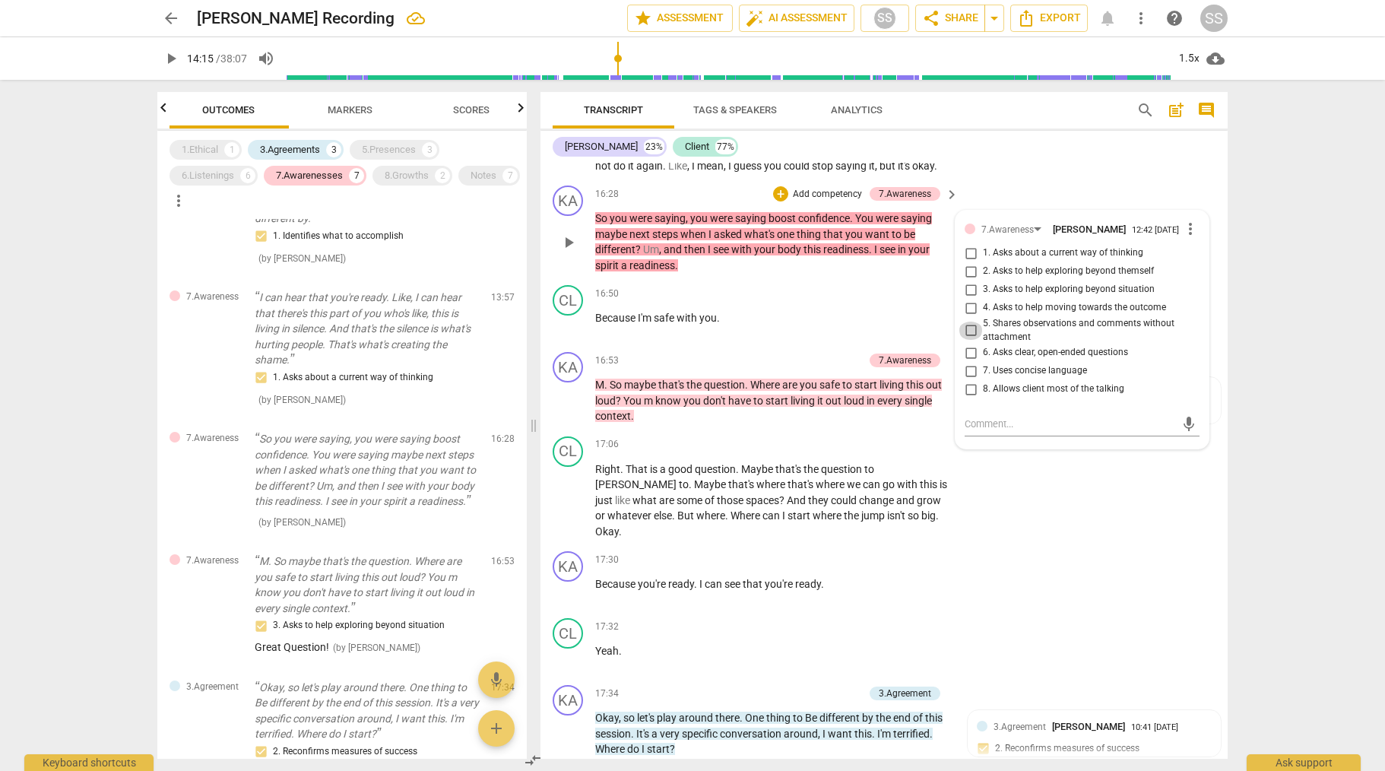
click at [971, 340] on input "5. Shares observations and comments without attachment" at bounding box center [971, 331] width 24 height 18
drag, startPoint x: 1094, startPoint y: 589, endPoint x: 1103, endPoint y: 581, distance: 11.9
click at [1097, 586] on div "KA play_arrow pause 17:30 + Add competency keyboard_arrow_right Because you're …" at bounding box center [884, 578] width 687 height 67
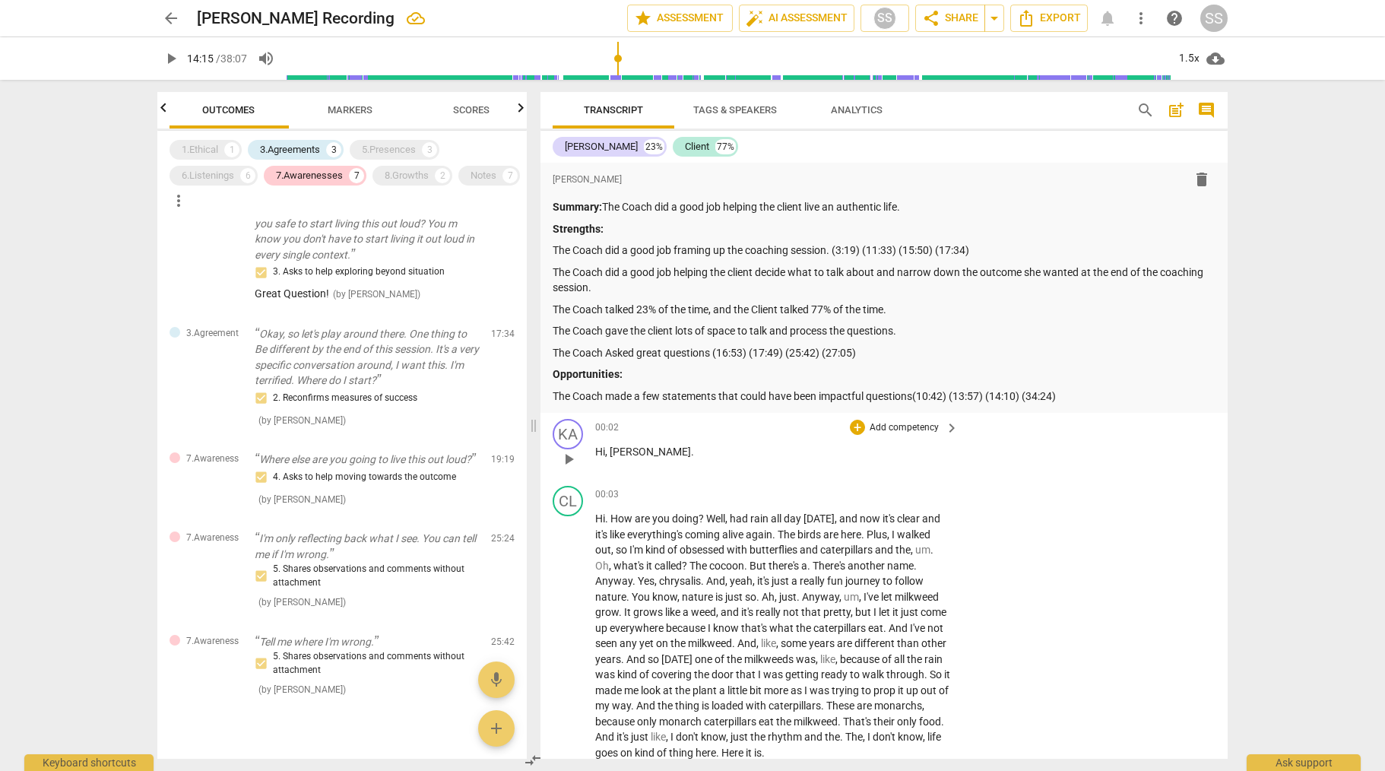
scroll to position [655, 0]
click at [1052, 16] on span "Export" at bounding box center [1049, 18] width 64 height 18
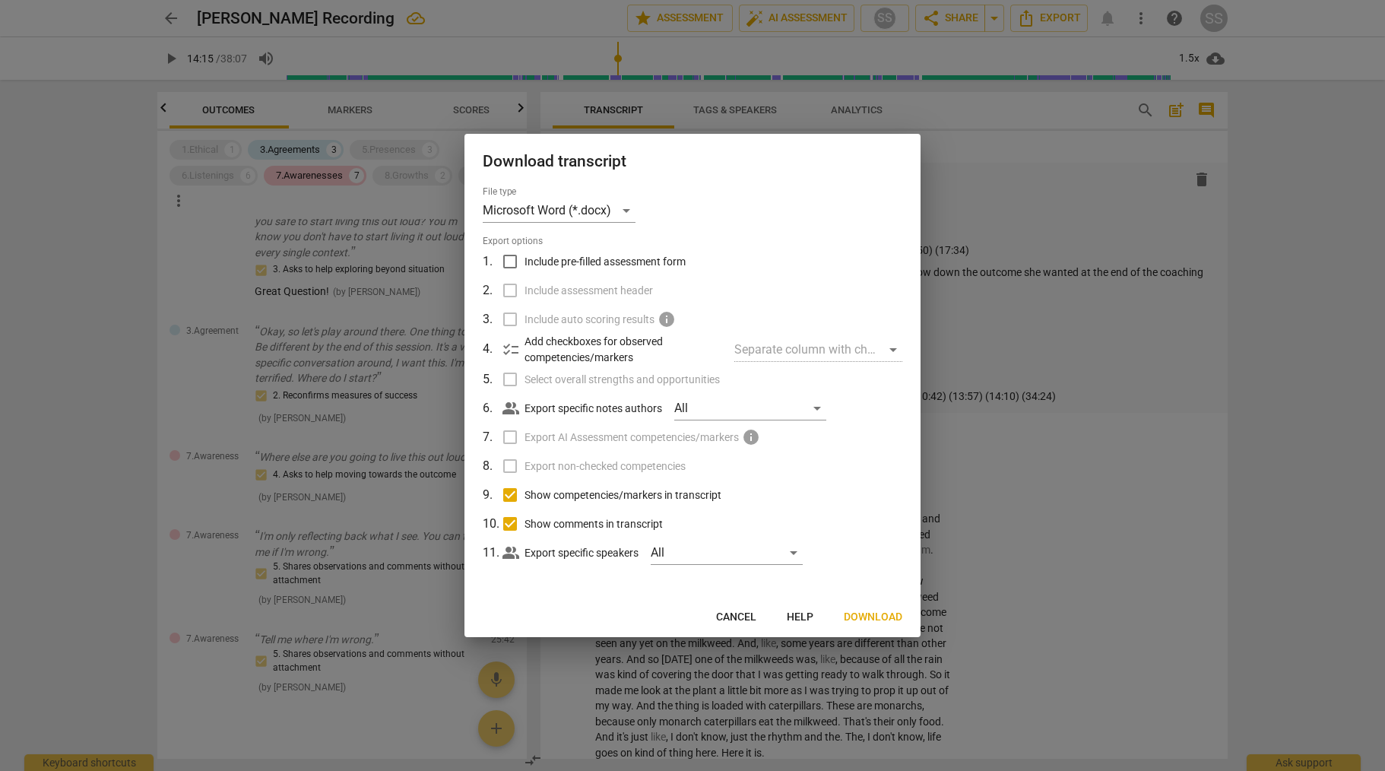
click at [870, 611] on span "Download" at bounding box center [873, 617] width 59 height 15
